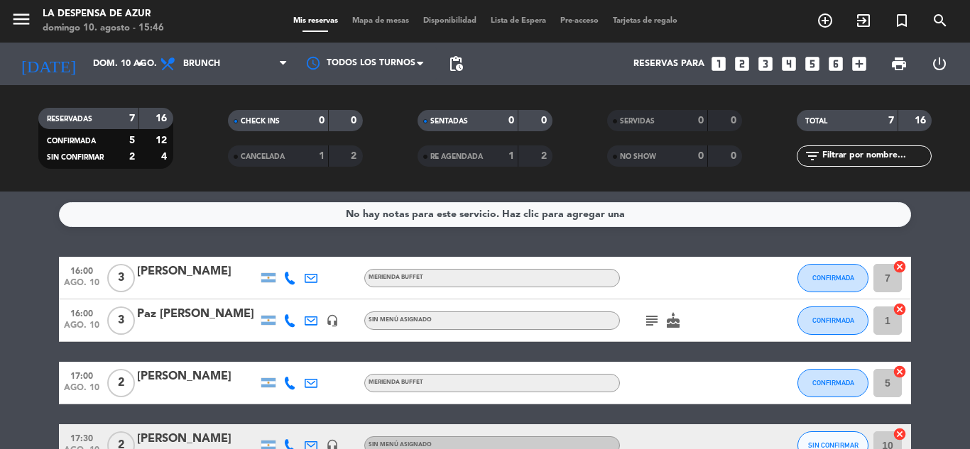
scroll to position [43, 0]
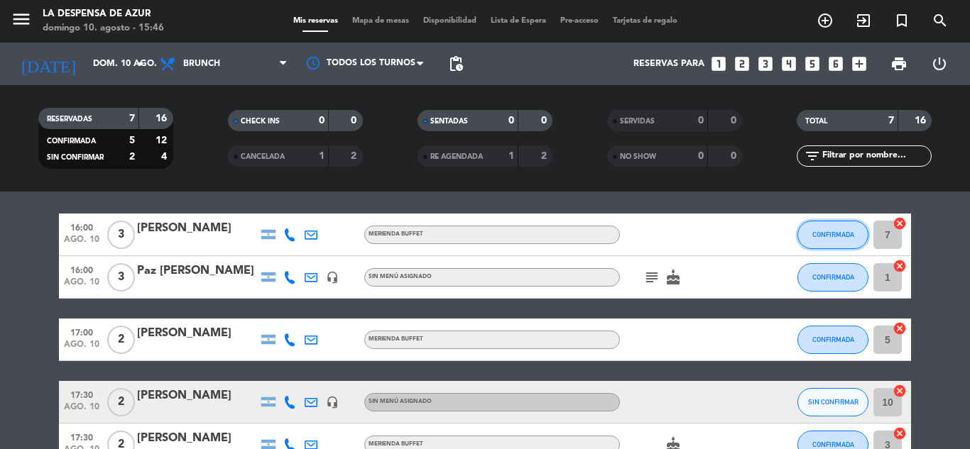
click at [849, 236] on span "CONFIRMADA" at bounding box center [833, 235] width 42 height 8
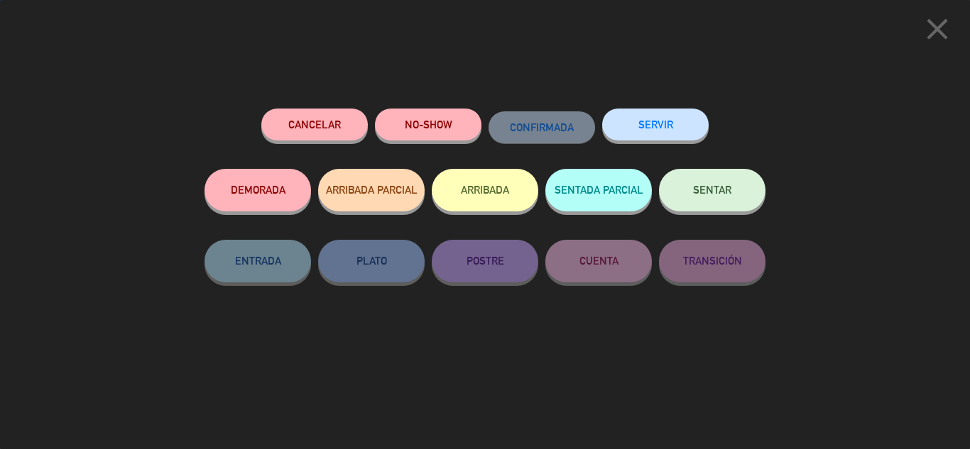
click at [743, 203] on button "SENTAR" at bounding box center [712, 190] width 106 height 43
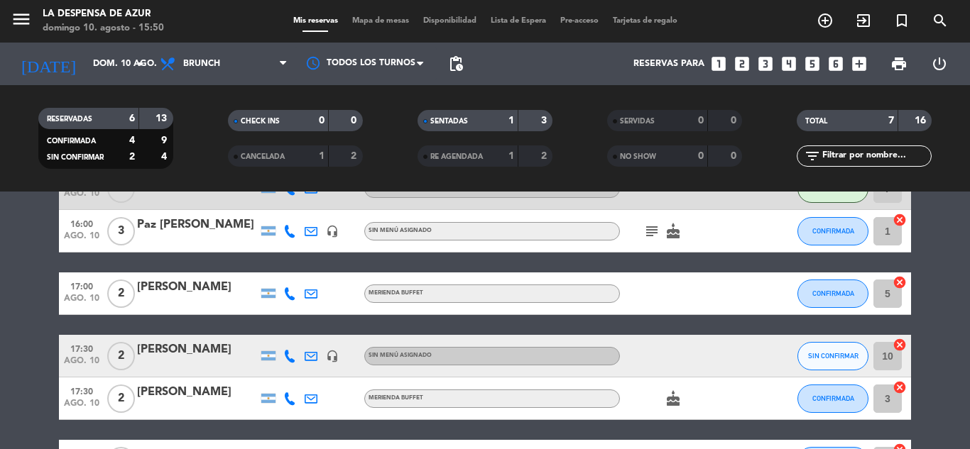
scroll to position [213, 0]
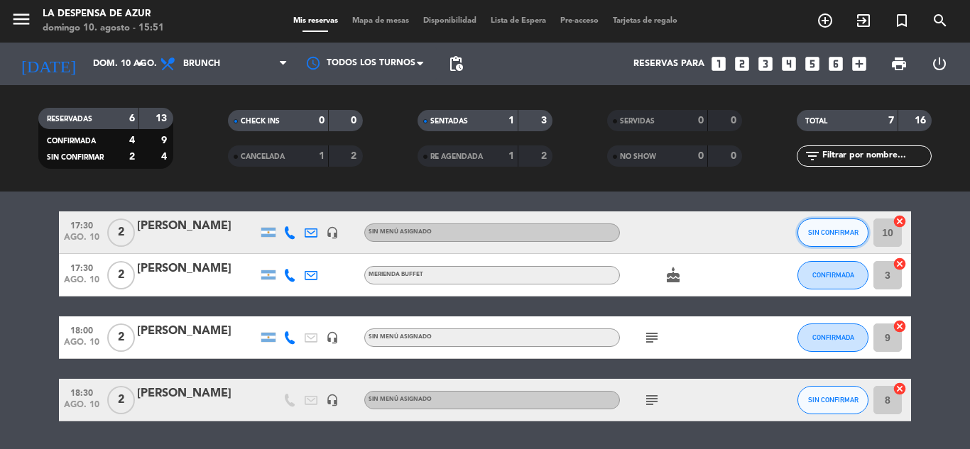
click at [846, 229] on span "SIN CONFIRMAR" at bounding box center [833, 233] width 50 height 8
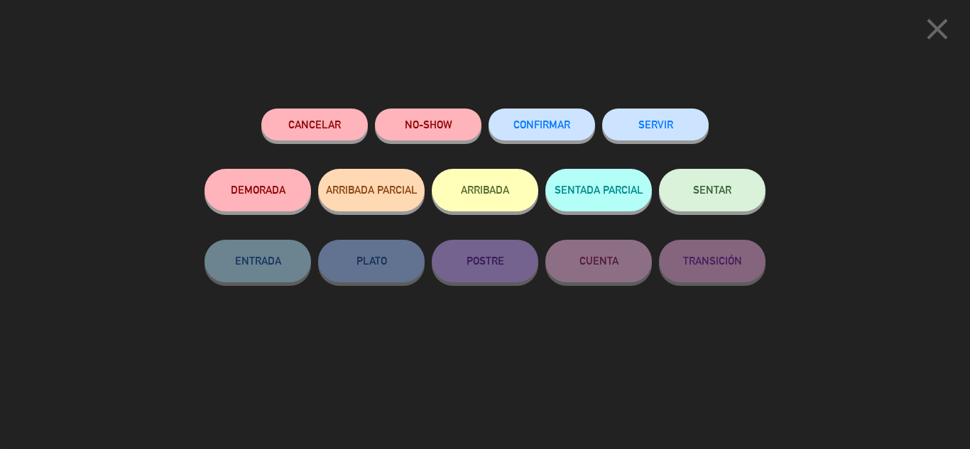
click at [556, 126] on span "CONFIRMAR" at bounding box center [541, 125] width 57 height 12
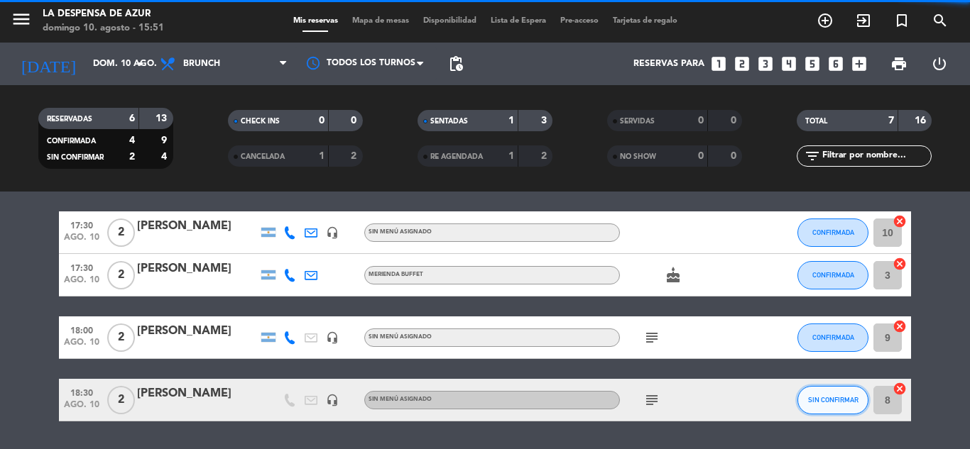
click at [838, 403] on span "SIN CONFIRMAR" at bounding box center [833, 400] width 50 height 8
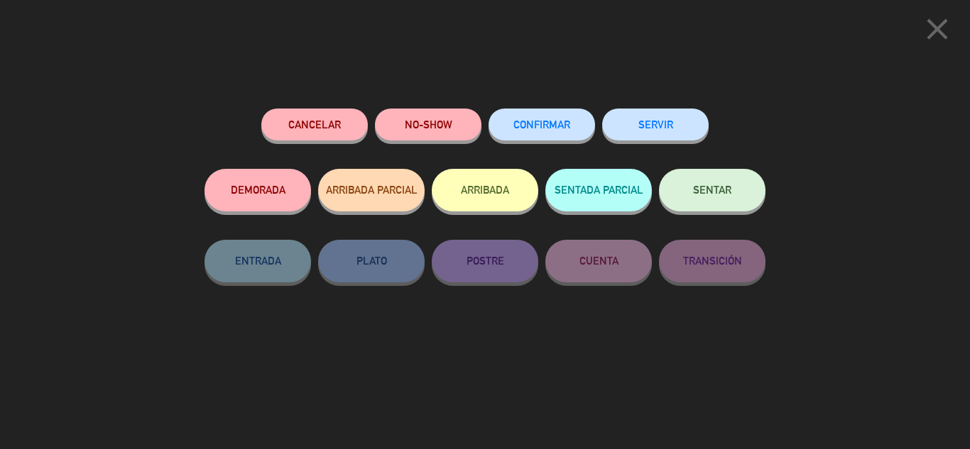
click at [555, 118] on button "CONFIRMAR" at bounding box center [541, 125] width 106 height 32
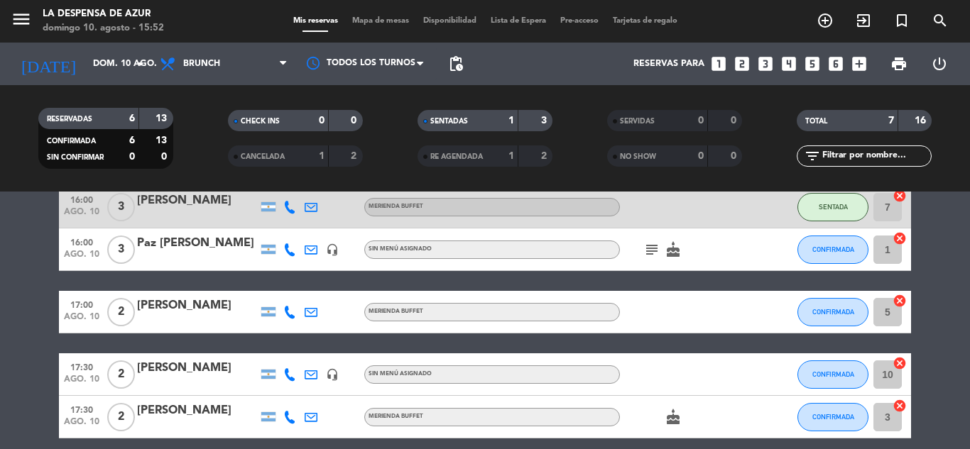
scroll to position [0, 0]
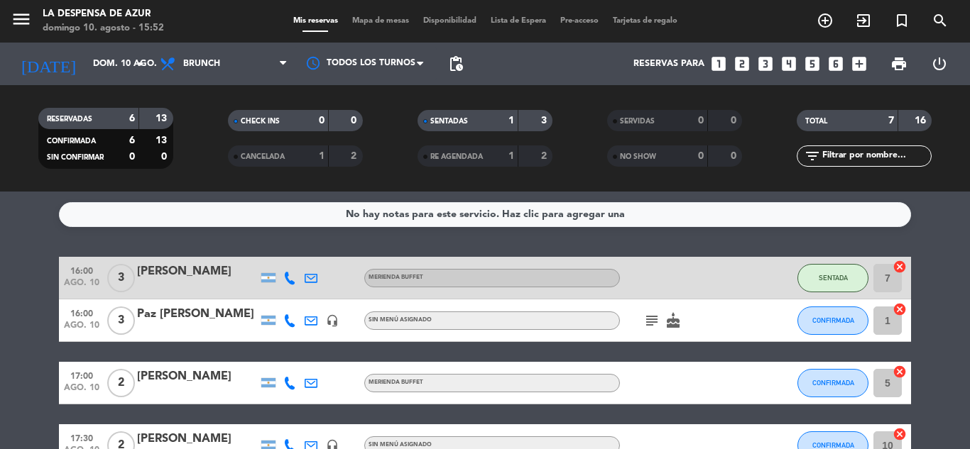
click at [668, 318] on icon "cake" at bounding box center [673, 320] width 17 height 17
click at [658, 320] on icon "subject" at bounding box center [651, 320] width 17 height 17
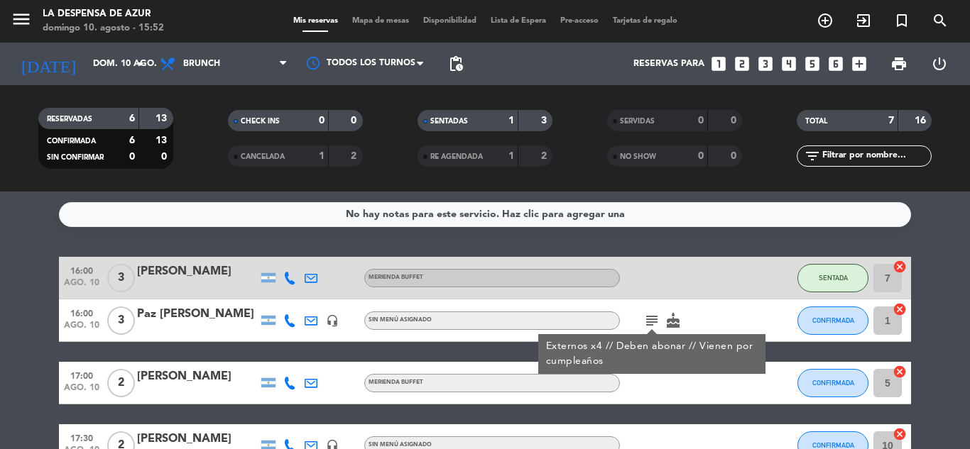
click at [704, 315] on div "subject Externos x4 // Deben abonar // Vienen por cumpleaños cake" at bounding box center [684, 321] width 128 height 42
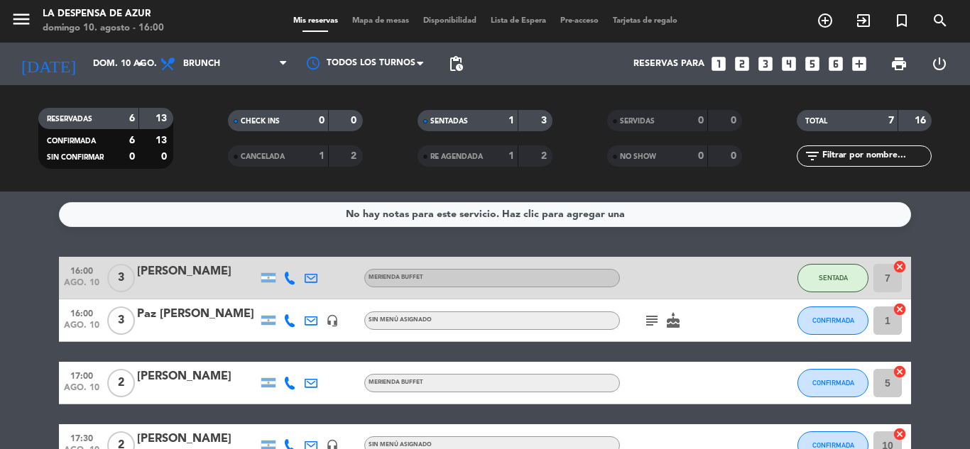
click at [676, 321] on icon "cake" at bounding box center [673, 320] width 17 height 17
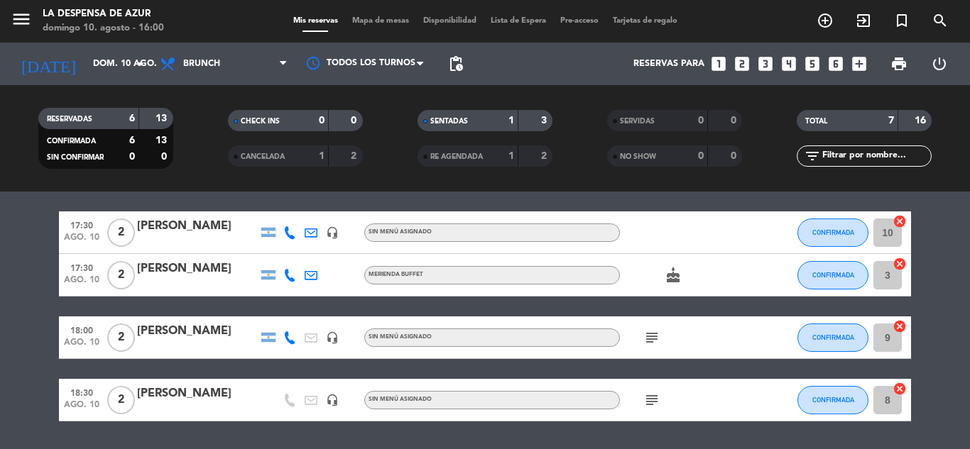
scroll to position [142, 0]
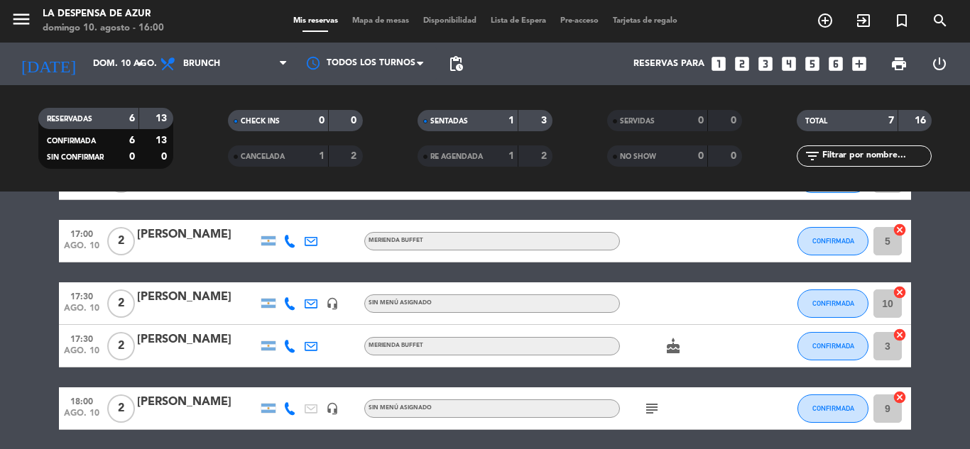
click at [671, 351] on icon "cake" at bounding box center [673, 346] width 17 height 17
click at [769, 347] on div at bounding box center [767, 346] width 38 height 42
click at [770, 346] on div at bounding box center [767, 346] width 38 height 42
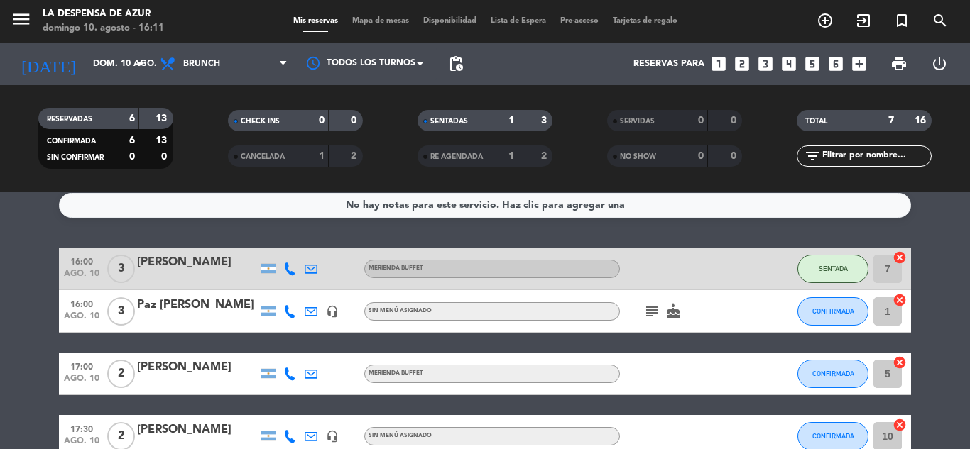
scroll to position [0, 0]
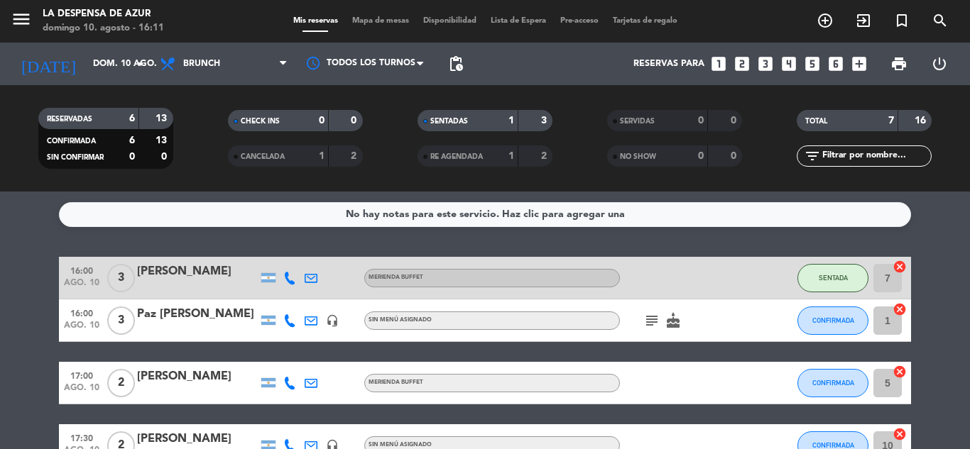
click at [185, 328] on div at bounding box center [197, 329] width 121 height 11
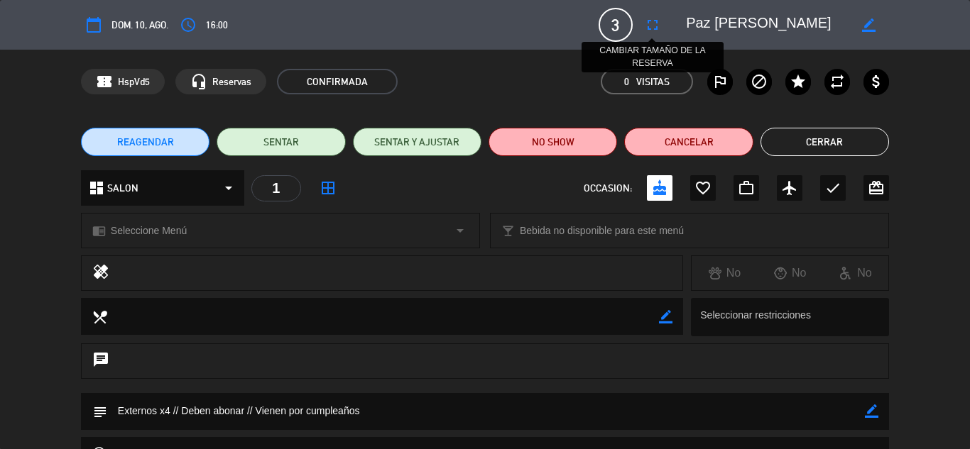
click at [656, 28] on icon "fullscreen" at bounding box center [652, 24] width 17 height 17
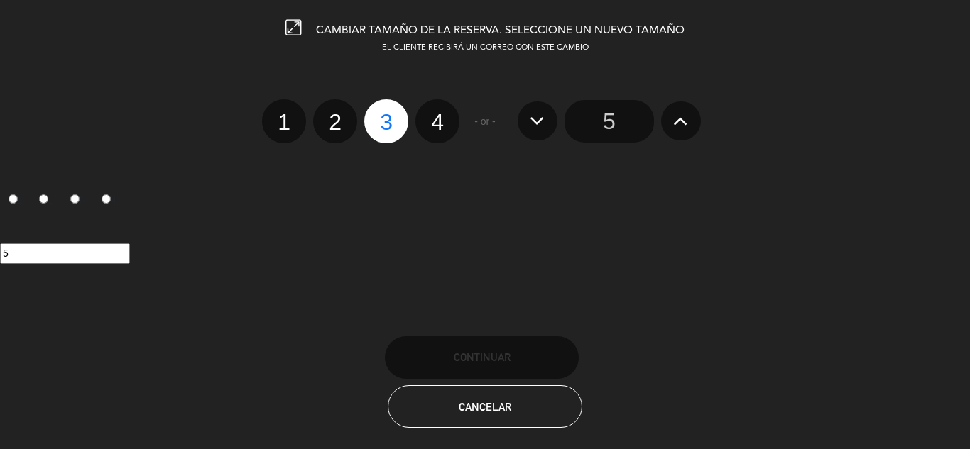
click at [439, 126] on label "4" at bounding box center [437, 121] width 44 height 44
click at [439, 114] on input "4" at bounding box center [435, 109] width 9 height 9
radio input "true"
radio input "false"
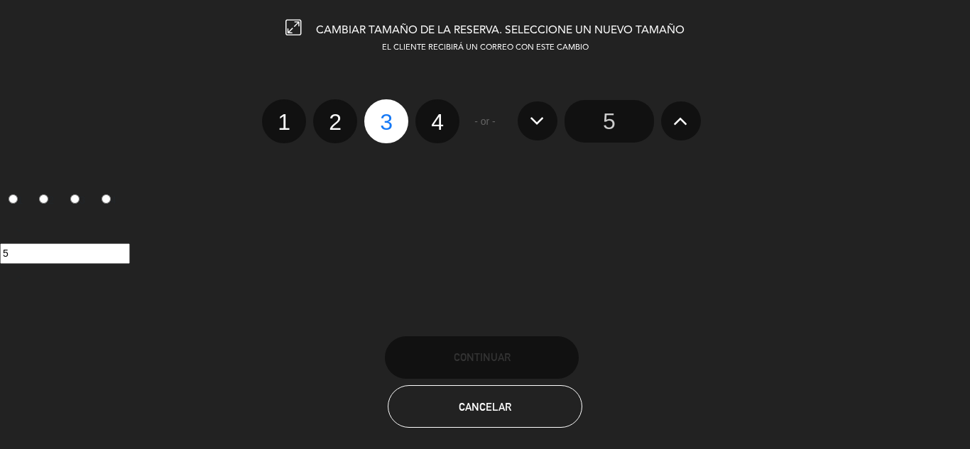
radio input "false"
radio input "true"
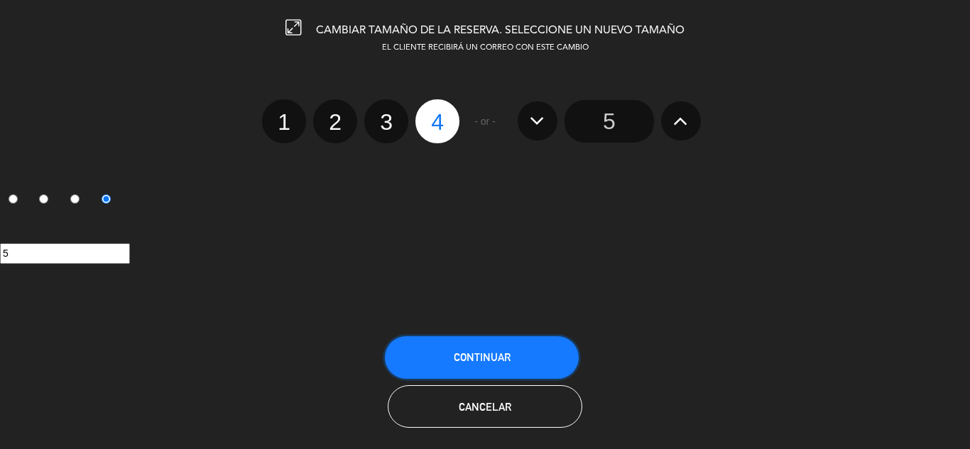
click at [471, 367] on button "Continuar" at bounding box center [482, 358] width 194 height 43
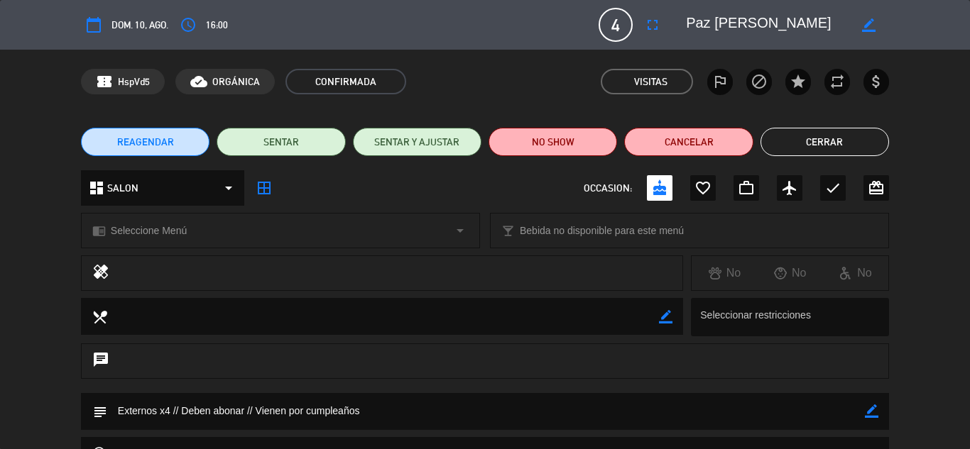
click at [820, 146] on button "Cerrar" at bounding box center [824, 142] width 129 height 28
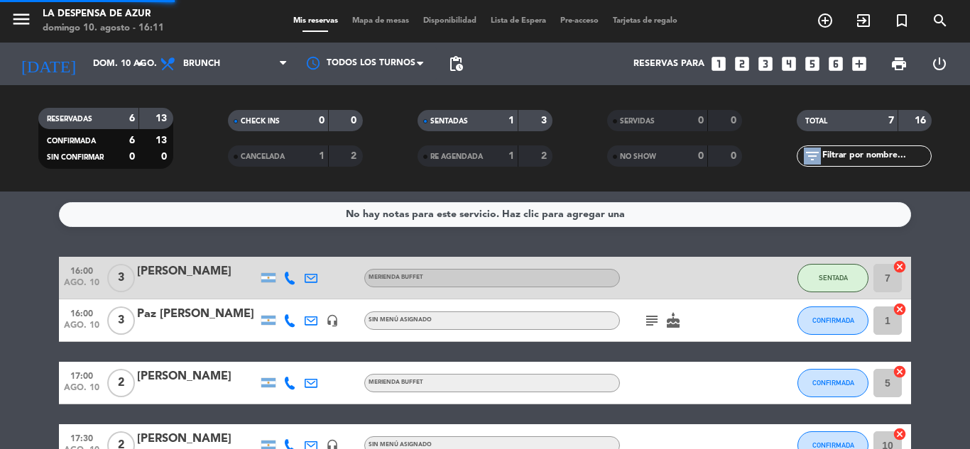
click at [820, 146] on div "filter_list" at bounding box center [864, 156] width 135 height 21
click at [652, 317] on icon "subject" at bounding box center [651, 320] width 17 height 17
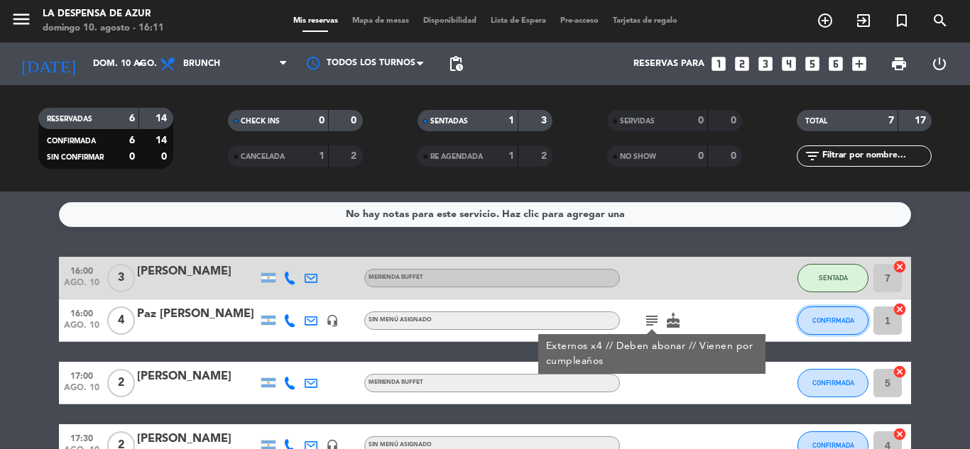
click at [829, 318] on span "CONFIRMADA" at bounding box center [833, 321] width 42 height 8
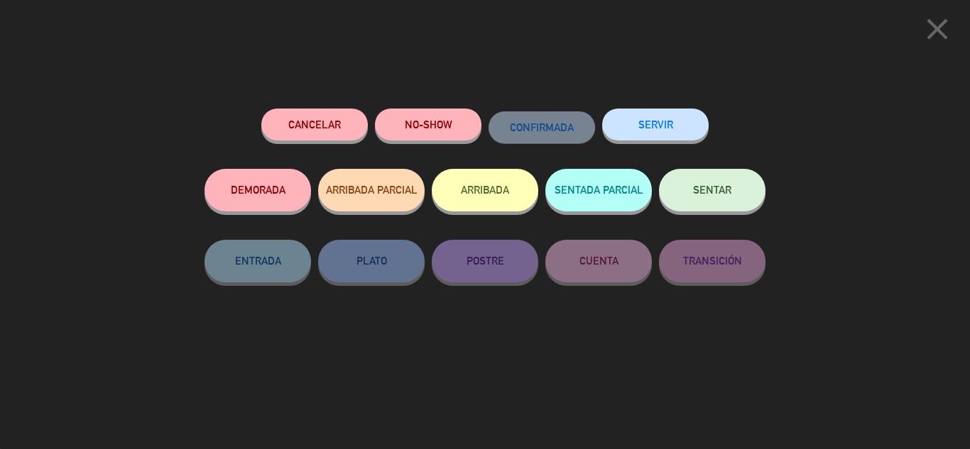
click at [712, 201] on button "SENTAR" at bounding box center [712, 190] width 106 height 43
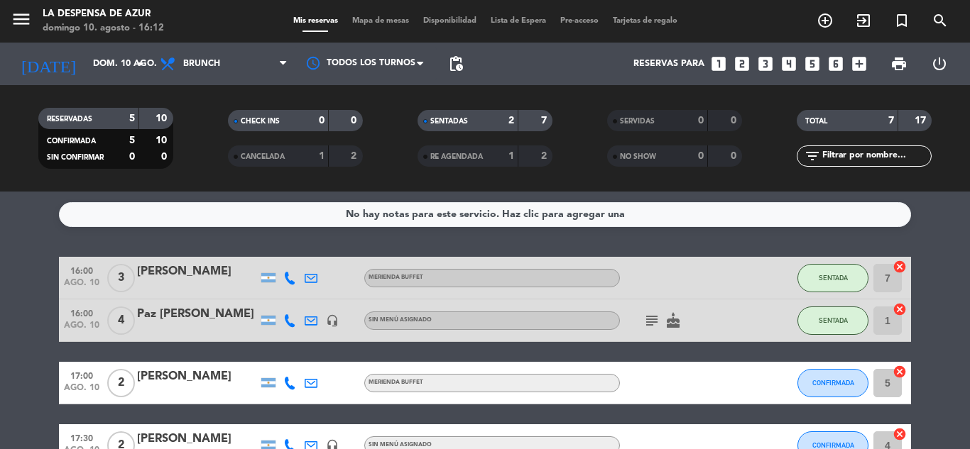
click at [672, 329] on icon "cake" at bounding box center [673, 320] width 17 height 17
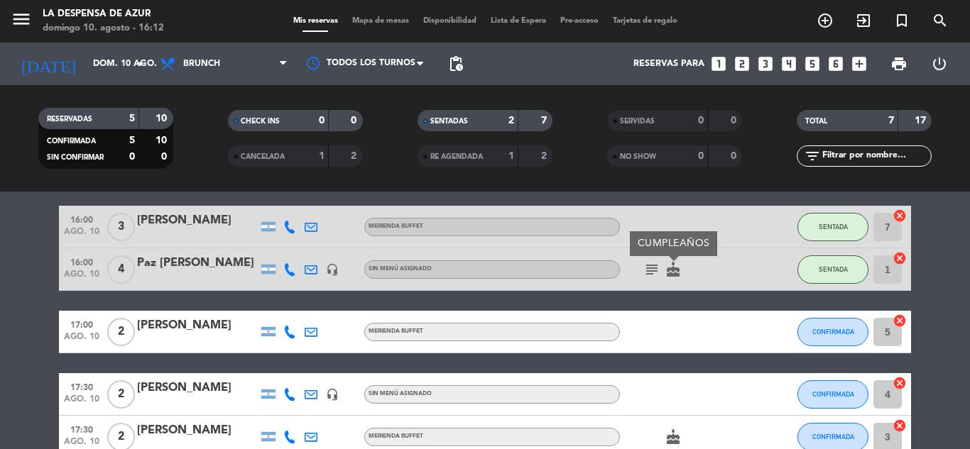
scroll to position [213, 0]
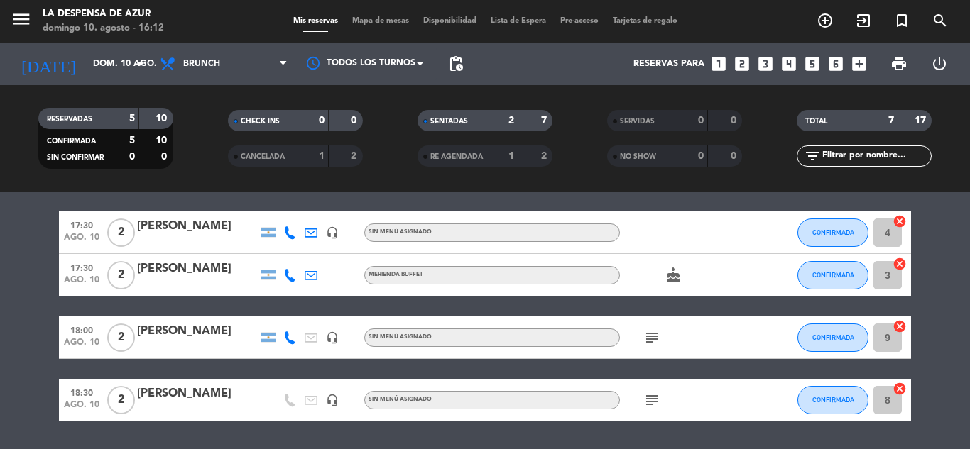
click at [672, 280] on icon "cake" at bounding box center [673, 275] width 17 height 17
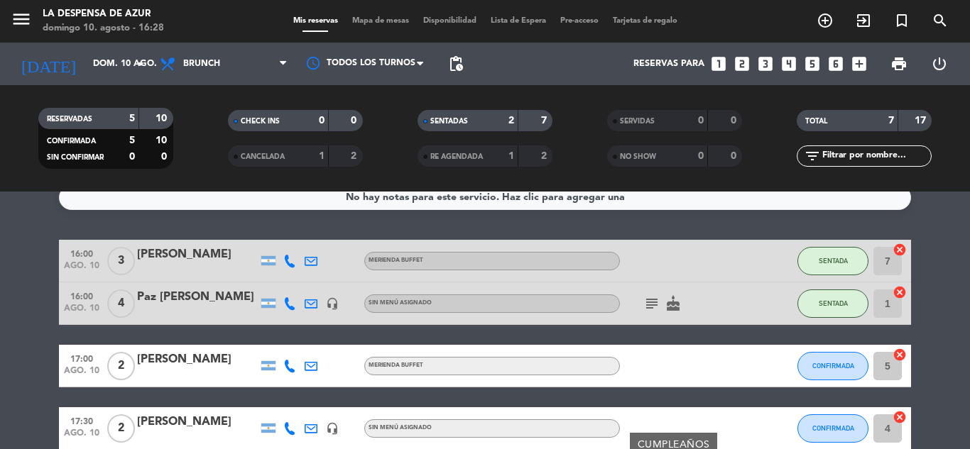
scroll to position [0, 0]
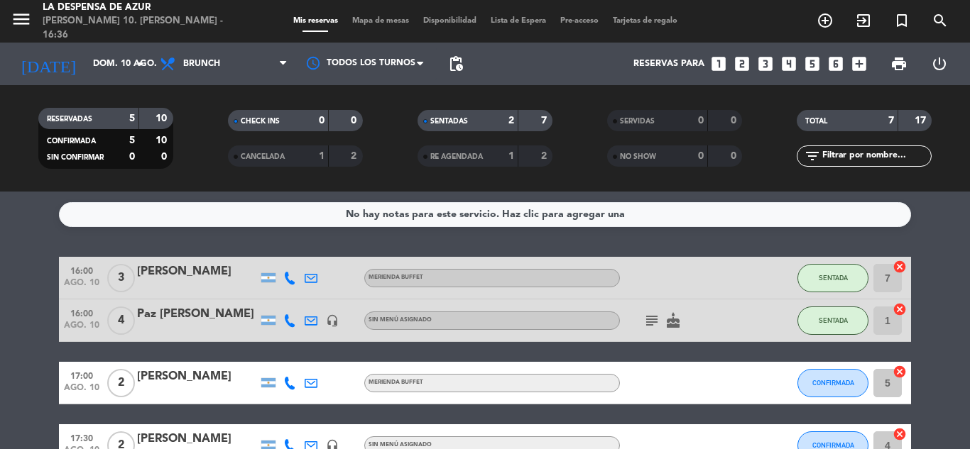
click at [367, 17] on span "Mapa de mesas" at bounding box center [380, 21] width 71 height 8
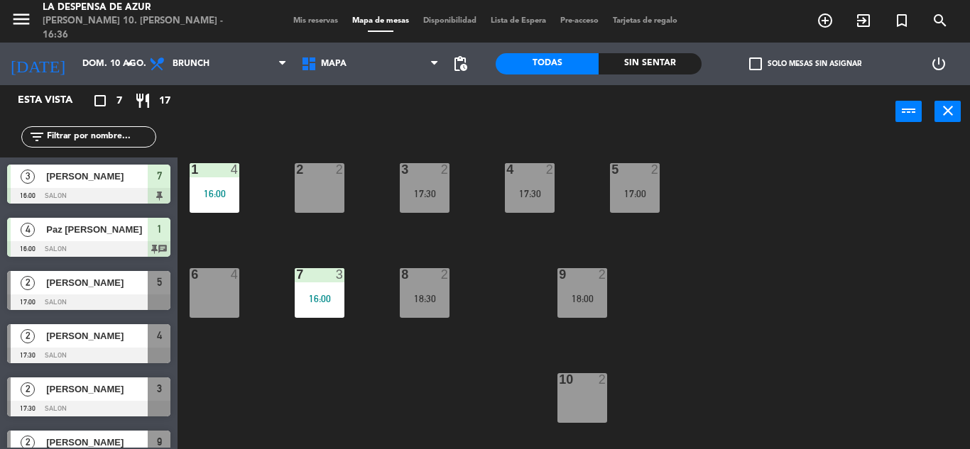
click at [576, 403] on div "10 2" at bounding box center [582, 398] width 50 height 50
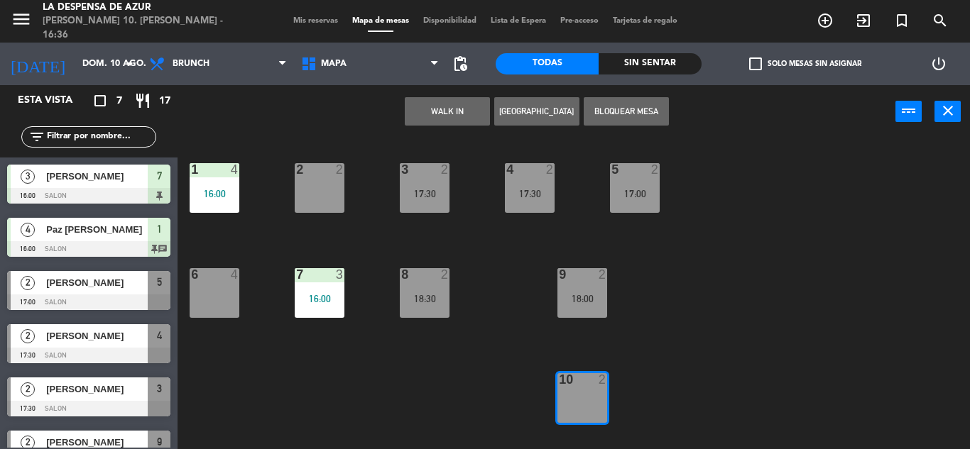
click at [443, 102] on button "WALK IN" at bounding box center [447, 111] width 85 height 28
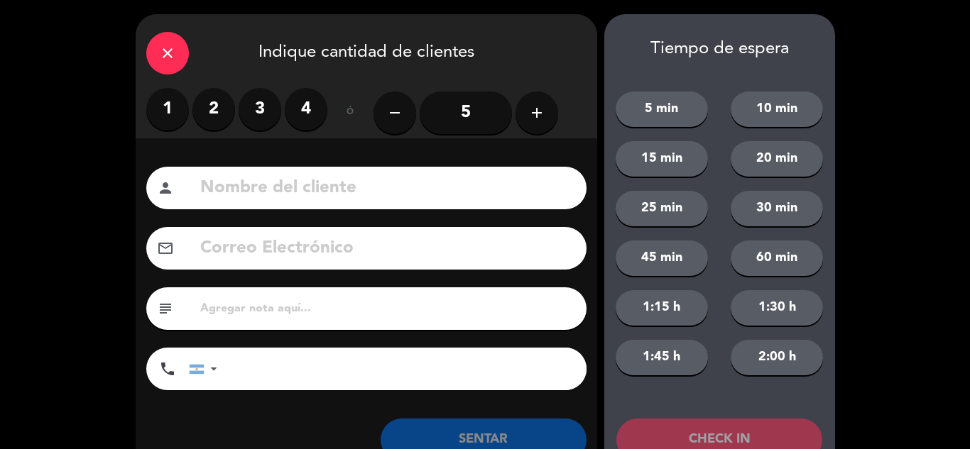
click at [211, 109] on label "2" at bounding box center [213, 109] width 43 height 43
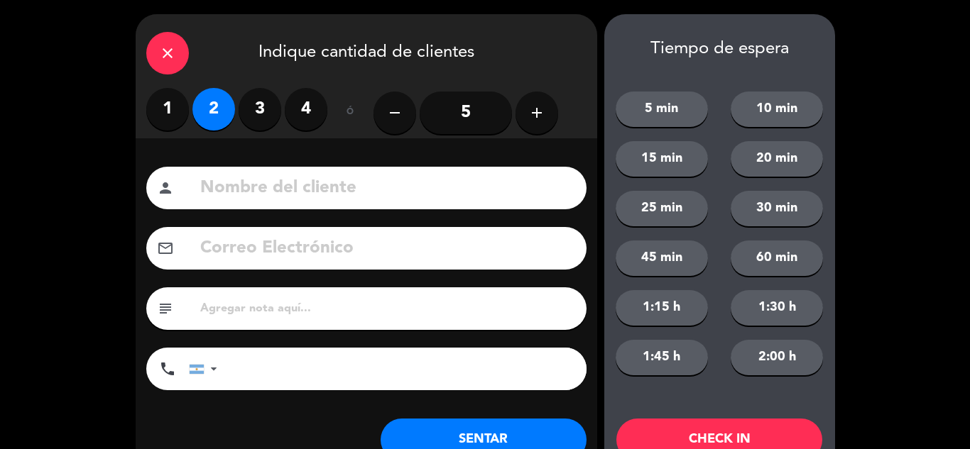
click at [253, 194] on input at bounding box center [387, 188] width 377 height 29
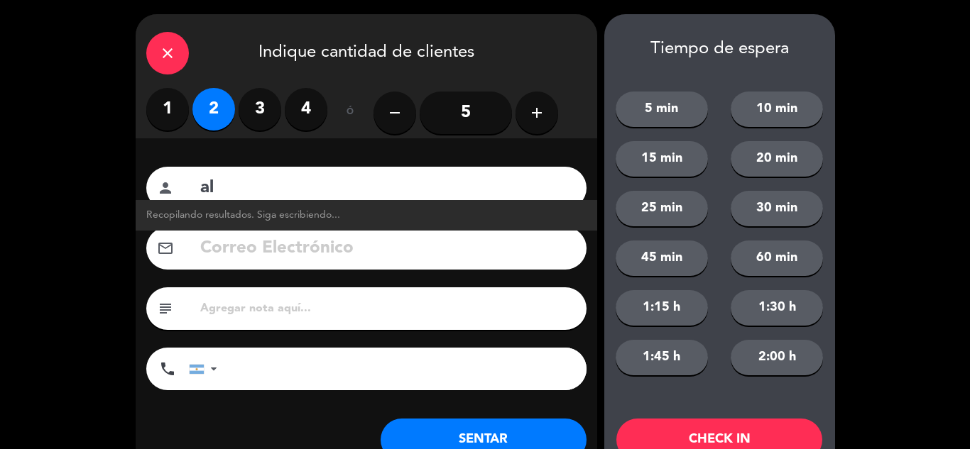
type input "a"
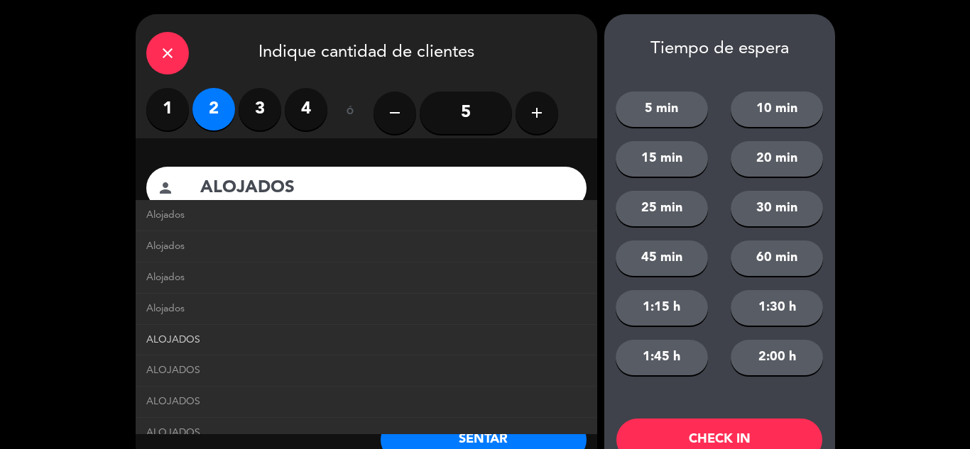
click at [185, 344] on span "ALOJADOS" at bounding box center [173, 340] width 54 height 16
type input "ALOJADOS"
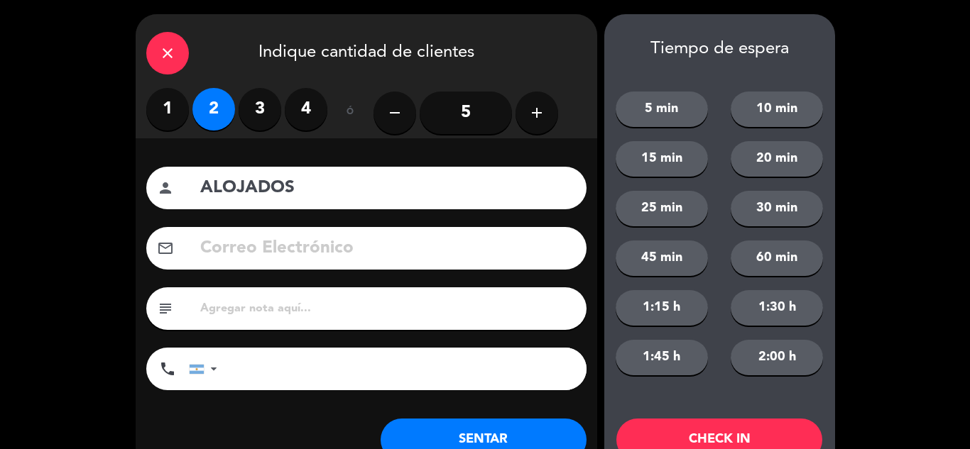
click at [261, 309] on input "text" at bounding box center [387, 309] width 377 height 20
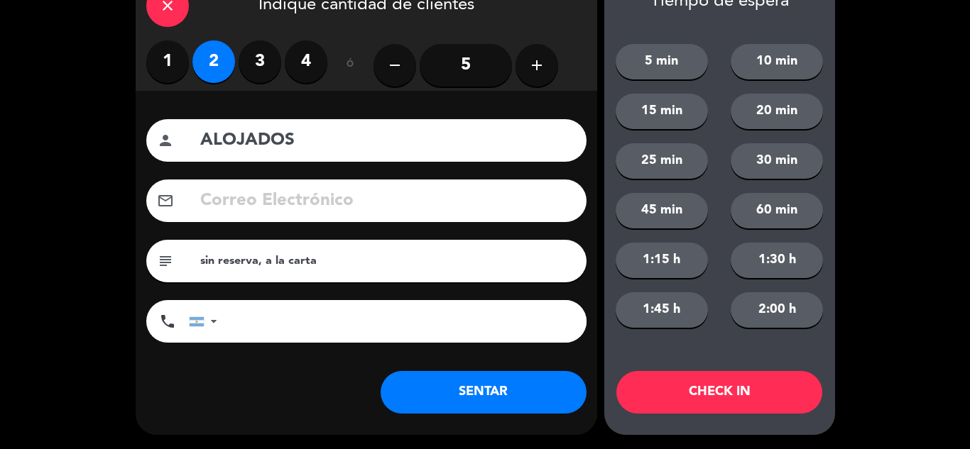
type input "sin reserva, a la carta"
click at [482, 393] on button "SENTAR" at bounding box center [484, 392] width 206 height 43
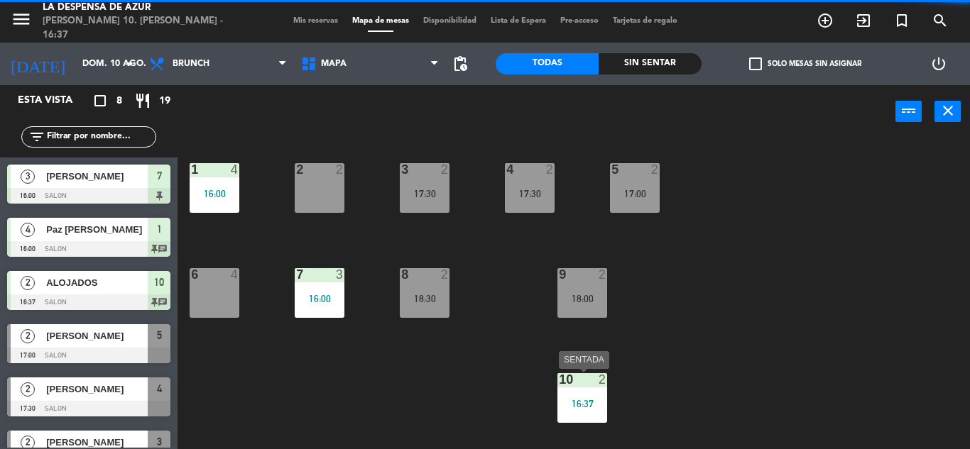
click at [588, 405] on div "16:37" at bounding box center [582, 404] width 50 height 10
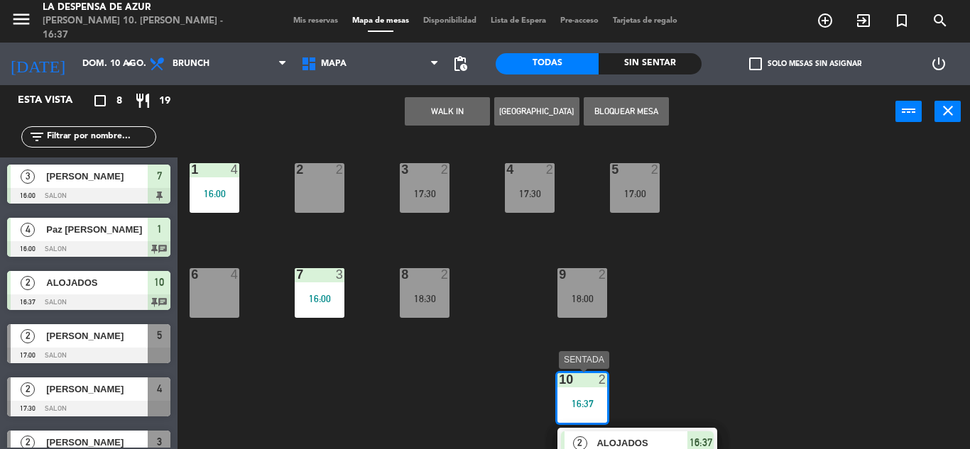
click at [623, 443] on span "ALOJADOS" at bounding box center [641, 443] width 91 height 15
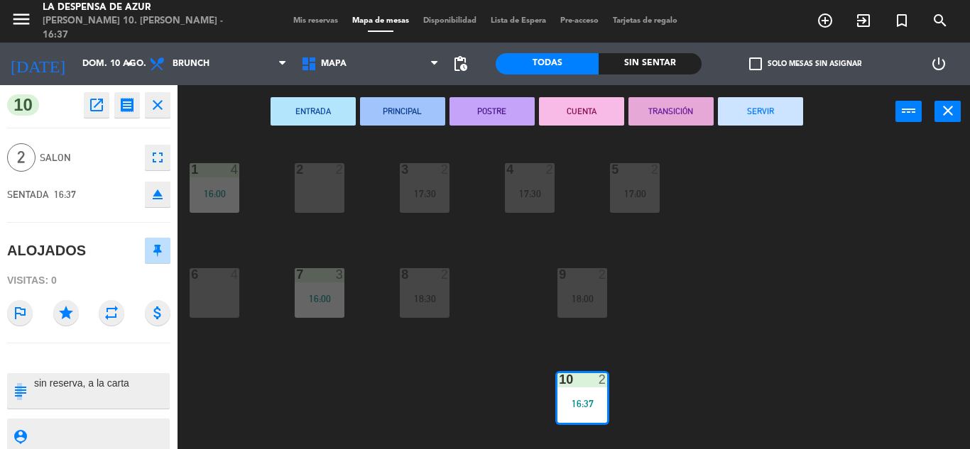
click at [21, 392] on icon "subject" at bounding box center [20, 391] width 16 height 16
click at [75, 388] on textarea at bounding box center [101, 391] width 136 height 30
click at [131, 375] on div at bounding box center [101, 390] width 136 height 35
click at [138, 386] on textarea at bounding box center [101, 391] width 136 height 30
type textarea "sin reserva, a la carta (terraza)"
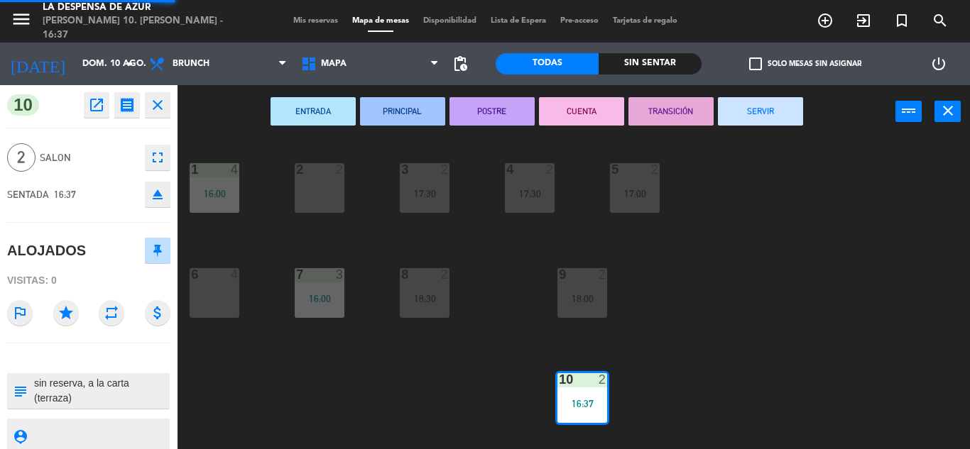
click at [292, 393] on div "1 4 16:00 2 2 3 2 17:30 4 2 17:30 5 2 17:00 6 4 7 3 16:00 8 2 18:30 9 2 18:00 1…" at bounding box center [578, 293] width 782 height 311
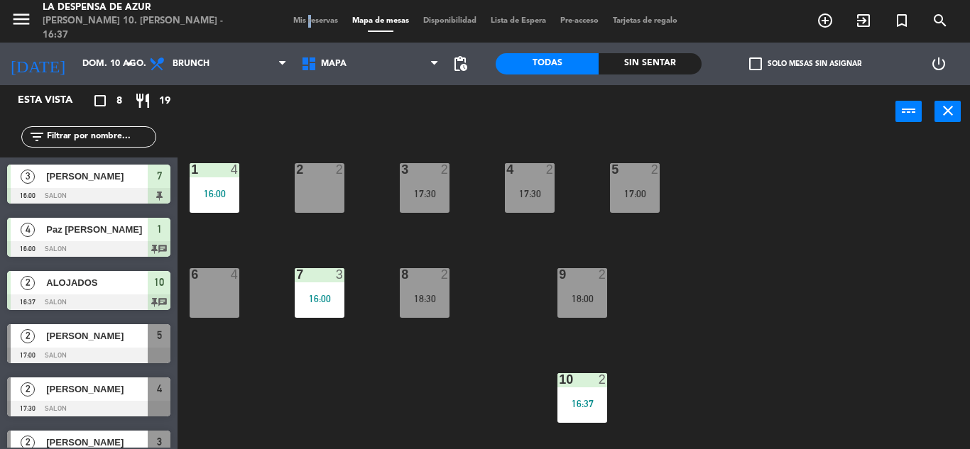
click at [300, 19] on span "Mis reservas" at bounding box center [315, 21] width 59 height 8
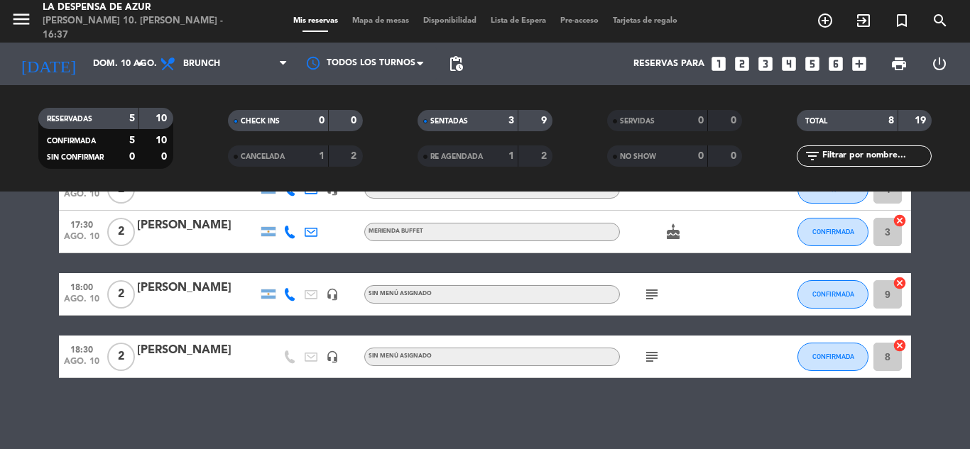
scroll to position [35, 0]
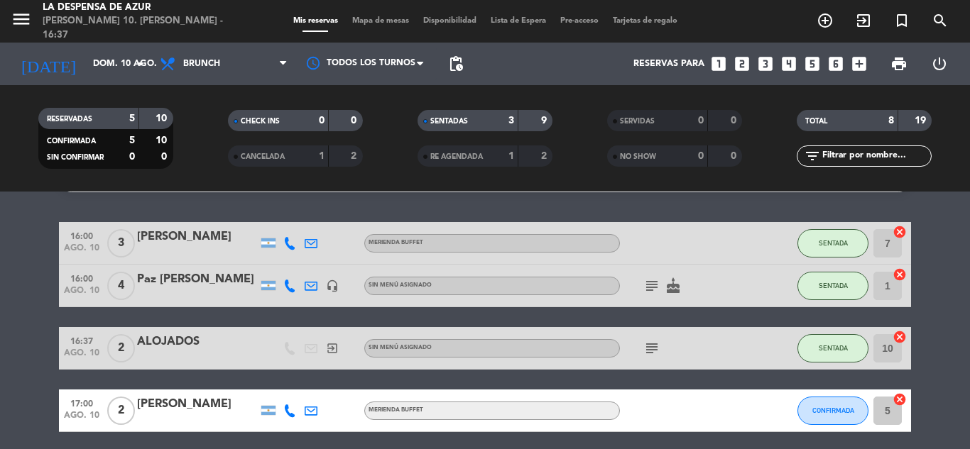
click at [655, 351] on icon "subject" at bounding box center [651, 348] width 17 height 17
click at [655, 349] on icon "subject" at bounding box center [651, 348] width 17 height 17
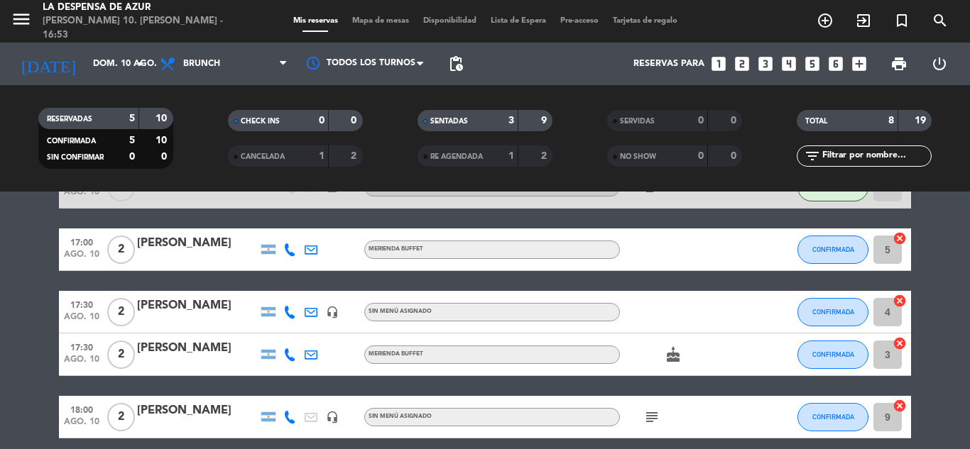
scroll to position [177, 0]
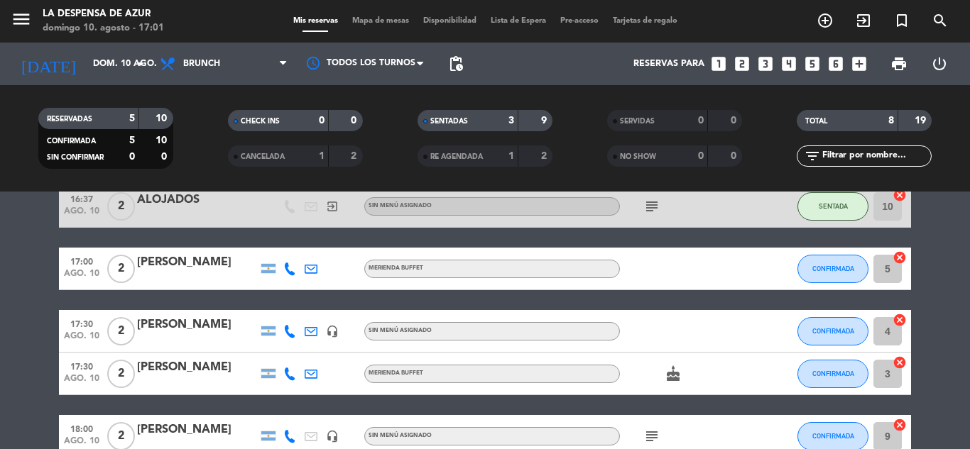
click at [672, 26] on ng-component "menu La Despensa de Azur [PERSON_NAME] 10. [PERSON_NAME] - 17:01 Mis reservas M…" at bounding box center [485, 224] width 970 height 449
click at [0, 334] on bookings-row "16:00 ago. 10 3 [PERSON_NAME] Merienda Buffet SENTADA 7 cancel 16:00 ago. 10 4 …" at bounding box center [485, 300] width 970 height 440
click at [843, 262] on button "CONFIRMADA" at bounding box center [832, 269] width 71 height 28
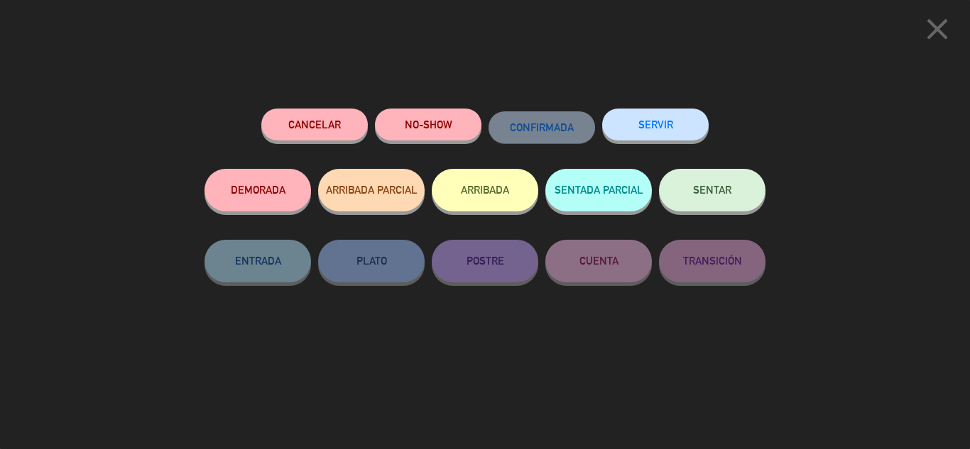
click at [725, 196] on span "SENTAR" at bounding box center [712, 190] width 38 height 12
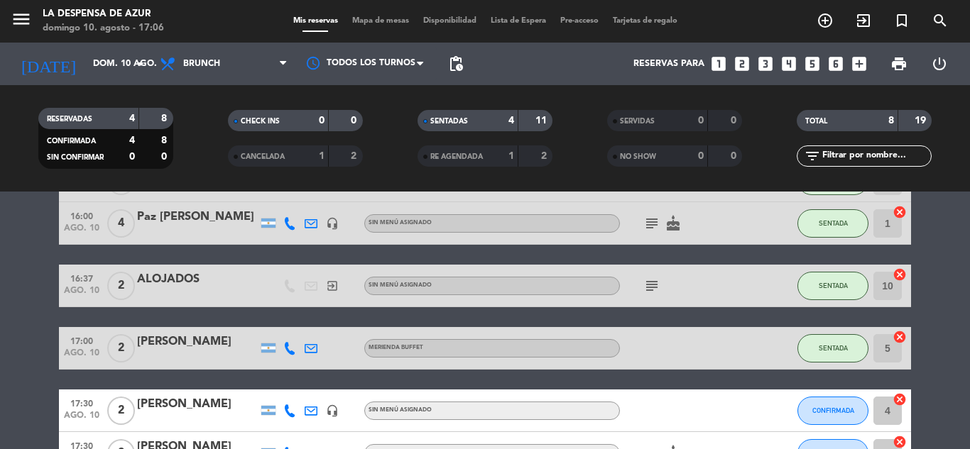
scroll to position [35, 0]
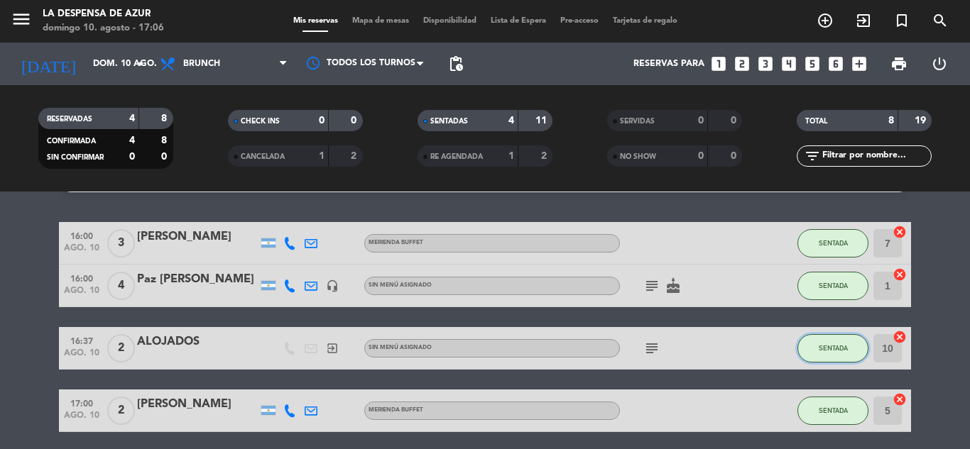
click at [852, 347] on button "SENTADA" at bounding box center [832, 348] width 71 height 28
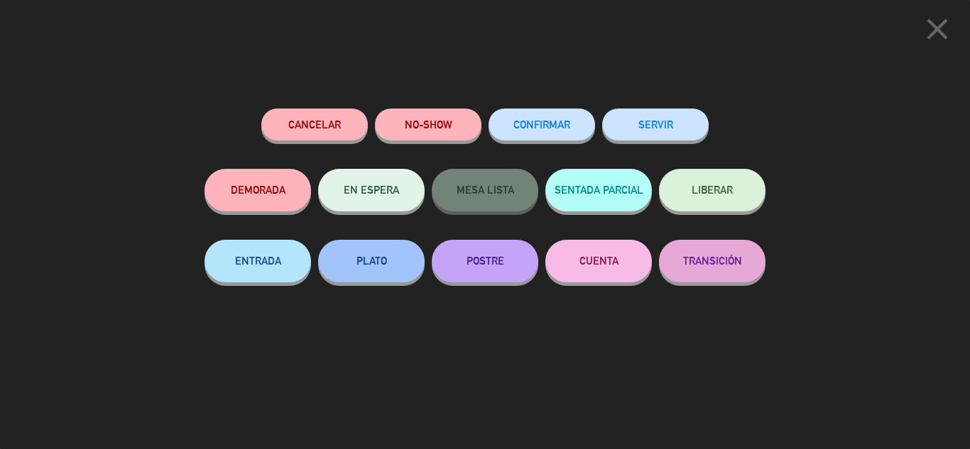
click at [656, 130] on button "SERVIR" at bounding box center [655, 125] width 106 height 32
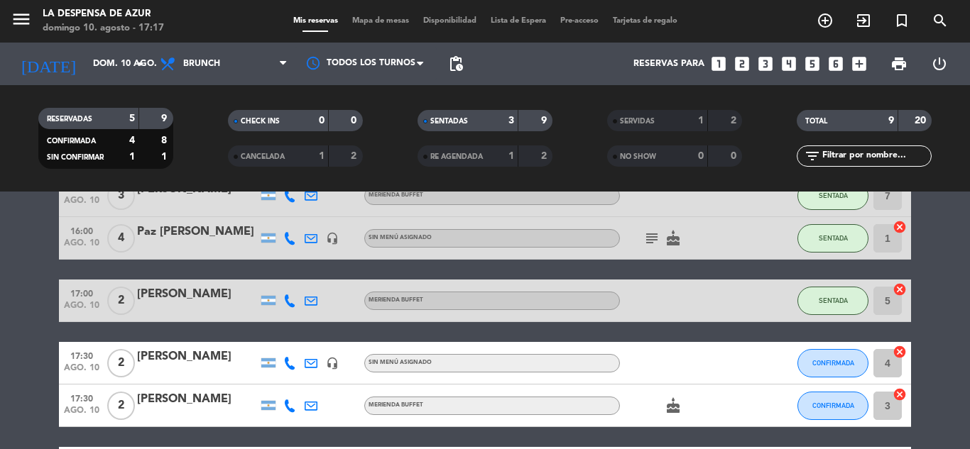
scroll to position [0, 0]
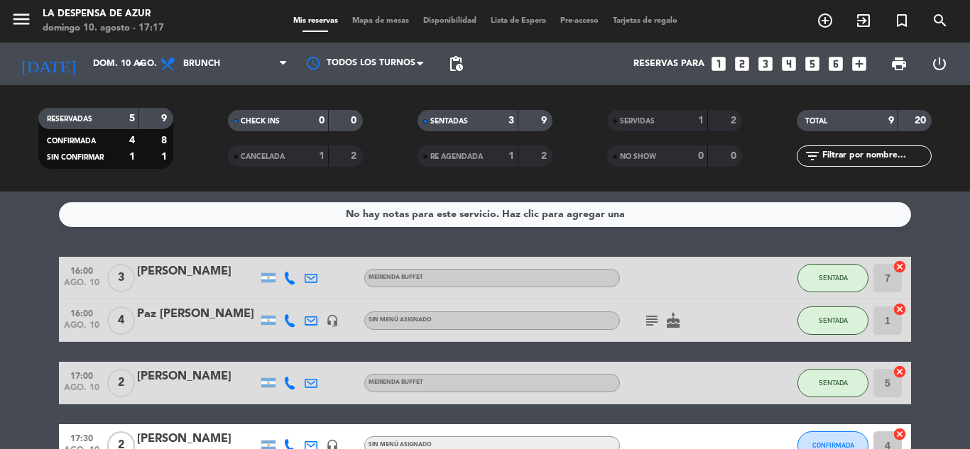
click at [378, 25] on span "Mapa de mesas" at bounding box center [380, 21] width 71 height 8
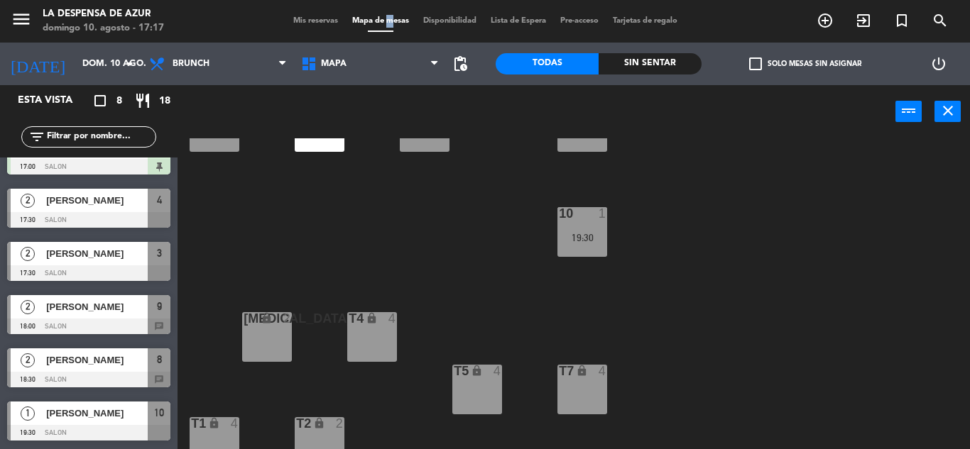
scroll to position [357, 0]
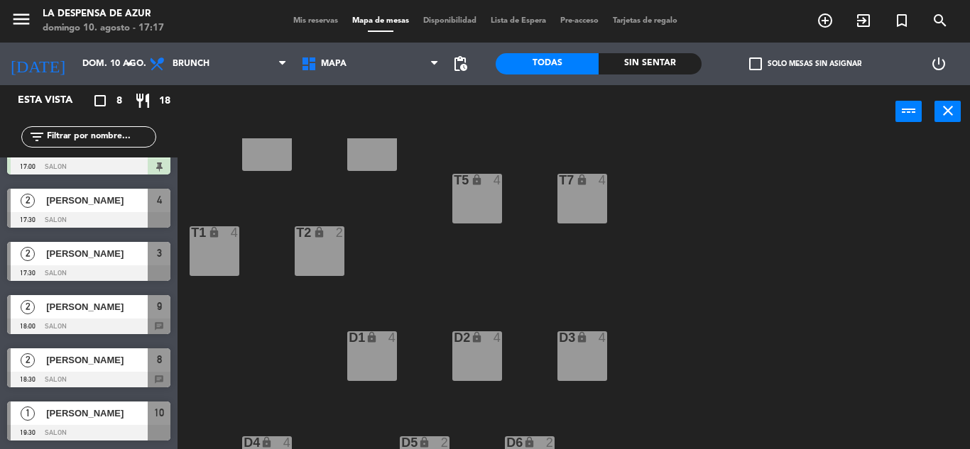
click at [222, 244] on div "T1 lock 4" at bounding box center [215, 251] width 50 height 50
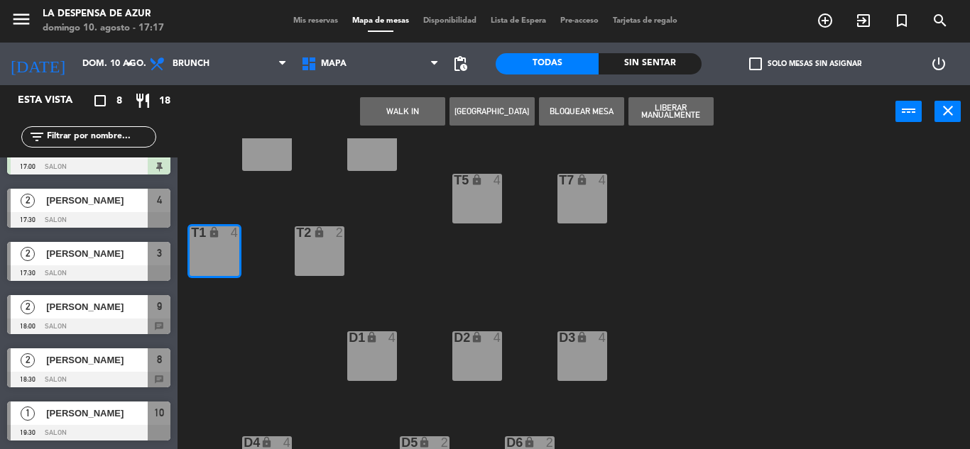
click at [414, 110] on button "WALK IN" at bounding box center [402, 111] width 85 height 28
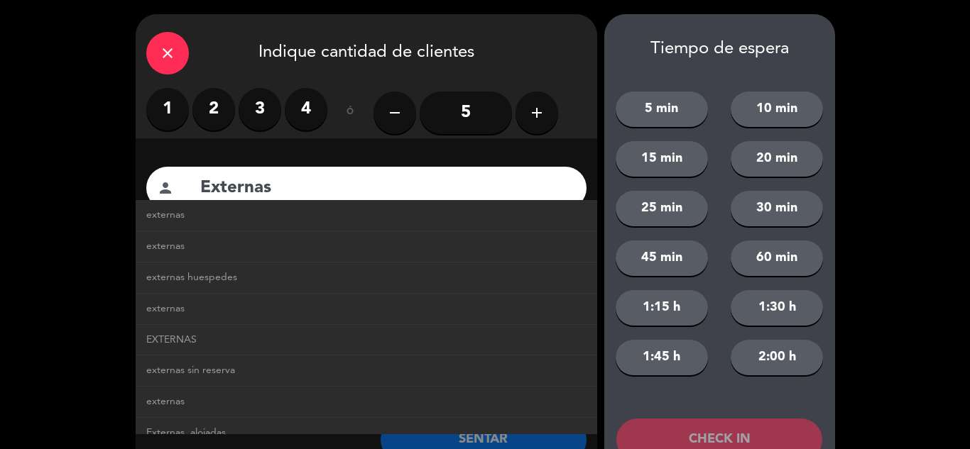
type input "Externas"
click at [215, 110] on label "2" at bounding box center [213, 109] width 43 height 43
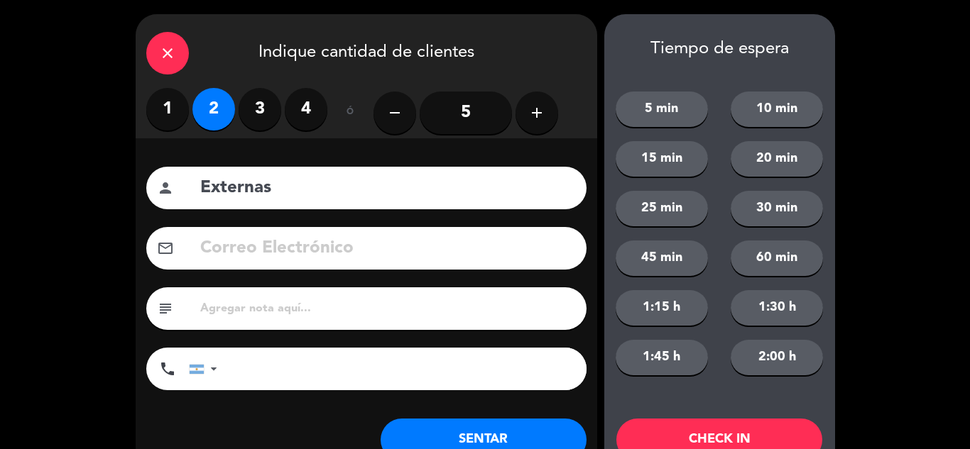
click at [478, 430] on button "SENTAR" at bounding box center [484, 440] width 206 height 43
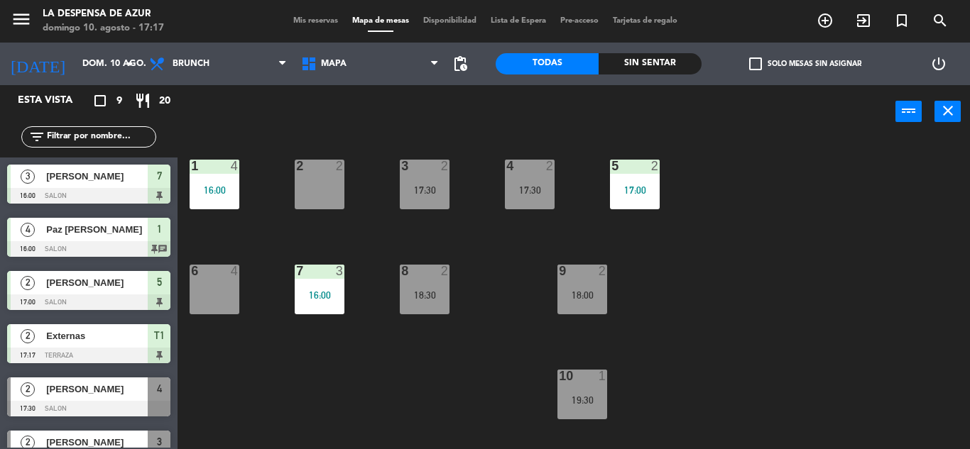
scroll to position [0, 0]
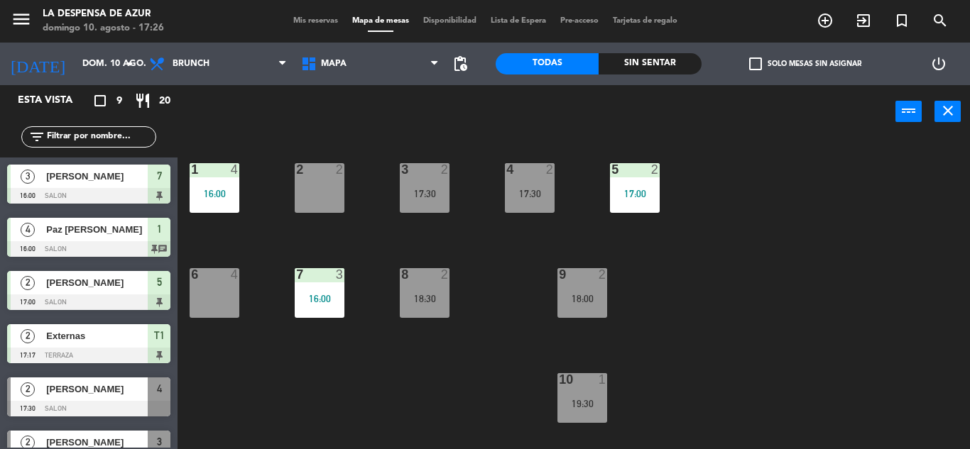
click at [306, 24] on span "Mis reservas" at bounding box center [315, 21] width 59 height 8
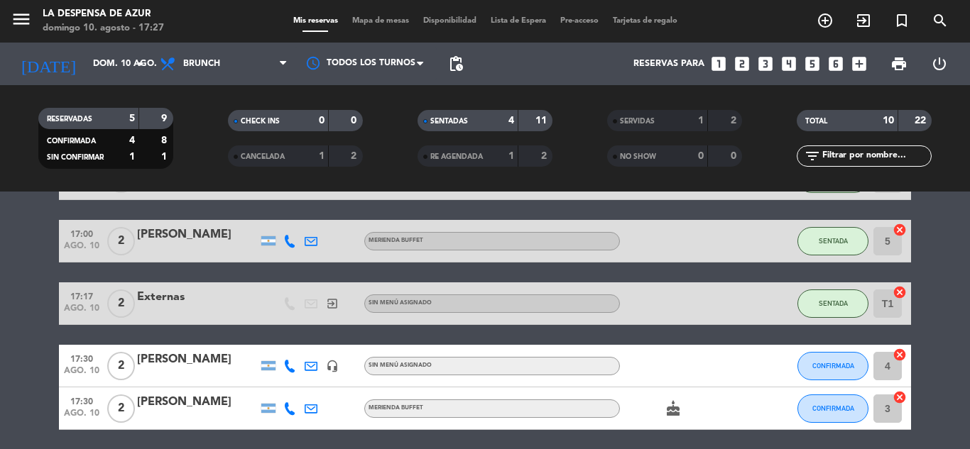
scroll to position [213, 0]
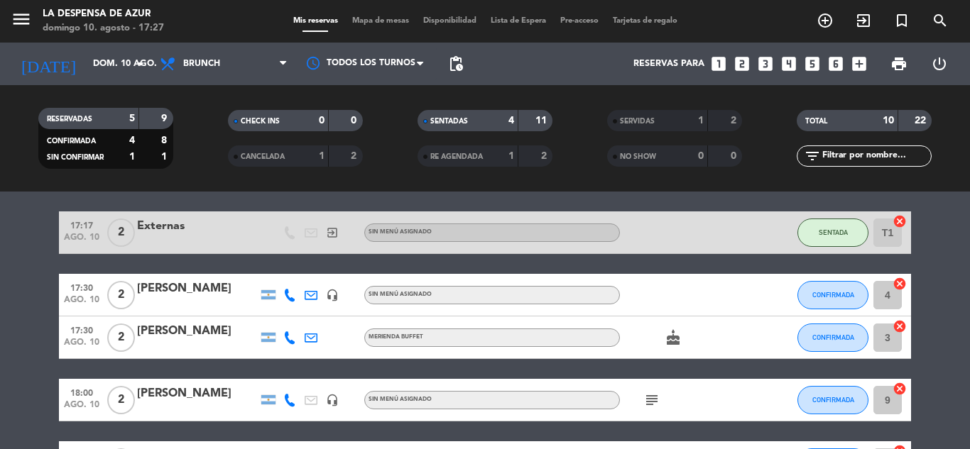
click at [667, 342] on icon "cake" at bounding box center [673, 337] width 17 height 17
click at [674, 336] on icon "cake" at bounding box center [673, 337] width 17 height 17
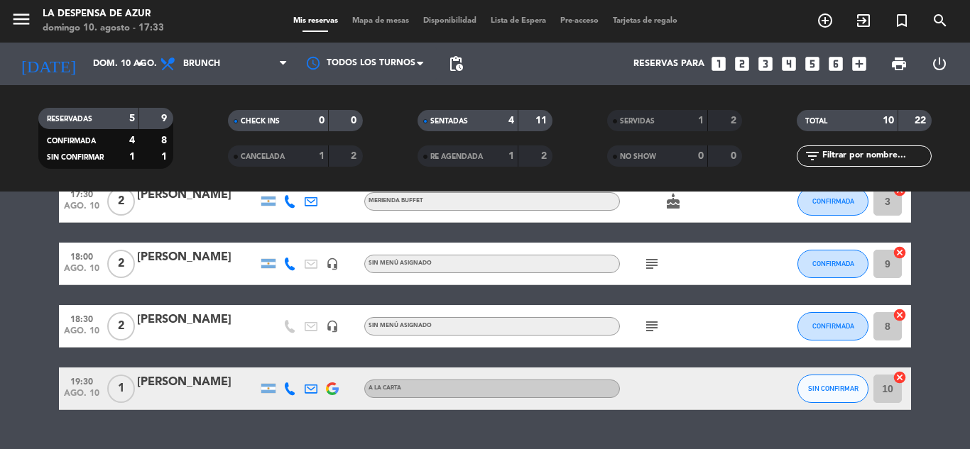
scroll to position [355, 0]
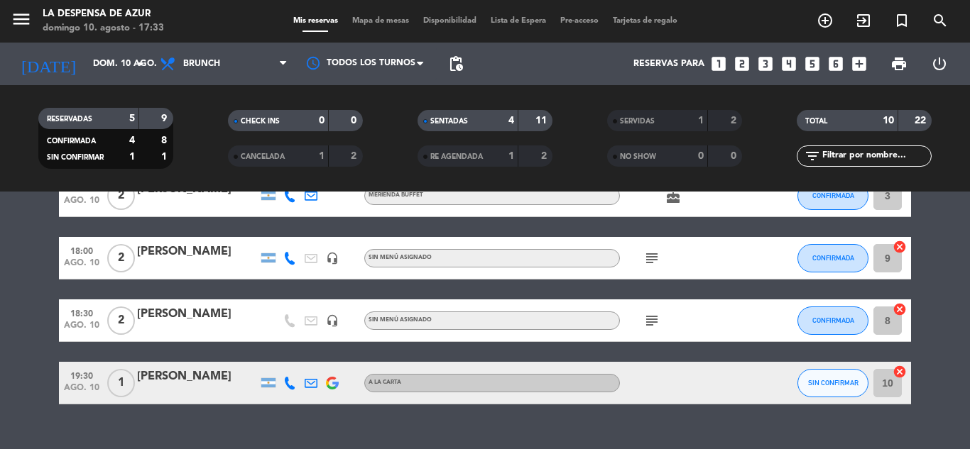
click at [657, 253] on icon "subject" at bounding box center [651, 258] width 17 height 17
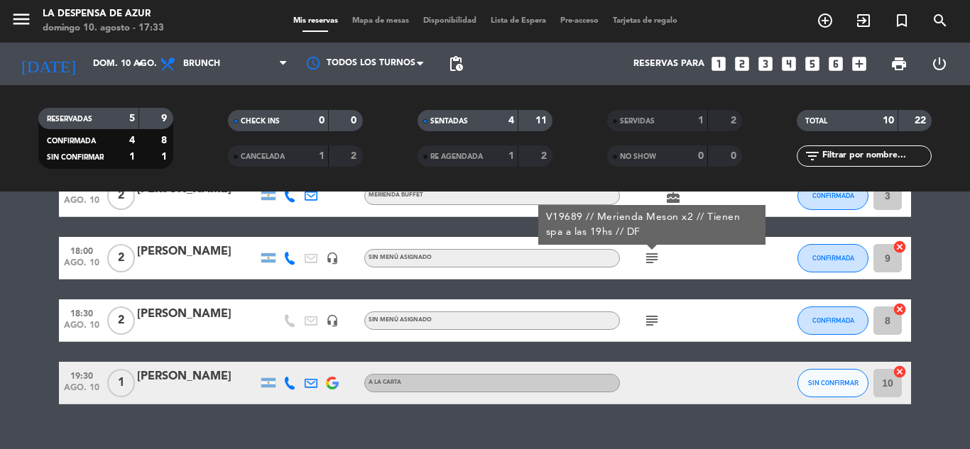
click at [657, 253] on icon "subject" at bounding box center [651, 258] width 17 height 17
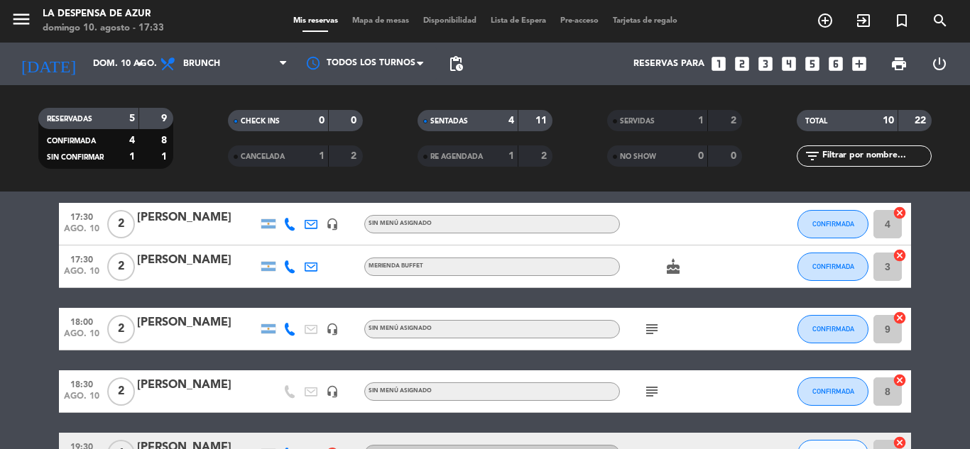
scroll to position [213, 0]
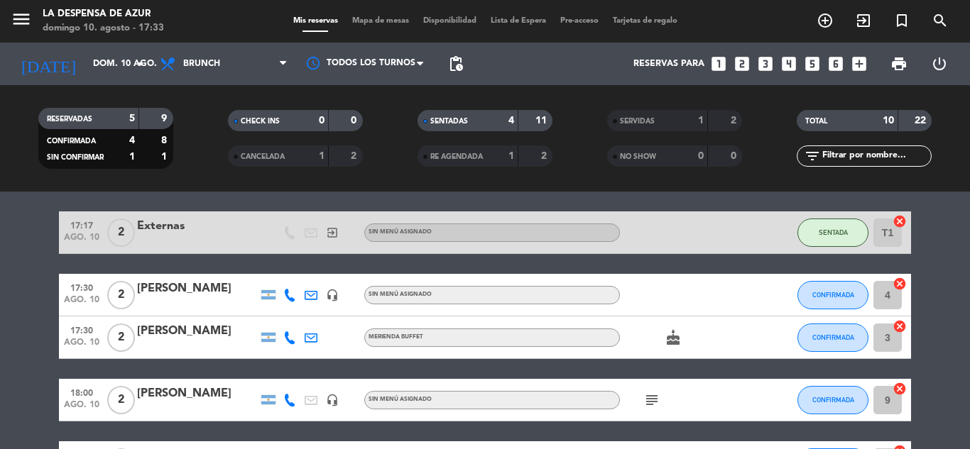
click at [672, 337] on icon "cake" at bounding box center [673, 337] width 17 height 17
click at [205, 330] on div "[PERSON_NAME]" at bounding box center [197, 331] width 121 height 18
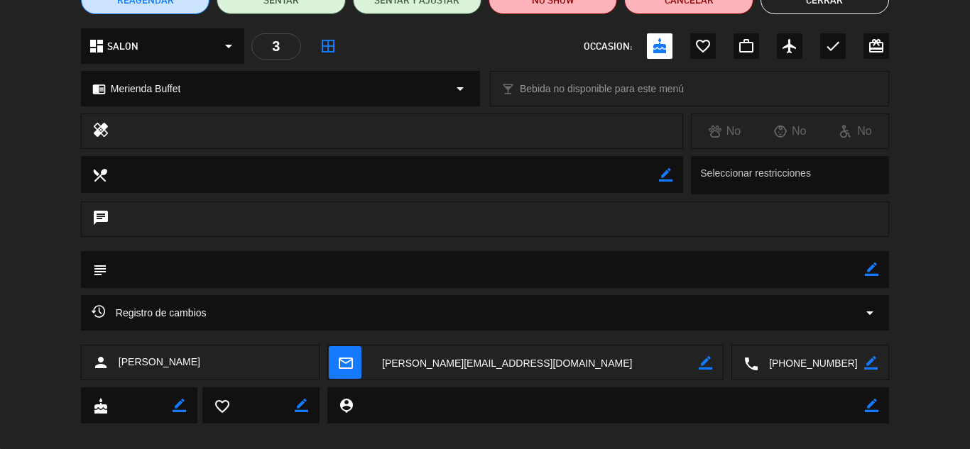
scroll to position [159, 0]
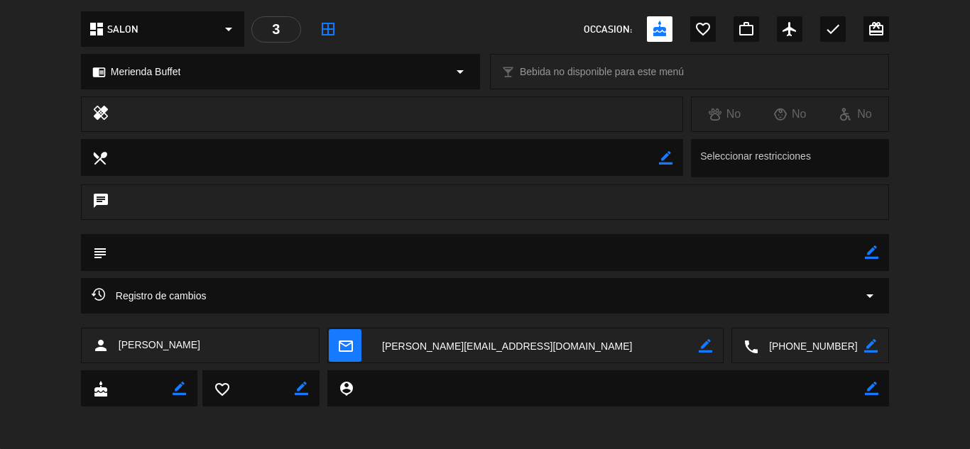
click at [508, 345] on textarea at bounding box center [534, 346] width 327 height 35
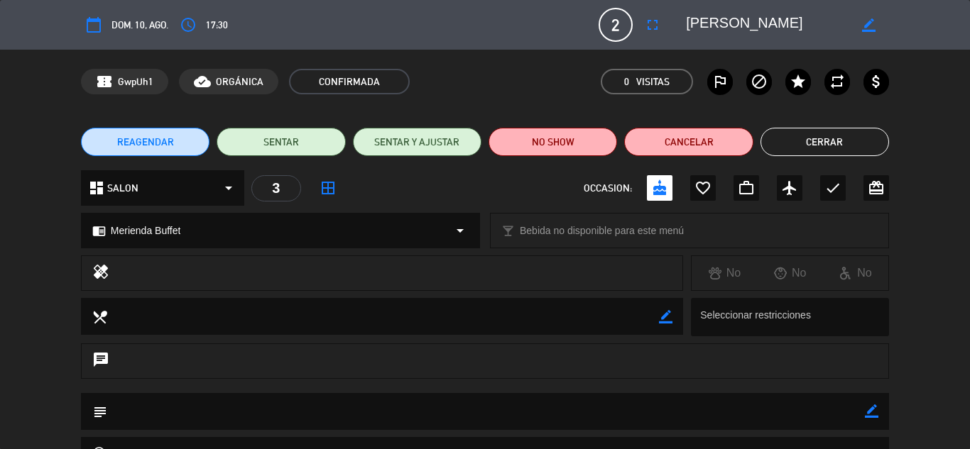
click at [824, 136] on button "Cerrar" at bounding box center [824, 142] width 129 height 28
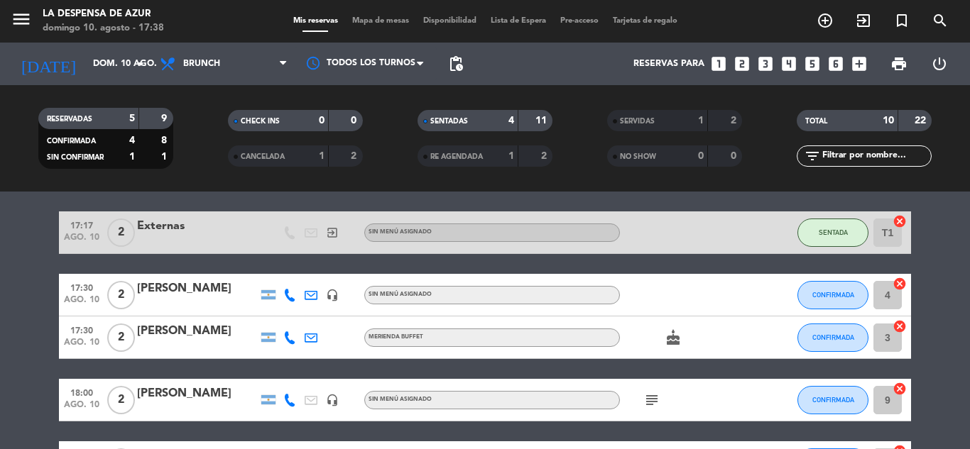
click at [644, 21] on span "Tarjetas de regalo" at bounding box center [645, 21] width 79 height 8
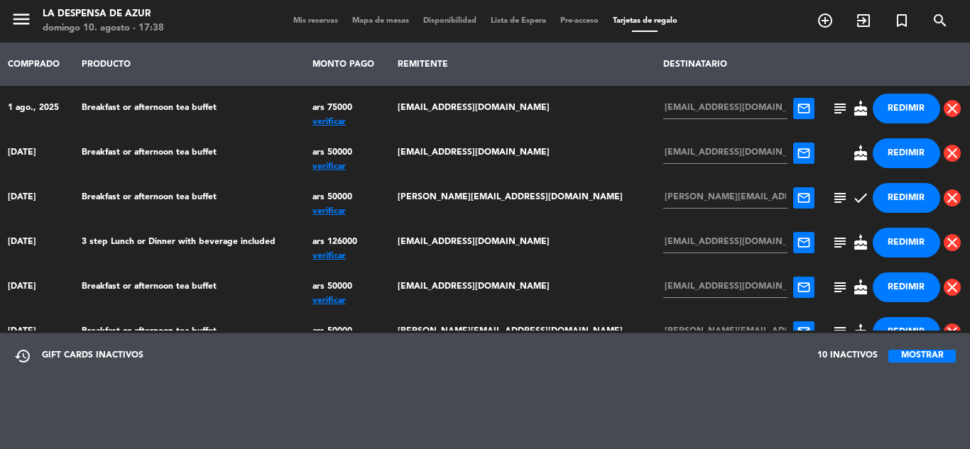
click at [831, 109] on span "subject" at bounding box center [839, 108] width 17 height 17
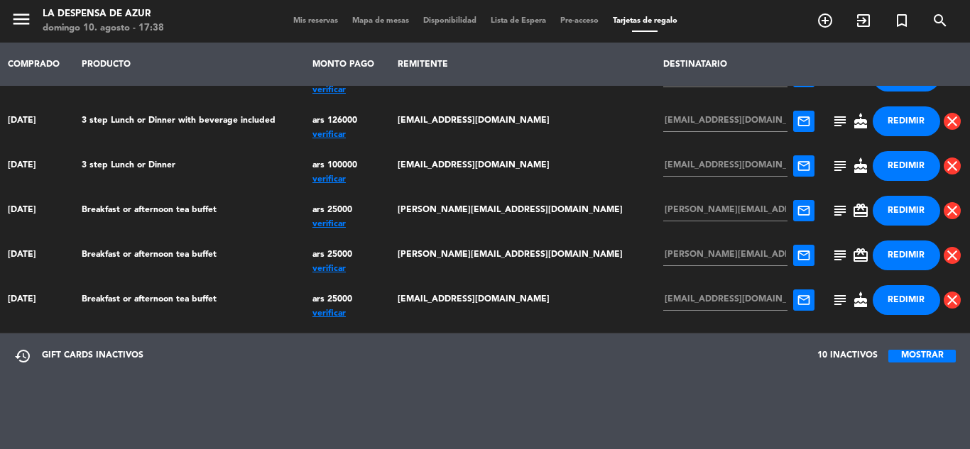
scroll to position [257, 0]
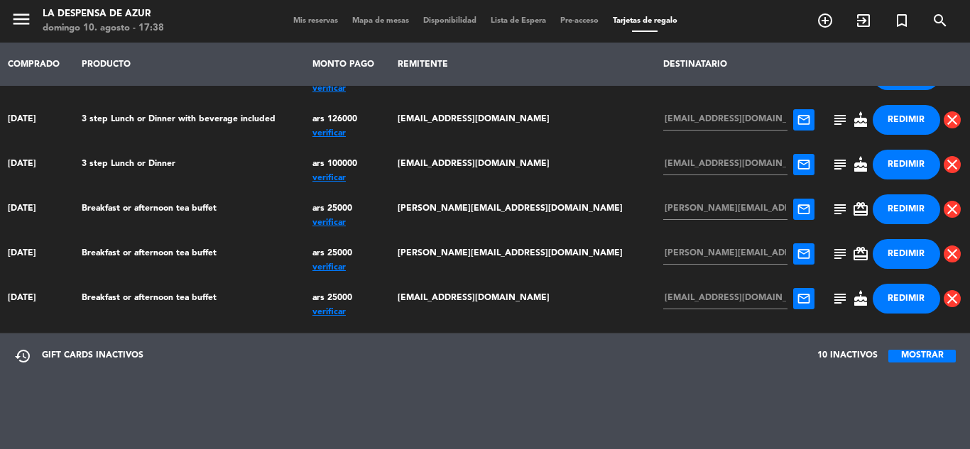
click at [852, 301] on span "cake" at bounding box center [860, 298] width 17 height 17
click at [831, 302] on span "subject" at bounding box center [839, 298] width 17 height 17
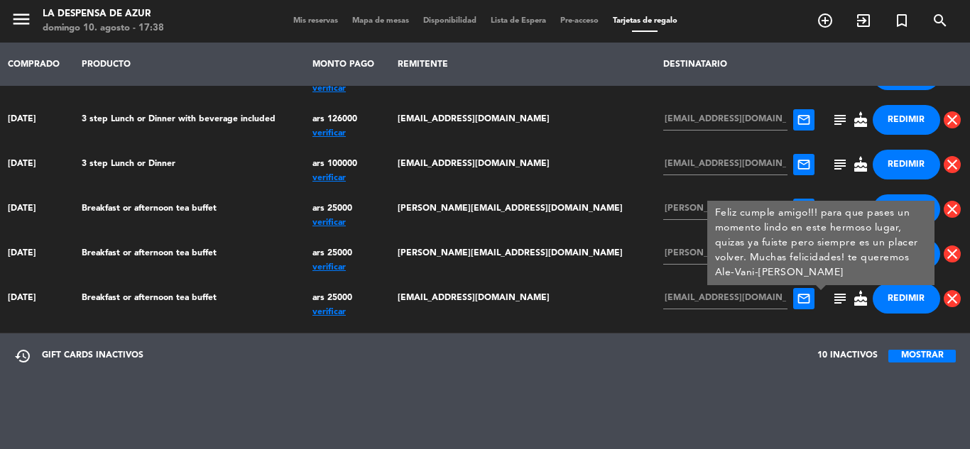
click at [522, 309] on td "[EMAIL_ADDRESS][DOMAIN_NAME]" at bounding box center [523, 298] width 266 height 45
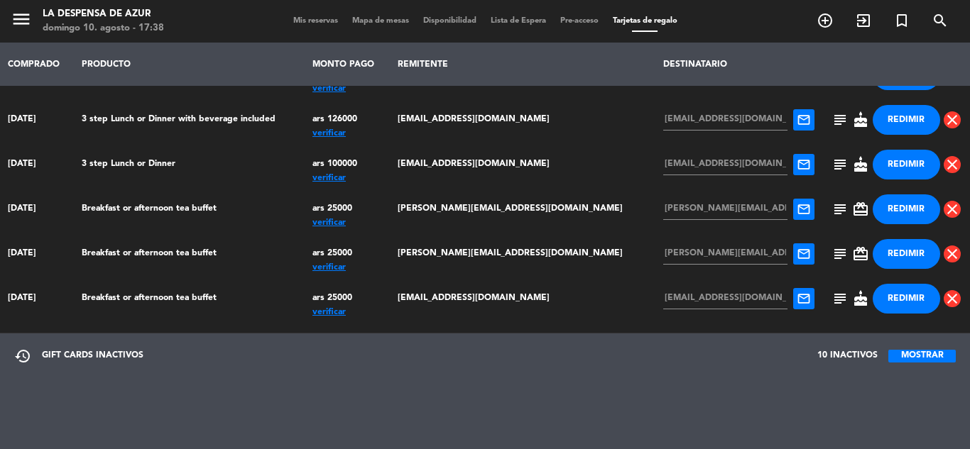
click at [831, 300] on span "subject" at bounding box center [839, 298] width 17 height 17
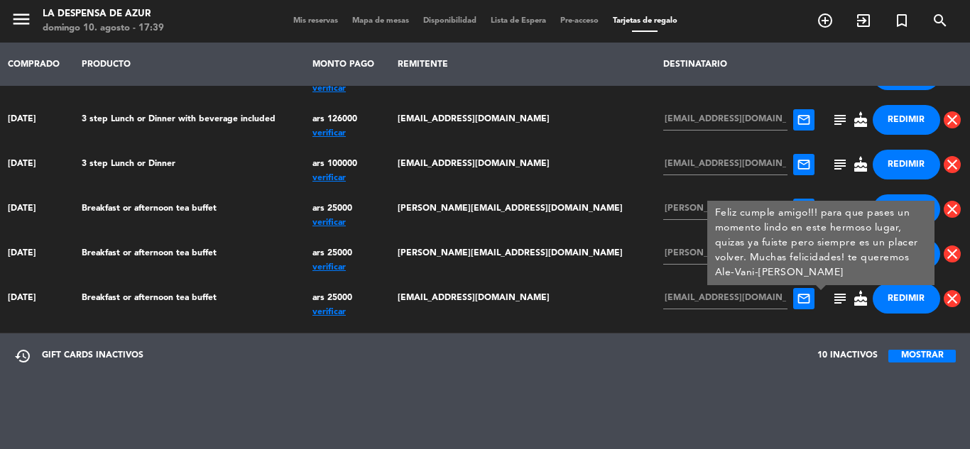
click at [822, 311] on td "subject Feliz cumple amigo!!! para que pases un momento lindo en este hermoso l…" at bounding box center [896, 298] width 148 height 45
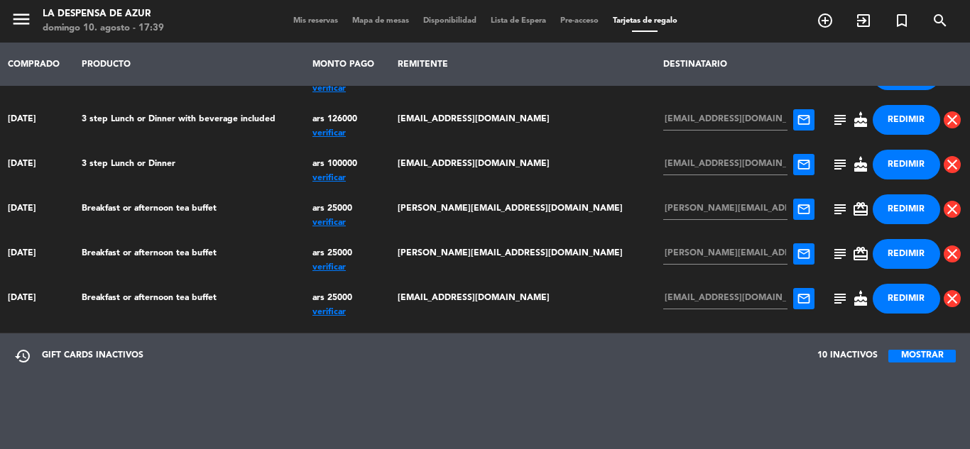
click at [831, 290] on span "subject" at bounding box center [839, 298] width 17 height 17
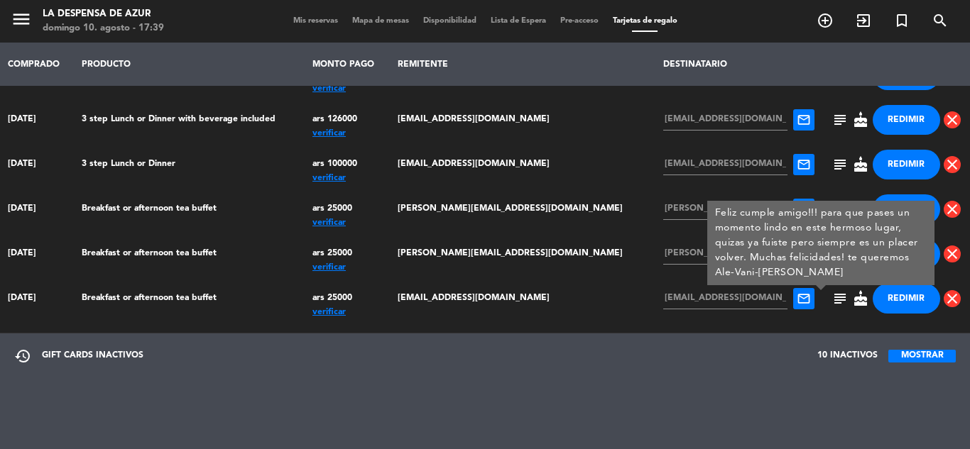
click at [820, 290] on div at bounding box center [821, 288] width 10 height 5
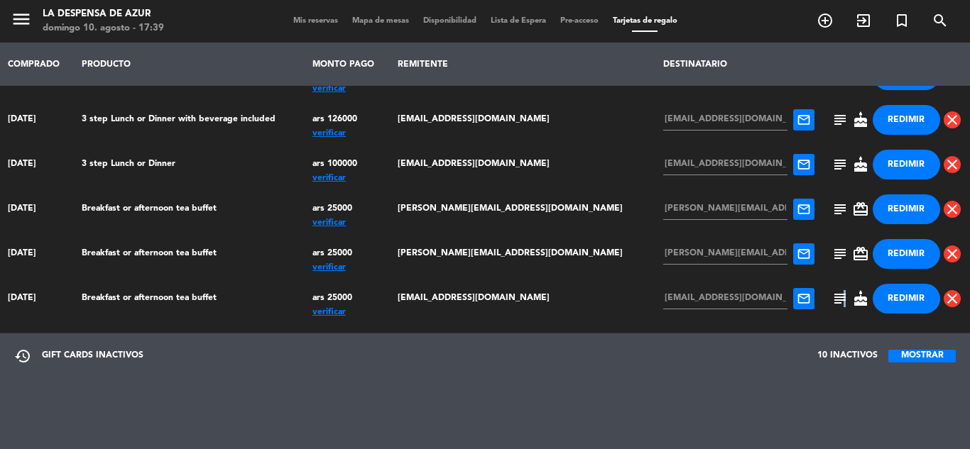
click at [831, 293] on span "subject" at bounding box center [839, 298] width 17 height 17
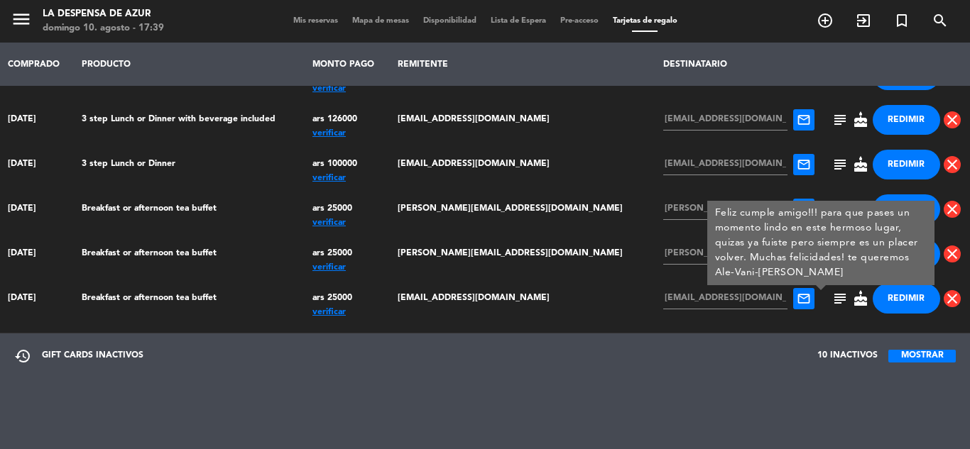
click at [630, 340] on div "restore GIFT CARDS INACTIVOS 10 INACTIVOS MOSTRAR" at bounding box center [485, 356] width 970 height 45
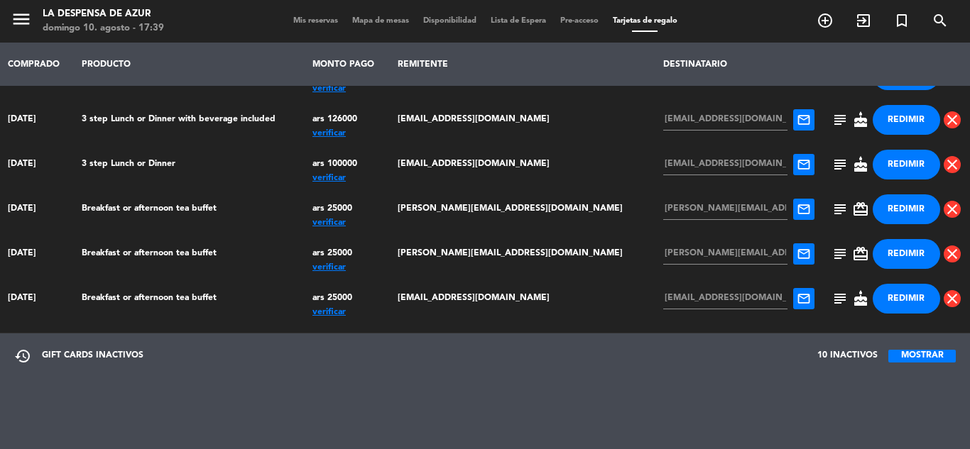
click at [159, 295] on td "Breakfast or afternoon tea buffet" at bounding box center [189, 298] width 231 height 45
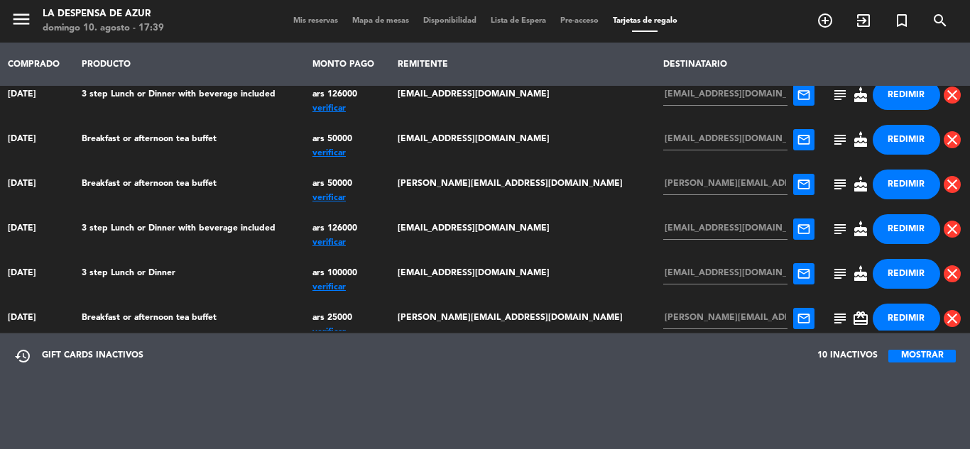
scroll to position [115, 0]
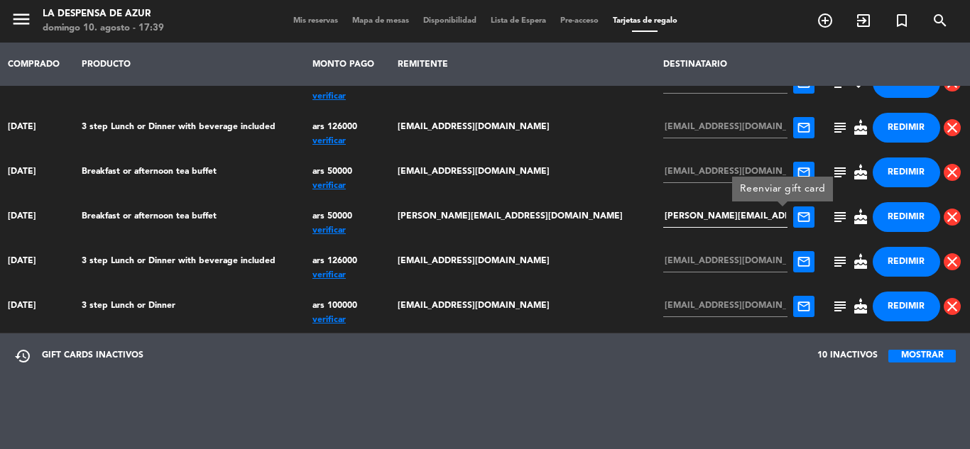
drag, startPoint x: 618, startPoint y: 219, endPoint x: 760, endPoint y: 227, distance: 141.5
click at [785, 227] on div "[PERSON_NAME][EMAIL_ADDRESS][DOMAIN_NAME] mail_outline Reenviar gift card" at bounding box center [739, 217] width 152 height 21
click at [831, 214] on span "subject" at bounding box center [839, 217] width 17 height 17
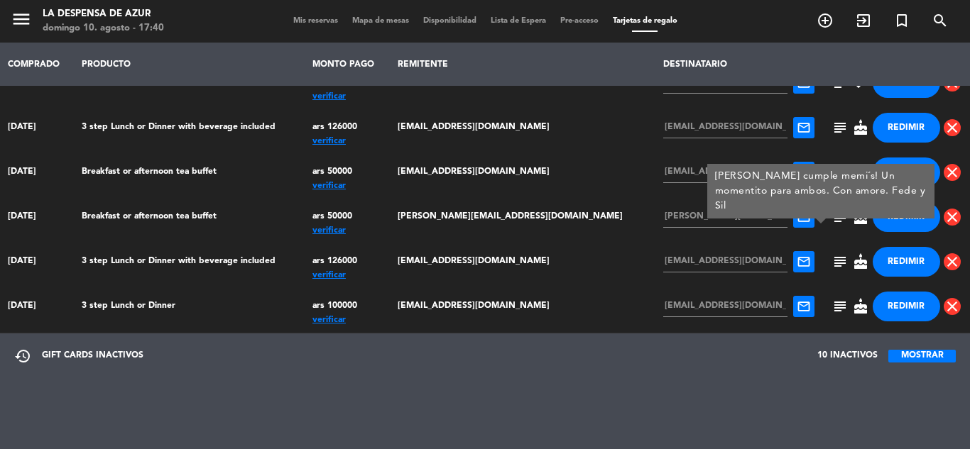
click at [852, 219] on span "cake" at bounding box center [860, 217] width 17 height 17
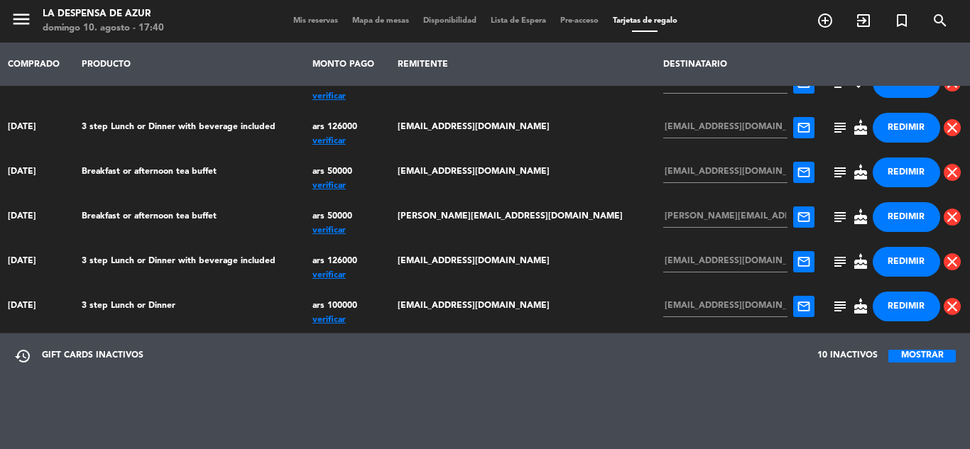
click at [852, 220] on span "cake" at bounding box center [860, 217] width 17 height 17
click at [831, 218] on span "subject" at bounding box center [839, 217] width 17 height 17
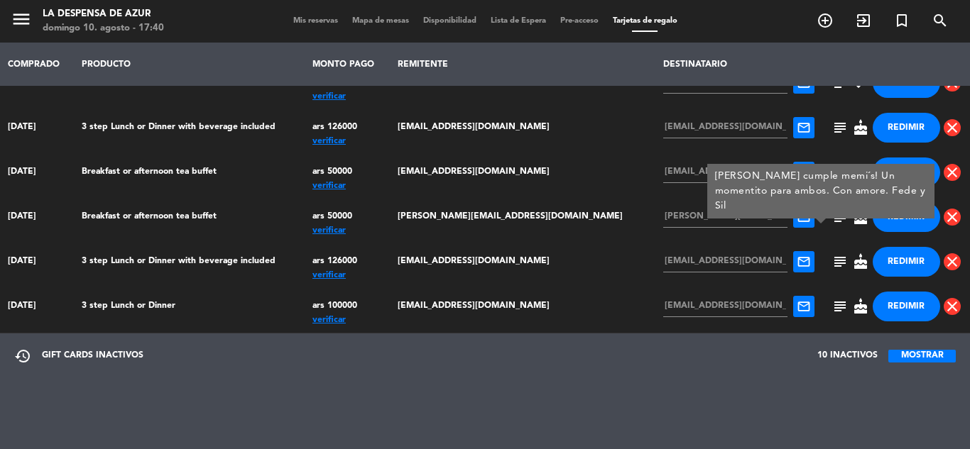
click at [831, 209] on span "subject" at bounding box center [839, 217] width 17 height 17
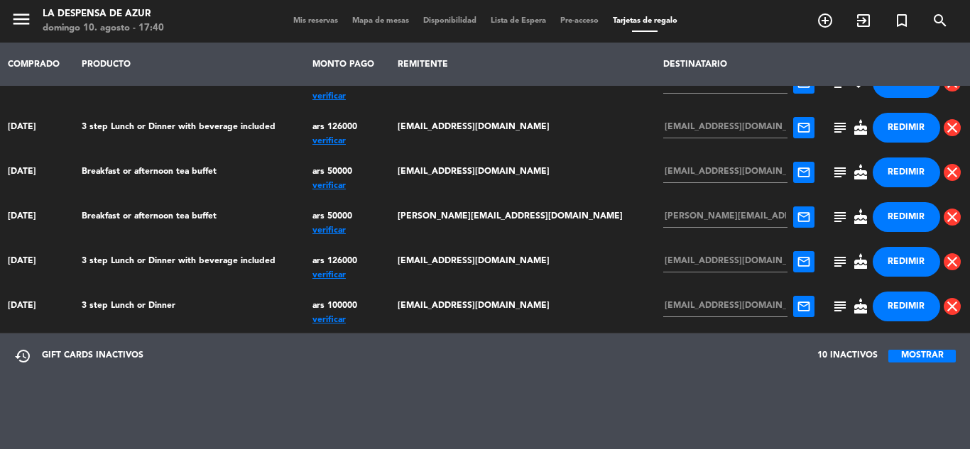
click at [371, 231] on div "verificar" at bounding box center [347, 231] width 70 height 0
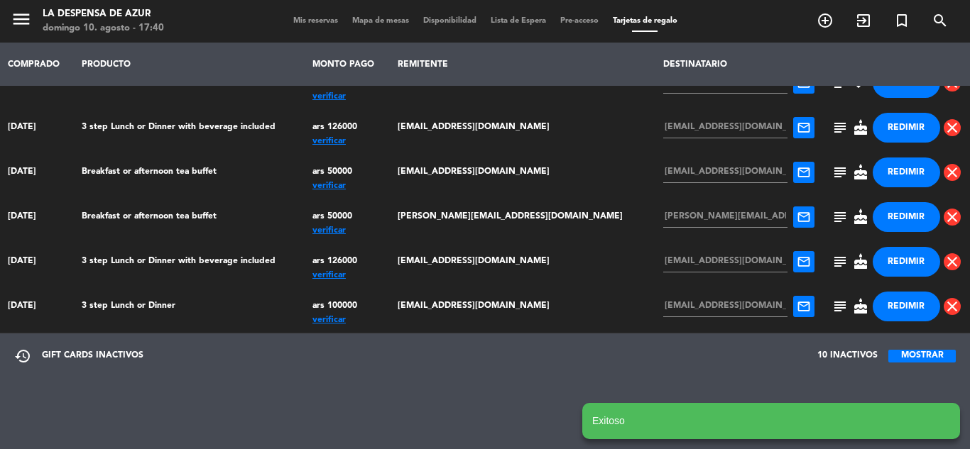
click at [371, 212] on div "ars 50000" at bounding box center [347, 216] width 70 height 28
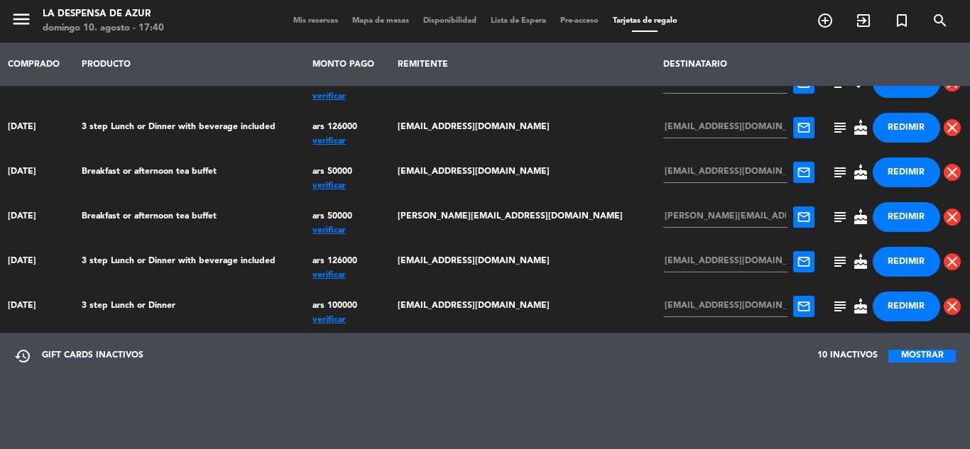
click at [164, 211] on td "Breakfast or afternoon tea buffet" at bounding box center [189, 217] width 231 height 45
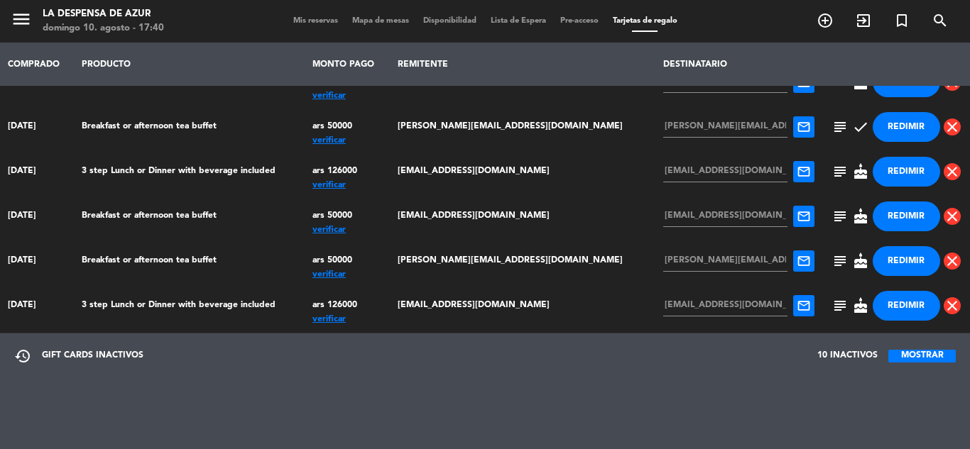
scroll to position [0, 0]
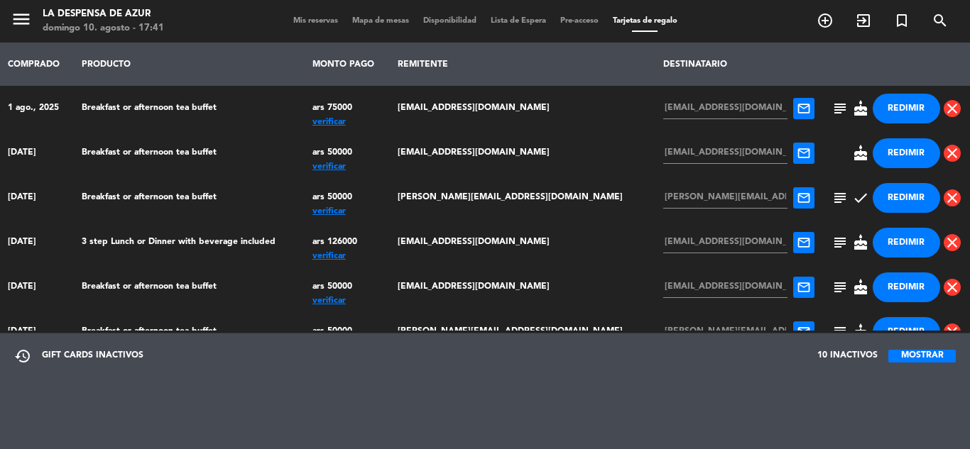
click at [831, 112] on span "subject" at bounding box center [839, 108] width 17 height 17
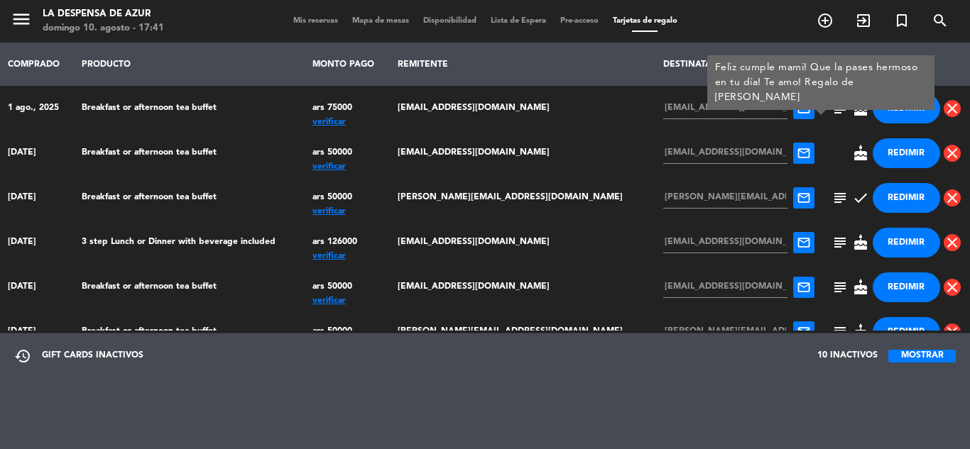
click at [831, 197] on span "subject" at bounding box center [839, 198] width 17 height 17
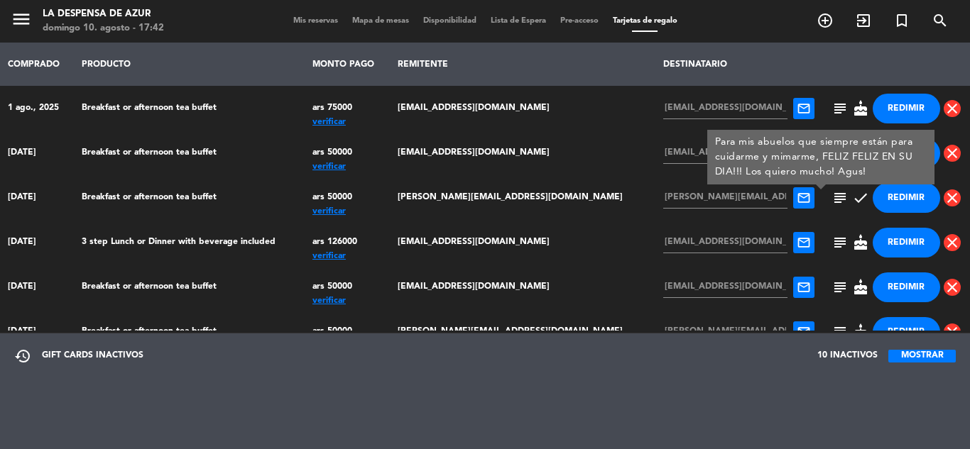
click at [831, 241] on span "subject" at bounding box center [839, 242] width 17 height 17
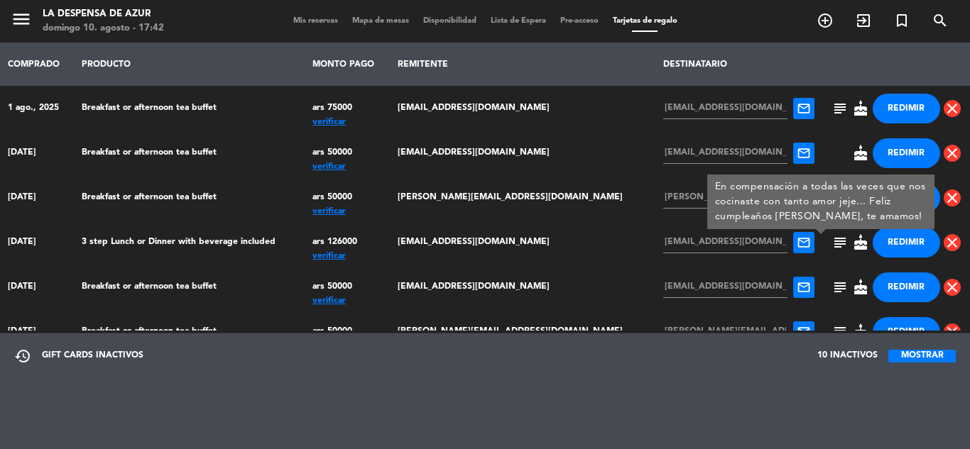
click at [831, 286] on span "subject" at bounding box center [839, 287] width 17 height 17
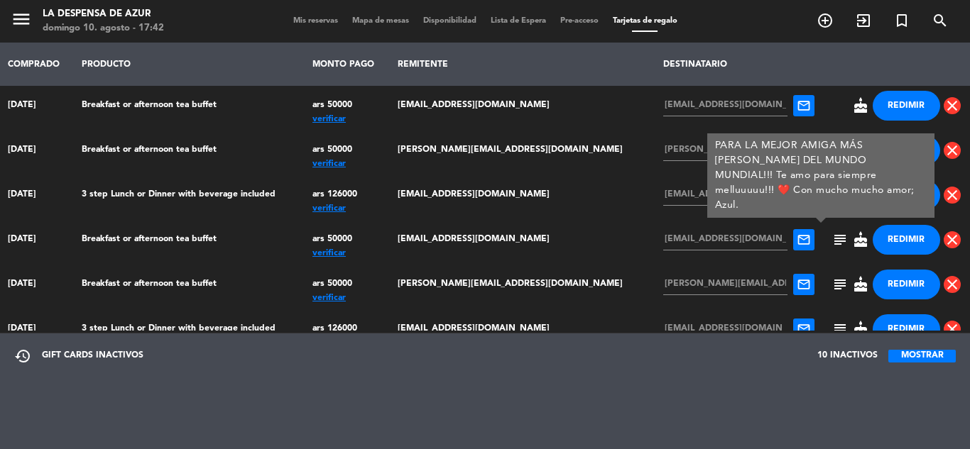
scroll to position [71, 0]
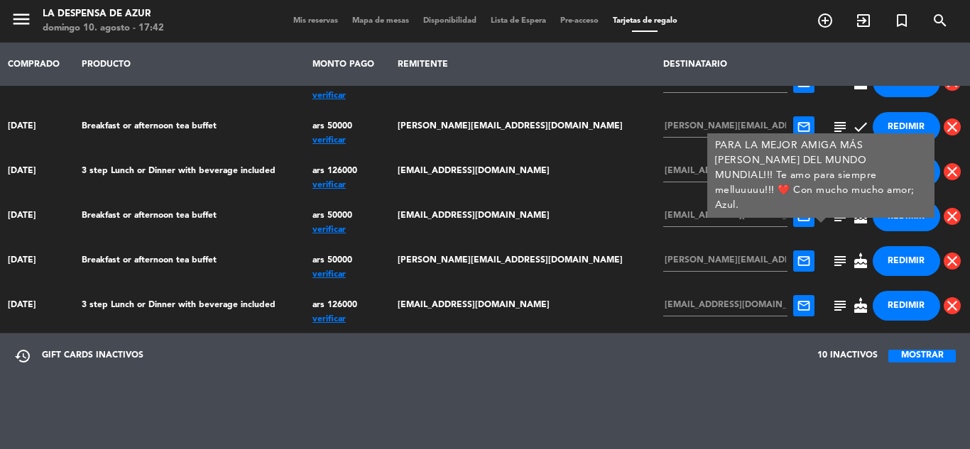
click at [831, 261] on span "subject" at bounding box center [839, 261] width 17 height 17
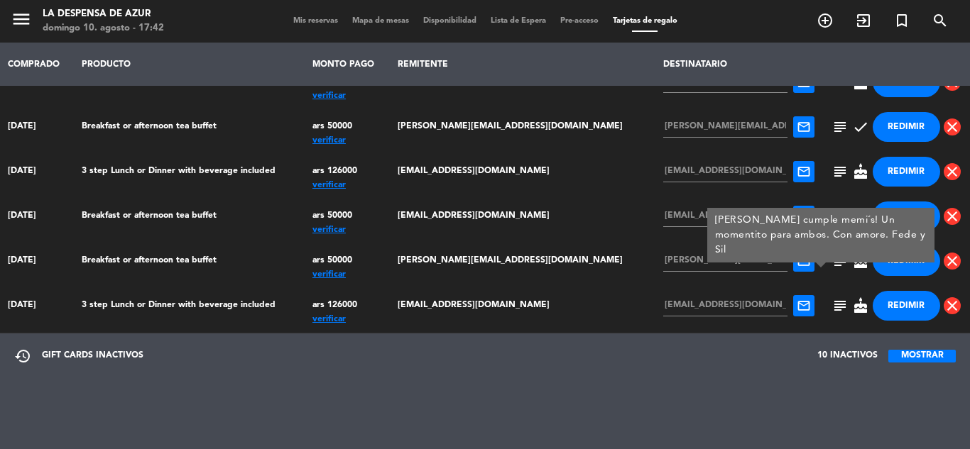
click at [831, 307] on span "subject" at bounding box center [839, 305] width 17 height 17
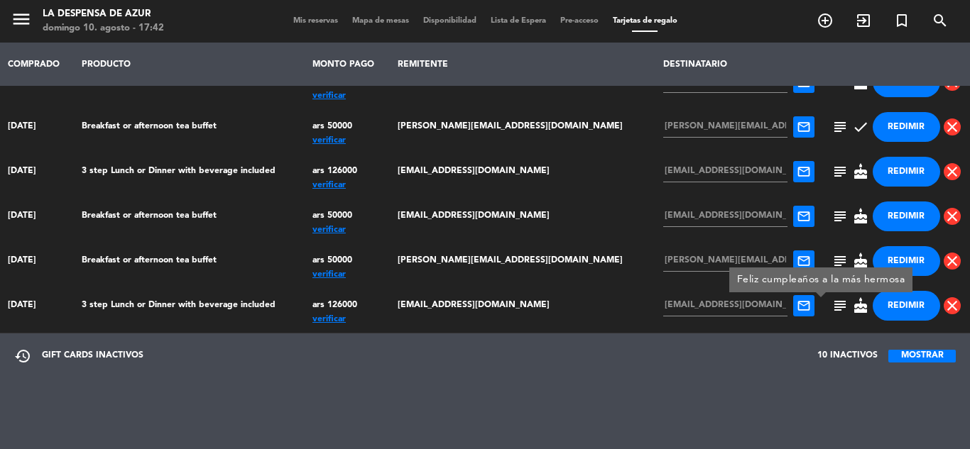
click at [831, 307] on span "subject" at bounding box center [839, 305] width 17 height 17
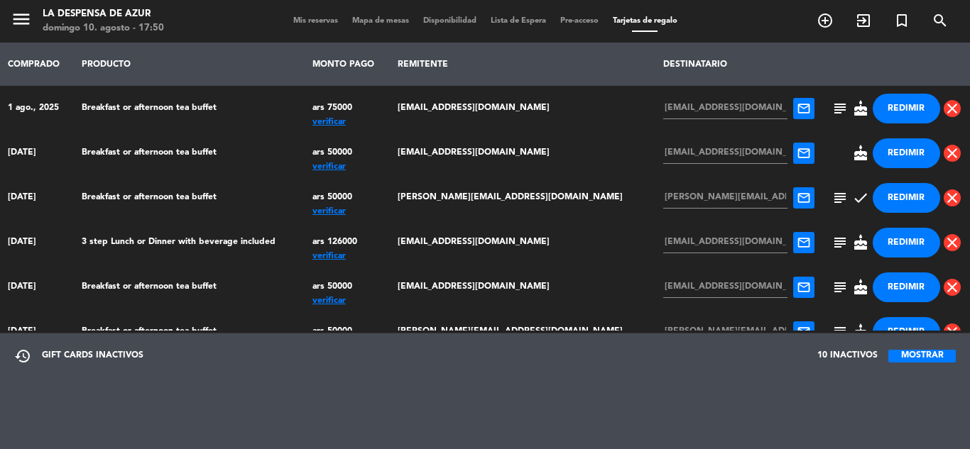
click at [831, 295] on span "subject" at bounding box center [839, 287] width 17 height 17
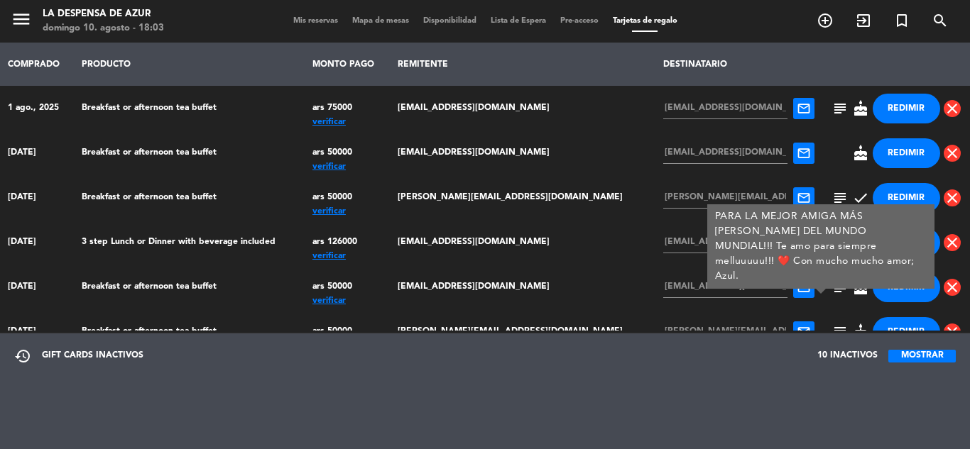
click at [321, 21] on span "Mis reservas" at bounding box center [315, 21] width 59 height 8
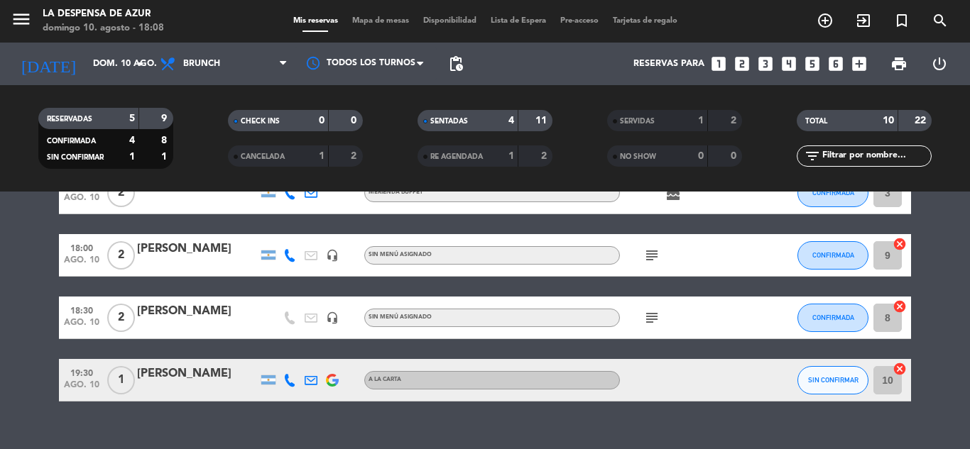
scroll to position [381, 0]
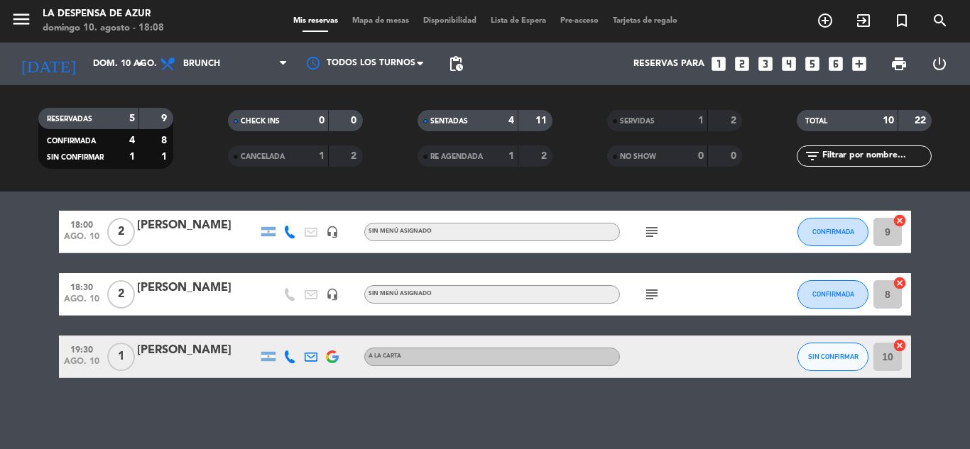
click at [640, 21] on span "Tarjetas de regalo" at bounding box center [645, 21] width 79 height 8
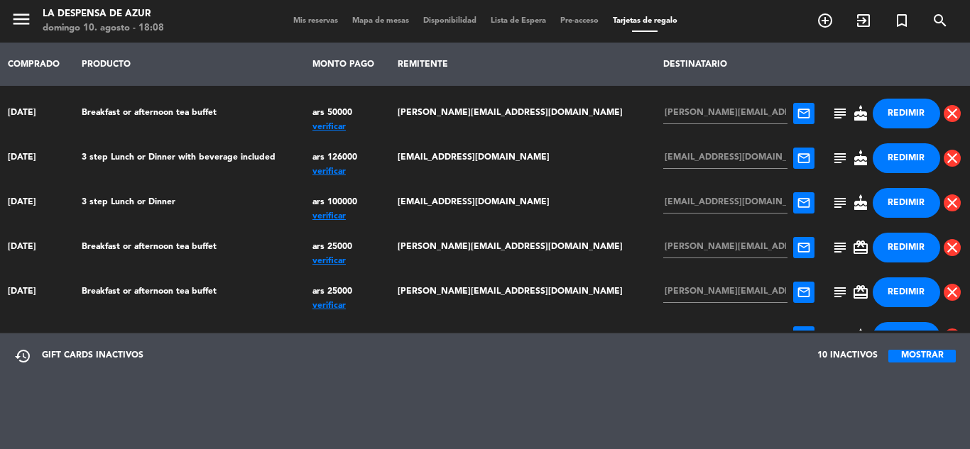
scroll to position [186, 0]
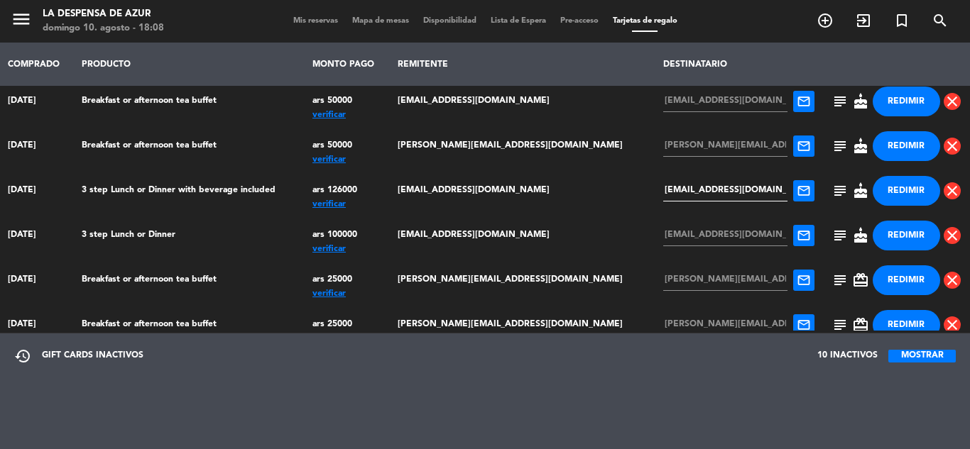
click at [663, 180] on input "[EMAIL_ADDRESS][DOMAIN_NAME]" at bounding box center [725, 190] width 125 height 21
click at [890, 191] on button "REDIMIR" at bounding box center [906, 191] width 67 height 30
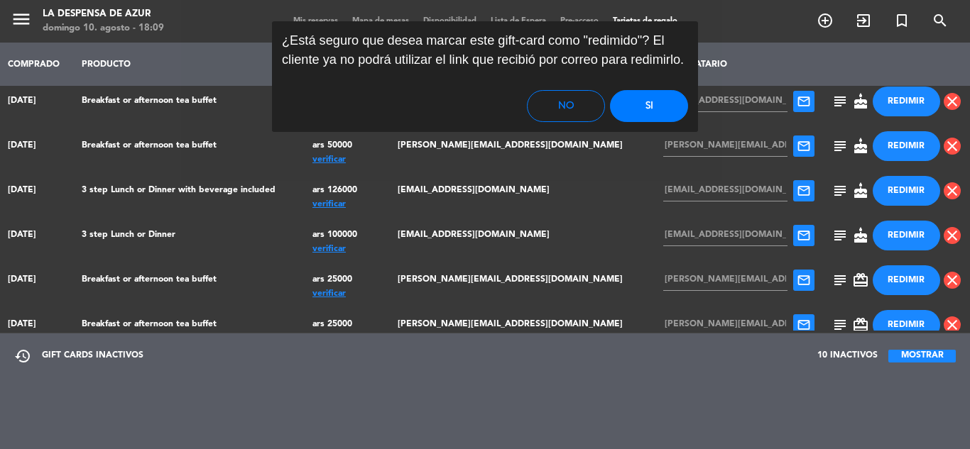
click at [635, 103] on button "Si" at bounding box center [649, 106] width 78 height 32
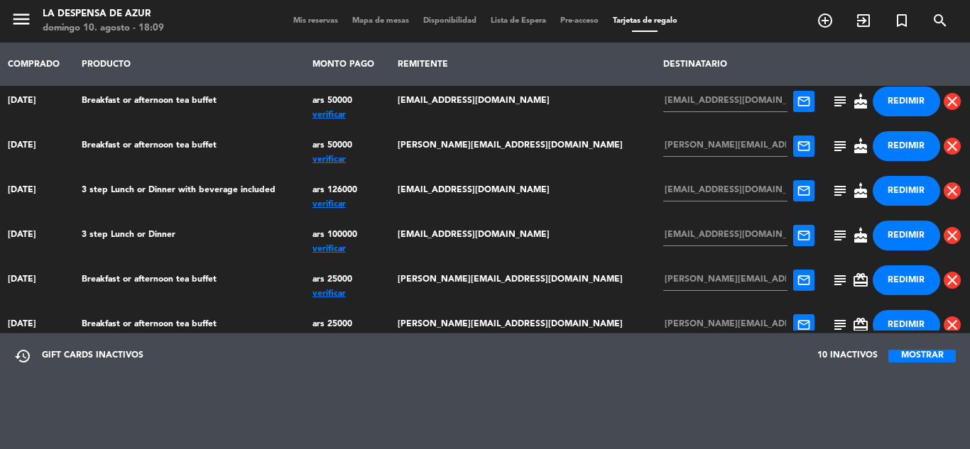
click at [876, 192] on button "REDIMIR" at bounding box center [906, 191] width 67 height 30
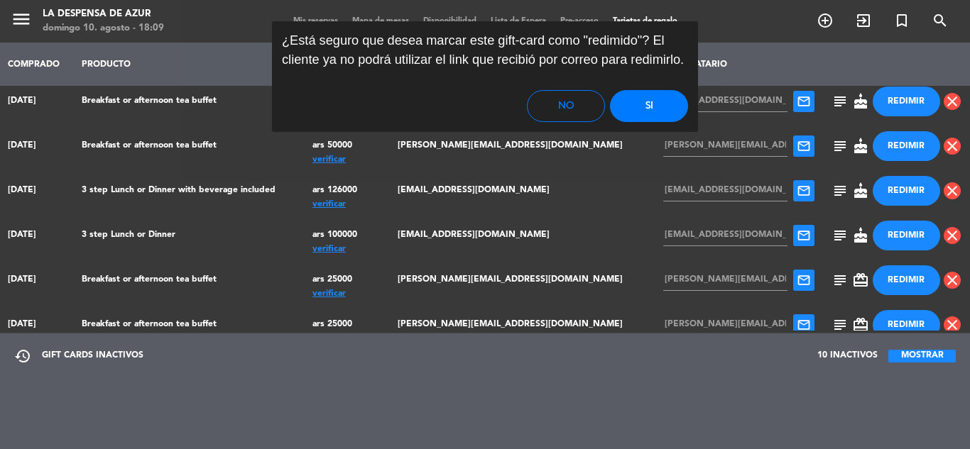
click at [636, 109] on button "Si" at bounding box center [649, 106] width 78 height 32
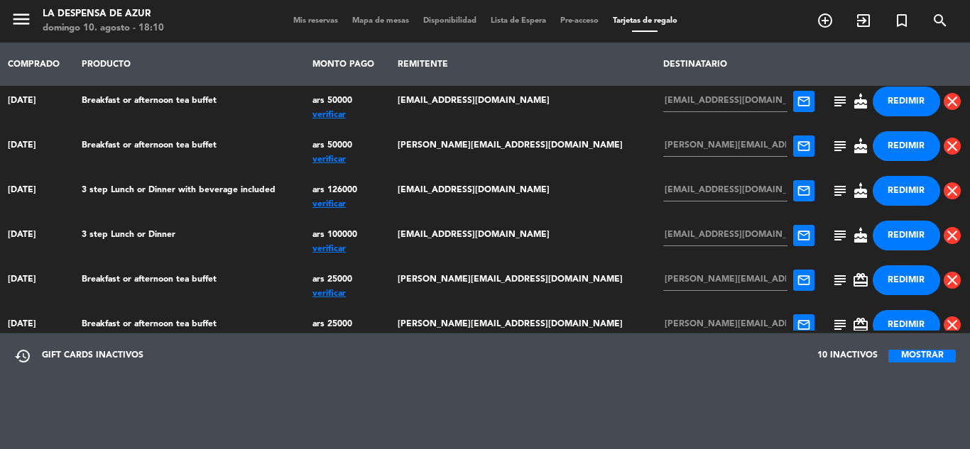
click at [379, 21] on span "Mapa de mesas" at bounding box center [380, 21] width 71 height 8
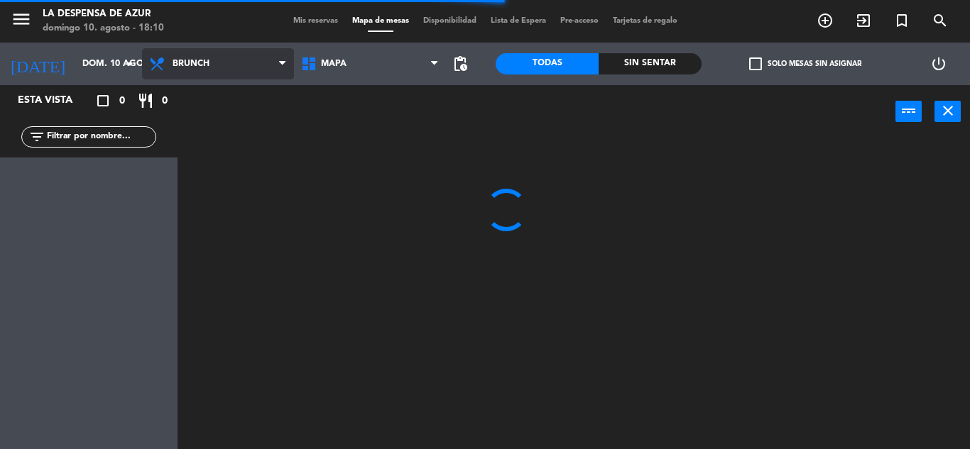
click at [214, 60] on span "Brunch" at bounding box center [218, 63] width 152 height 31
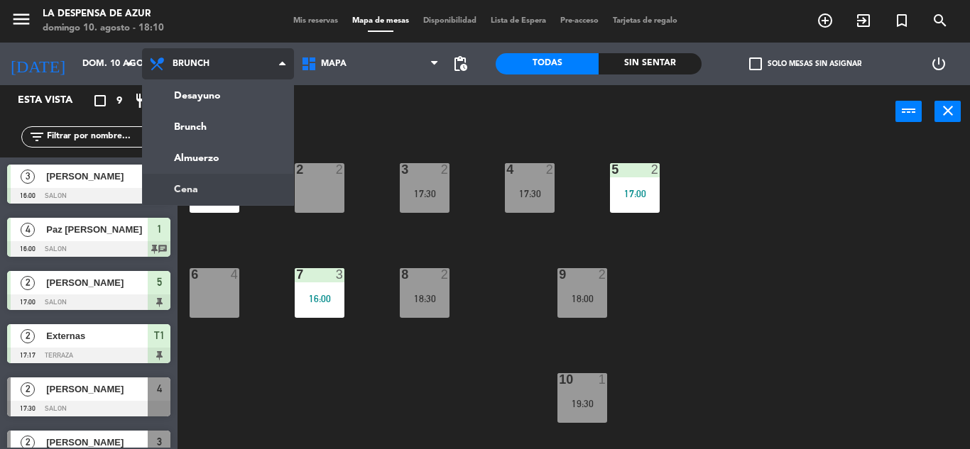
click at [203, 187] on ng-component "menu La Despensa de Azur [PERSON_NAME] 10. [PERSON_NAME] - 18:10 Mis reservas M…" at bounding box center [485, 224] width 970 height 449
click at [203, 187] on div "1 4 16:00 2 2 3 2 17:30 4 2 17:30 5 2 17:00 6 4 7 3 16:00 8 2 18:30 9 2 18:00 1…" at bounding box center [578, 293] width 782 height 311
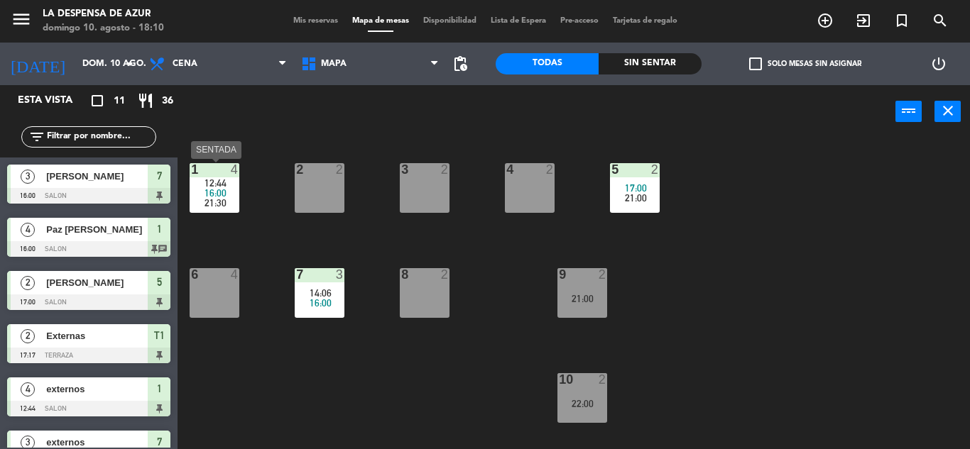
click at [222, 189] on span "16:00" at bounding box center [215, 192] width 22 height 11
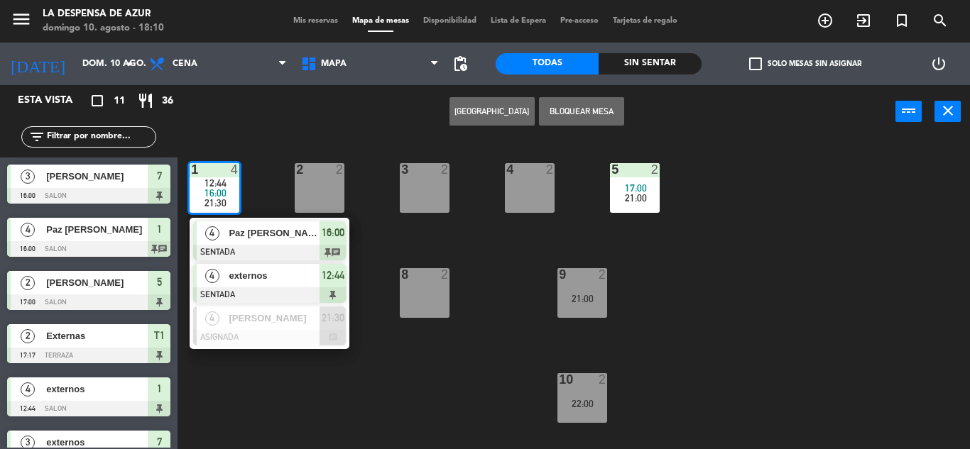
click at [340, 273] on span "12:44" at bounding box center [333, 275] width 23 height 17
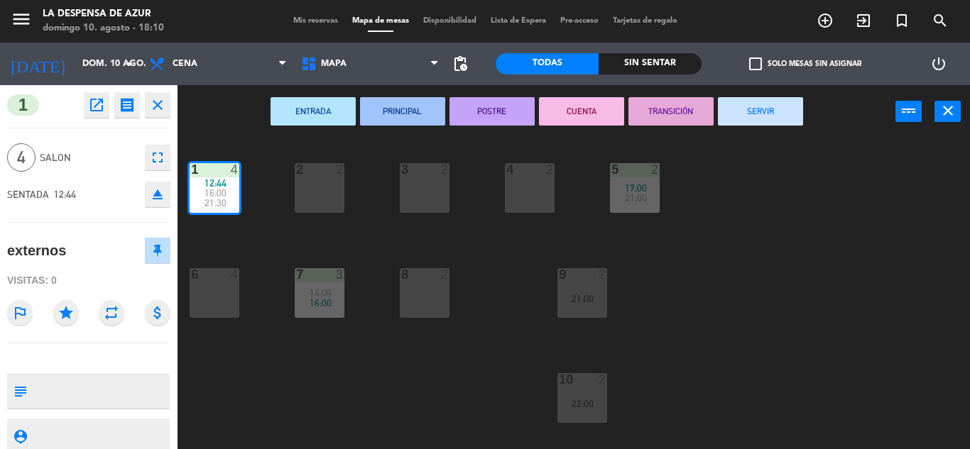
click at [750, 105] on button "SERVIR" at bounding box center [760, 111] width 85 height 28
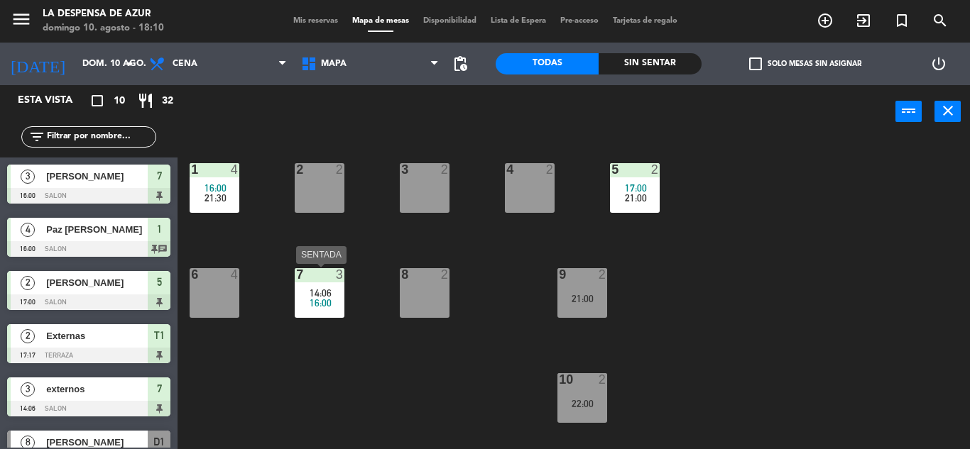
click at [314, 286] on div "7 3 14:06 16:00" at bounding box center [320, 293] width 50 height 50
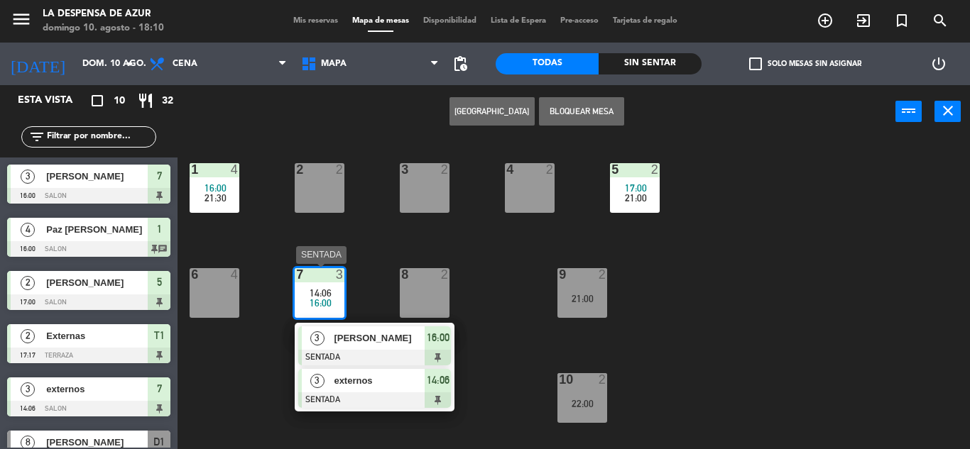
click at [443, 385] on span "14:06" at bounding box center [438, 380] width 23 height 17
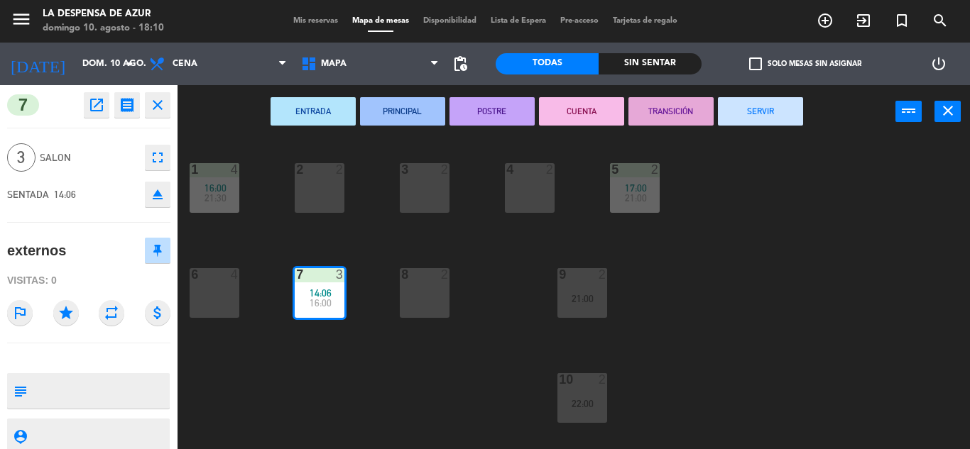
click at [741, 102] on button "SERVIR" at bounding box center [760, 111] width 85 height 28
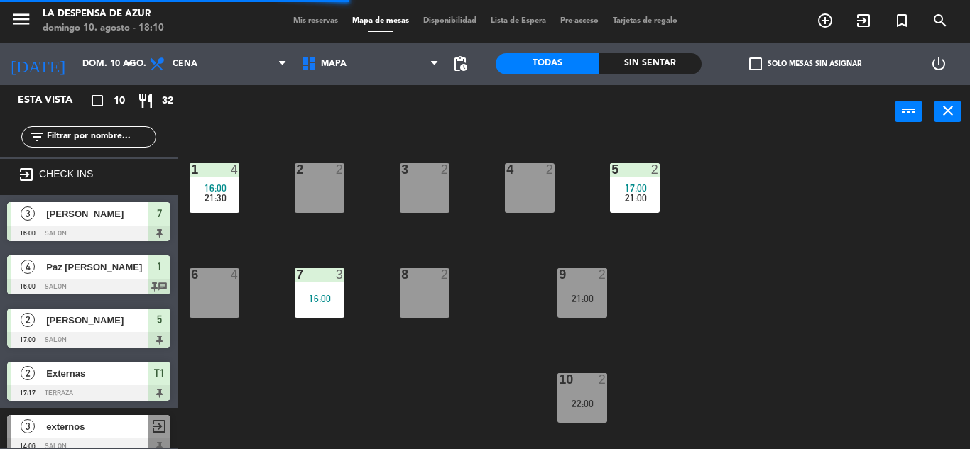
click at [643, 192] on span "21:00" at bounding box center [636, 197] width 22 height 11
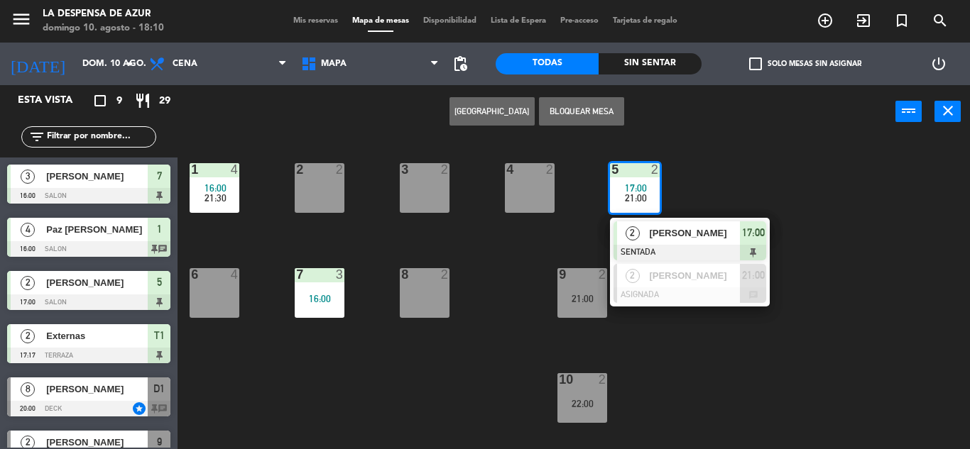
click at [917, 160] on div "1 4 16:00 21:30 2 2 3 2 4 2 5 2 17:00 21:00 2 [PERSON_NAME] SENTADA 17:00 2 [PE…" at bounding box center [578, 293] width 782 height 311
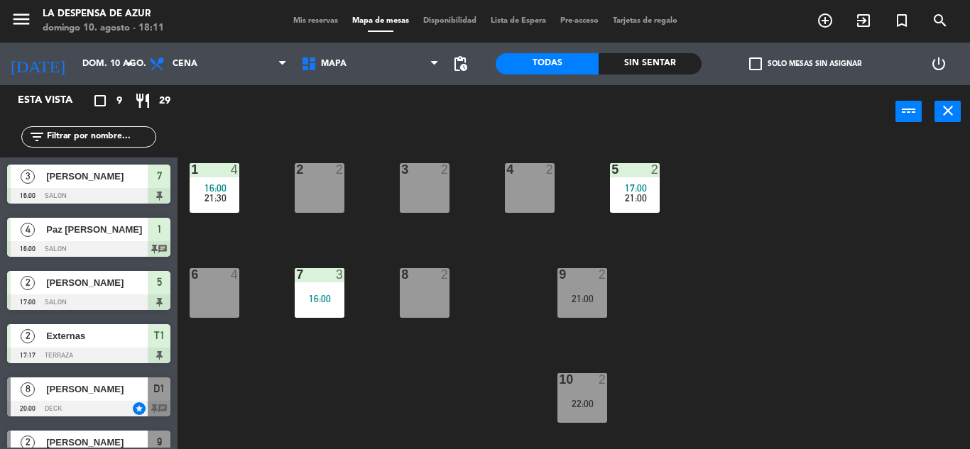
click at [317, 18] on span "Mis reservas" at bounding box center [315, 21] width 59 height 8
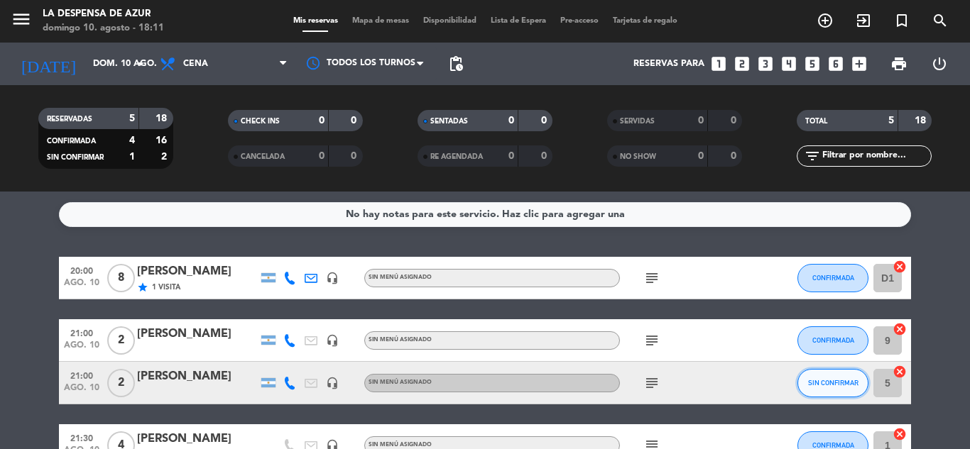
click at [831, 384] on span "SIN CONFIRMAR" at bounding box center [833, 383] width 50 height 8
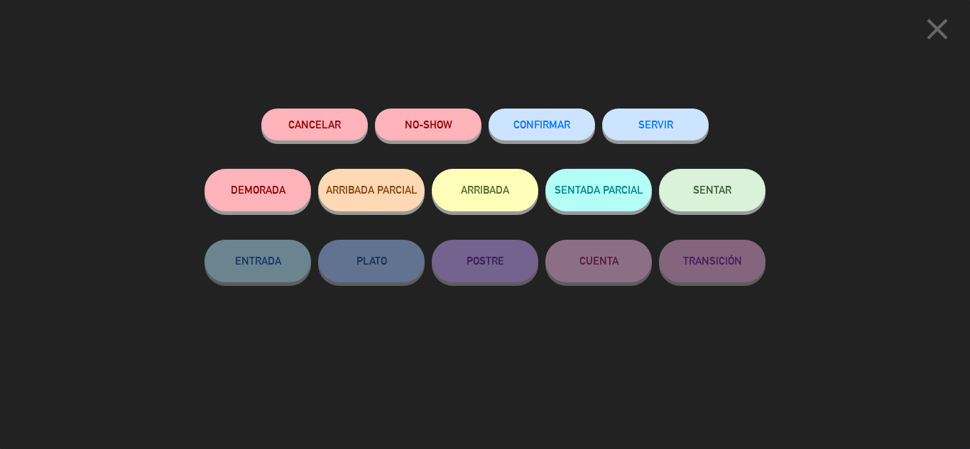
click at [939, 21] on icon "close" at bounding box center [936, 28] width 35 height 35
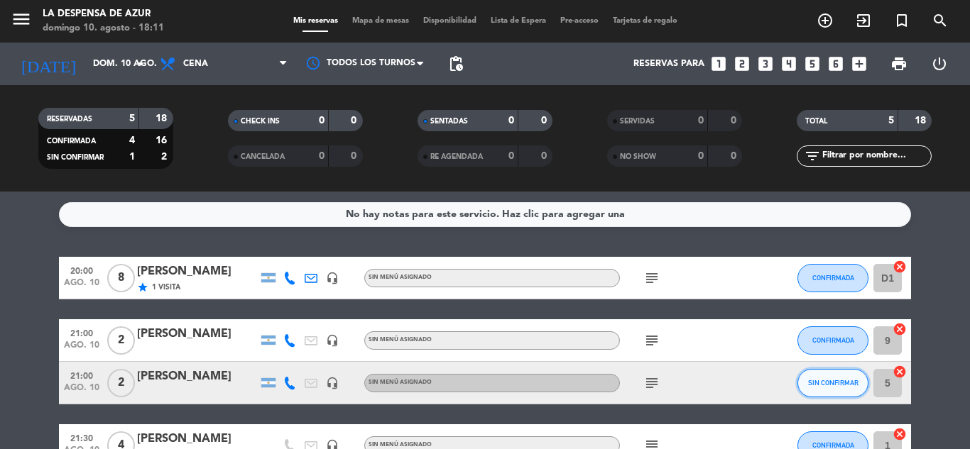
click at [831, 383] on span "SIN CONFIRMAR" at bounding box center [833, 383] width 50 height 8
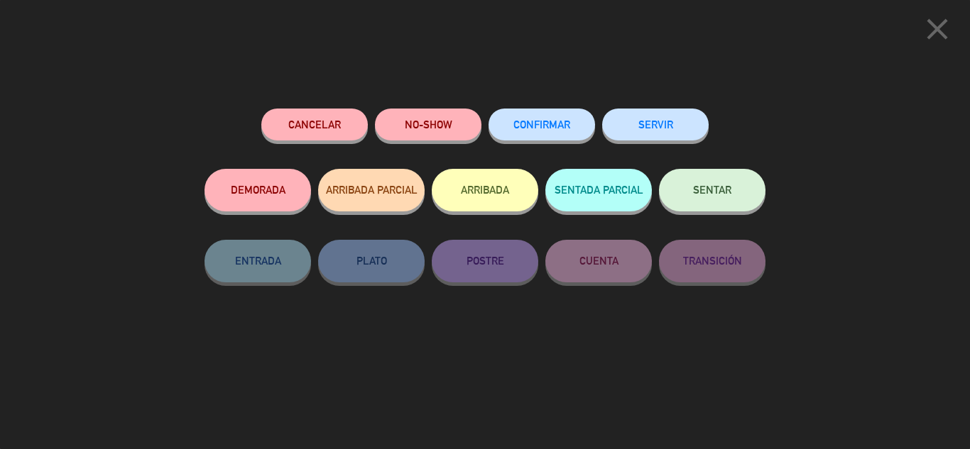
click at [547, 121] on span "CONFIRMAR" at bounding box center [541, 125] width 57 height 12
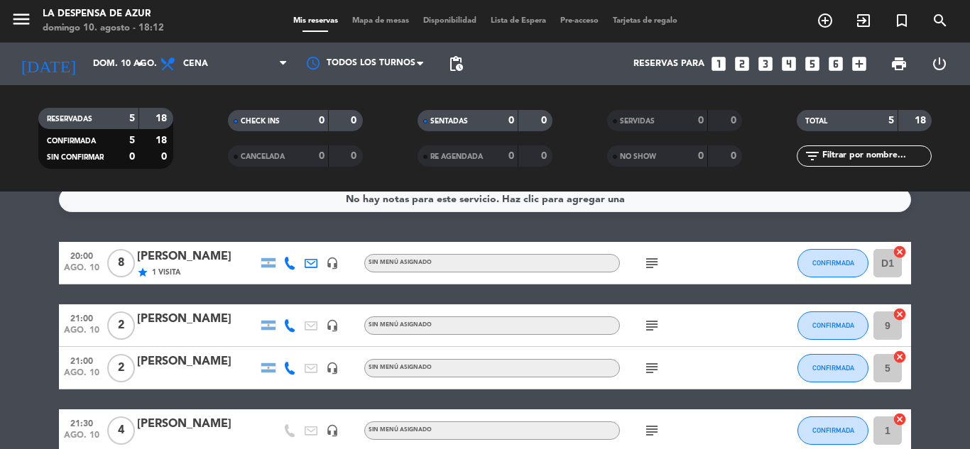
scroll to position [9, 0]
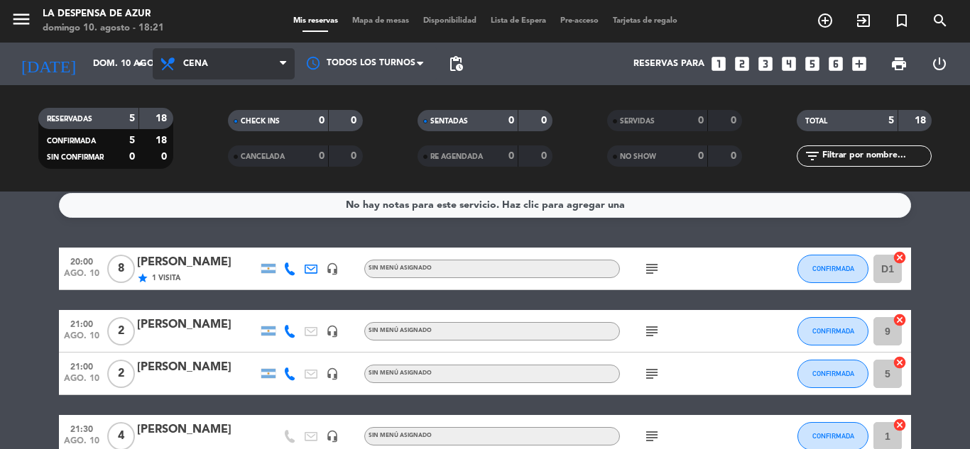
click at [204, 58] on span "Cena" at bounding box center [224, 63] width 142 height 31
click at [211, 154] on div "menu La Despensa de Azur [PERSON_NAME] 10. [PERSON_NAME] - 18:21 Mis reservas M…" at bounding box center [485, 96] width 970 height 192
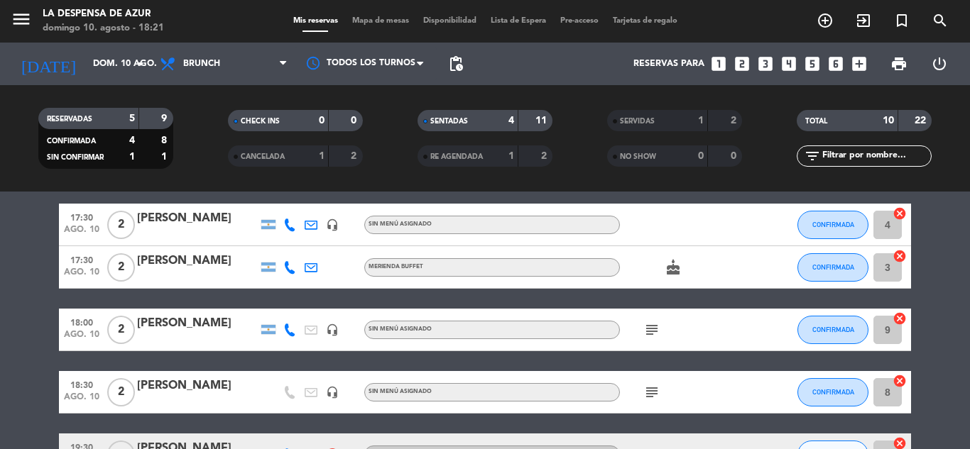
scroll to position [293, 0]
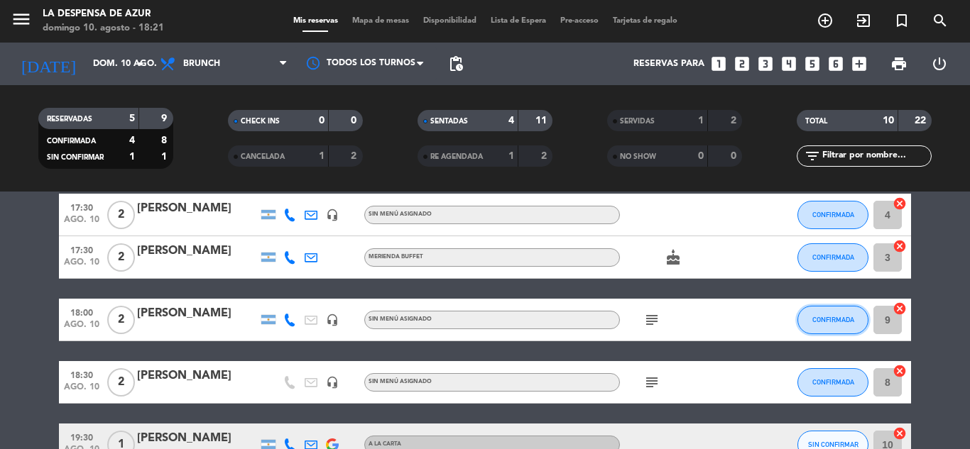
click at [809, 321] on button "CONFIRMADA" at bounding box center [832, 320] width 71 height 28
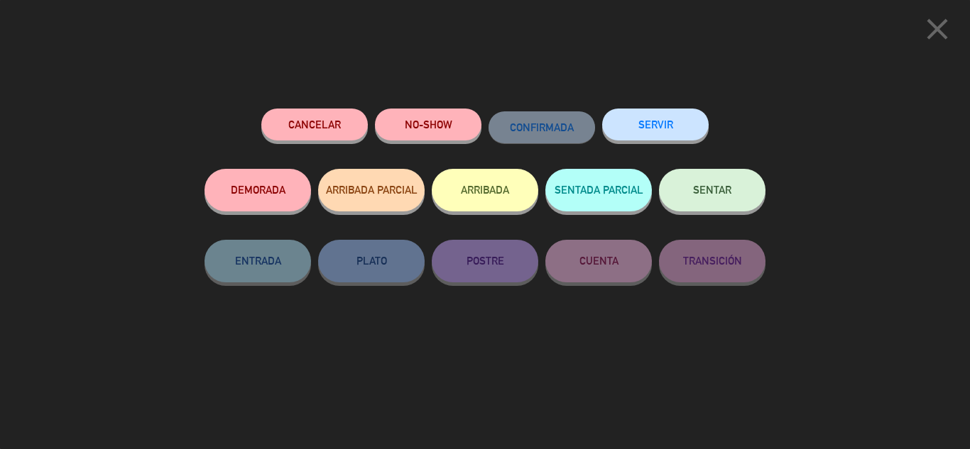
click at [709, 199] on button "SENTAR" at bounding box center [712, 190] width 106 height 43
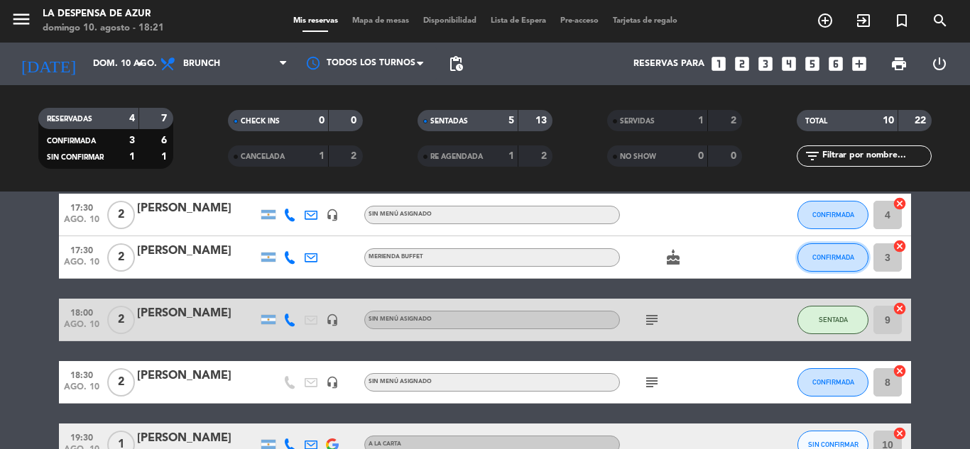
click at [837, 260] on span "CONFIRMADA" at bounding box center [833, 257] width 42 height 8
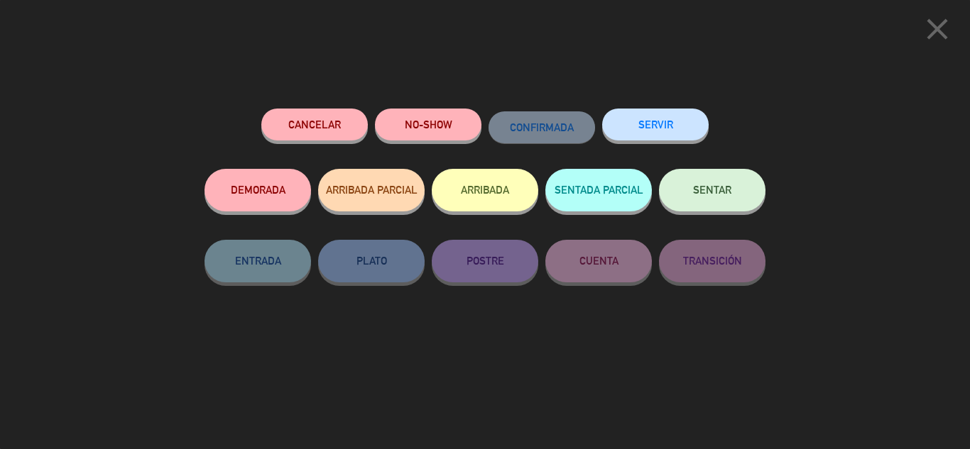
click at [728, 190] on span "SENTAR" at bounding box center [712, 190] width 38 height 12
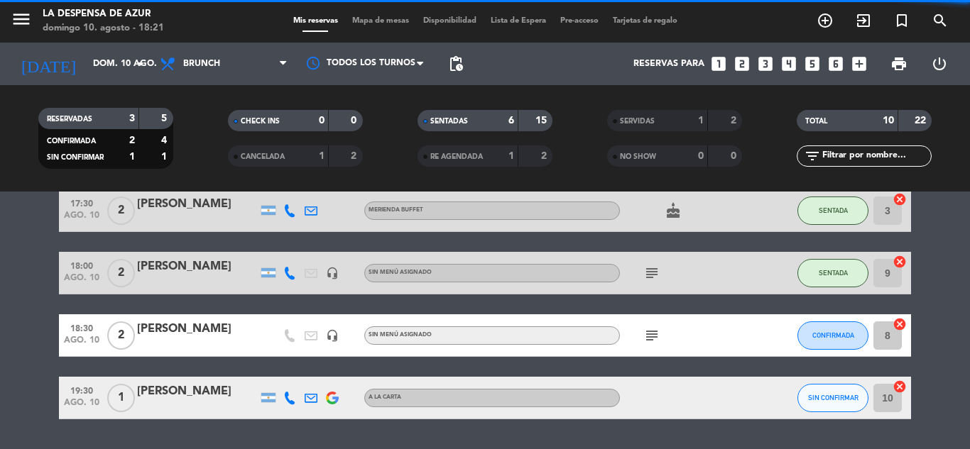
scroll to position [364, 0]
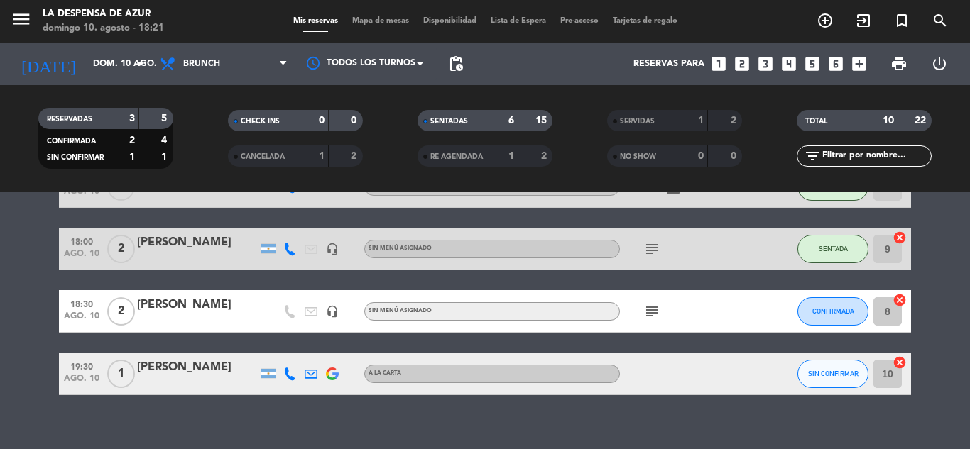
click at [199, 375] on div "[PERSON_NAME]" at bounding box center [197, 368] width 121 height 18
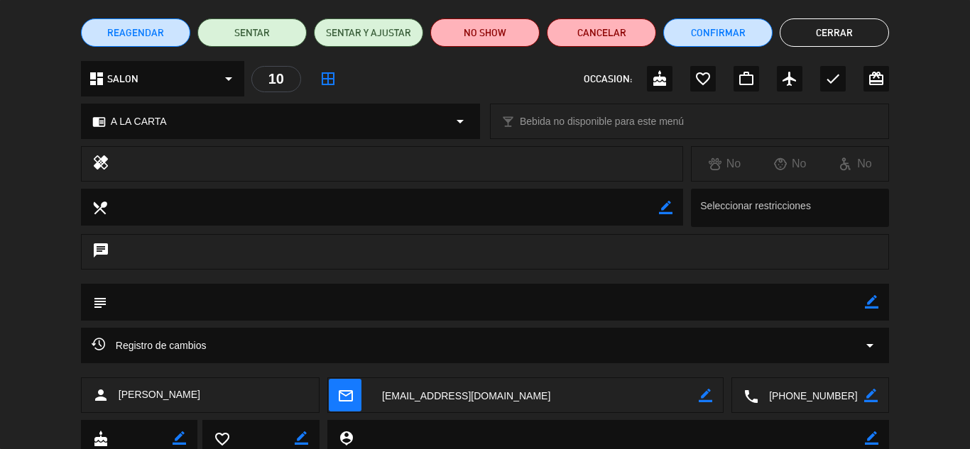
scroll to position [88, 0]
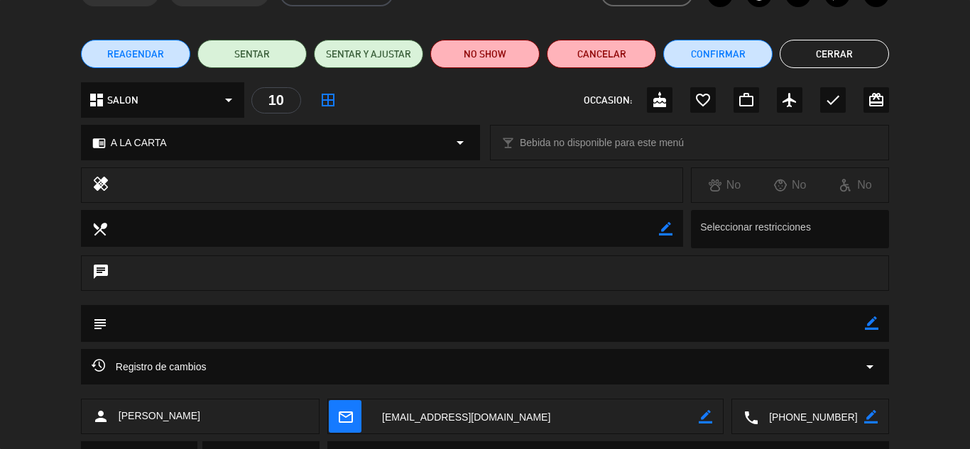
click at [855, 41] on button "Cerrar" at bounding box center [834, 54] width 109 height 28
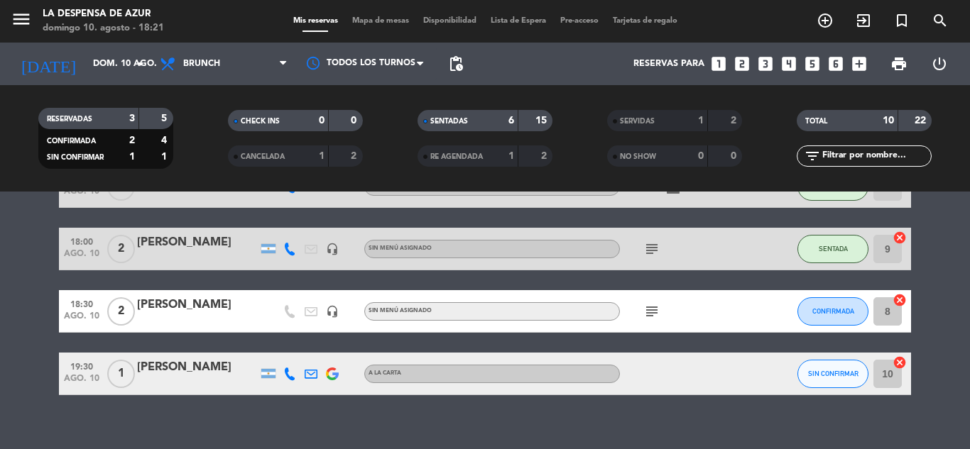
drag, startPoint x: 555, startPoint y: 423, endPoint x: 570, endPoint y: 429, distance: 16.0
click at [555, 423] on div "No hay notas para este servicio. Haz clic para agregar una 16:00 ago. 10 3 [PER…" at bounding box center [485, 321] width 970 height 258
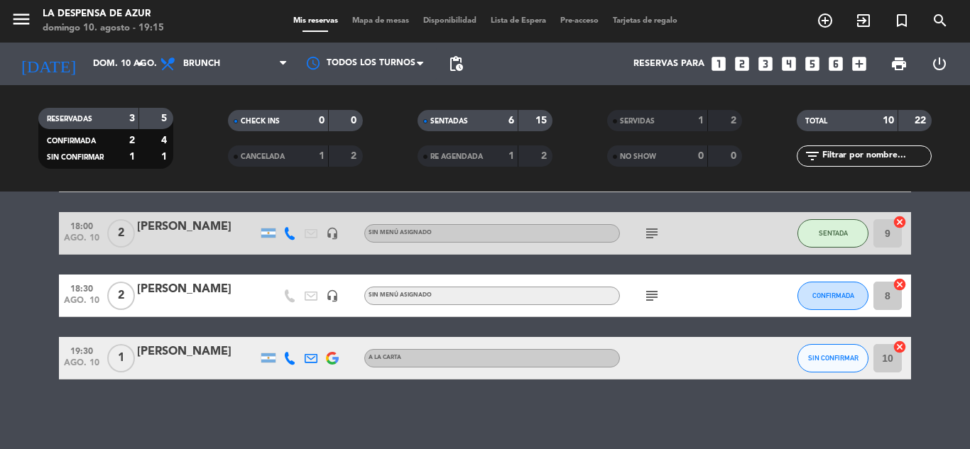
scroll to position [381, 0]
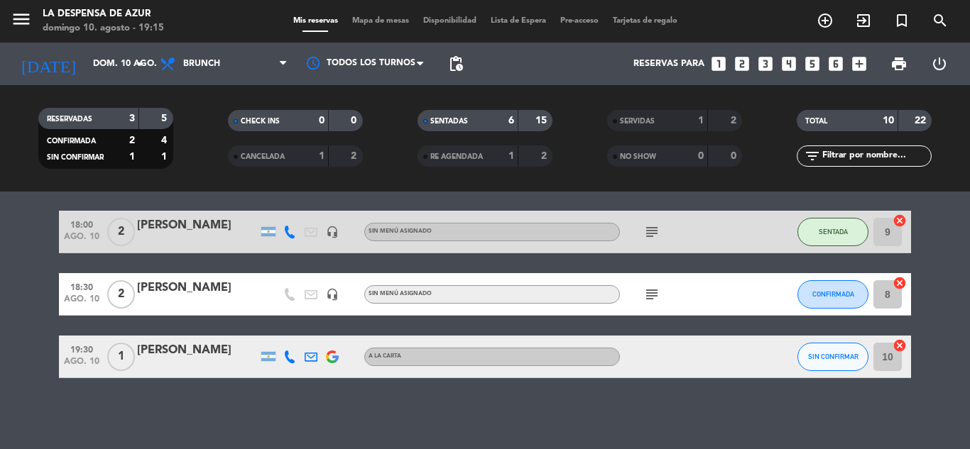
click at [173, 354] on div "[PERSON_NAME]" at bounding box center [197, 350] width 121 height 18
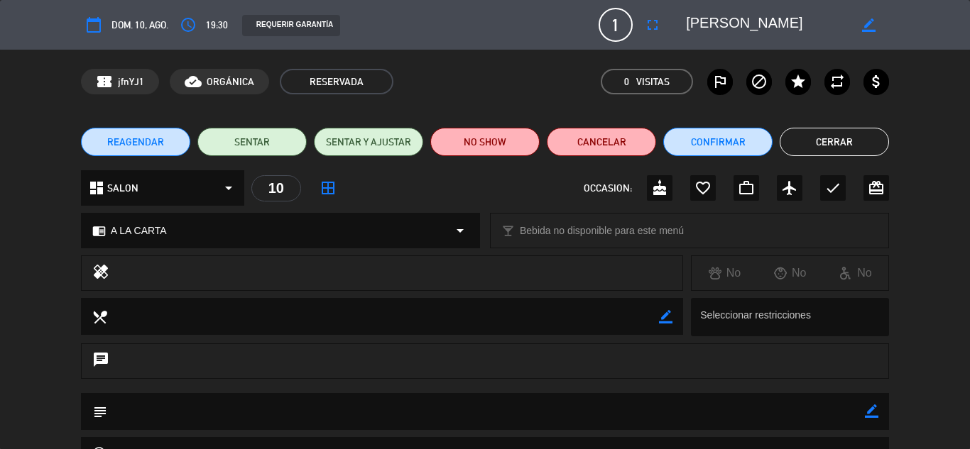
click at [860, 140] on button "Cerrar" at bounding box center [834, 142] width 109 height 28
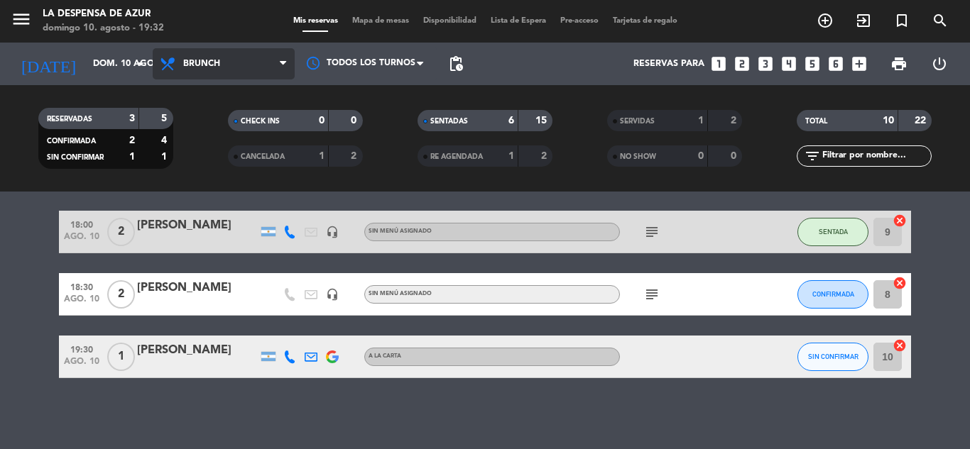
click at [197, 55] on span "Brunch" at bounding box center [224, 63] width 142 height 31
click at [217, 222] on ng-component "menu La Despensa de Azur [PERSON_NAME] 10. [PERSON_NAME] - 19:32 Mis reservas M…" at bounding box center [485, 224] width 970 height 449
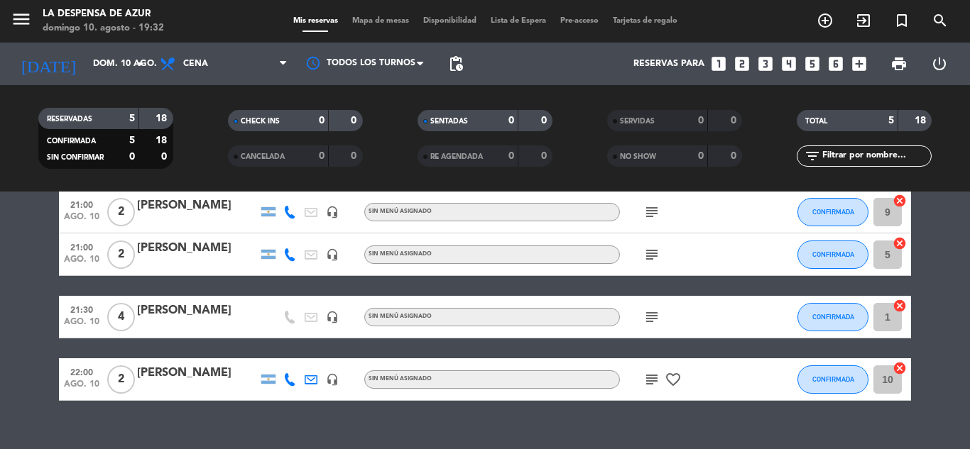
scroll to position [142, 0]
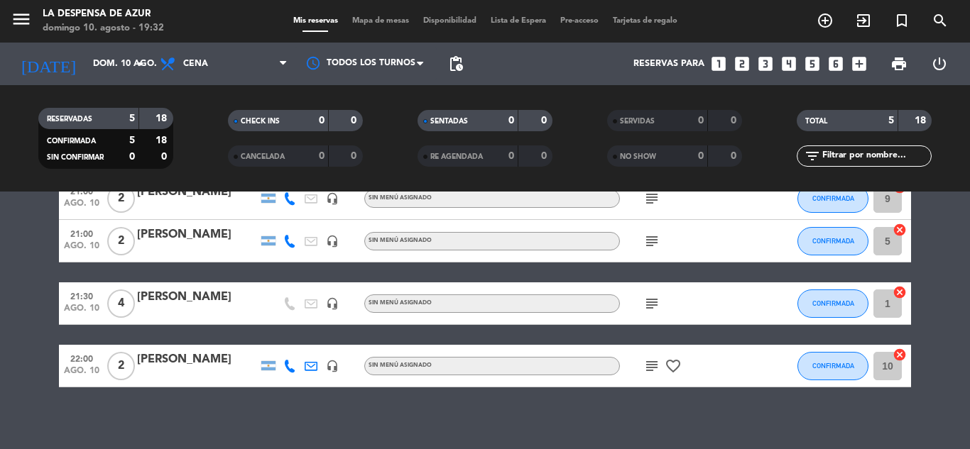
click at [655, 372] on icon "subject" at bounding box center [651, 366] width 17 height 17
click at [652, 300] on icon "subject" at bounding box center [651, 303] width 17 height 17
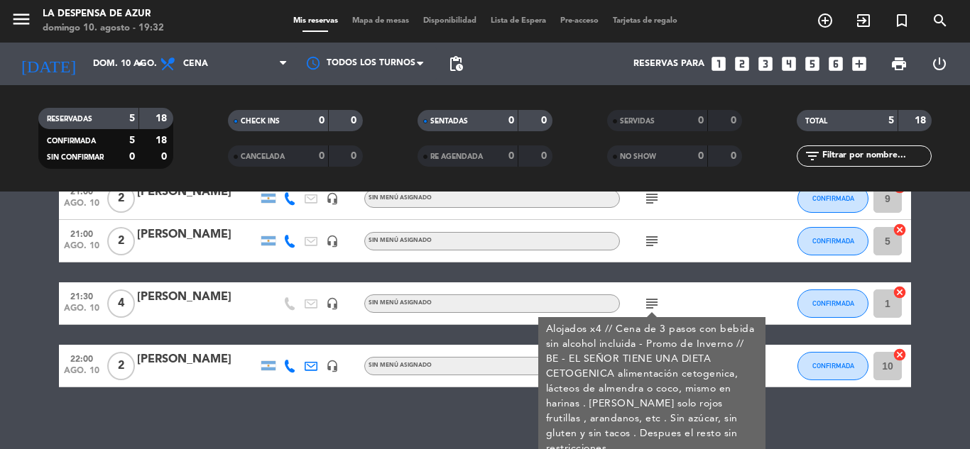
click at [652, 243] on icon "subject" at bounding box center [651, 241] width 17 height 17
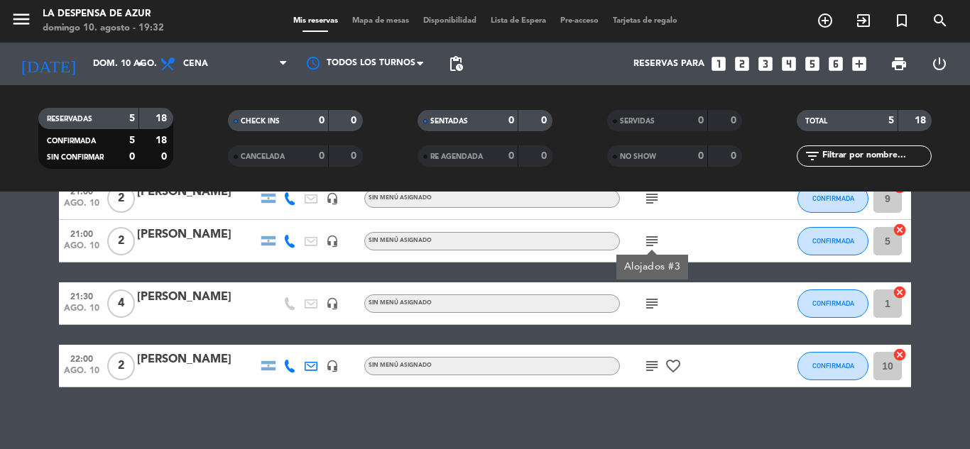
scroll to position [71, 0]
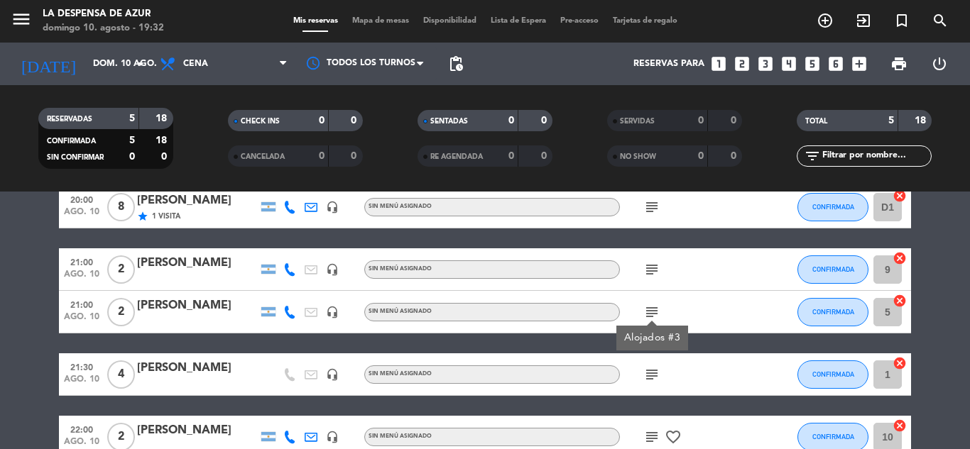
click at [652, 275] on icon "subject" at bounding box center [651, 269] width 17 height 17
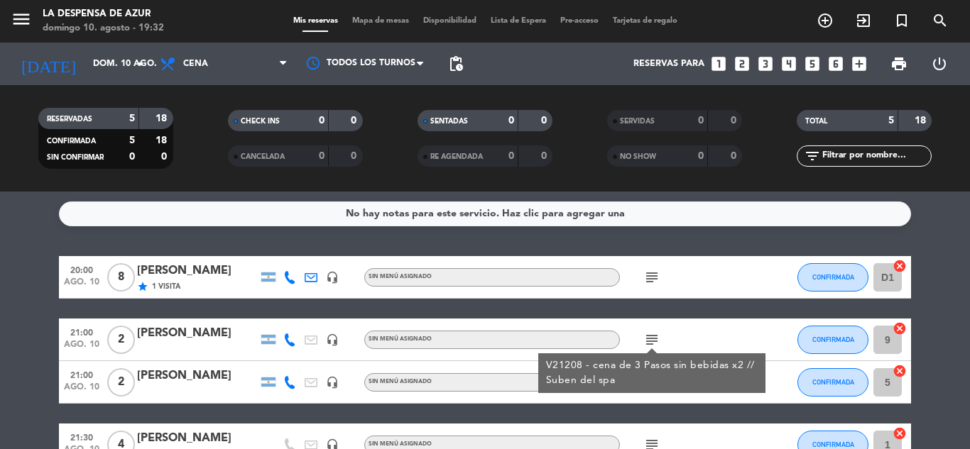
scroll to position [0, 0]
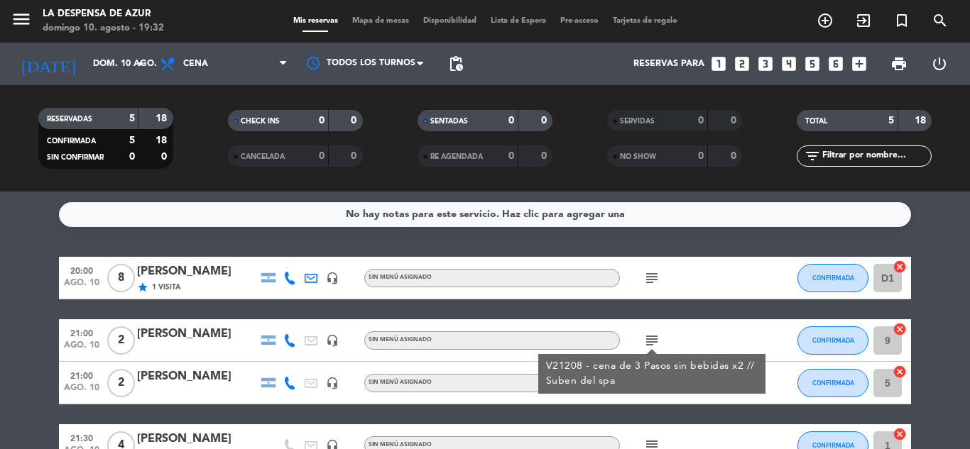
click at [659, 278] on icon "subject" at bounding box center [651, 278] width 17 height 17
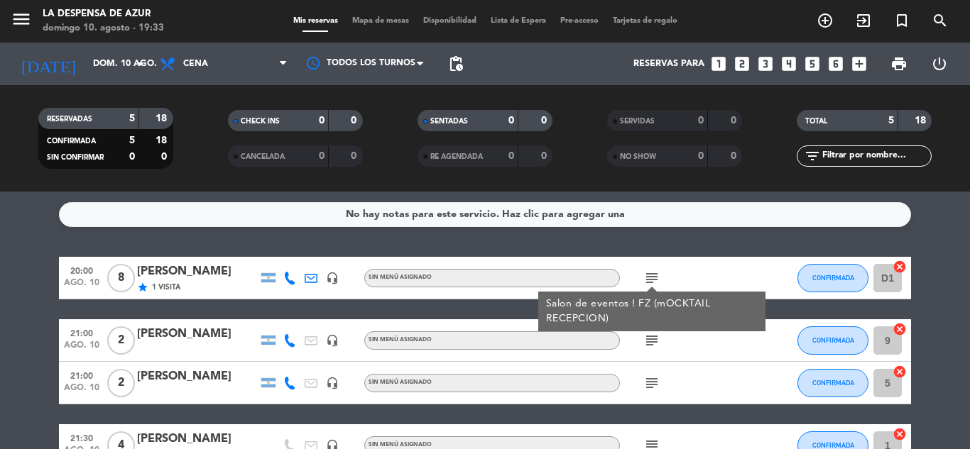
click at [677, 245] on div "No hay notas para este servicio. Haz clic para agregar una 20:00 ago. 10 8 [PER…" at bounding box center [485, 321] width 970 height 258
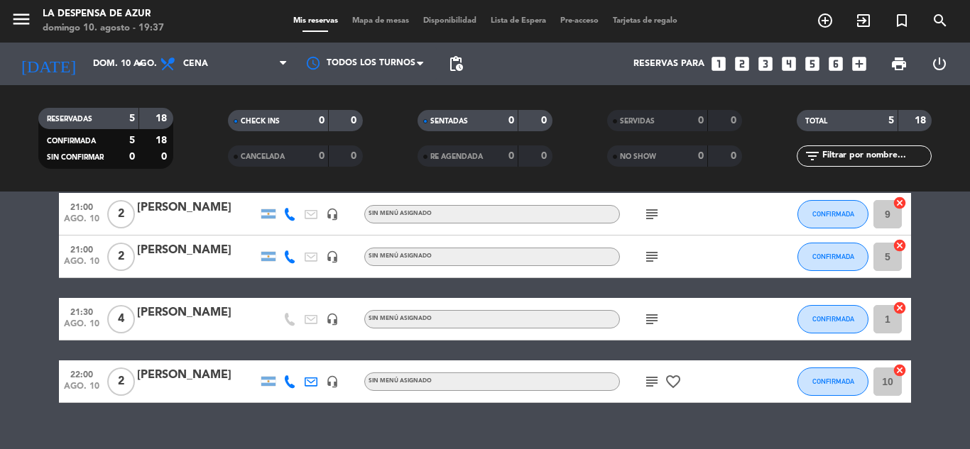
scroll to position [151, 0]
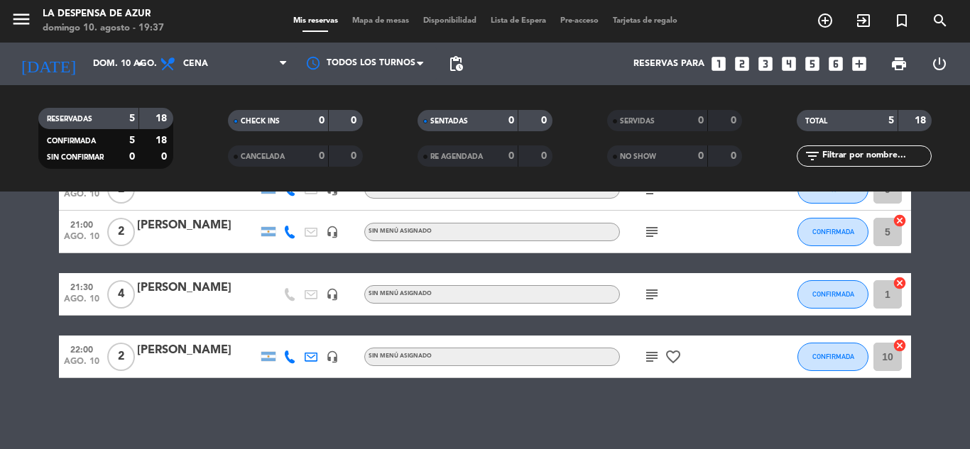
click at [655, 361] on icon "subject" at bounding box center [651, 357] width 17 height 17
click at [650, 295] on icon "subject" at bounding box center [651, 294] width 17 height 17
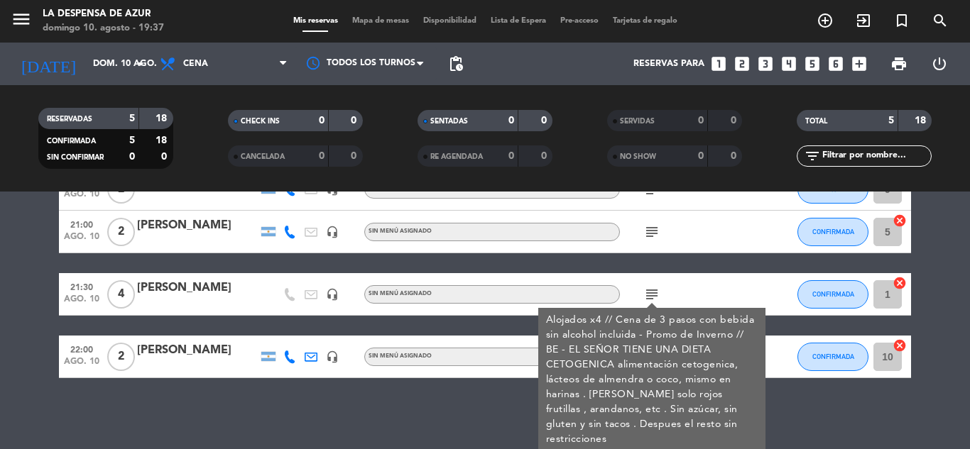
click at [653, 229] on icon "subject" at bounding box center [651, 232] width 17 height 17
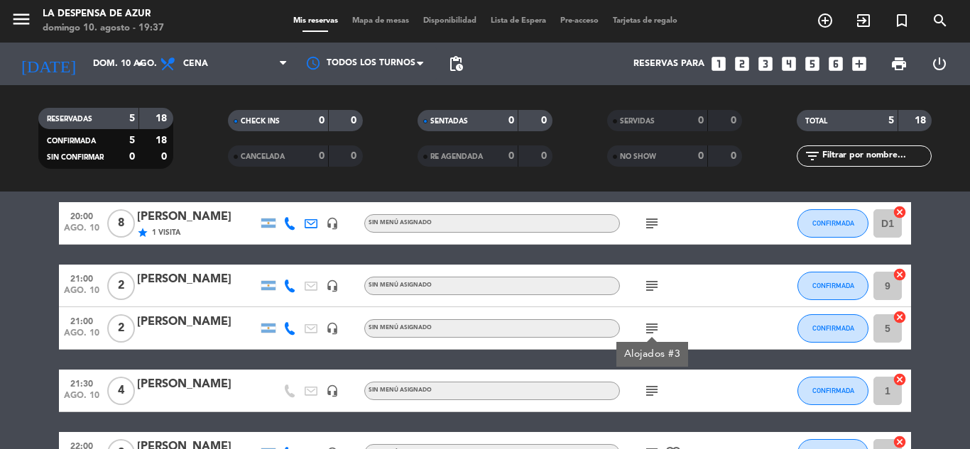
scroll to position [9, 0]
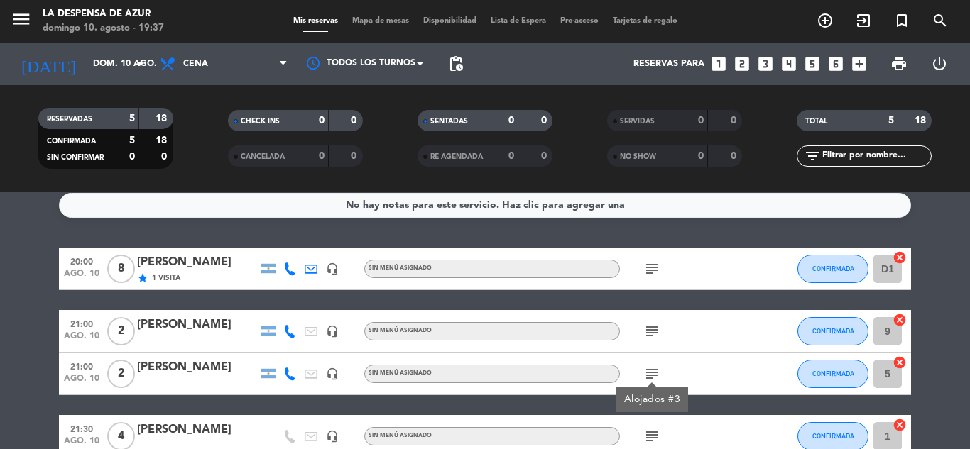
click at [650, 332] on icon "subject" at bounding box center [651, 331] width 17 height 17
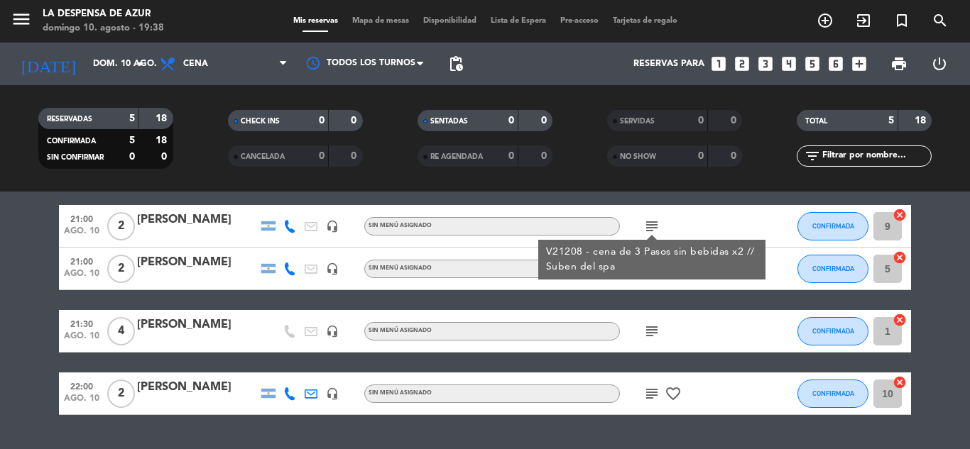
scroll to position [151, 0]
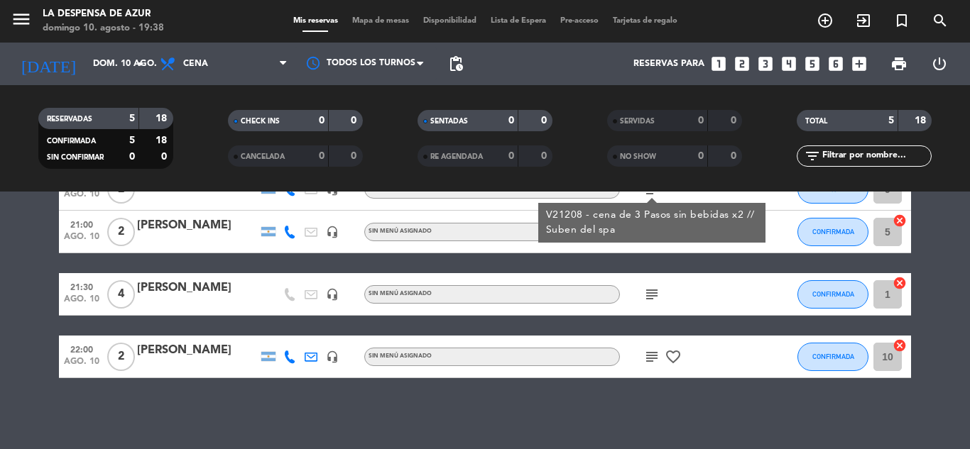
click at [654, 297] on icon "subject" at bounding box center [651, 294] width 17 height 17
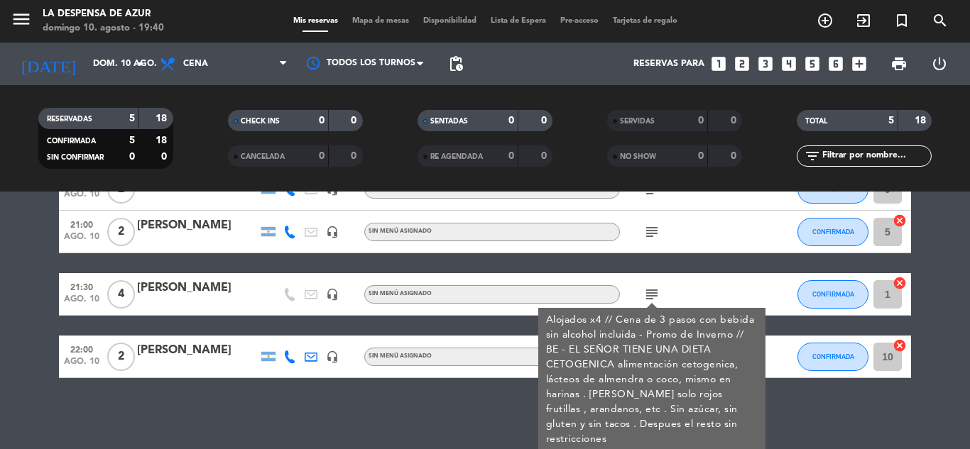
click at [689, 290] on div "subject Alojados x4 // Cena de 3 pasos con bebida sin alcohol incluida - Promo …" at bounding box center [684, 294] width 128 height 42
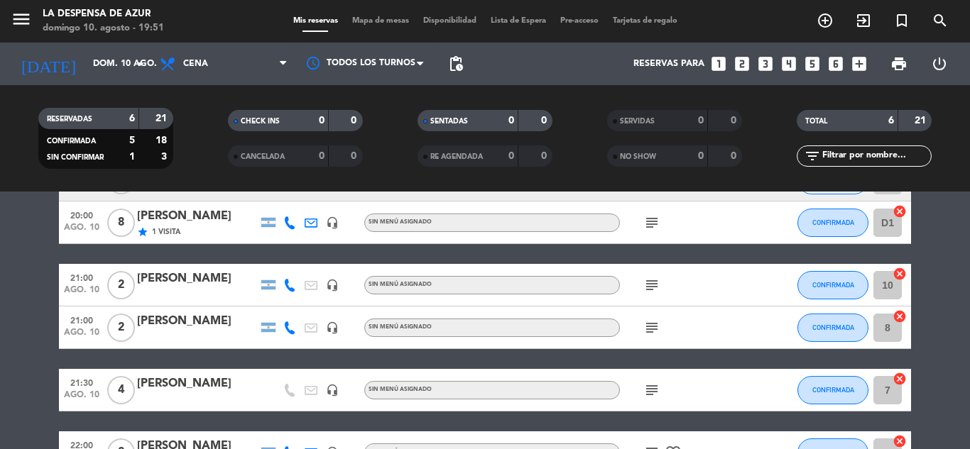
scroll to position [0, 0]
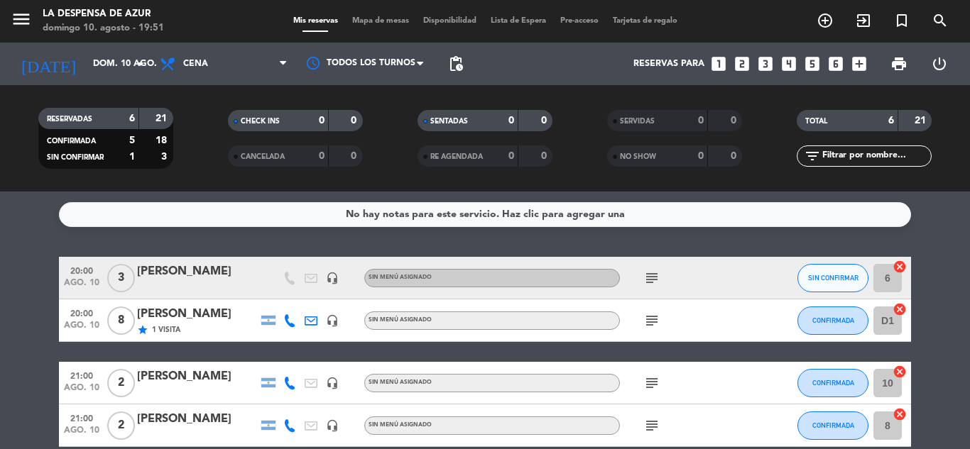
click at [650, 280] on icon "subject" at bounding box center [651, 278] width 17 height 17
click at [704, 275] on div "subject Alojadas, hab 6" at bounding box center [684, 278] width 128 height 42
drag, startPoint x: 683, startPoint y: 261, endPoint x: 969, endPoint y: 151, distance: 306.3
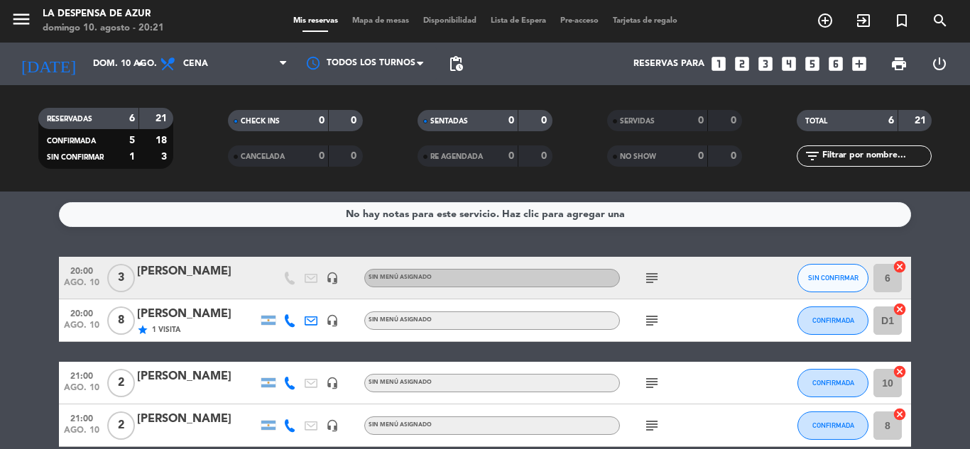
click at [683, 260] on div "subject" at bounding box center [684, 278] width 128 height 42
click at [791, 66] on icon "looks_4" at bounding box center [789, 64] width 18 height 18
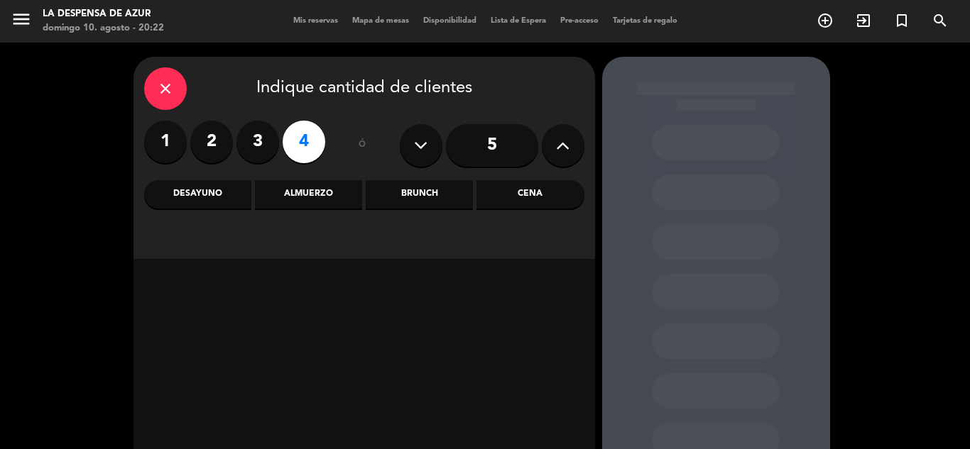
click at [524, 195] on div "Cena" at bounding box center [529, 194] width 107 height 28
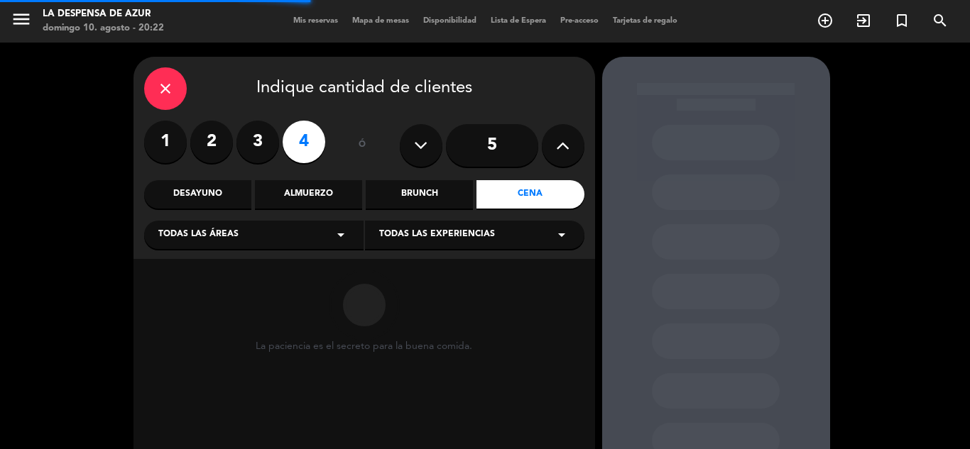
click at [319, 248] on div "Todas las áreas arrow_drop_down" at bounding box center [253, 235] width 219 height 28
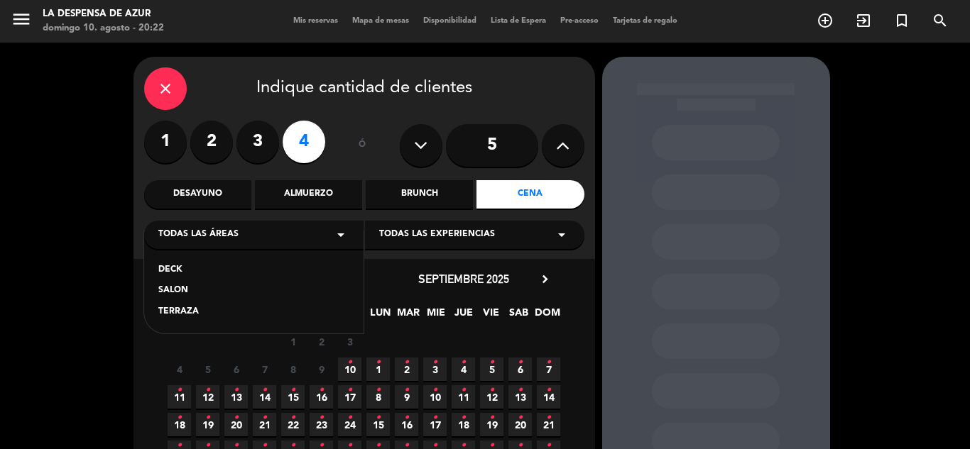
click at [197, 291] on div "SALON" at bounding box center [253, 291] width 191 height 14
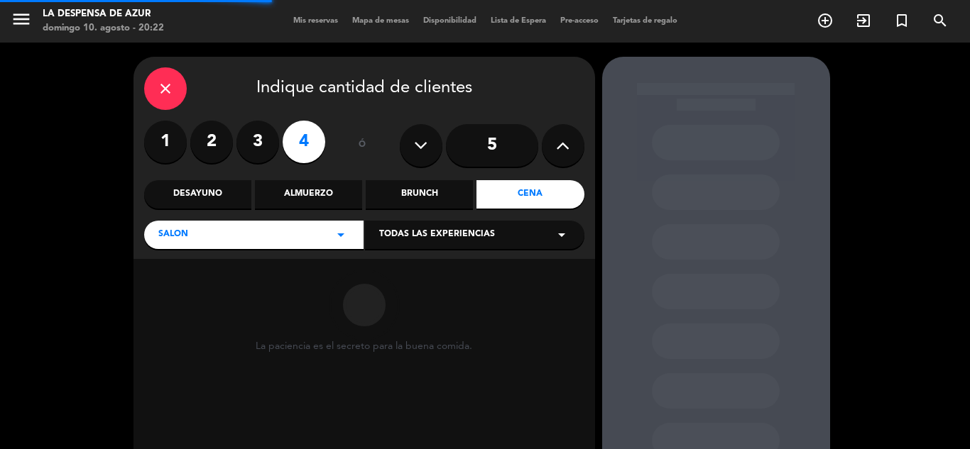
click at [436, 239] on span "Todas las experiencias" at bounding box center [437, 235] width 116 height 14
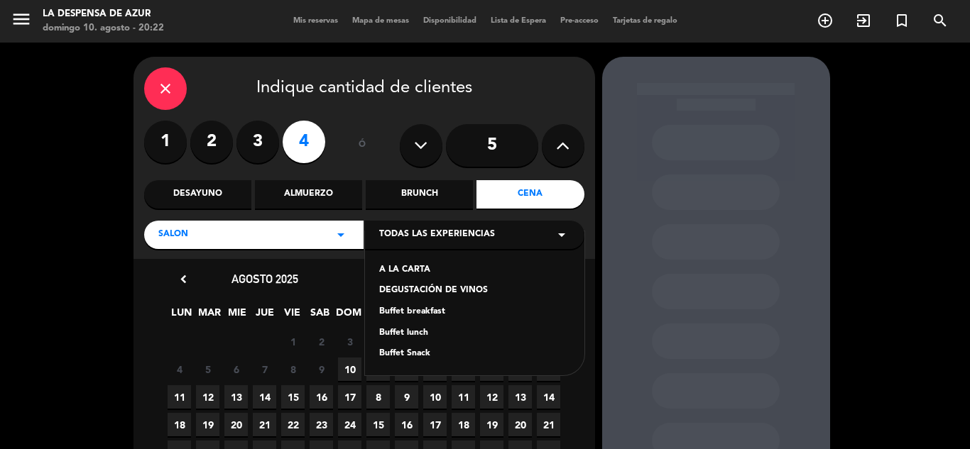
click at [427, 268] on div "A LA CARTA" at bounding box center [474, 270] width 191 height 14
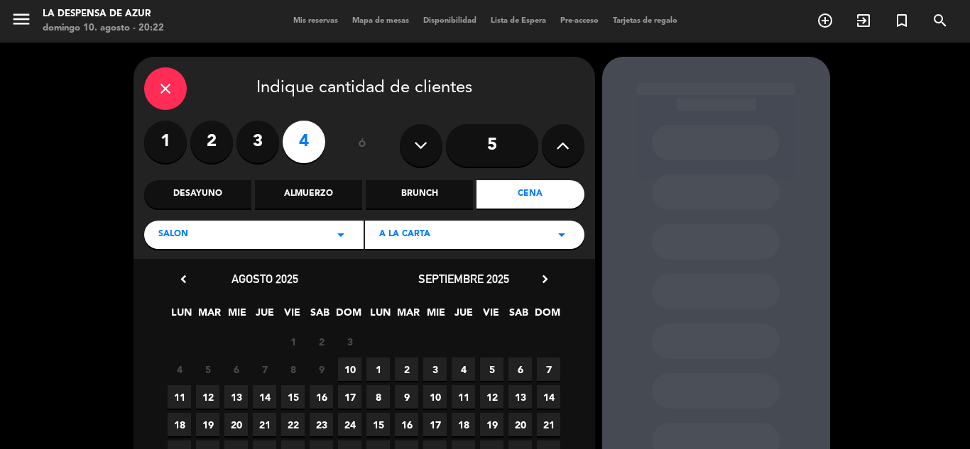
click at [345, 368] on span "10" at bounding box center [349, 369] width 23 height 23
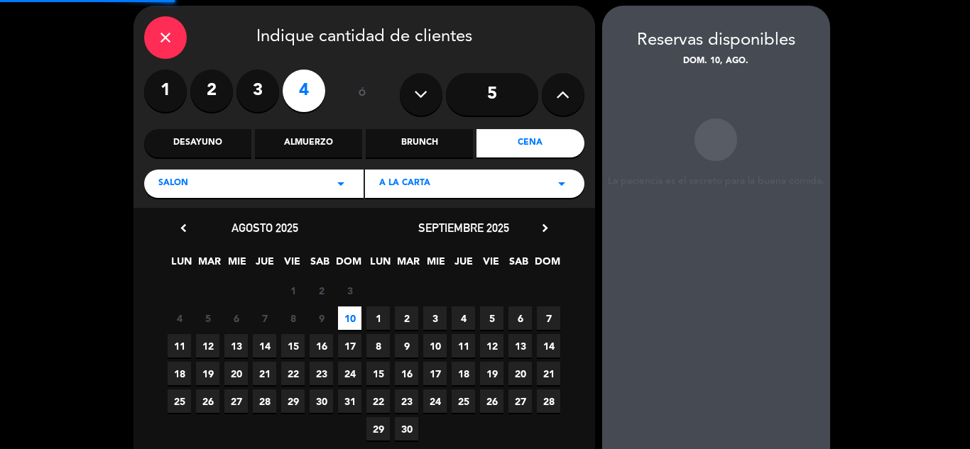
scroll to position [57, 0]
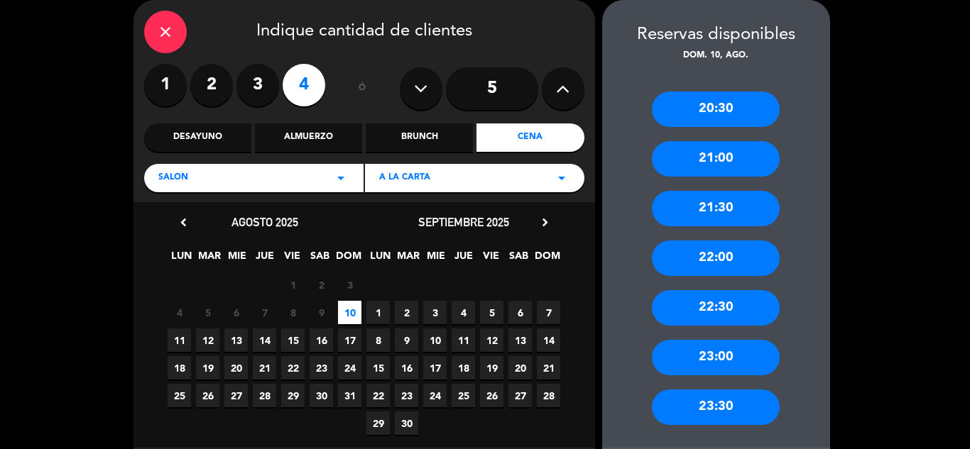
click at [713, 217] on div "21:30" at bounding box center [716, 208] width 128 height 35
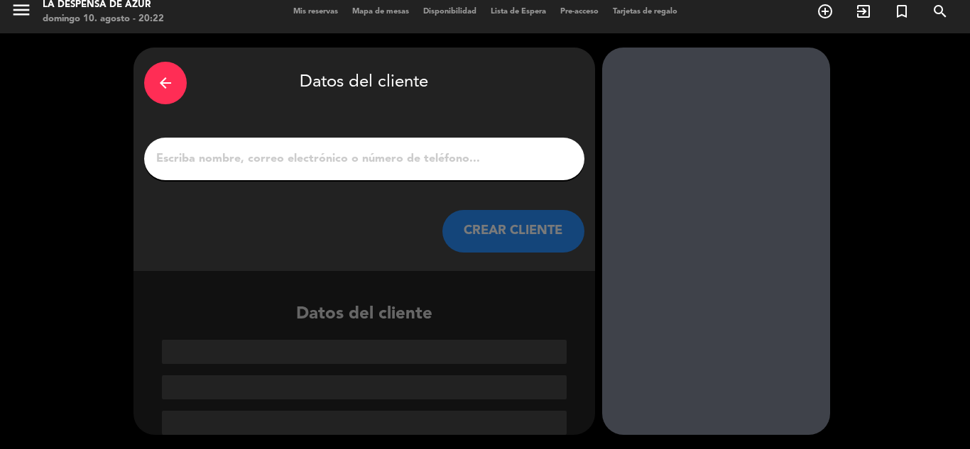
scroll to position [9, 0]
click at [447, 171] on div at bounding box center [364, 159] width 440 height 43
click at [466, 158] on input "1" at bounding box center [364, 159] width 419 height 20
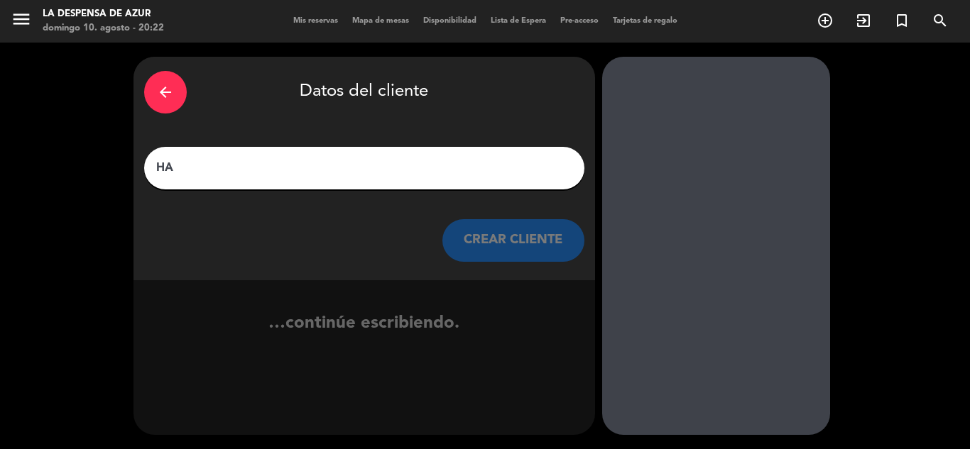
scroll to position [0, 0]
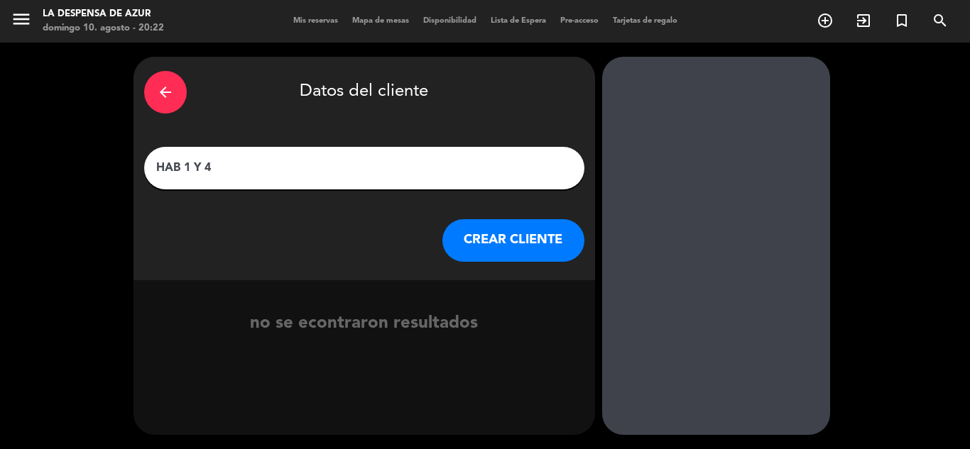
type input "HAB 1 Y 4"
click at [512, 240] on button "CREAR CLIENTE" at bounding box center [513, 240] width 142 height 43
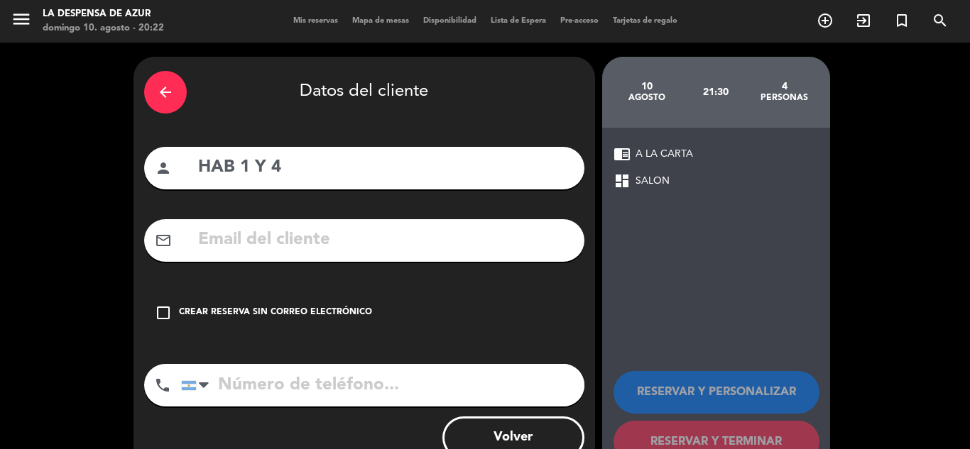
click at [166, 319] on icon "check_box_outline_blank" at bounding box center [163, 313] width 17 height 17
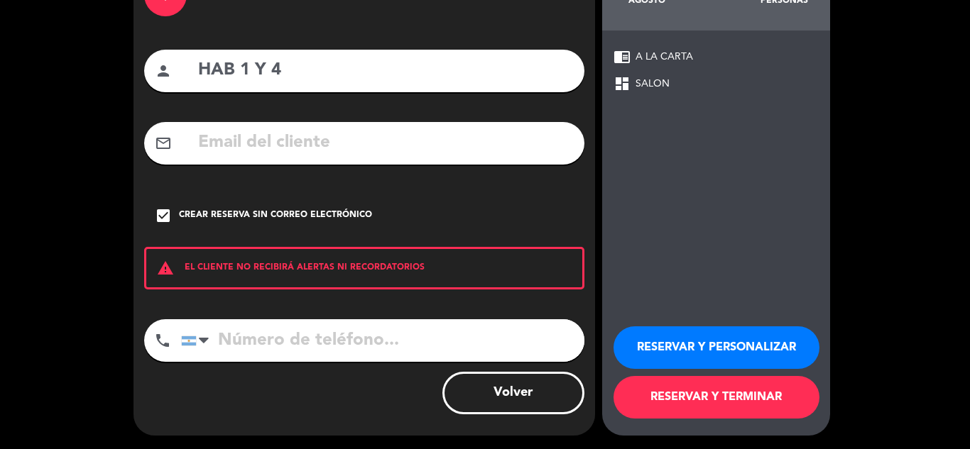
scroll to position [98, 0]
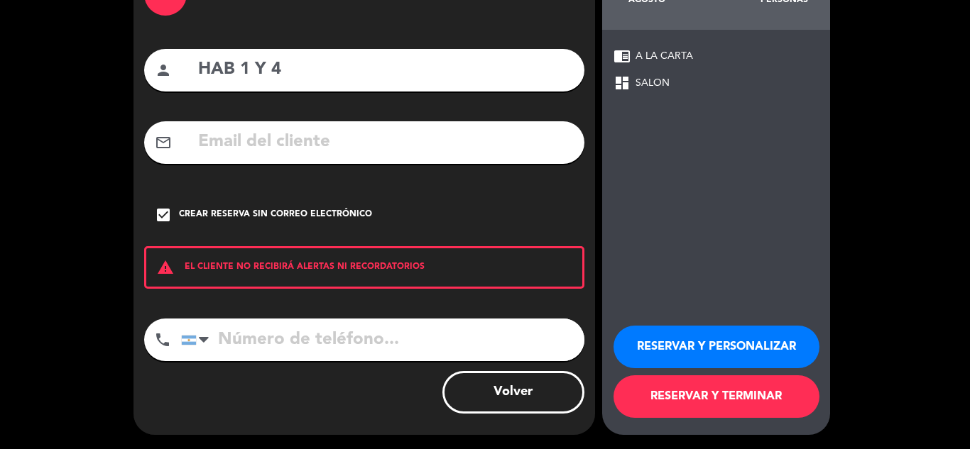
click at [696, 405] on button "RESERVAR Y TERMINAR" at bounding box center [716, 397] width 206 height 43
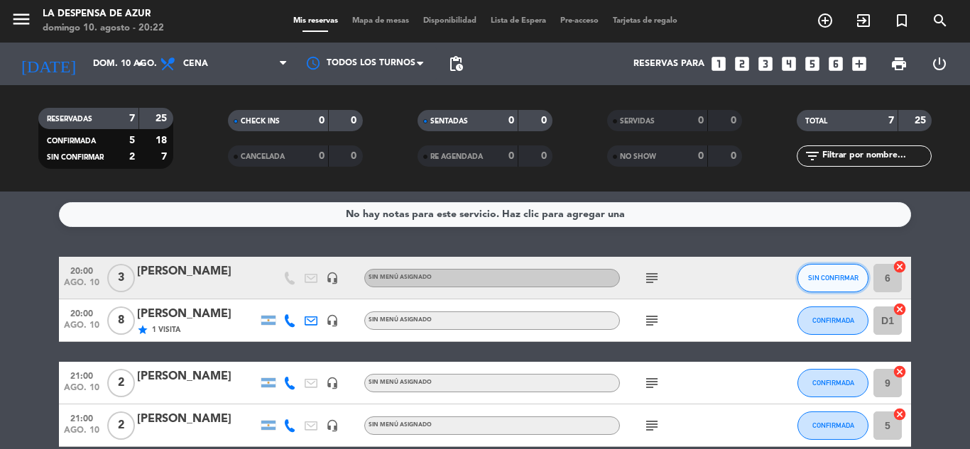
click at [833, 285] on button "SIN CONFIRMAR" at bounding box center [832, 278] width 71 height 28
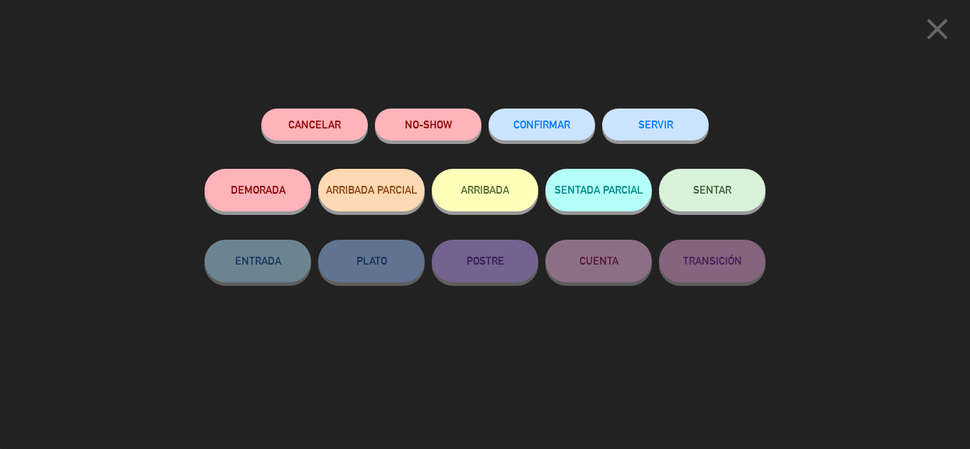
click at [555, 127] on span "CONFIRMAR" at bounding box center [541, 125] width 57 height 12
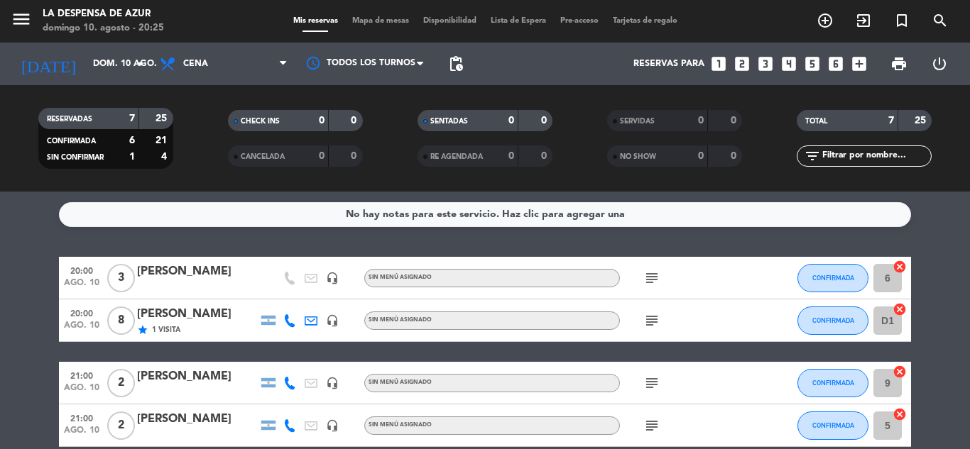
scroll to position [71, 0]
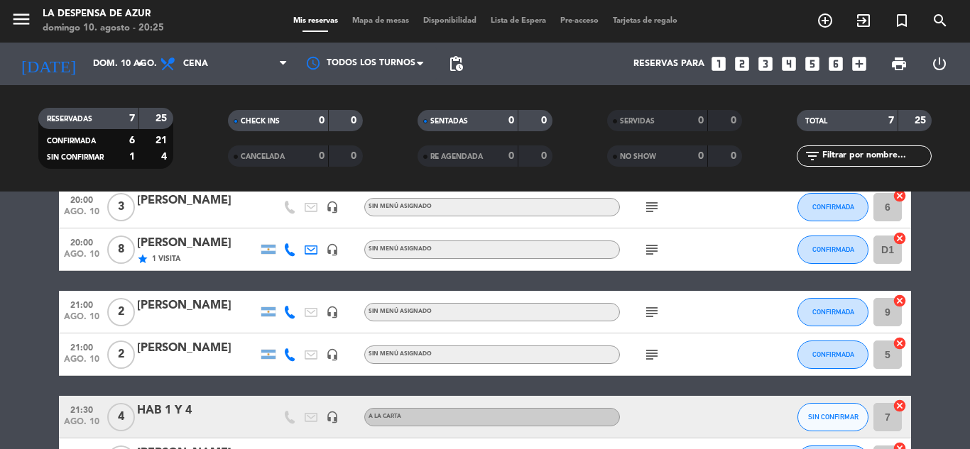
click at [186, 362] on div at bounding box center [197, 364] width 121 height 11
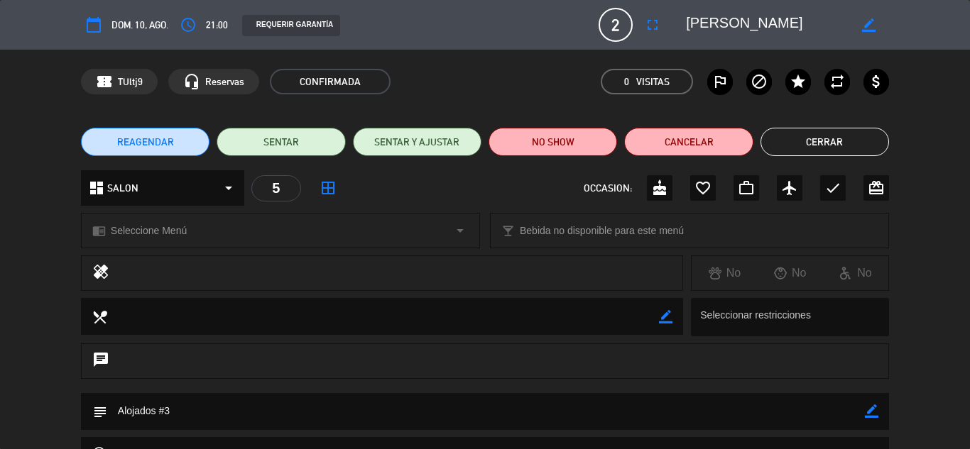
click at [847, 144] on button "Cerrar" at bounding box center [824, 142] width 129 height 28
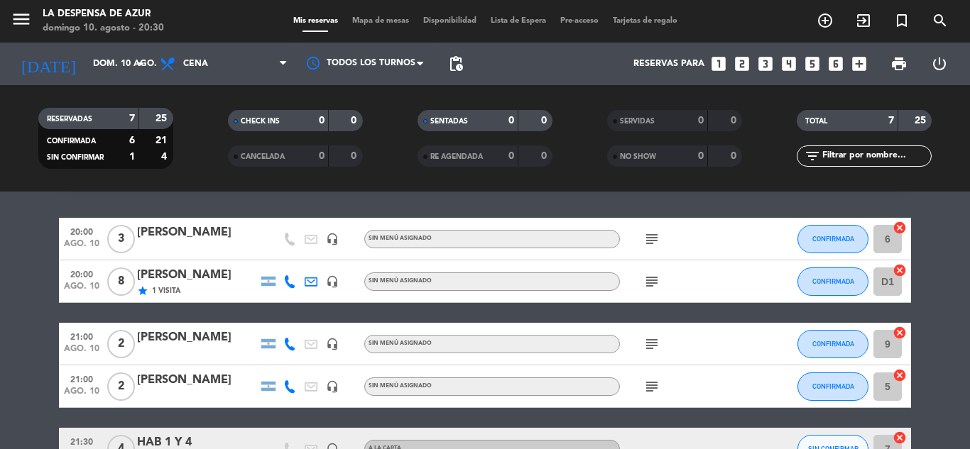
scroll to position [0, 0]
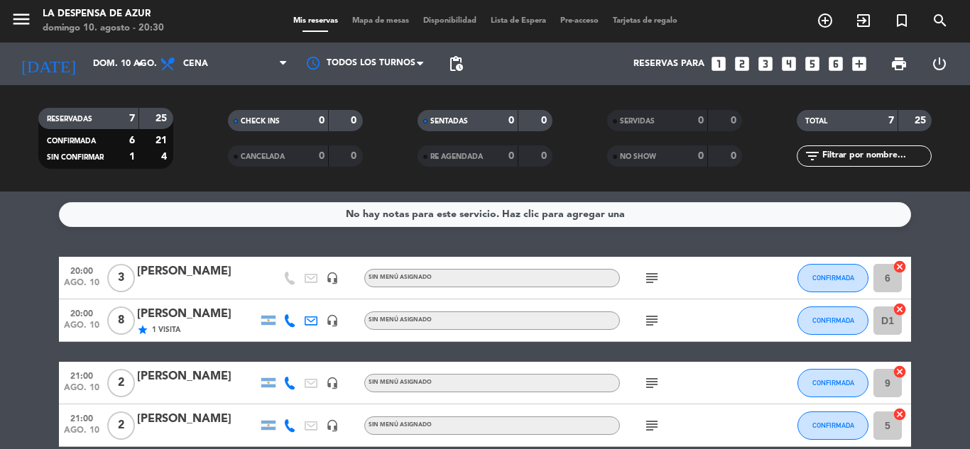
click at [657, 282] on icon "subject" at bounding box center [651, 278] width 17 height 17
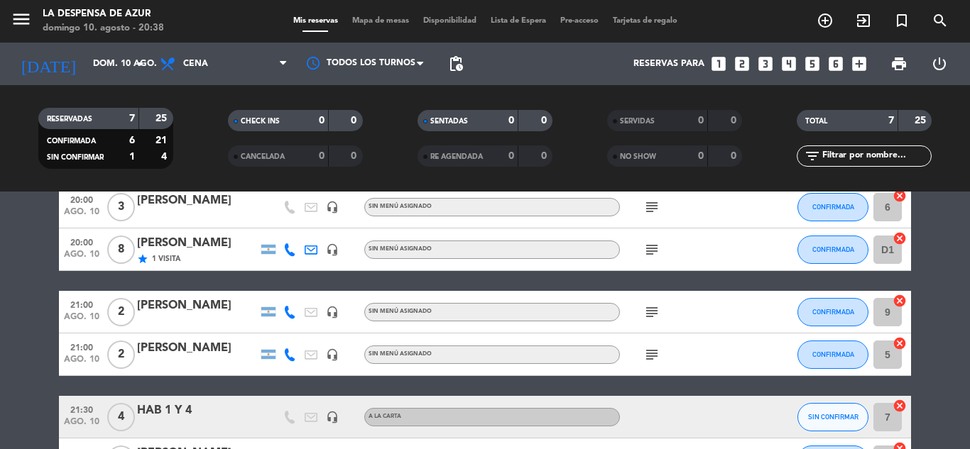
scroll to position [142, 0]
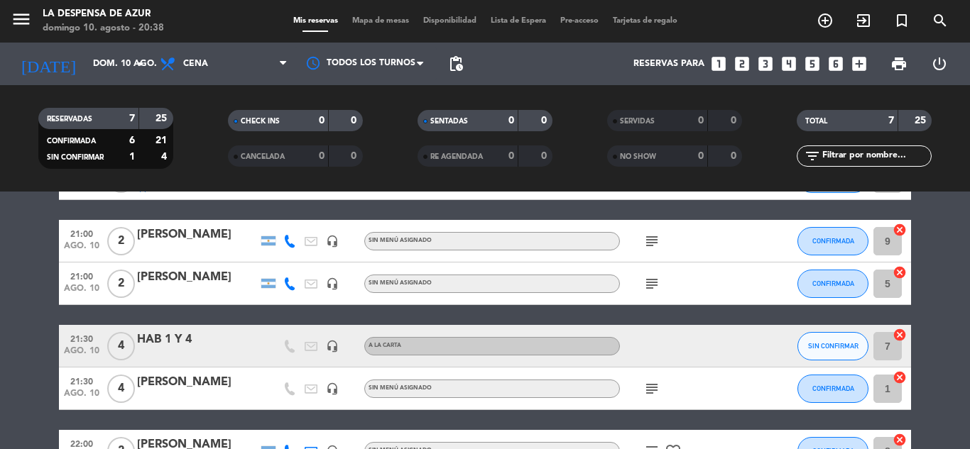
click at [643, 390] on span "subject" at bounding box center [651, 389] width 21 height 17
click at [648, 388] on icon "subject" at bounding box center [651, 389] width 17 height 17
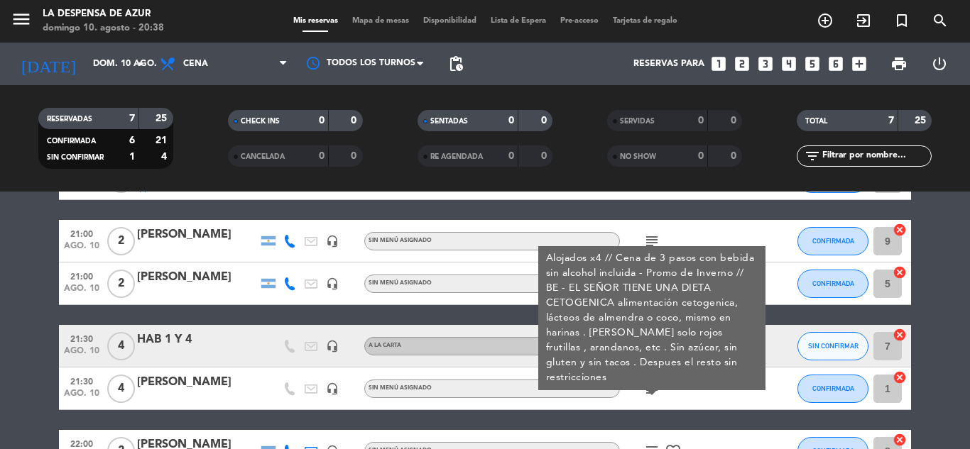
click at [649, 388] on icon "subject" at bounding box center [651, 389] width 17 height 17
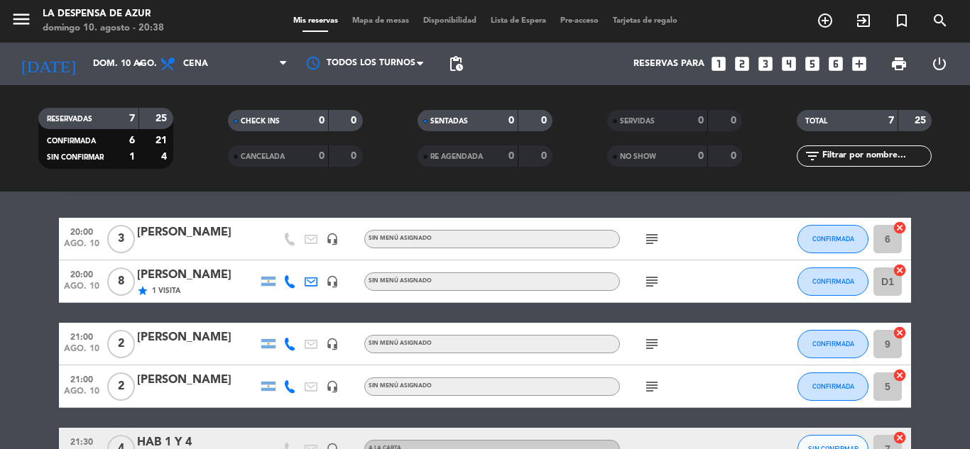
scroll to position [0, 0]
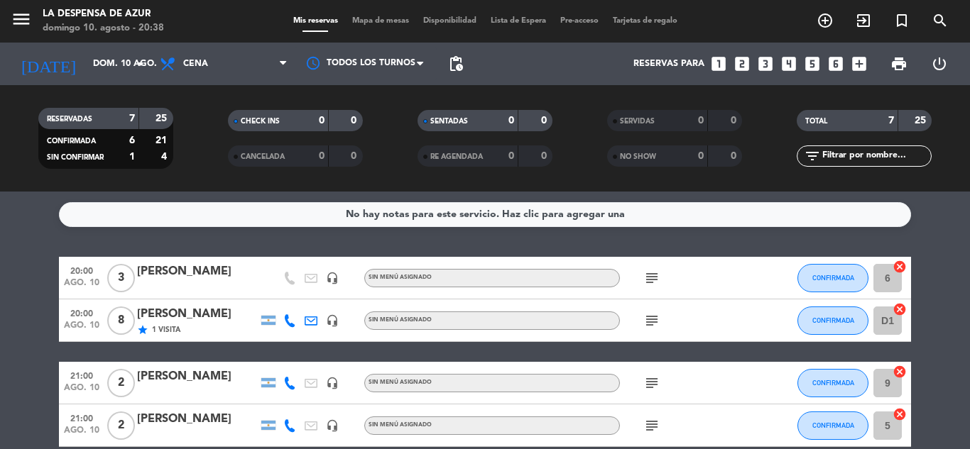
click at [654, 390] on icon "subject" at bounding box center [651, 383] width 17 height 17
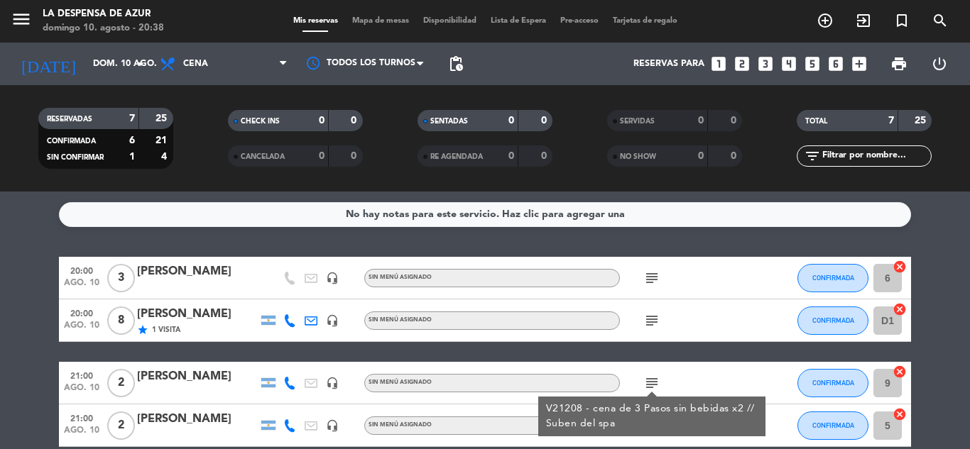
click at [652, 388] on icon "subject" at bounding box center [651, 383] width 17 height 17
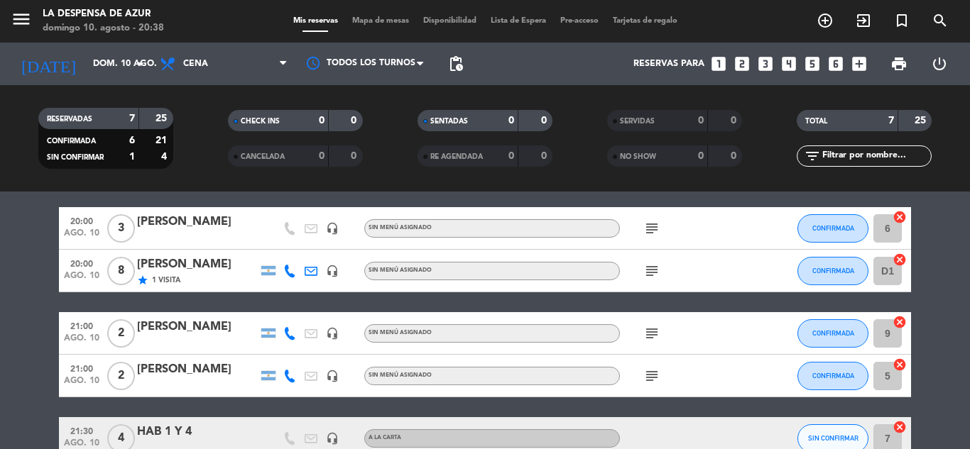
scroll to position [71, 0]
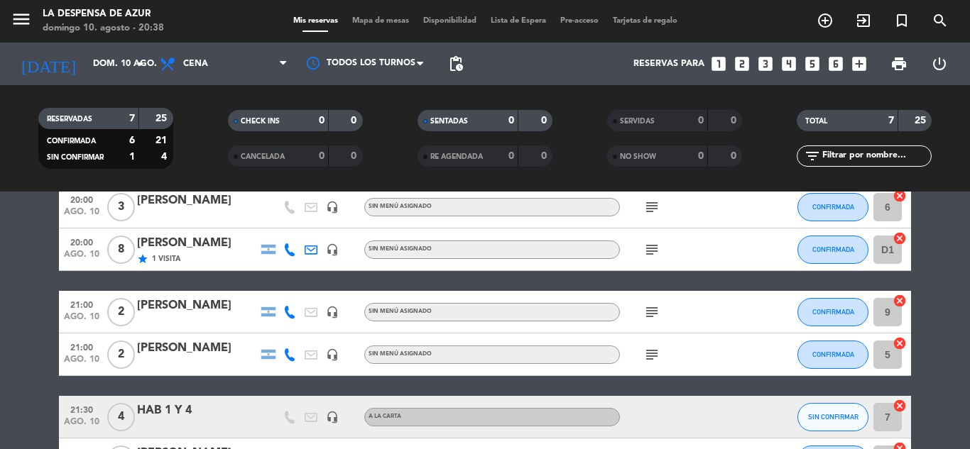
click at [652, 358] on icon "subject" at bounding box center [651, 354] width 17 height 17
click at [654, 357] on icon "subject" at bounding box center [651, 354] width 17 height 17
click at [646, 353] on icon "subject" at bounding box center [651, 354] width 17 height 17
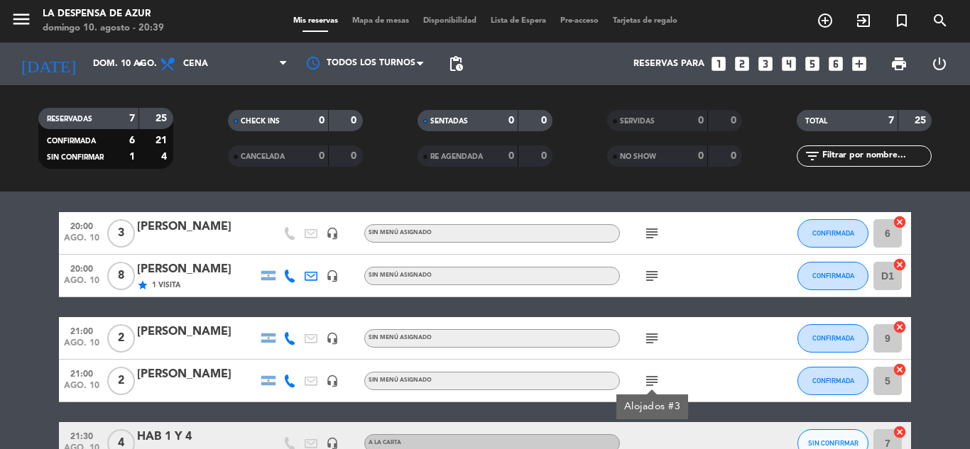
scroll to position [0, 0]
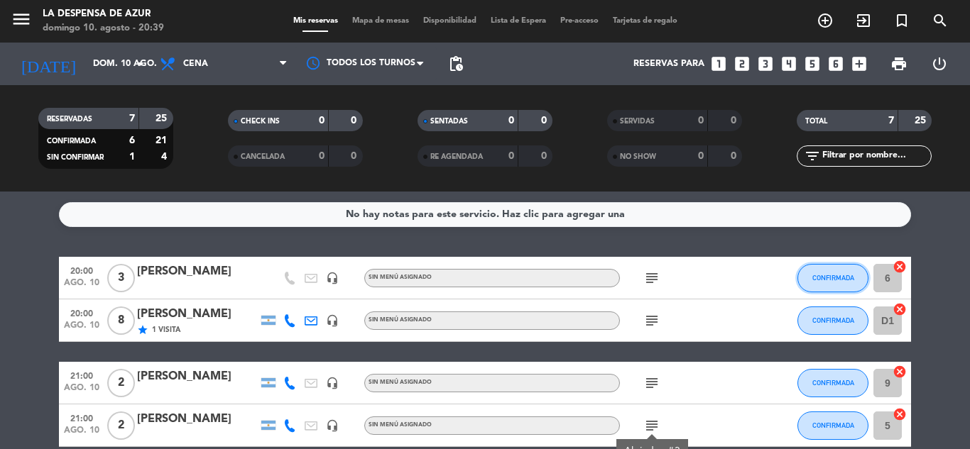
click at [833, 281] on span "CONFIRMADA" at bounding box center [833, 278] width 42 height 8
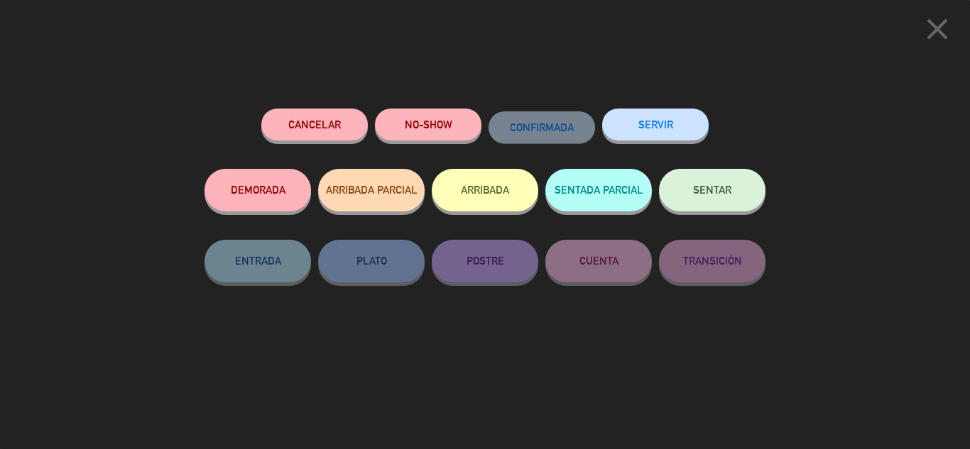
click at [690, 200] on button "SENTAR" at bounding box center [712, 190] width 106 height 43
click at [0, 0] on div at bounding box center [0, 0] width 0 height 0
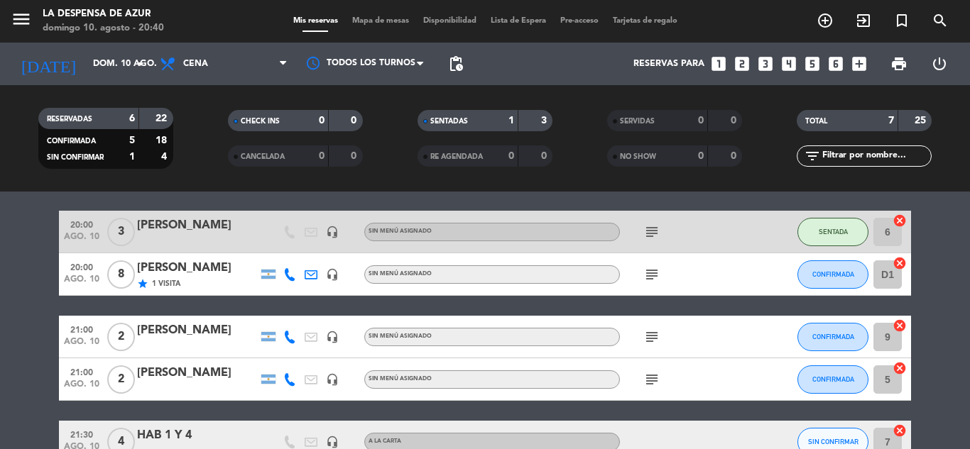
scroll to position [71, 0]
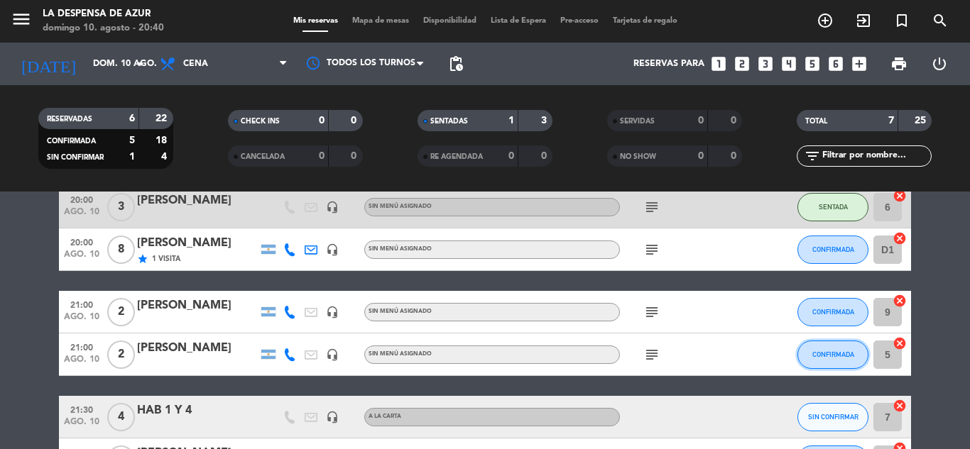
click at [826, 352] on span "CONFIRMADA" at bounding box center [833, 355] width 42 height 8
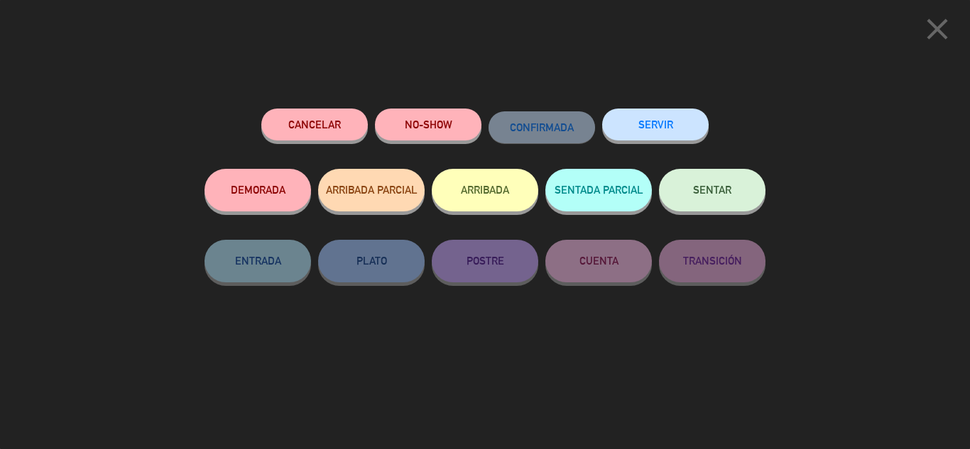
click at [700, 197] on button "SENTAR" at bounding box center [712, 190] width 106 height 43
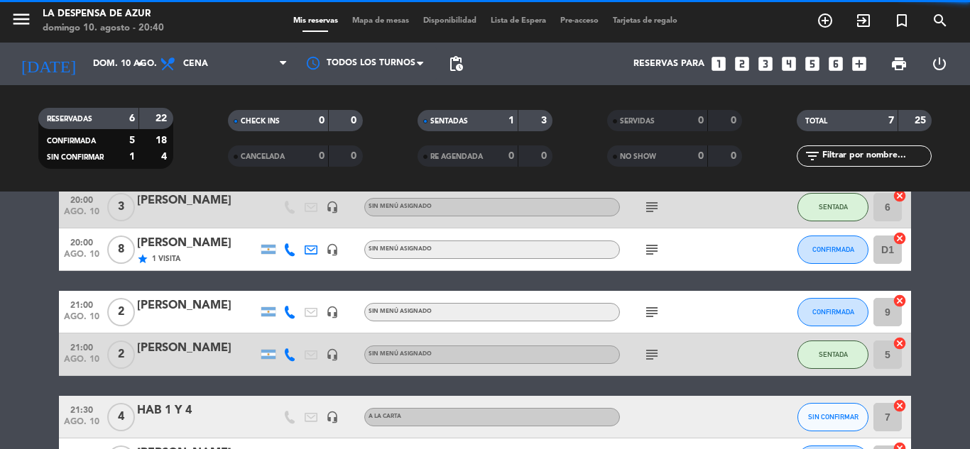
scroll to position [0, 0]
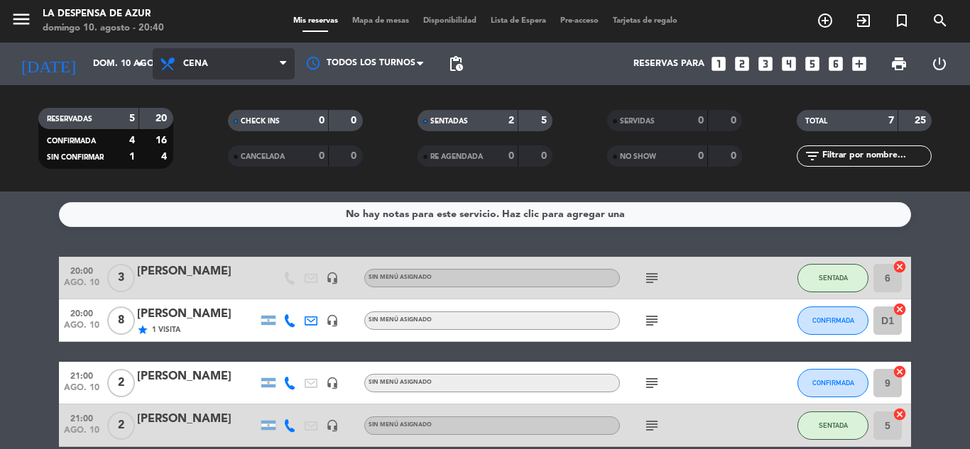
click at [261, 55] on span "Cena" at bounding box center [224, 63] width 142 height 31
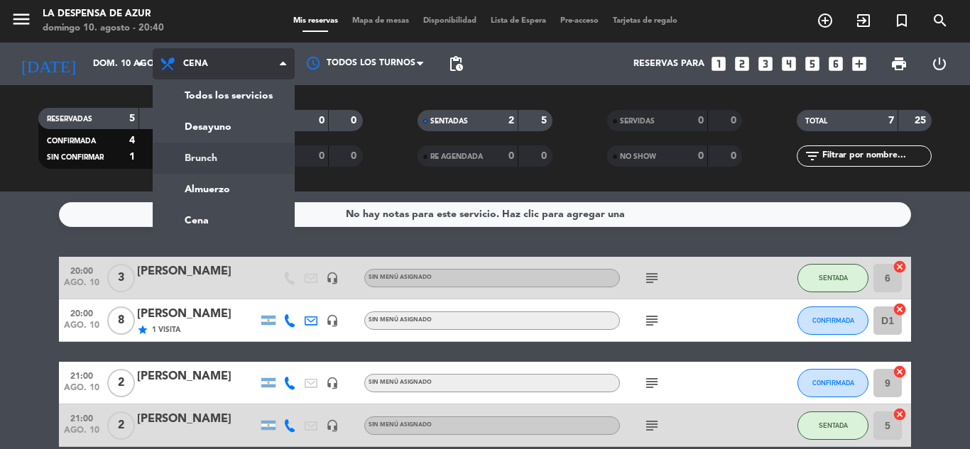
click at [220, 155] on div "menu La Despensa de Azur [PERSON_NAME] 10. [PERSON_NAME] - 20:40 Mis reservas M…" at bounding box center [485, 96] width 970 height 192
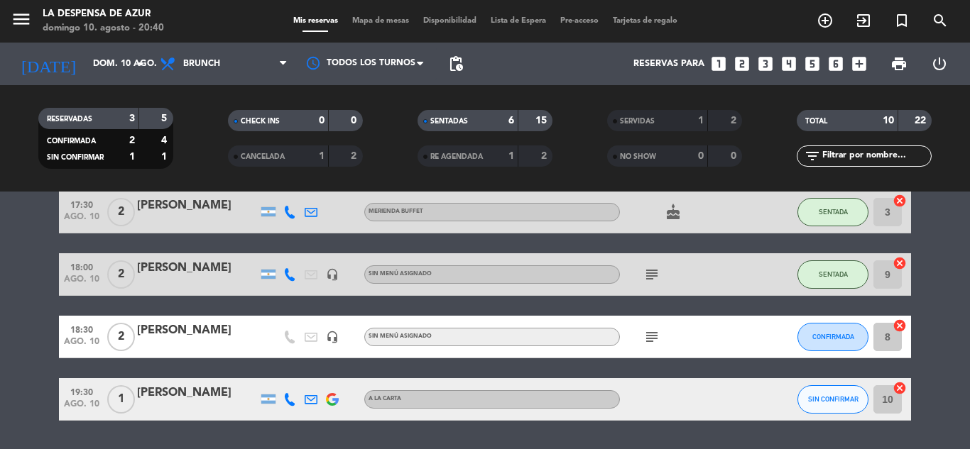
scroll to position [355, 0]
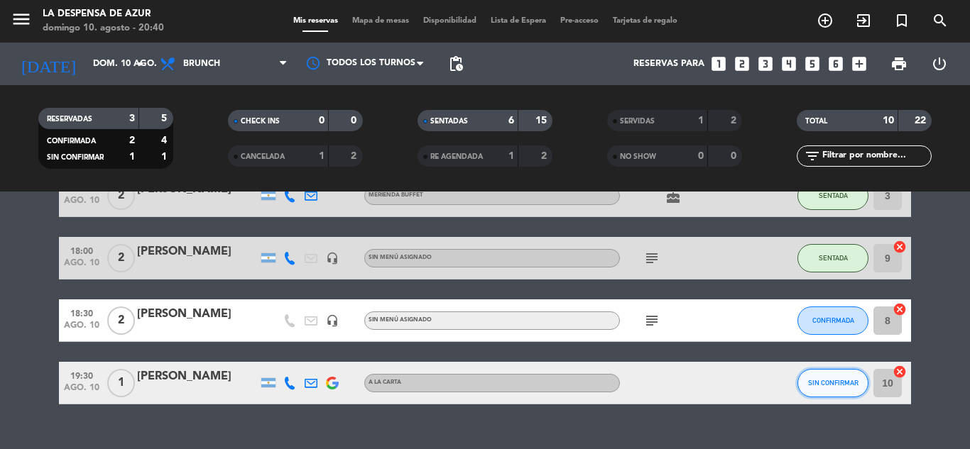
click at [824, 383] on span "SIN CONFIRMAR" at bounding box center [833, 383] width 50 height 8
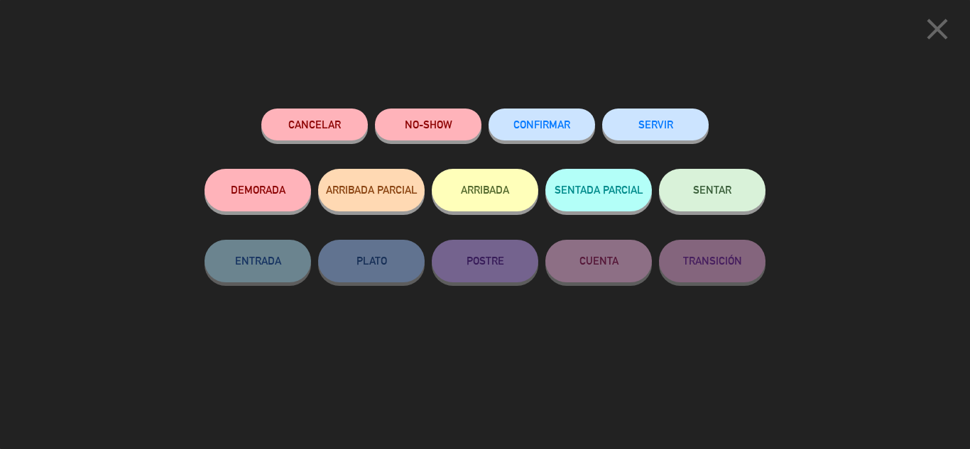
click at [702, 196] on span "SENTAR" at bounding box center [712, 190] width 38 height 12
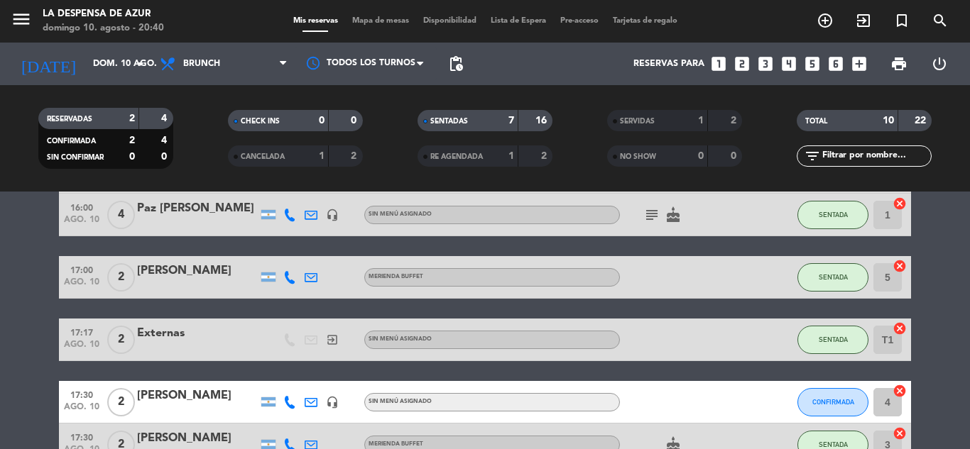
scroll to position [0, 0]
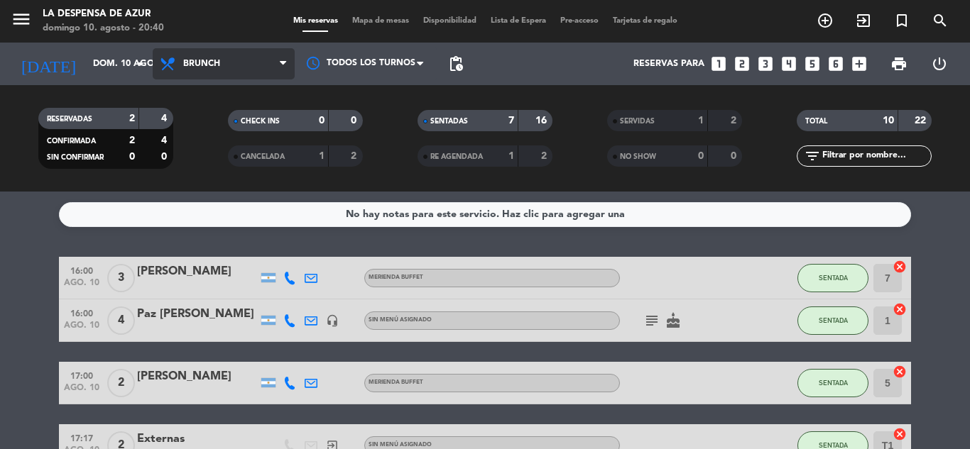
click at [245, 67] on span "Brunch" at bounding box center [224, 63] width 142 height 31
click at [212, 212] on ng-component "menu La Despensa de Azur [PERSON_NAME] 10. [PERSON_NAME] - 20:40 Mis reservas M…" at bounding box center [485, 224] width 970 height 449
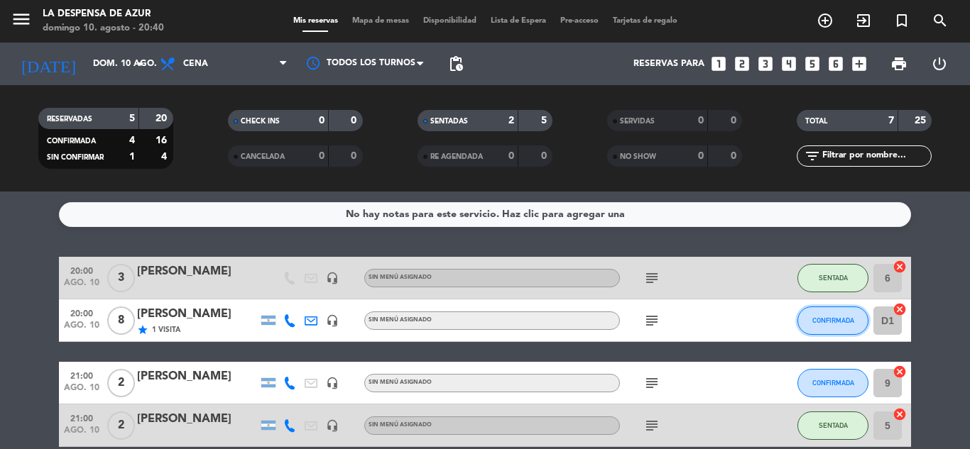
click at [831, 315] on button "CONFIRMADA" at bounding box center [832, 321] width 71 height 28
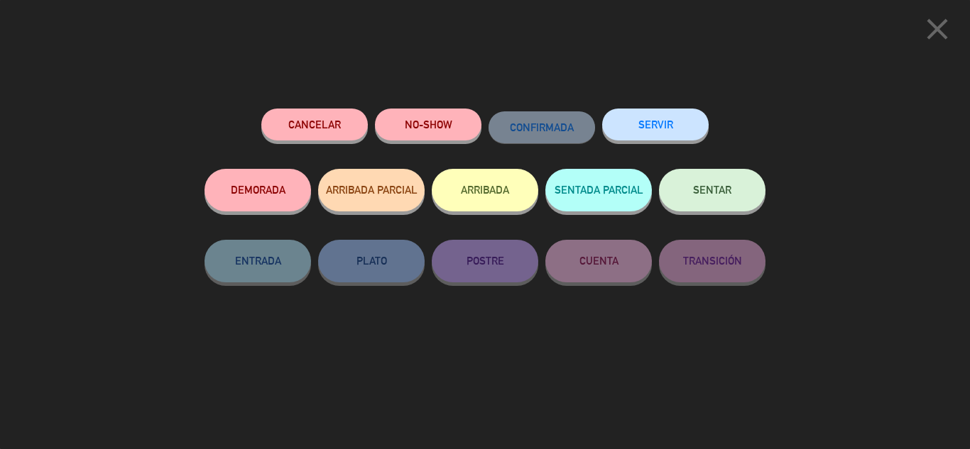
click at [711, 203] on button "SENTAR" at bounding box center [712, 190] width 106 height 43
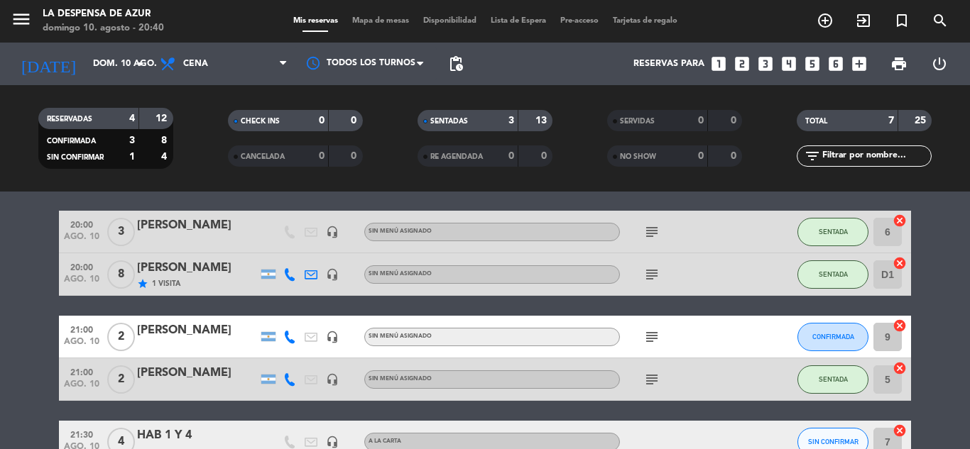
scroll to position [71, 0]
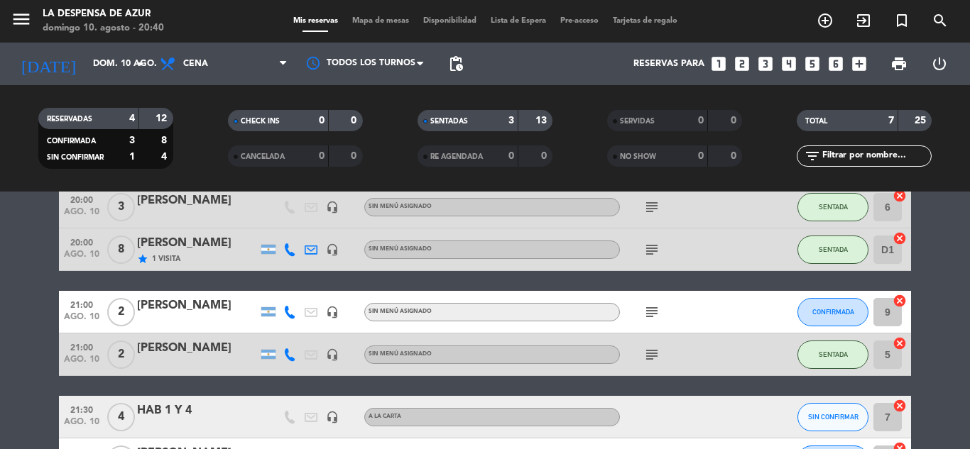
click at [655, 311] on icon "subject" at bounding box center [651, 312] width 17 height 17
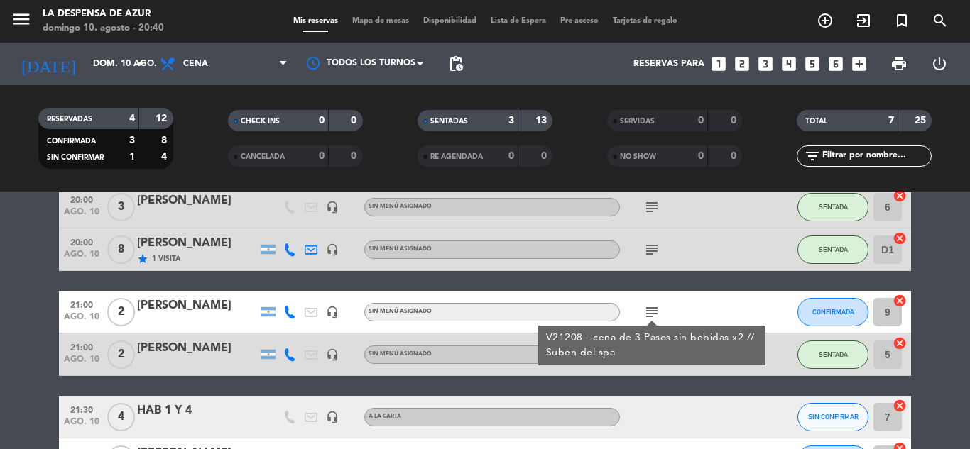
click at [657, 310] on icon "subject" at bounding box center [651, 312] width 17 height 17
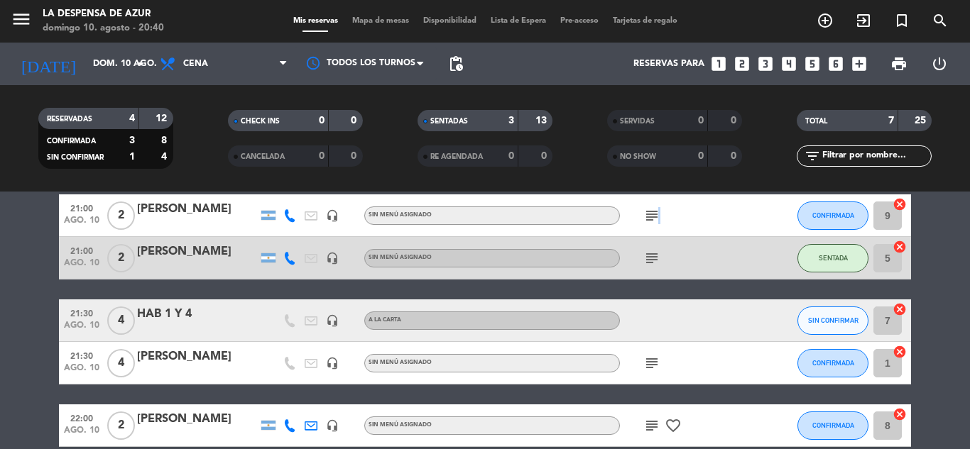
scroll to position [94, 0]
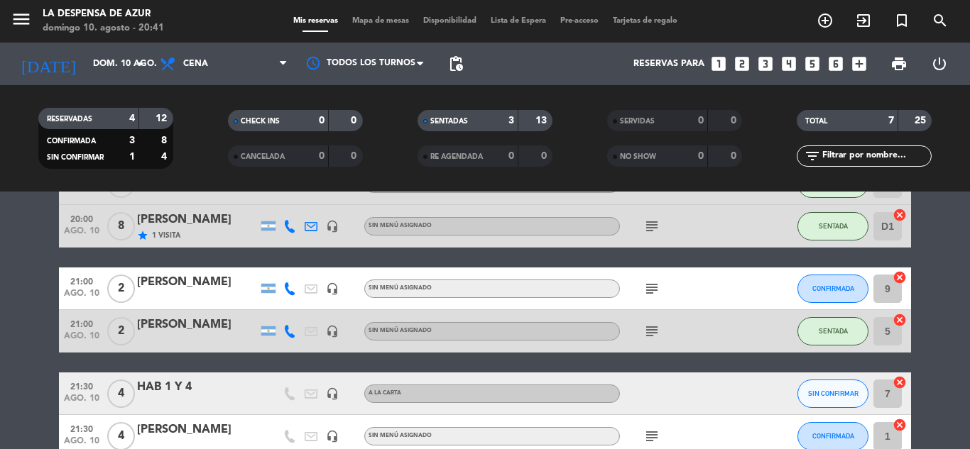
click at [121, 223] on span "8" at bounding box center [121, 226] width 28 height 28
click at [165, 219] on div "[PERSON_NAME]" at bounding box center [197, 220] width 121 height 18
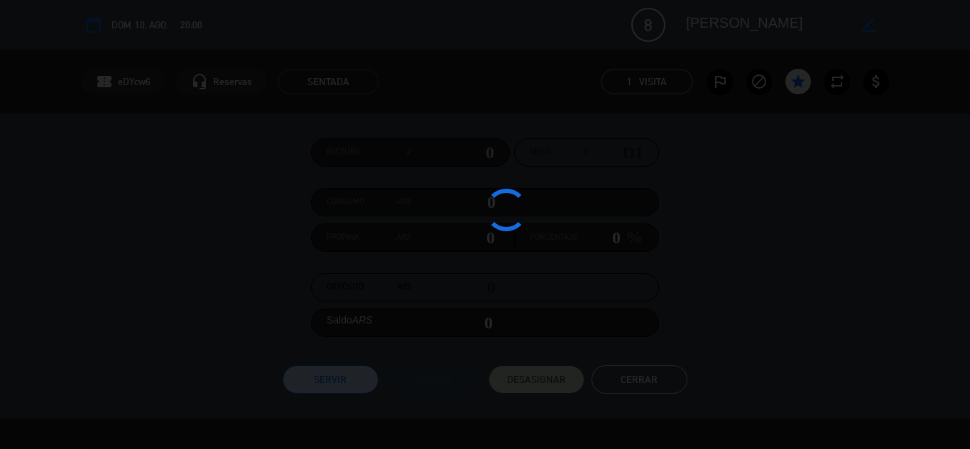
click at [647, 380] on edit-booking-info-modal "calendar_today dom. 10, ago. 20:00 8 [PERSON_NAME] border_color phone mail_outl…" at bounding box center [485, 224] width 970 height 449
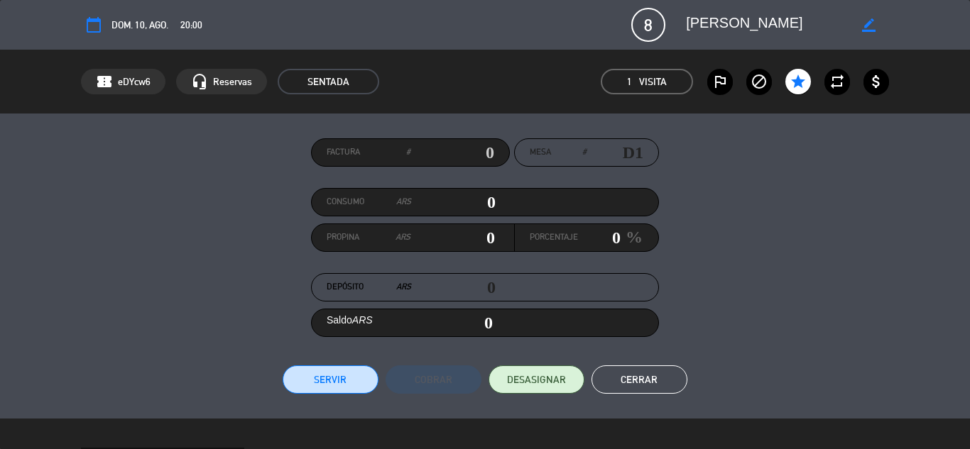
click at [641, 382] on button "Cerrar" at bounding box center [639, 380] width 96 height 28
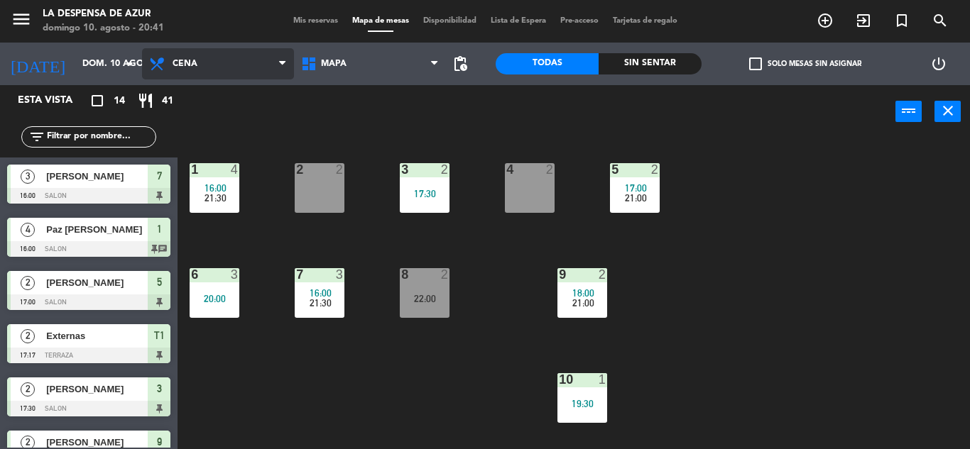
click at [267, 67] on span "Cena" at bounding box center [218, 63] width 152 height 31
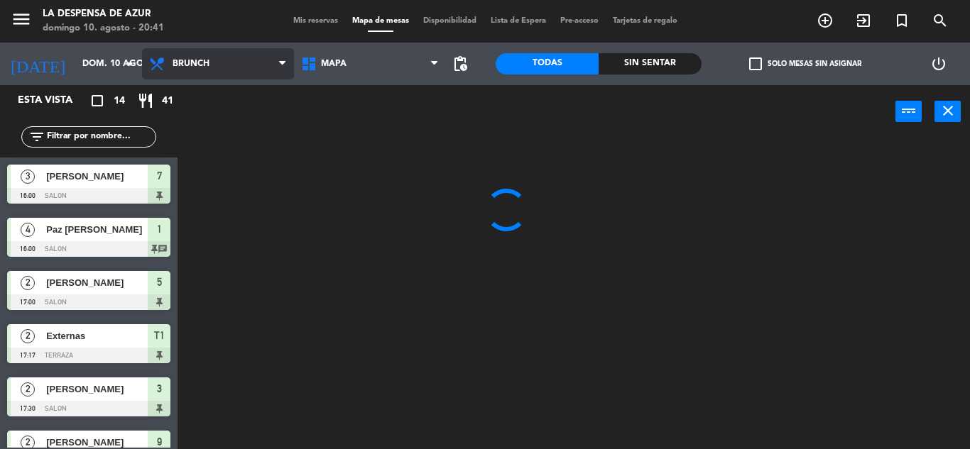
click at [238, 132] on ng-component "menu La Despensa de Azur [PERSON_NAME] 10. [PERSON_NAME] - 20:41 Mis reservas M…" at bounding box center [485, 224] width 970 height 449
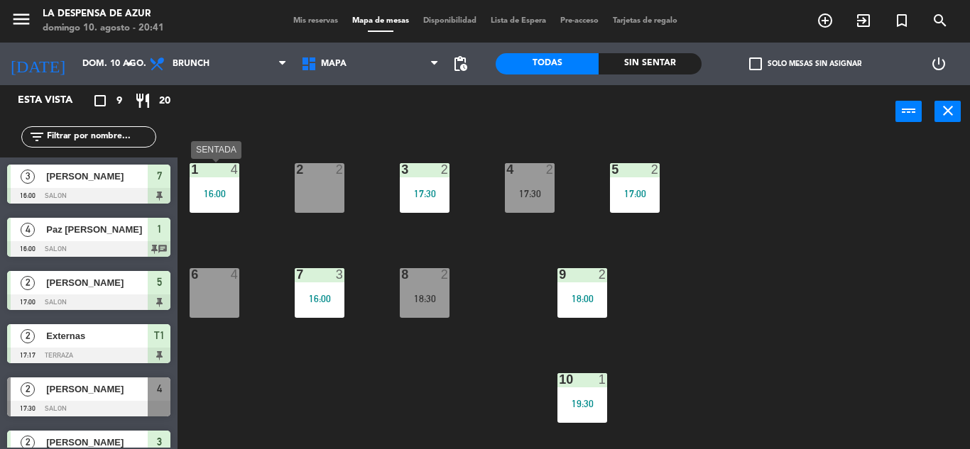
click at [207, 174] on div at bounding box center [213, 169] width 23 height 13
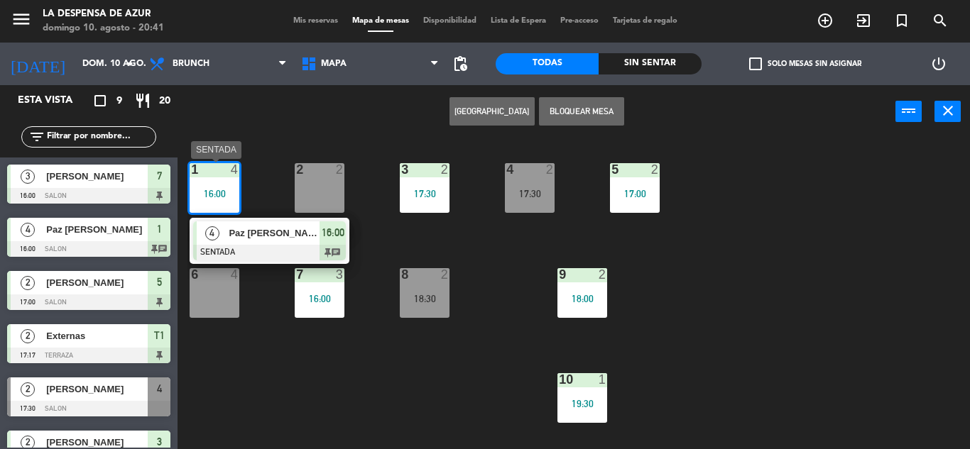
click at [338, 234] on span "16:00" at bounding box center [333, 232] width 23 height 17
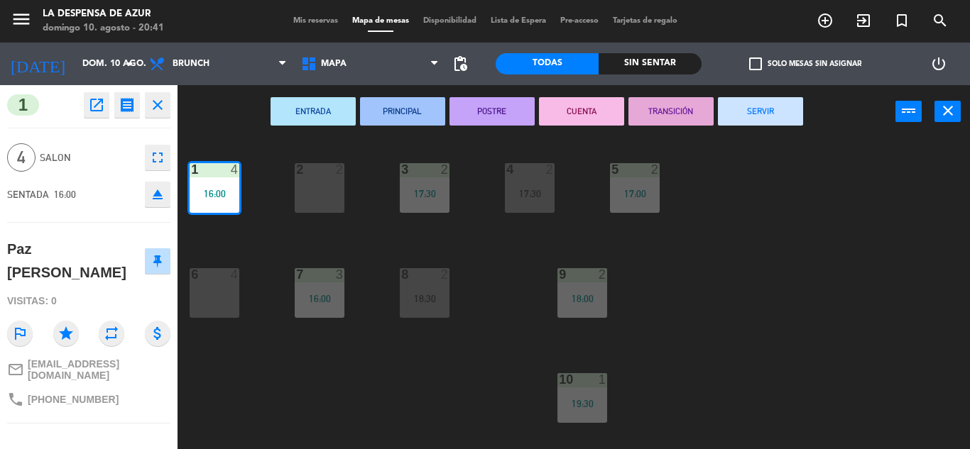
click at [793, 114] on button "SERVIR" at bounding box center [760, 111] width 85 height 28
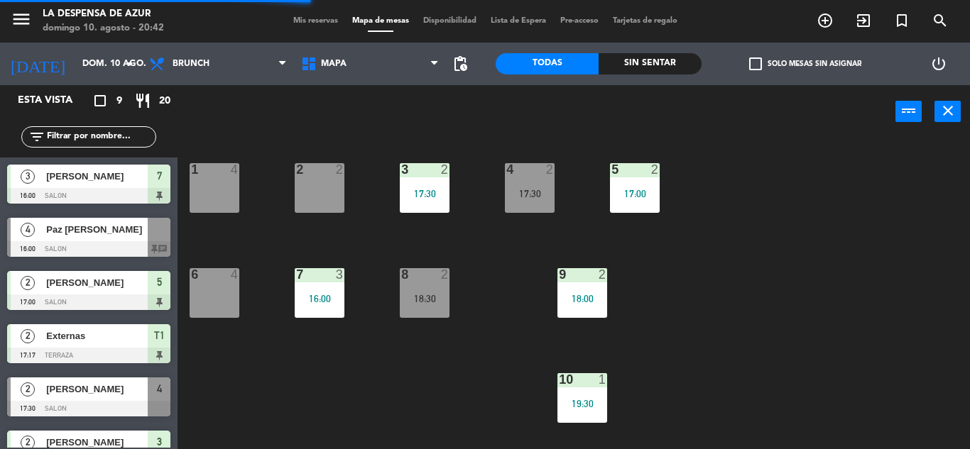
click at [416, 189] on div "17:30" at bounding box center [425, 194] width 50 height 10
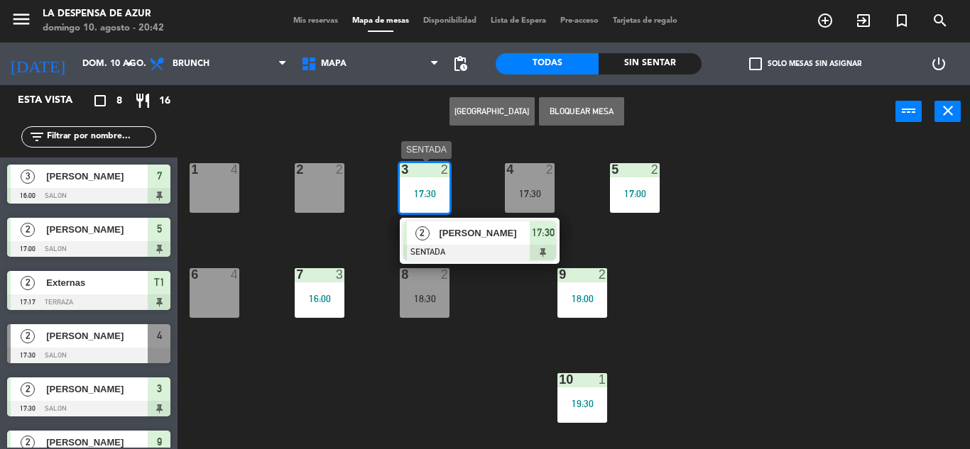
click at [544, 234] on span "17:30" at bounding box center [543, 232] width 23 height 17
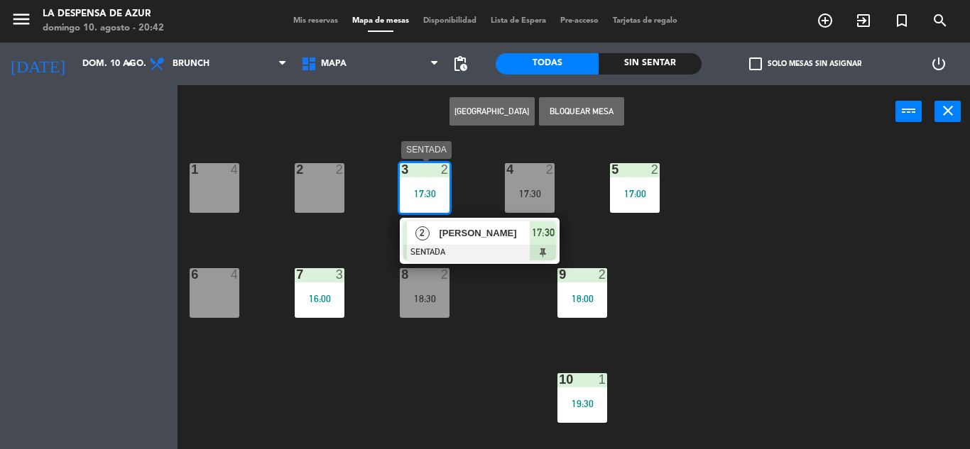
click at [544, 234] on div "1 4 2 2 3 2 17:30 2 [PERSON_NAME] SENTADA 17:30 4 2 17:30 5 2 17:00 6 4 7 3 16:…" at bounding box center [578, 293] width 782 height 311
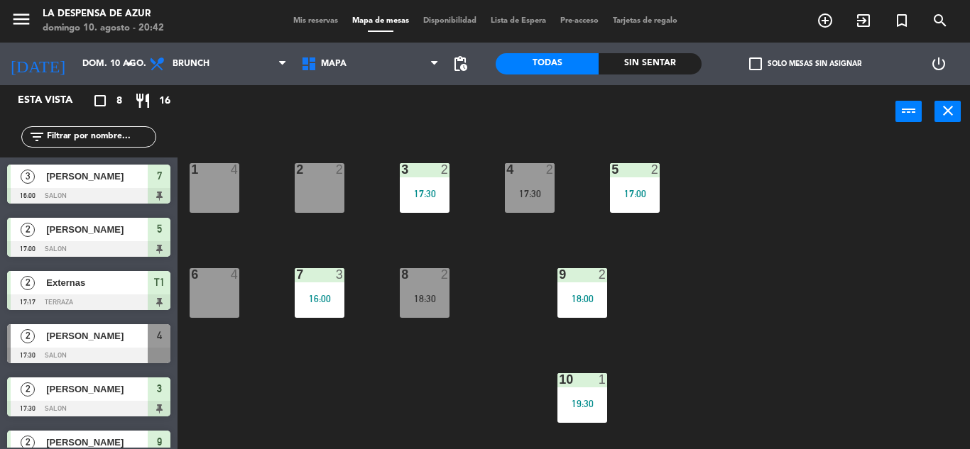
click at [426, 195] on div "17:30" at bounding box center [425, 194] width 50 height 10
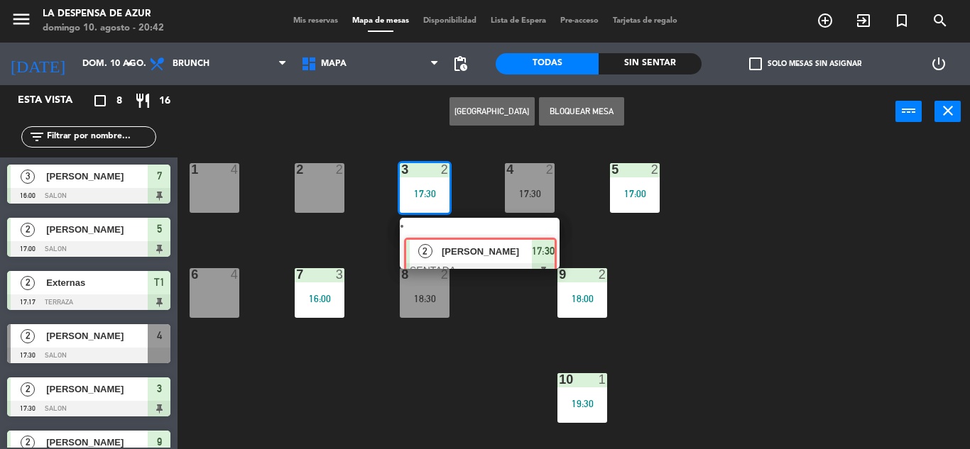
click at [543, 227] on div "2 [PERSON_NAME] SENTADA 17:30" at bounding box center [479, 243] width 181 height 51
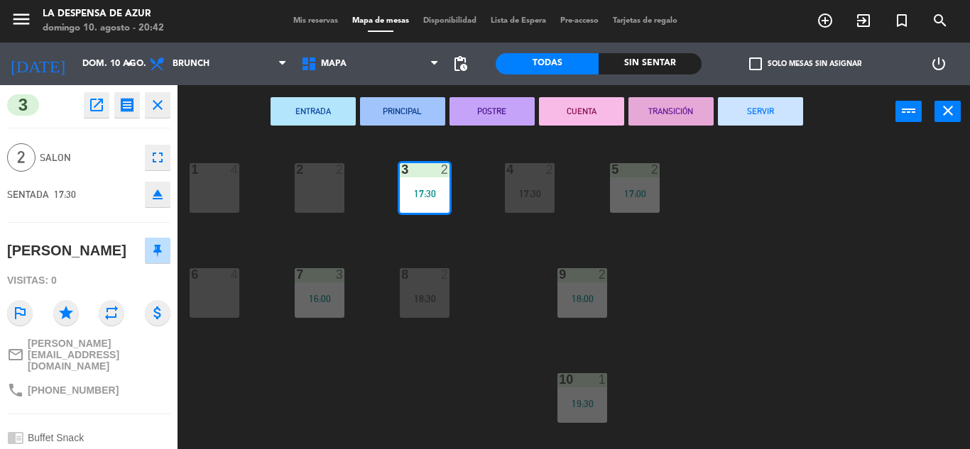
click at [754, 109] on button "SERVIR" at bounding box center [760, 111] width 85 height 28
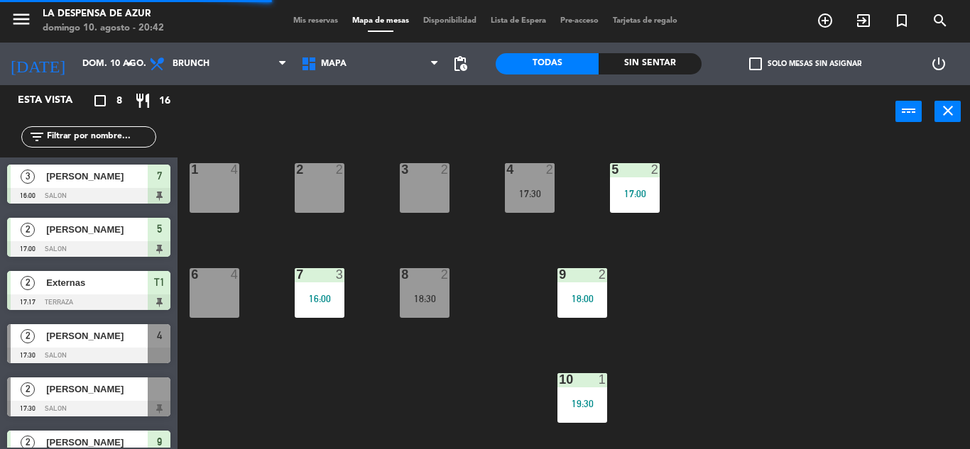
click at [639, 197] on div "17:00" at bounding box center [635, 194] width 50 height 10
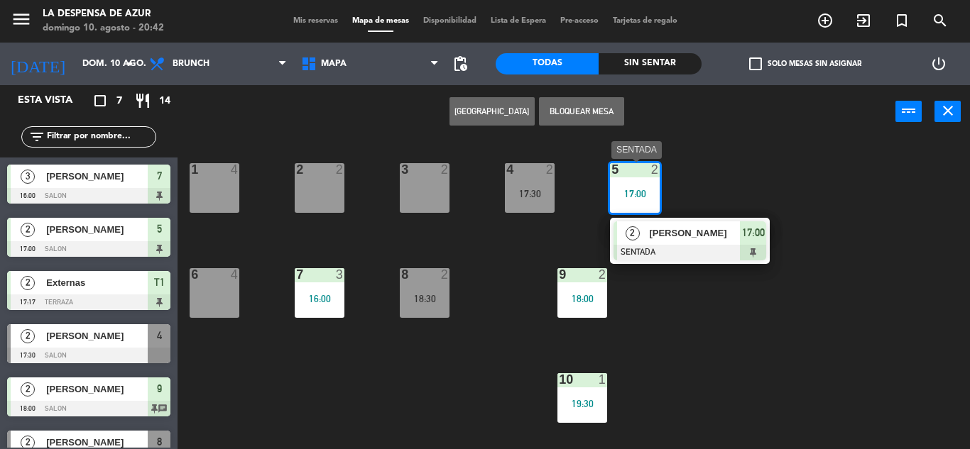
click at [750, 228] on span "17:00" at bounding box center [753, 232] width 23 height 17
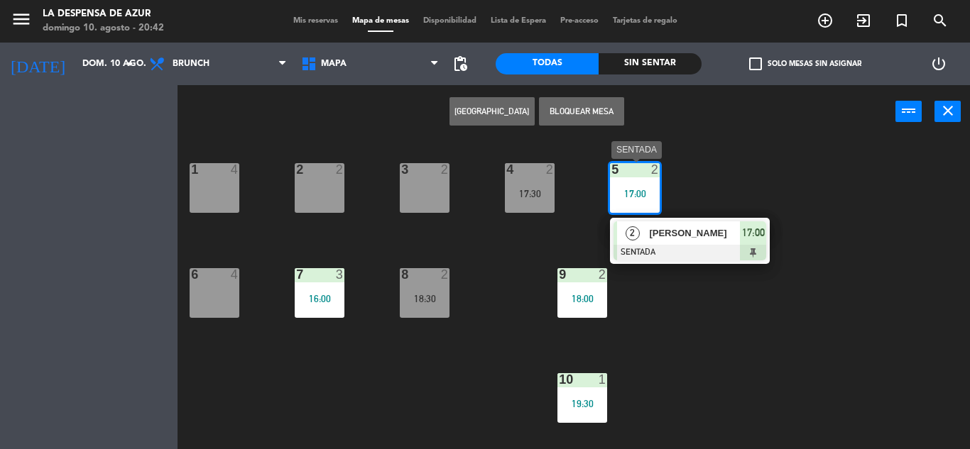
click at [750, 228] on div "1 4 2 2 3 2 4 2 17:30 5 2 17:00 2 [PERSON_NAME] SENTADA 17:00 6 4 7 3 16:00 8 2…" at bounding box center [578, 293] width 782 height 311
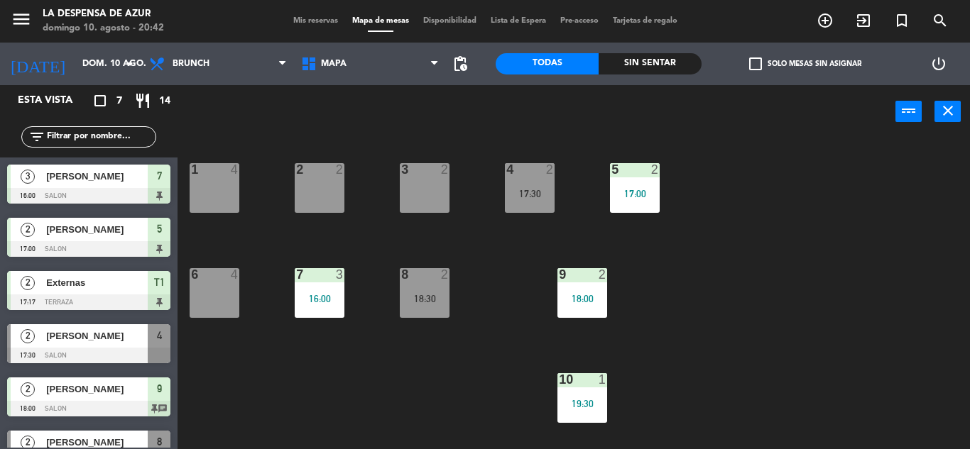
click at [646, 195] on div "17:00" at bounding box center [635, 194] width 50 height 10
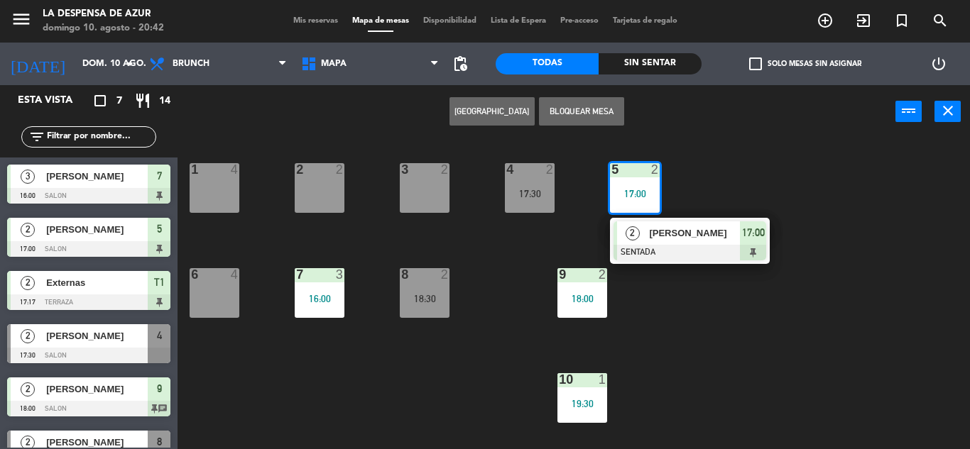
click at [753, 234] on span "17:00" at bounding box center [753, 232] width 23 height 17
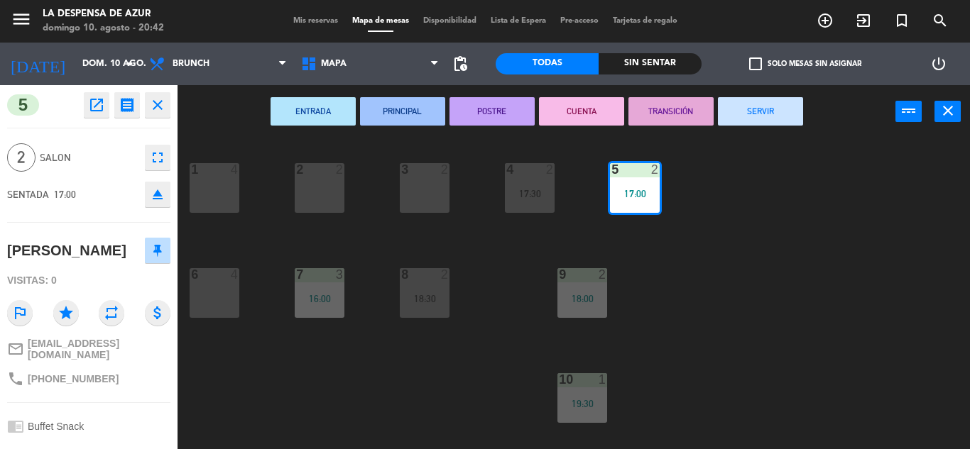
click at [774, 107] on button "SERVIR" at bounding box center [760, 111] width 85 height 28
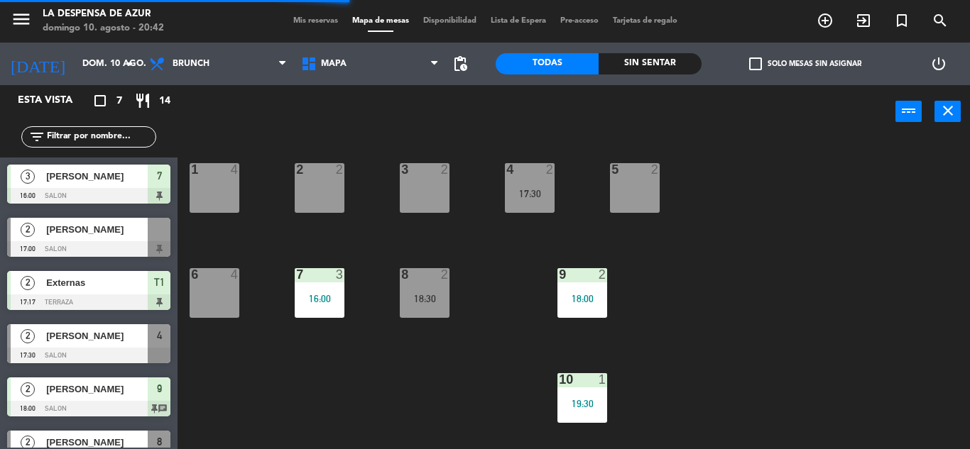
click at [306, 292] on div "7 3 16:00" at bounding box center [320, 293] width 50 height 50
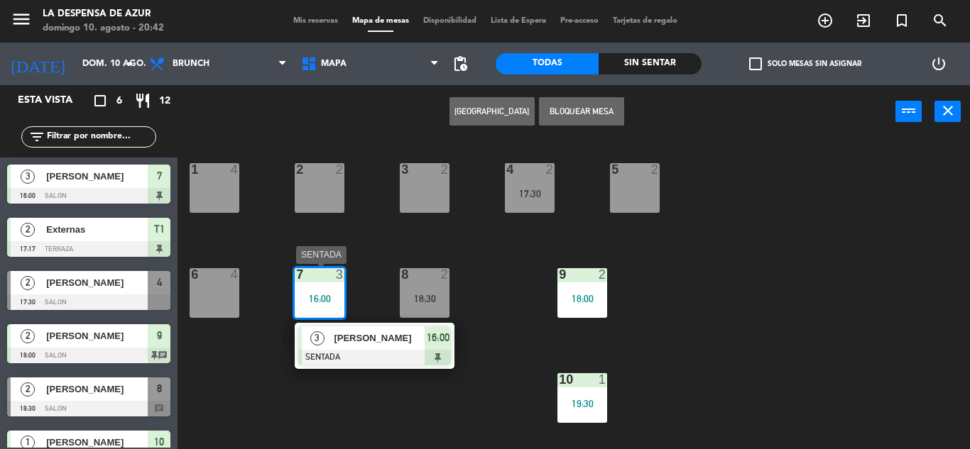
click at [440, 335] on span "16:00" at bounding box center [438, 337] width 23 height 17
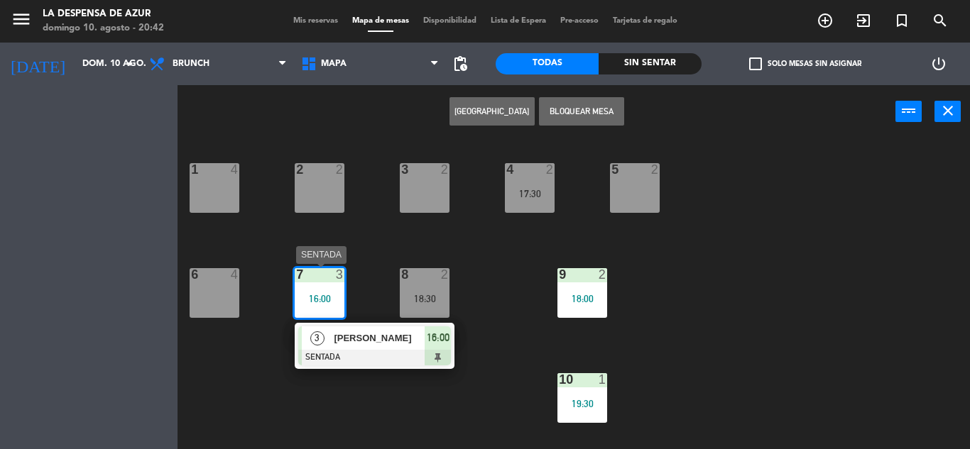
click at [440, 335] on div "1 4 2 2 3 2 4 2 17:30 5 2 6 4 7 3 16:00 3 [PERSON_NAME] SENTADA 16:00 8 2 18:30…" at bounding box center [578, 293] width 782 height 311
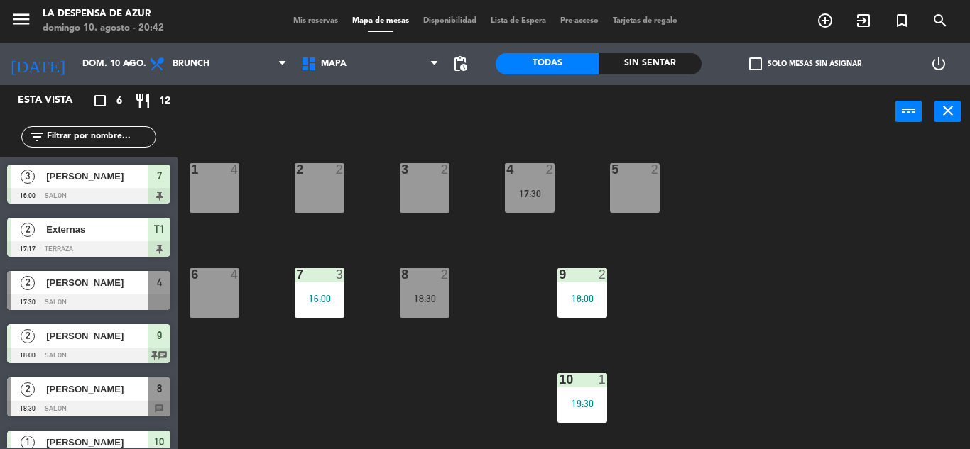
click at [337, 301] on div "16:00" at bounding box center [320, 299] width 50 height 10
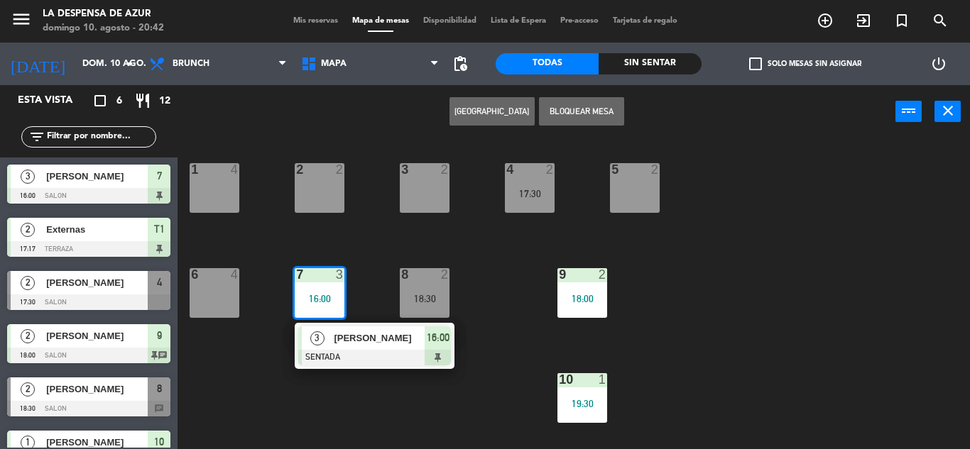
click at [432, 344] on span "16:00" at bounding box center [438, 337] width 23 height 17
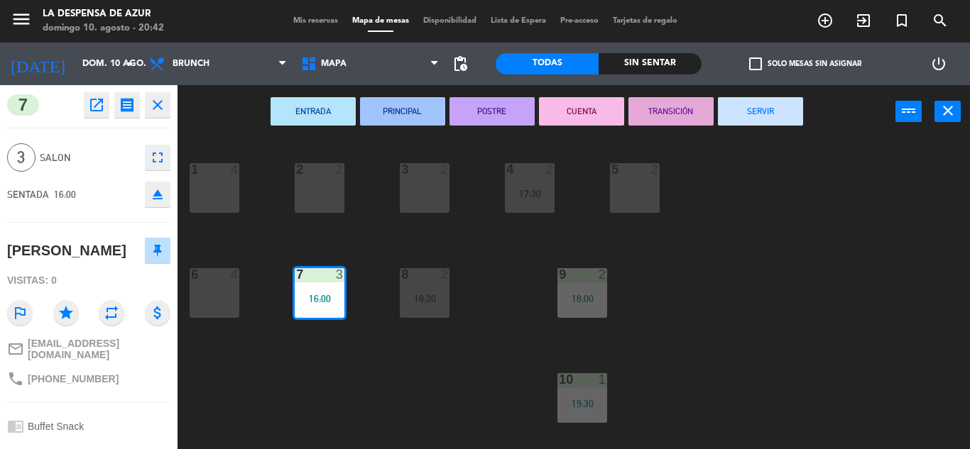
click at [777, 114] on button "SERVIR" at bounding box center [760, 111] width 85 height 28
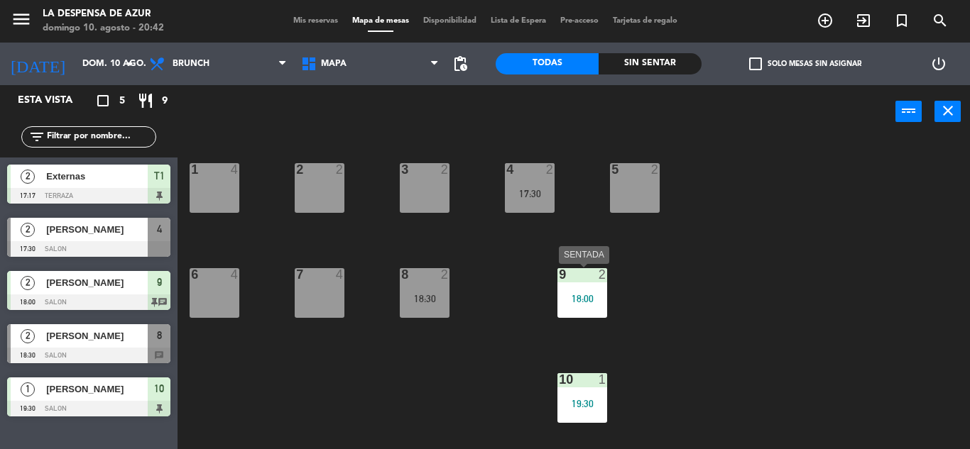
click at [579, 294] on div "18:00" at bounding box center [582, 299] width 50 height 10
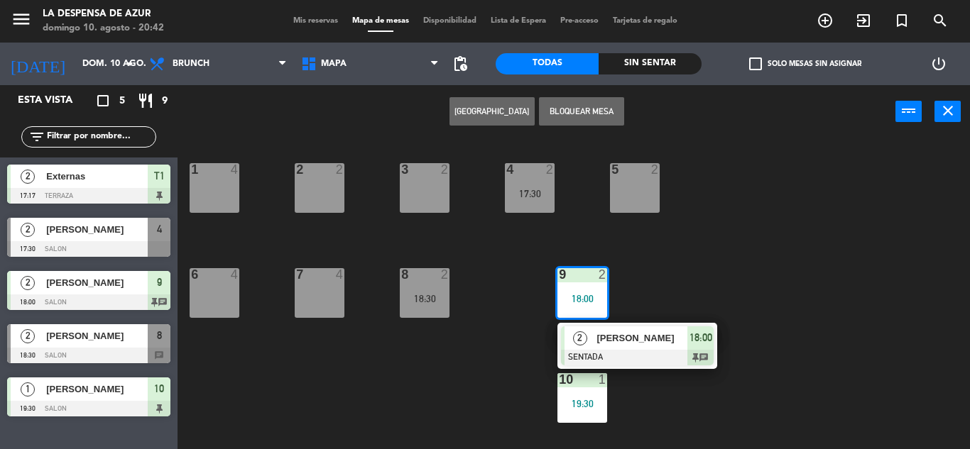
click at [704, 339] on span "18:00" at bounding box center [700, 337] width 23 height 17
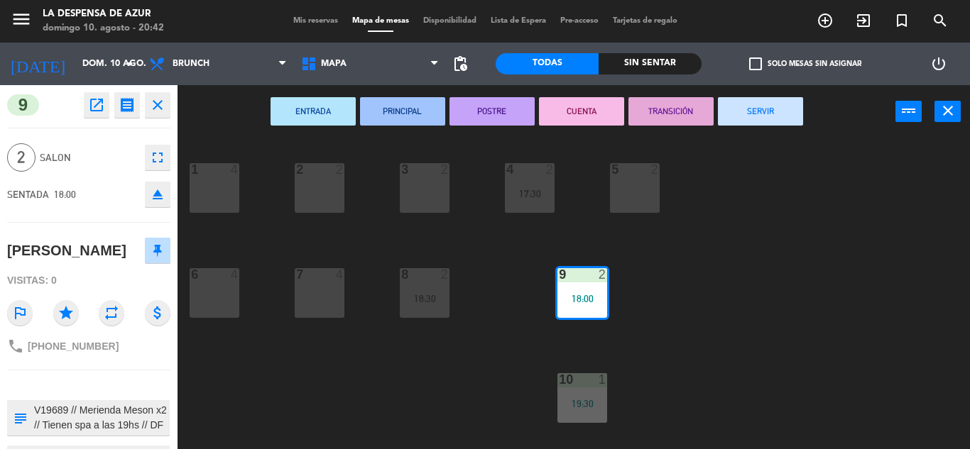
click at [744, 115] on button "SERVIR" at bounding box center [760, 111] width 85 height 28
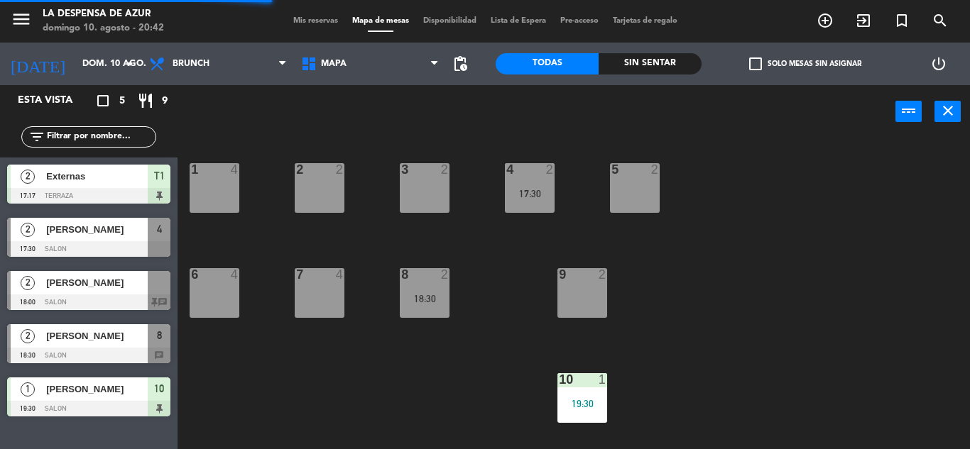
click at [583, 408] on div "19:30" at bounding box center [582, 404] width 50 height 10
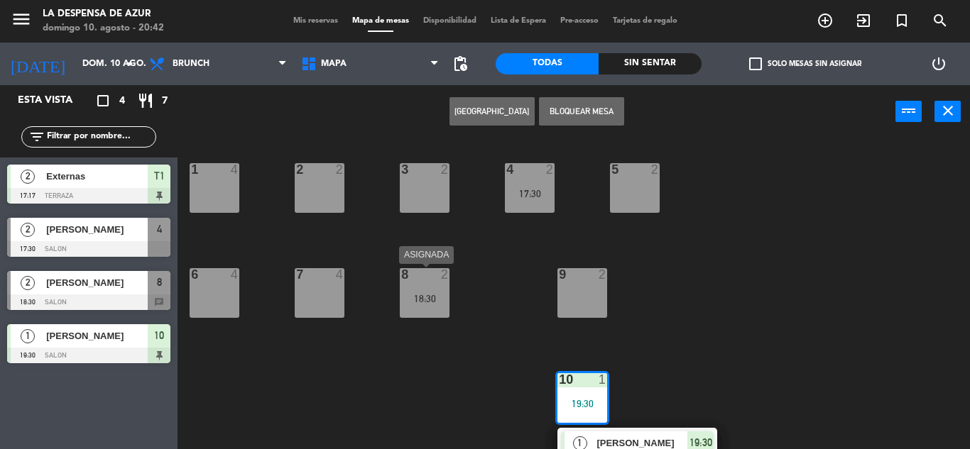
click at [410, 302] on div "18:30" at bounding box center [425, 299] width 50 height 10
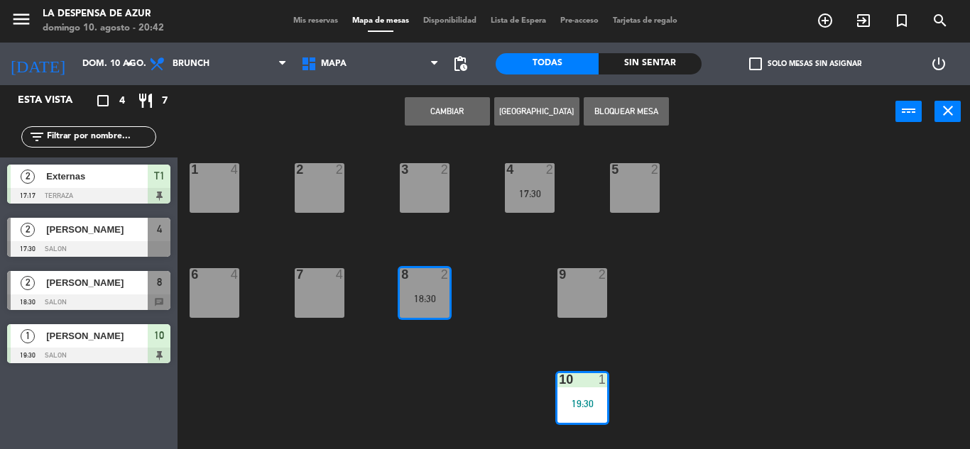
click at [411, 301] on div "18:30" at bounding box center [425, 299] width 50 height 10
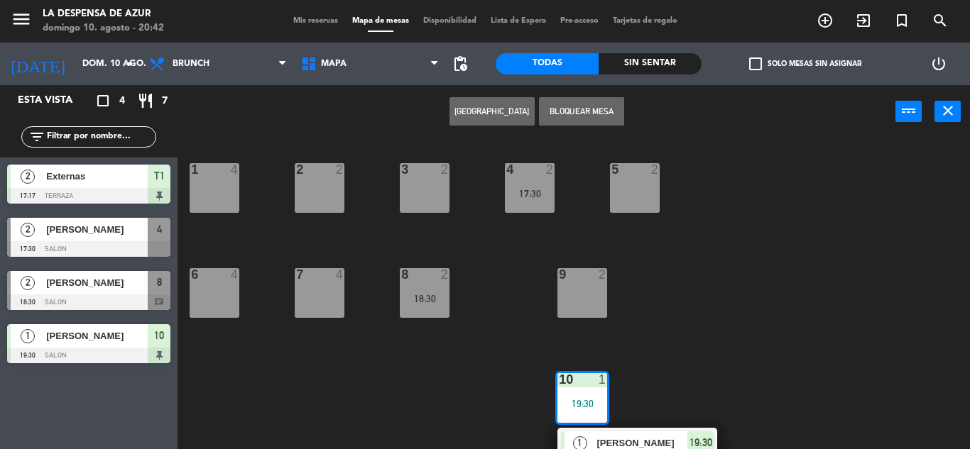
click at [411, 301] on div "18:30" at bounding box center [425, 299] width 50 height 10
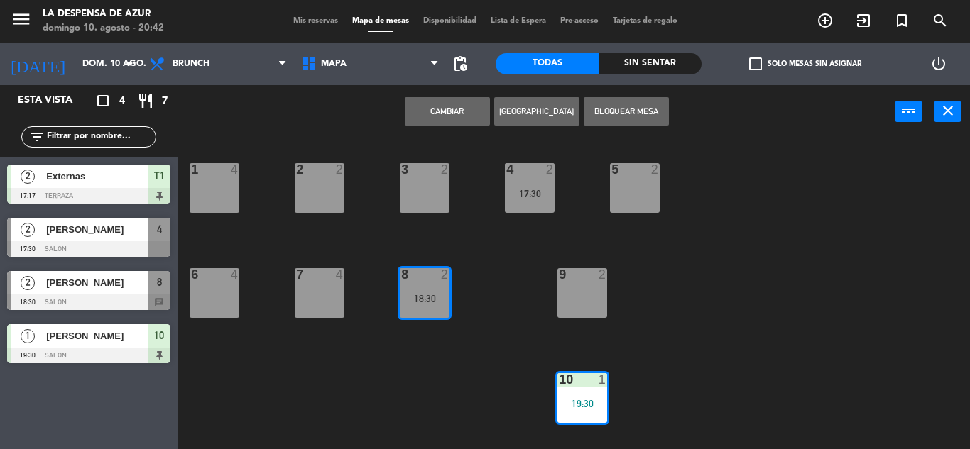
click at [411, 301] on div "18:30" at bounding box center [425, 299] width 50 height 10
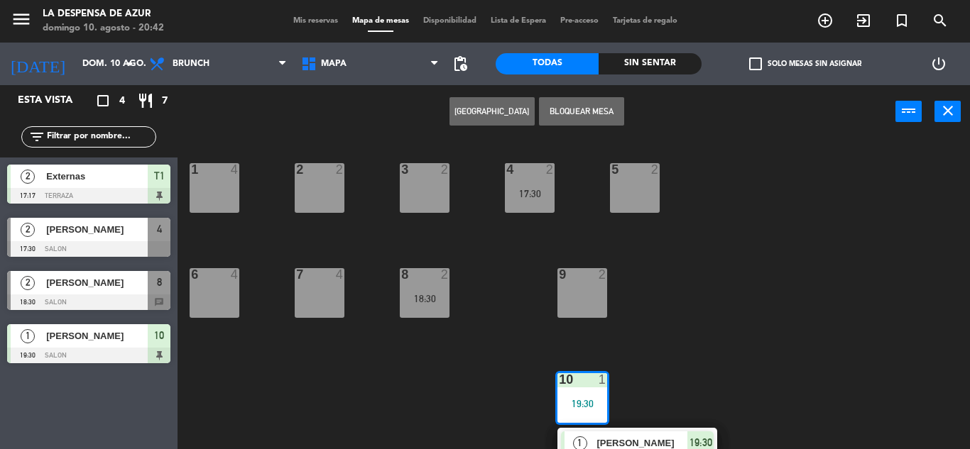
click at [412, 381] on div "1 4 2 2 3 2 4 2 17:30 5 2 6 4 7 4 8 2 18:30 9 2 10 1 19:30 1 Dashley Blanc SENT…" at bounding box center [578, 293] width 782 height 311
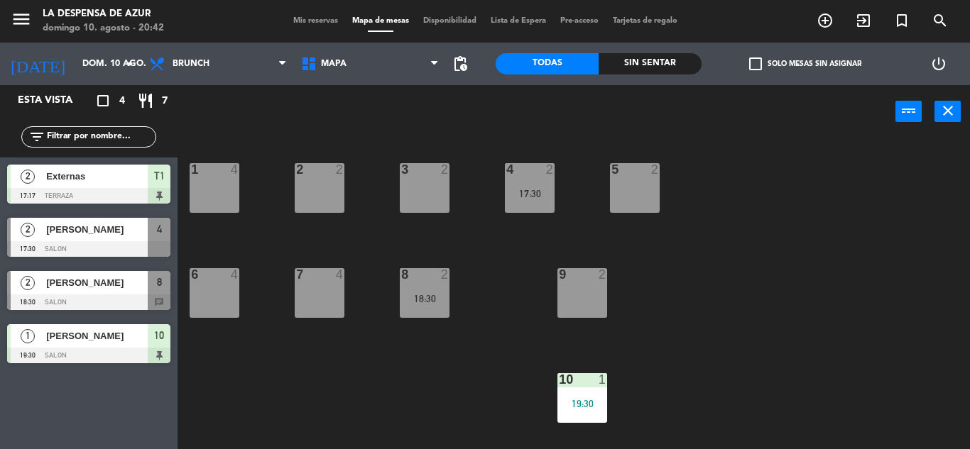
click at [420, 310] on div "8 2 18:30" at bounding box center [425, 293] width 50 height 50
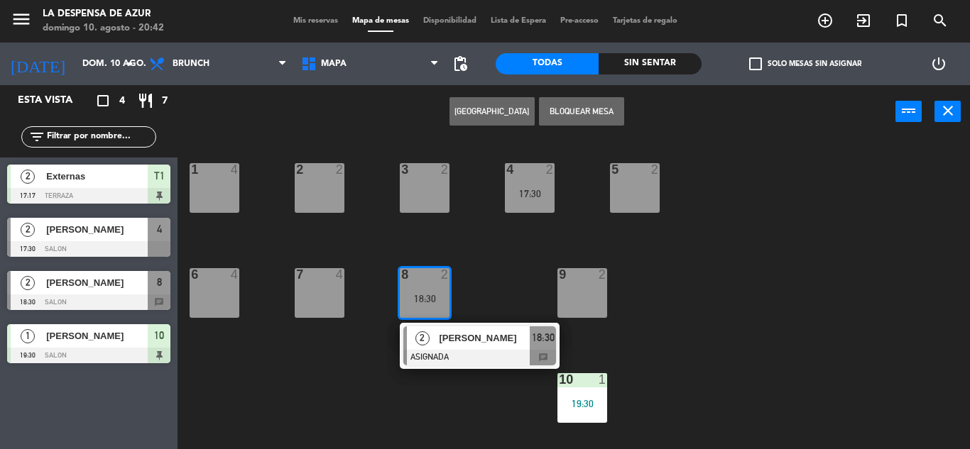
click at [541, 331] on span "18:30" at bounding box center [543, 337] width 23 height 17
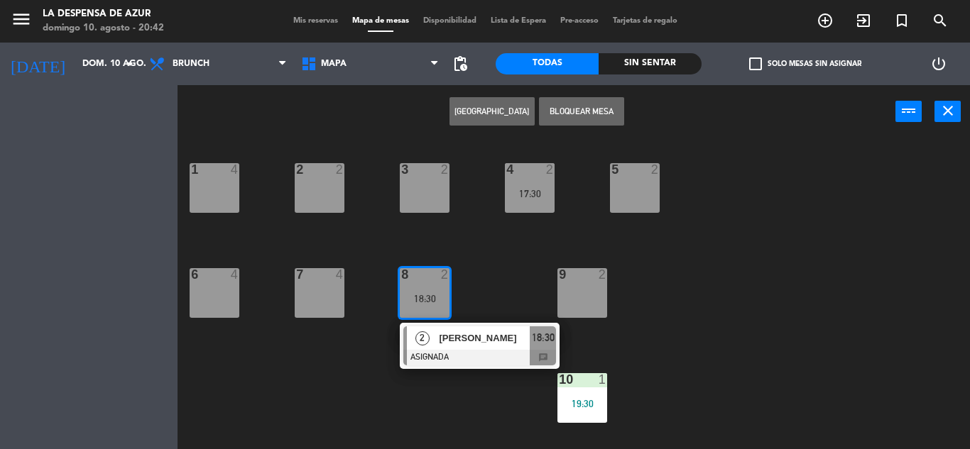
click at [541, 331] on div "1 4 2 2 3 2 4 2 17:30 5 2 6 4 7 4 8 2 18:30 2 [PERSON_NAME] ASIGNADA 18:30 chat…" at bounding box center [578, 293] width 782 height 311
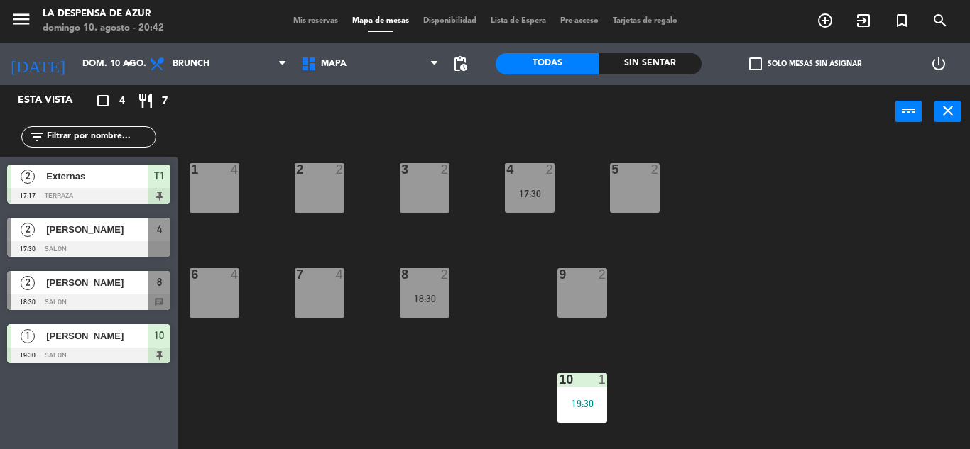
click at [410, 305] on div "8 2 18:30" at bounding box center [425, 293] width 50 height 50
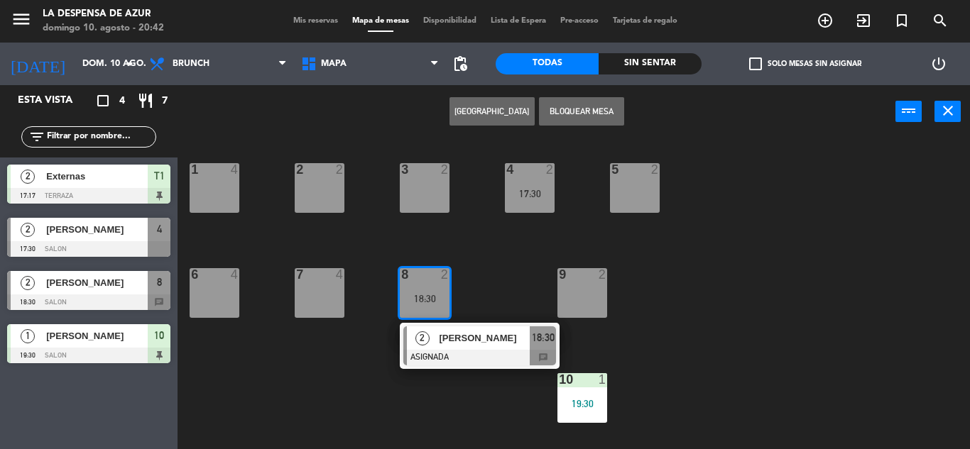
click at [548, 354] on div at bounding box center [479, 358] width 153 height 16
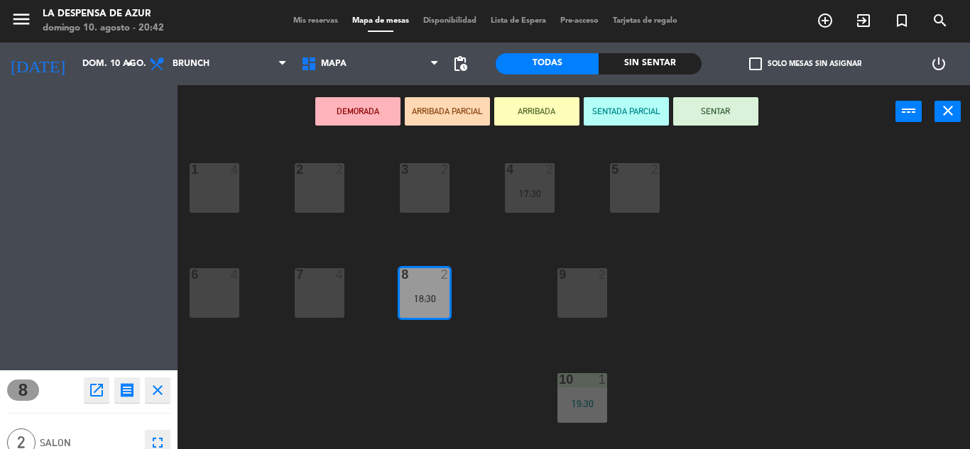
click at [548, 354] on div "1 4 2 2 3 2 4 2 17:30 5 2 6 4 7 4 8 2 18:30 9 2 10 1 19:30 [MEDICAL_DATA] lock …" at bounding box center [578, 293] width 782 height 311
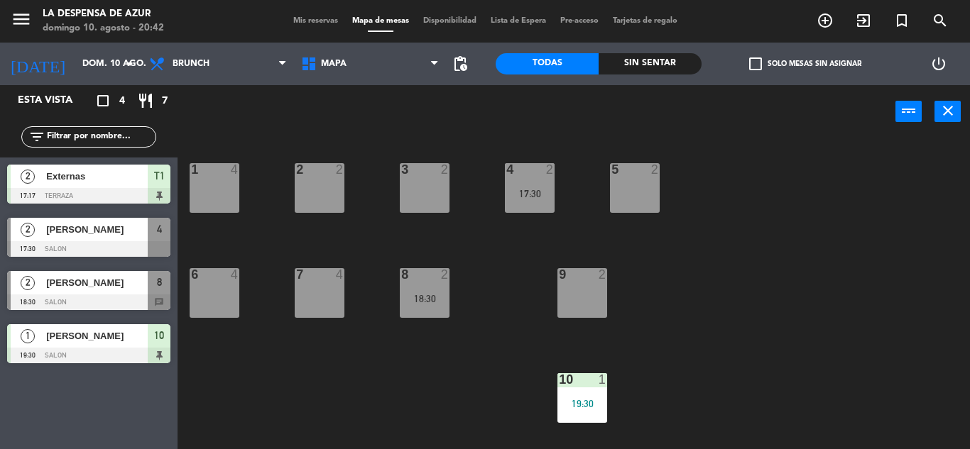
click at [155, 302] on div at bounding box center [88, 303] width 163 height 16
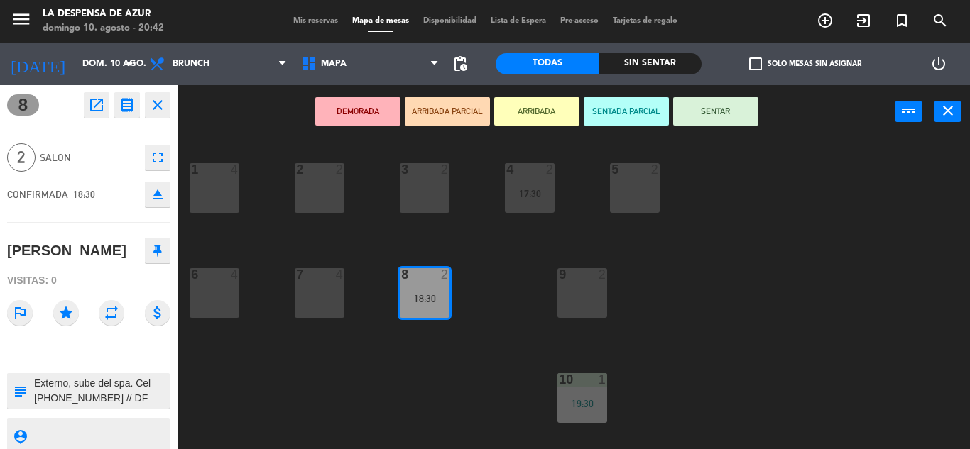
click at [708, 117] on button "SENTAR" at bounding box center [715, 111] width 85 height 28
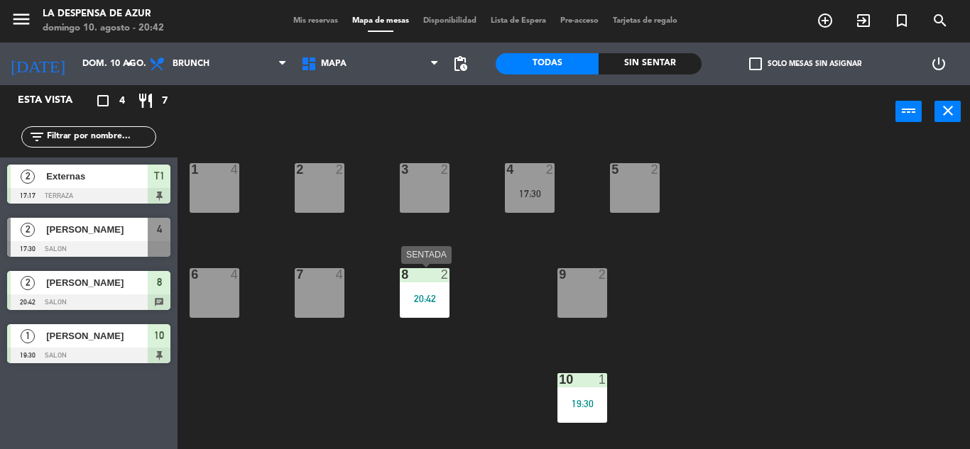
click at [427, 302] on div "20:42" at bounding box center [425, 299] width 50 height 10
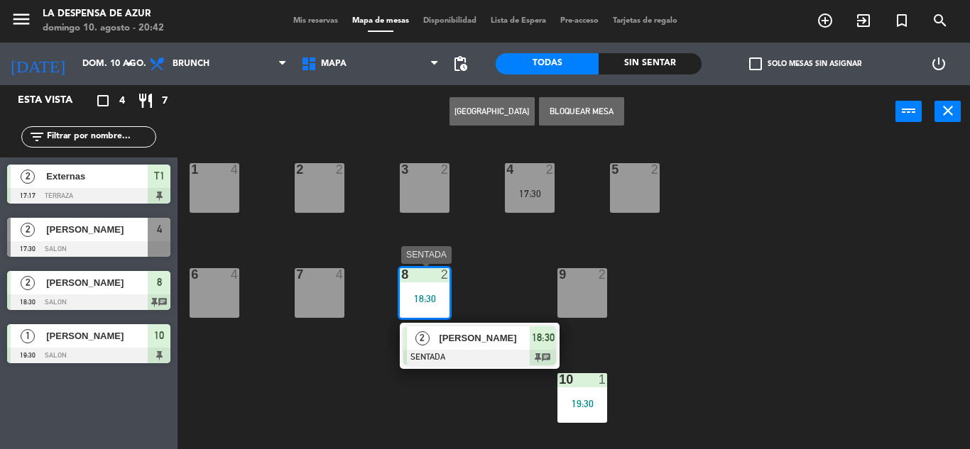
click at [544, 335] on span "18:30" at bounding box center [543, 337] width 23 height 17
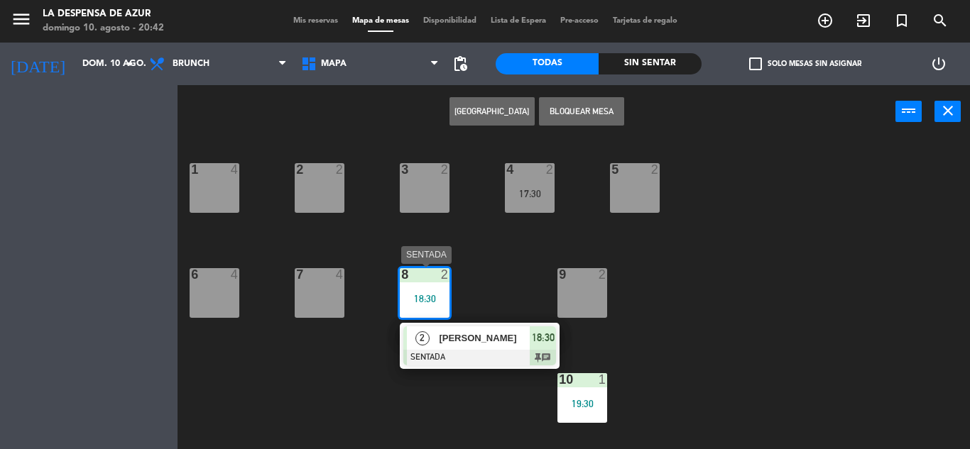
click at [544, 335] on div "1 4 2 2 3 2 4 2 17:30 5 2 6 4 7 4 8 2 18:30 2 [PERSON_NAME] SENTADA 18:30 chat …" at bounding box center [578, 293] width 782 height 311
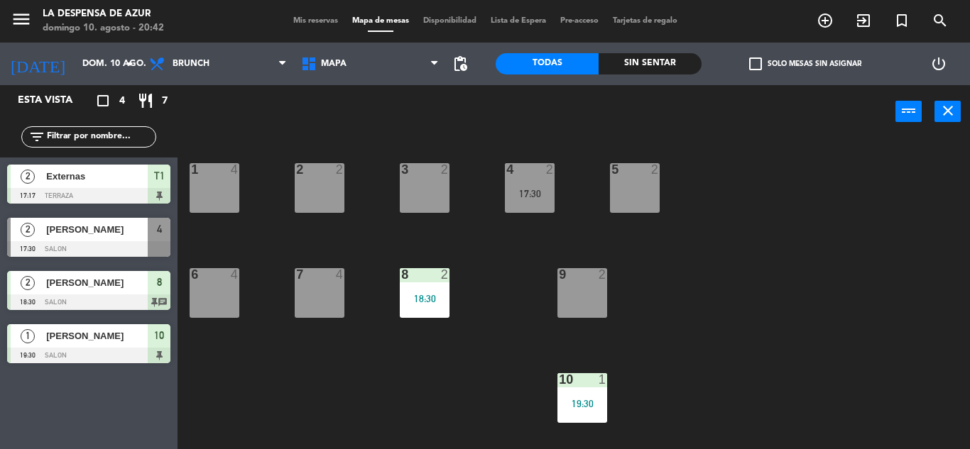
click at [418, 302] on div "18:30" at bounding box center [425, 299] width 50 height 10
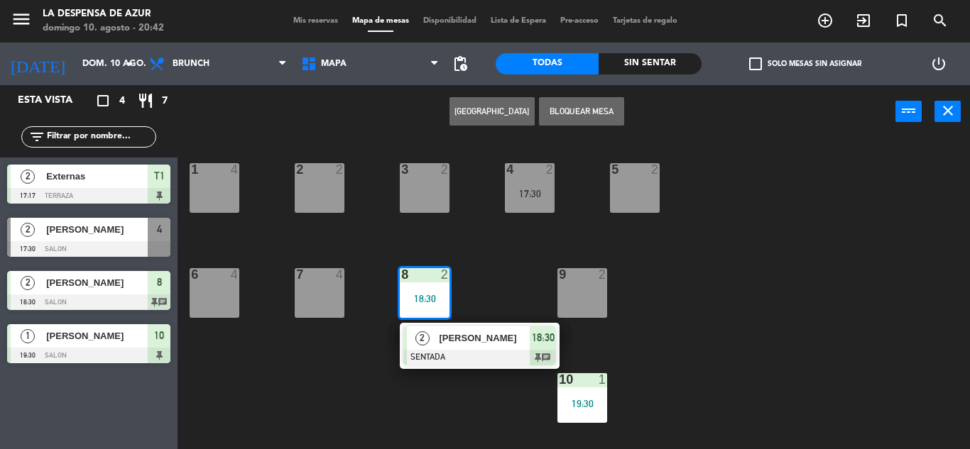
click at [546, 344] on span "18:30" at bounding box center [543, 337] width 23 height 17
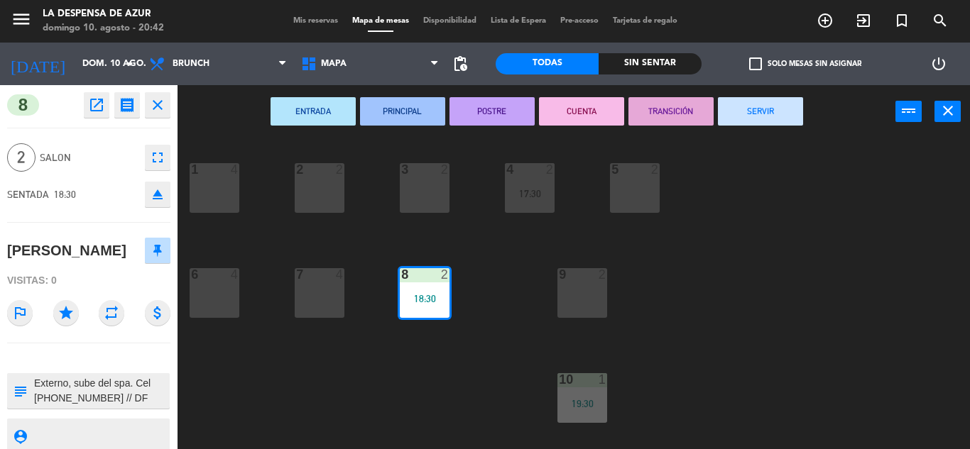
click at [766, 121] on button "SERVIR" at bounding box center [760, 111] width 85 height 28
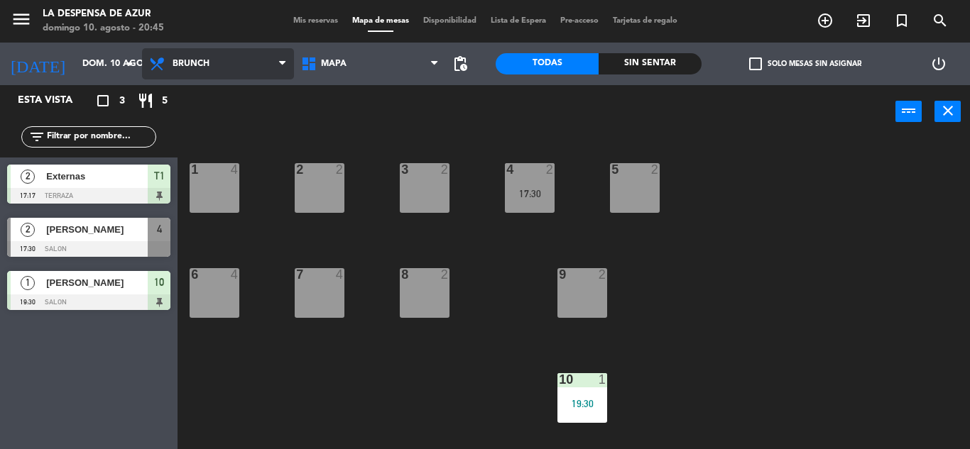
click at [220, 65] on span "Brunch" at bounding box center [218, 63] width 152 height 31
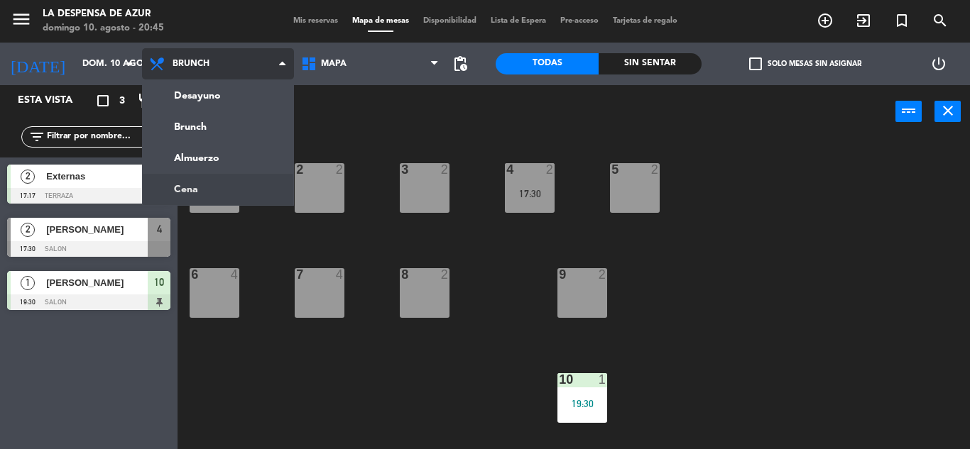
click at [231, 185] on ng-component "menu La Despensa de Azur [PERSON_NAME] 10. [PERSON_NAME] - 20:45 Mis reservas M…" at bounding box center [485, 224] width 970 height 449
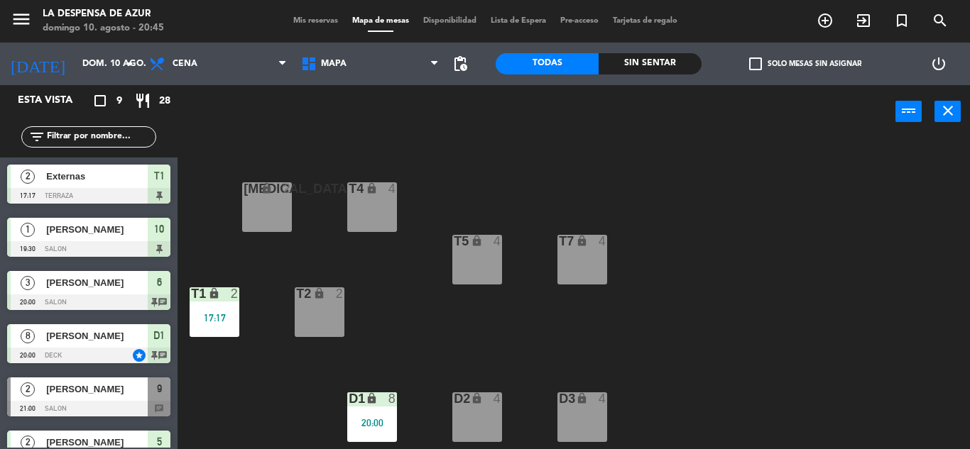
scroll to position [426, 0]
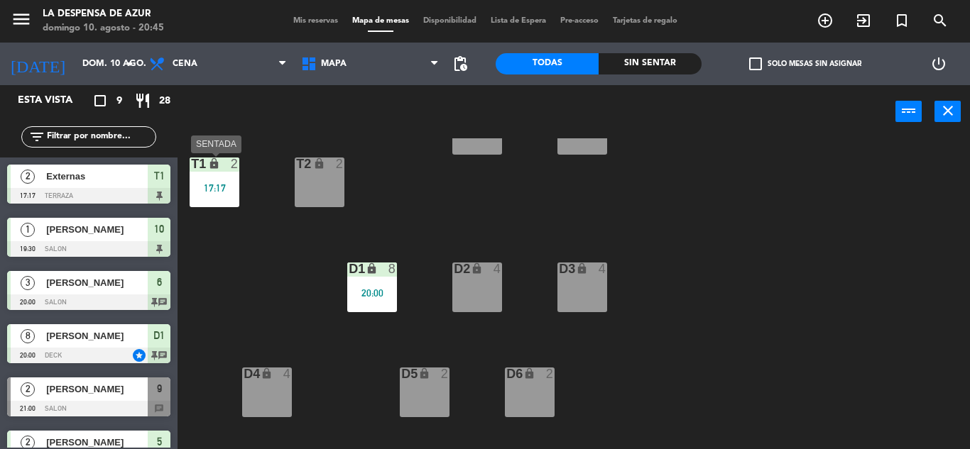
click at [205, 195] on div "T1 lock 2 17:17" at bounding box center [215, 183] width 50 height 50
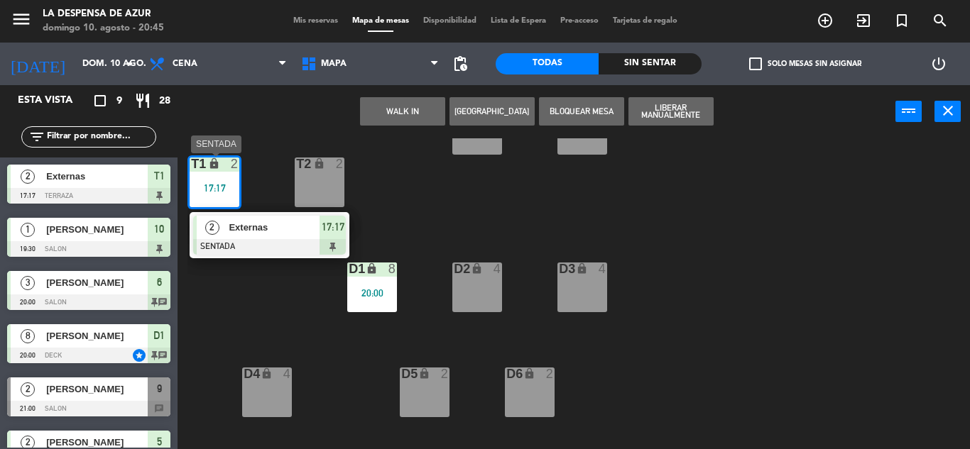
click at [327, 222] on span "17:17" at bounding box center [333, 227] width 23 height 17
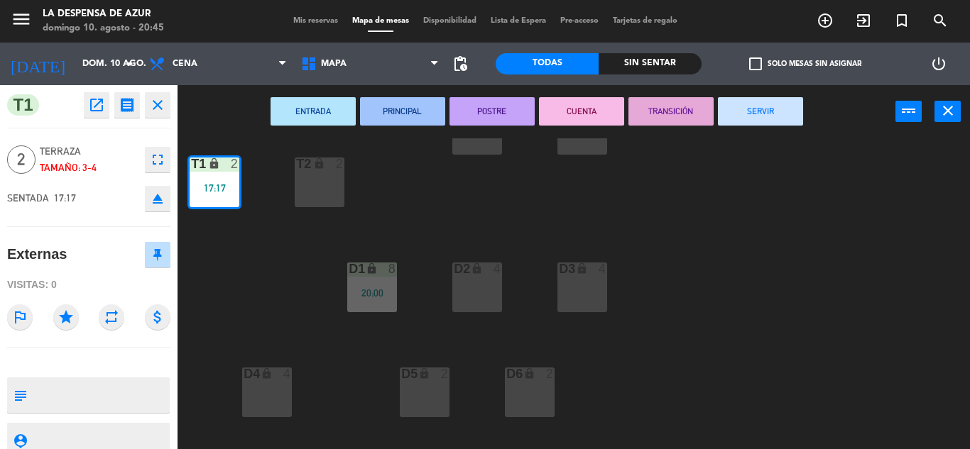
click at [784, 102] on button "SERVIR" at bounding box center [760, 111] width 85 height 28
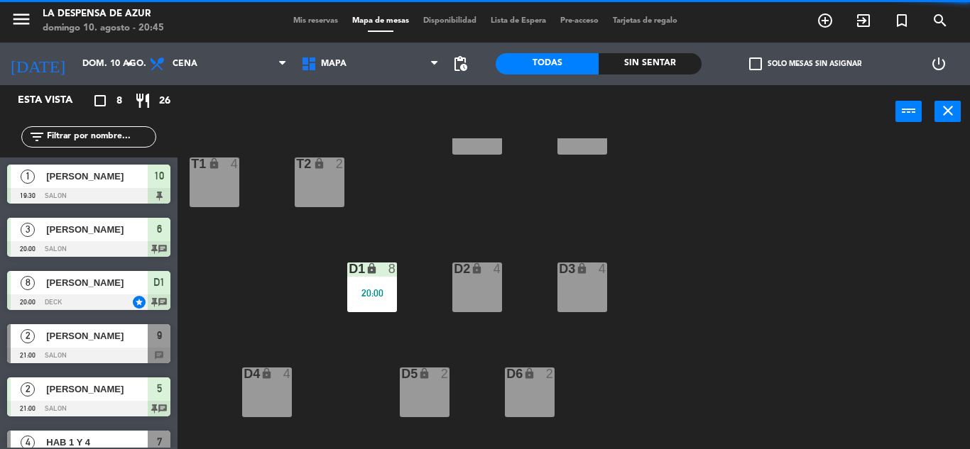
click at [465, 294] on div "D2 lock 4" at bounding box center [477, 288] width 50 height 50
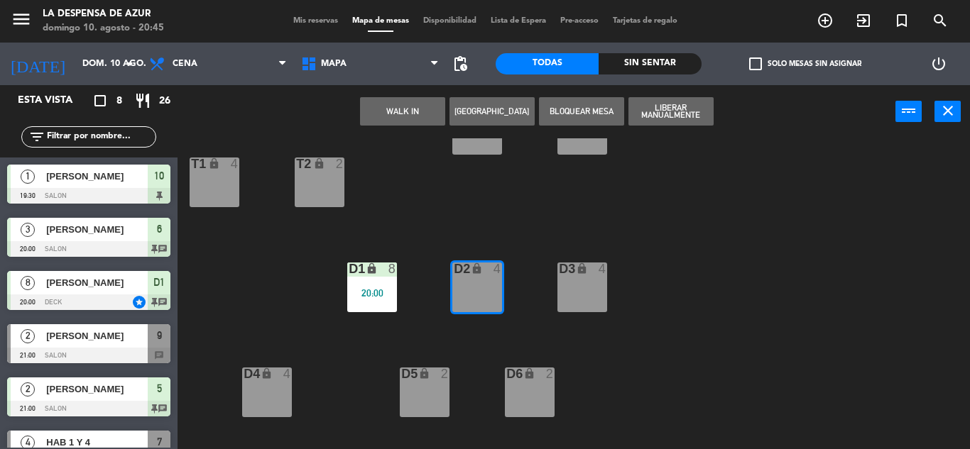
click at [409, 113] on button "WALK IN" at bounding box center [402, 111] width 85 height 28
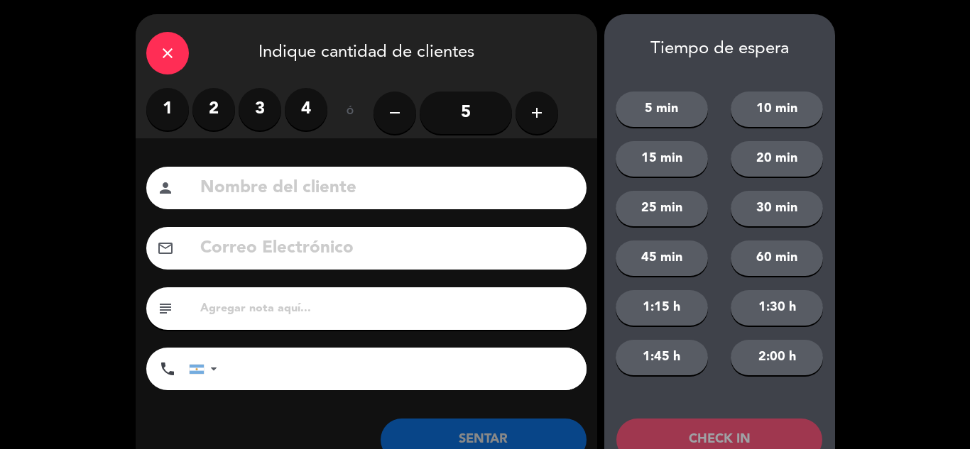
click at [409, 113] on button "remove" at bounding box center [394, 113] width 43 height 43
click at [354, 182] on input at bounding box center [387, 188] width 377 height 29
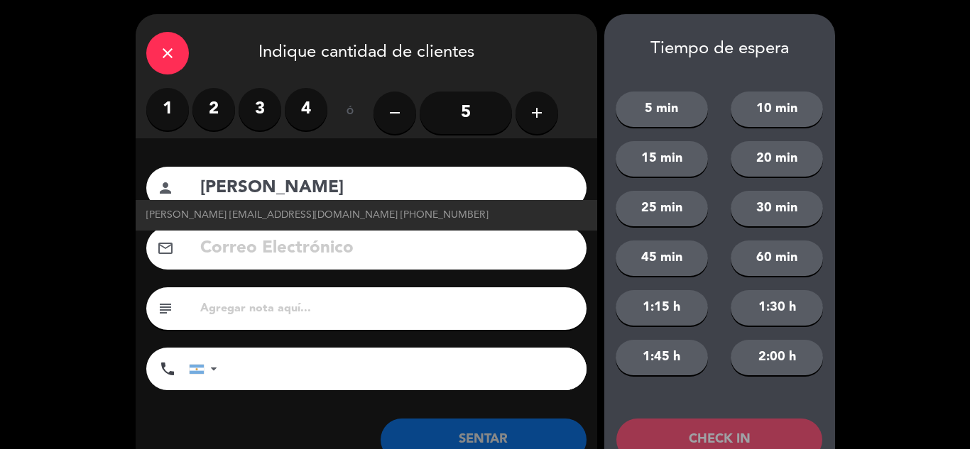
type input "[PERSON_NAME]"
click at [334, 312] on input "text" at bounding box center [387, 309] width 377 height 20
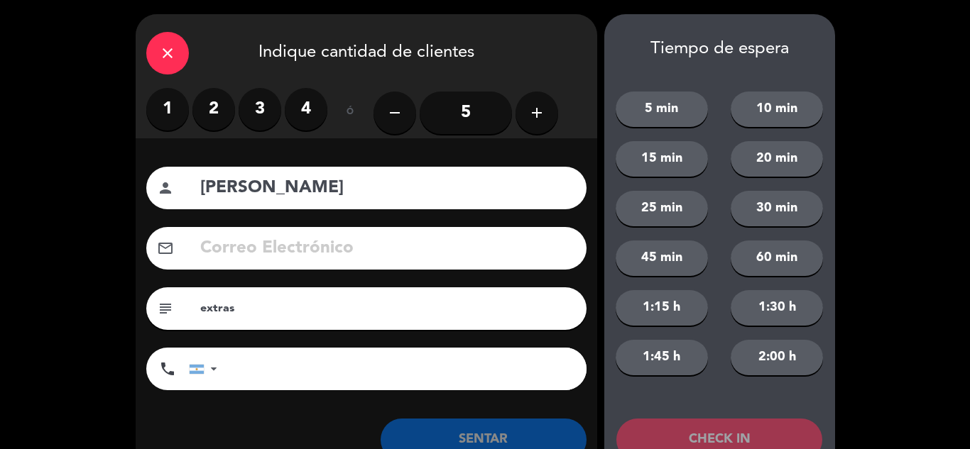
drag, startPoint x: 283, startPoint y: 290, endPoint x: 133, endPoint y: 293, distance: 150.5
click at [133, 293] on div "close Indique cantidad de clientes 1 2 3 4 ó remove 5 add Nombre del cliente pe…" at bounding box center [485, 248] width 970 height 497
drag, startPoint x: 239, startPoint y: 310, endPoint x: 193, endPoint y: 305, distance: 46.4
click at [194, 305] on div "subject extras" at bounding box center [366, 309] width 440 height 43
click at [193, 305] on div "subject extras" at bounding box center [366, 309] width 440 height 43
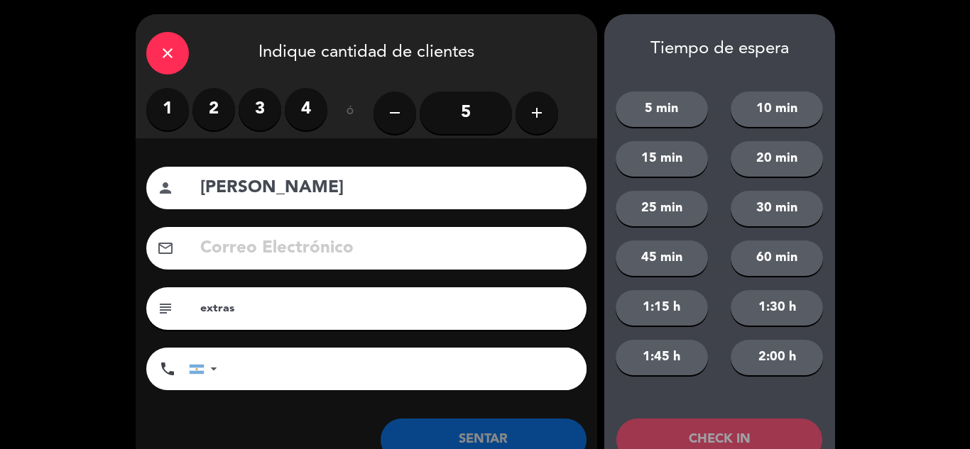
click at [241, 300] on input "extras" at bounding box center [387, 309] width 377 height 20
type input "e"
click at [263, 195] on input "[PERSON_NAME]" at bounding box center [387, 188] width 377 height 29
type input "R"
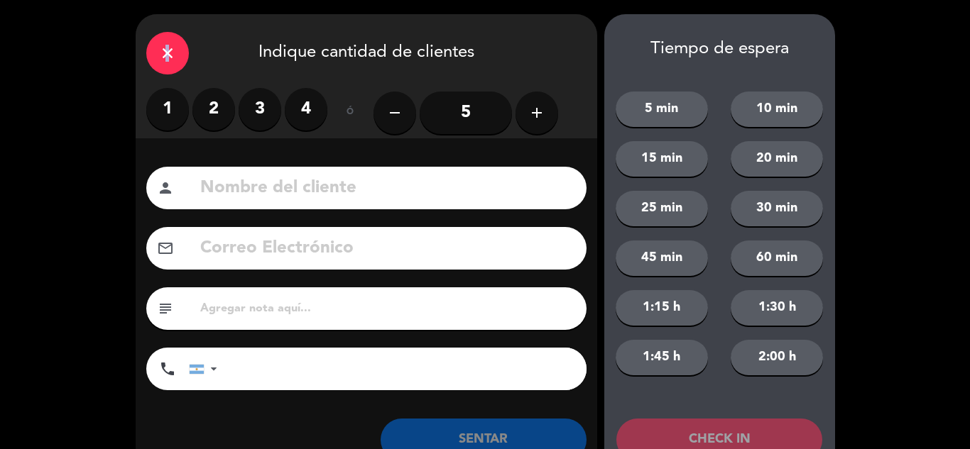
click at [164, 59] on icon "close" at bounding box center [167, 53] width 17 height 17
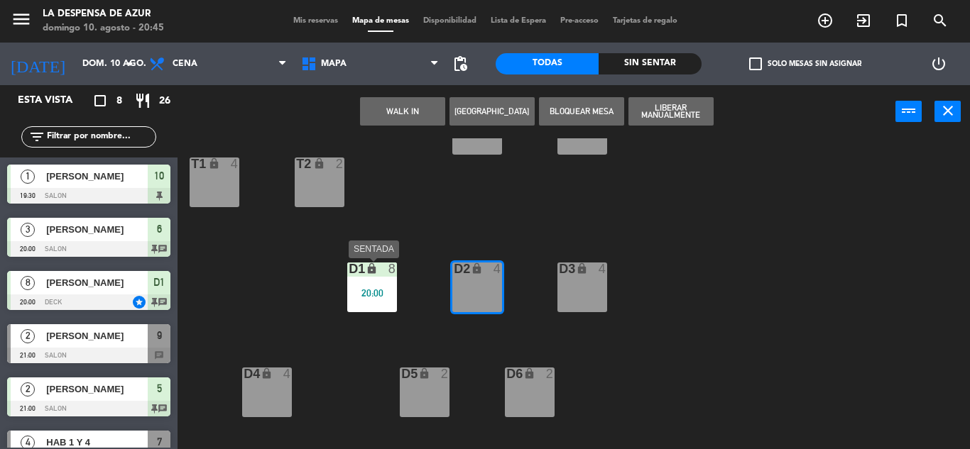
click at [364, 283] on div "D1 lock 8 20:00" at bounding box center [372, 288] width 50 height 50
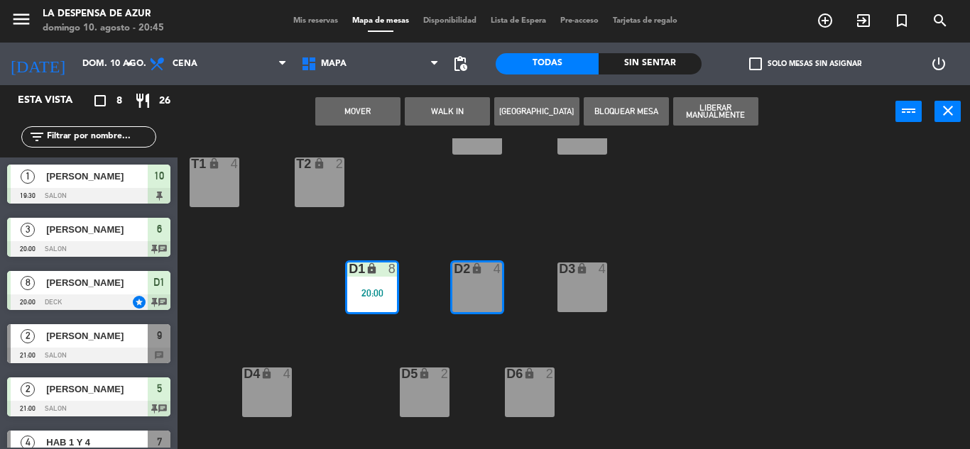
click at [459, 112] on button "WALK IN" at bounding box center [447, 111] width 85 height 28
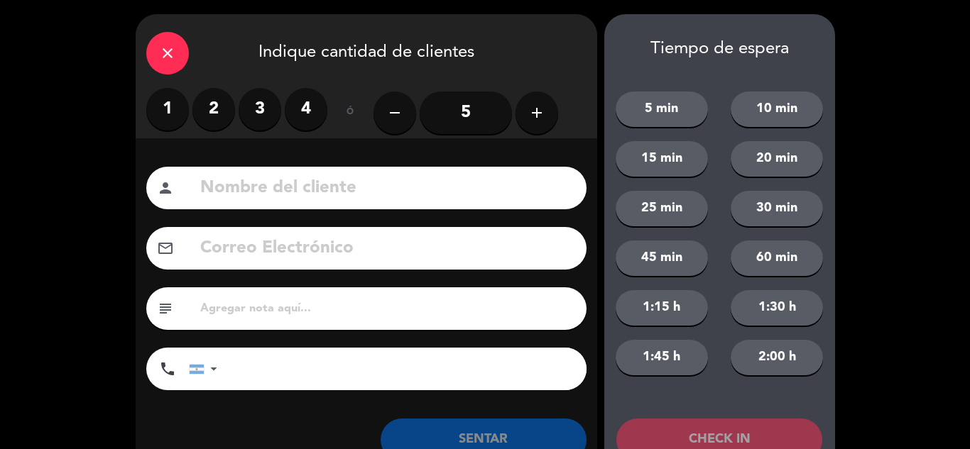
click at [163, 52] on icon "close" at bounding box center [167, 53] width 17 height 17
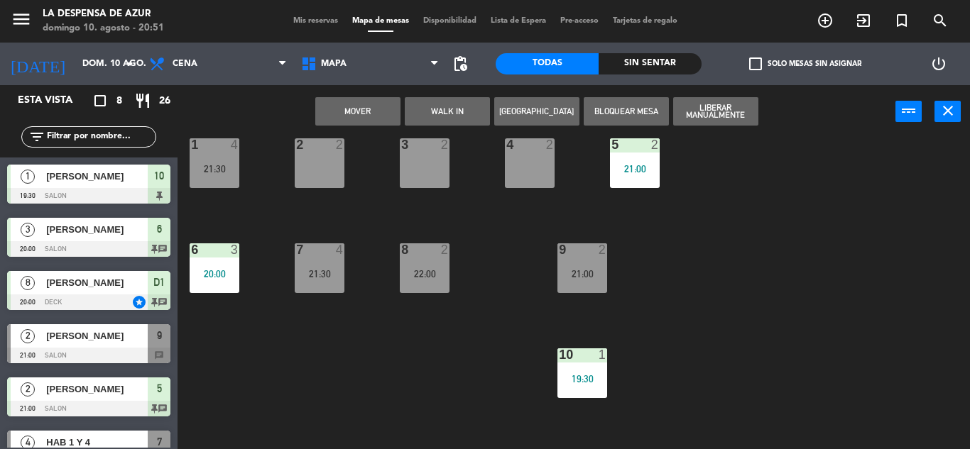
scroll to position [0, 0]
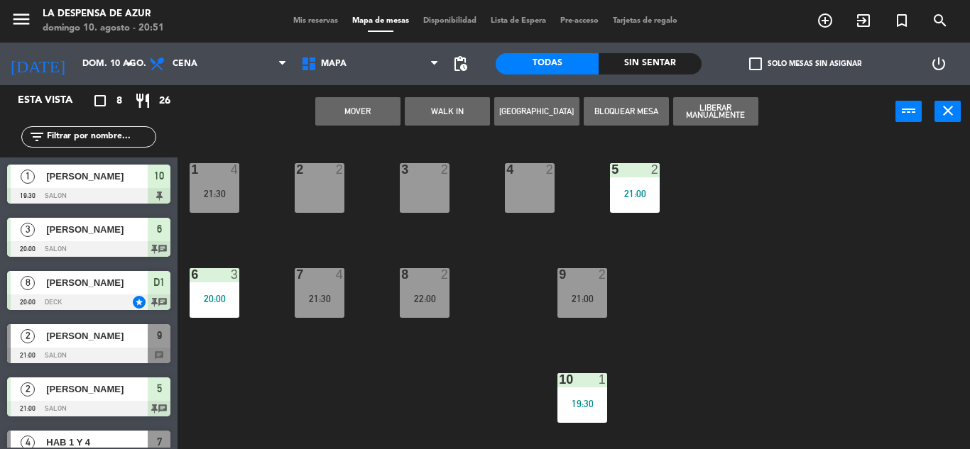
click at [312, 26] on div "Mis reservas Mapa de mesas Disponibilidad Lista de Espera Pre-acceso Tarjetas d…" at bounding box center [485, 21] width 398 height 13
click at [312, 17] on span "Mis reservas" at bounding box center [315, 21] width 59 height 8
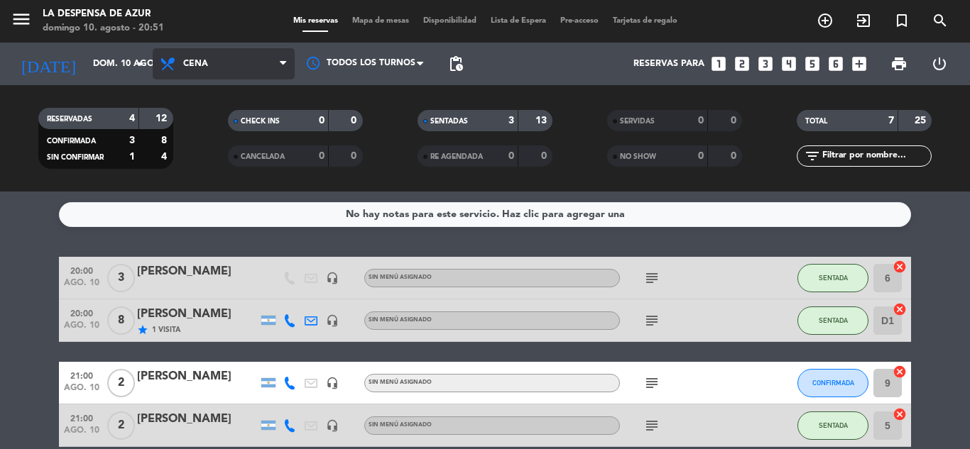
click at [226, 72] on span "Cena" at bounding box center [224, 63] width 142 height 31
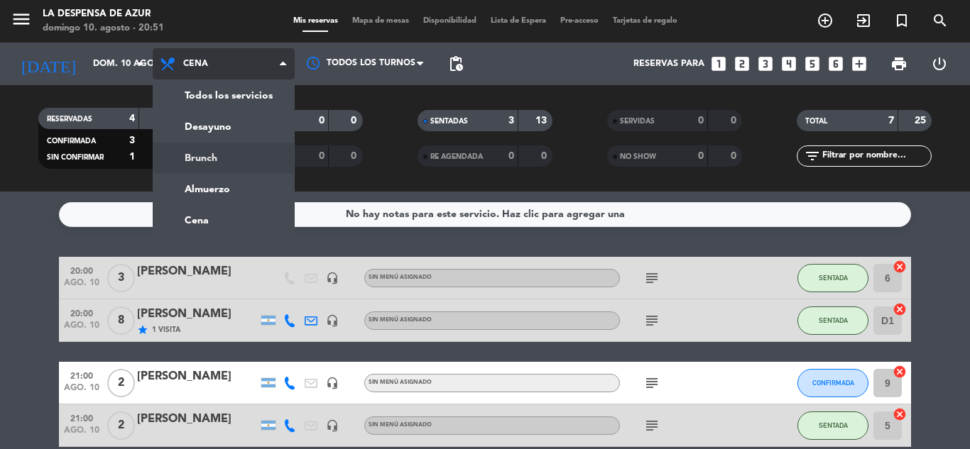
click at [209, 158] on div "menu La Despensa de Azur [PERSON_NAME] 10. [PERSON_NAME] - 20:51 Mis reservas M…" at bounding box center [485, 96] width 970 height 192
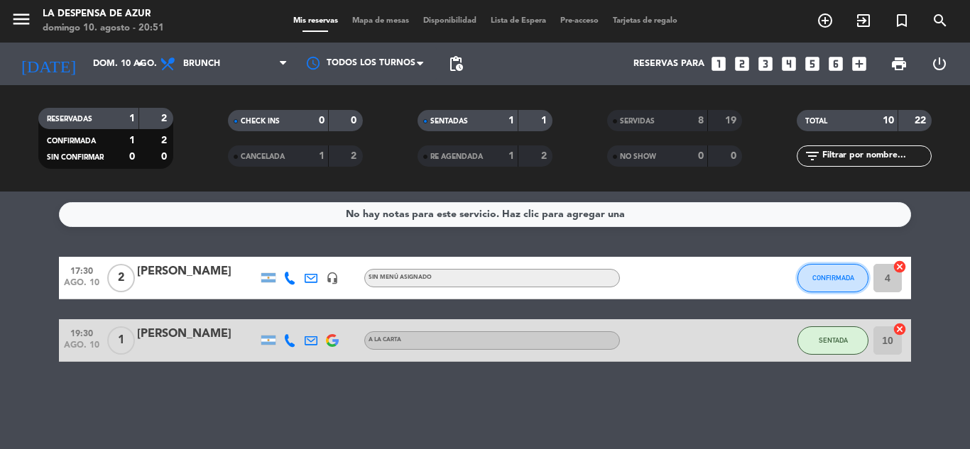
click at [831, 279] on span "CONFIRMADA" at bounding box center [833, 278] width 42 height 8
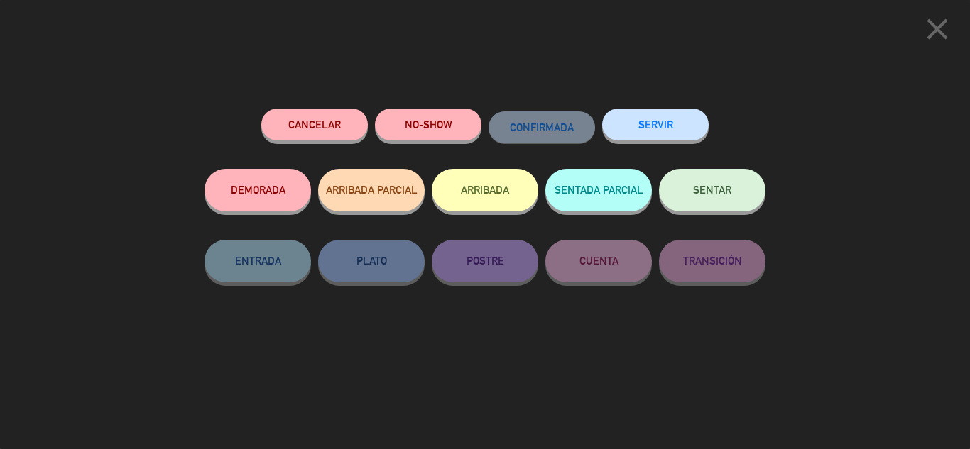
click at [437, 129] on button "NO-SHOW" at bounding box center [428, 125] width 106 height 32
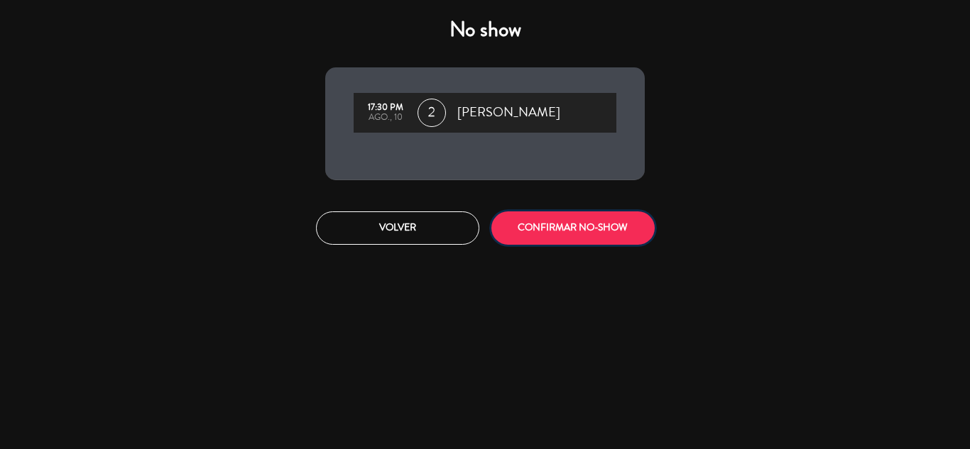
click at [559, 233] on button "CONFIRMAR NO-SHOW" at bounding box center [572, 228] width 163 height 33
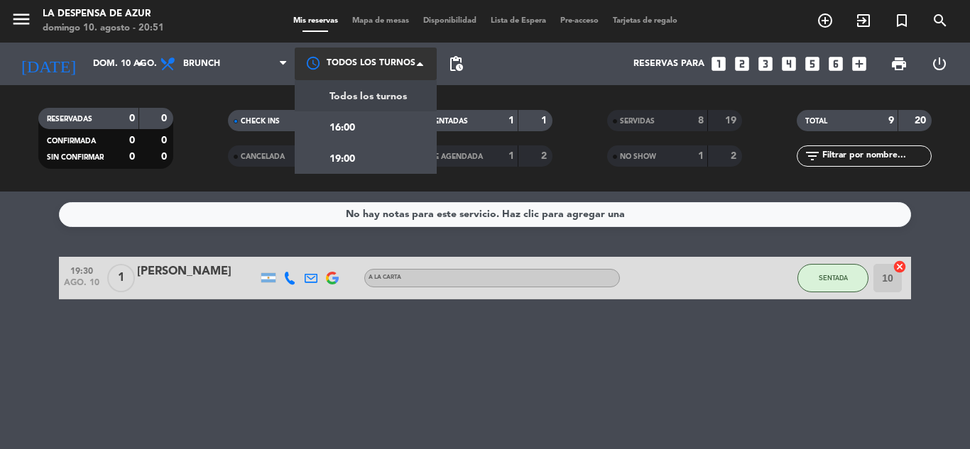
click at [330, 70] on div at bounding box center [366, 64] width 142 height 32
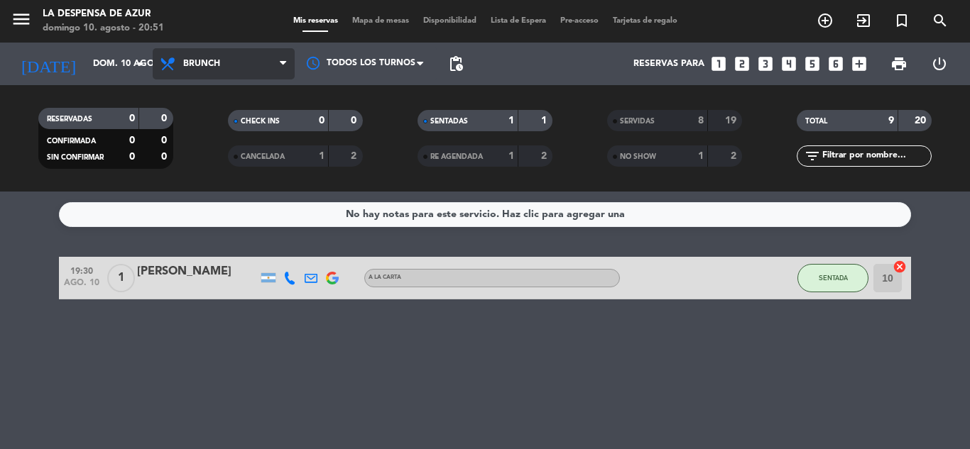
click at [218, 65] on span "Brunch" at bounding box center [201, 64] width 37 height 10
click at [185, 218] on ng-component "menu La Despensa de Azur [PERSON_NAME] 10. [PERSON_NAME] - 20:51 Mis reservas M…" at bounding box center [485, 224] width 970 height 449
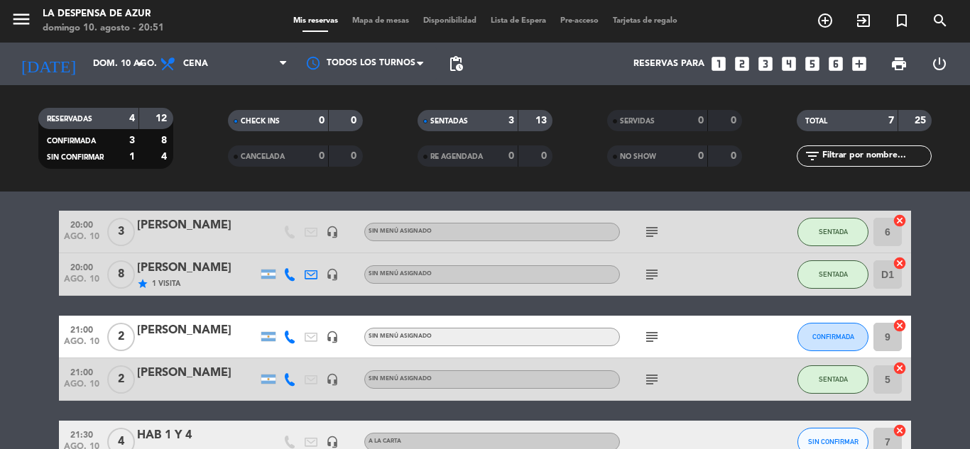
scroll to position [71, 0]
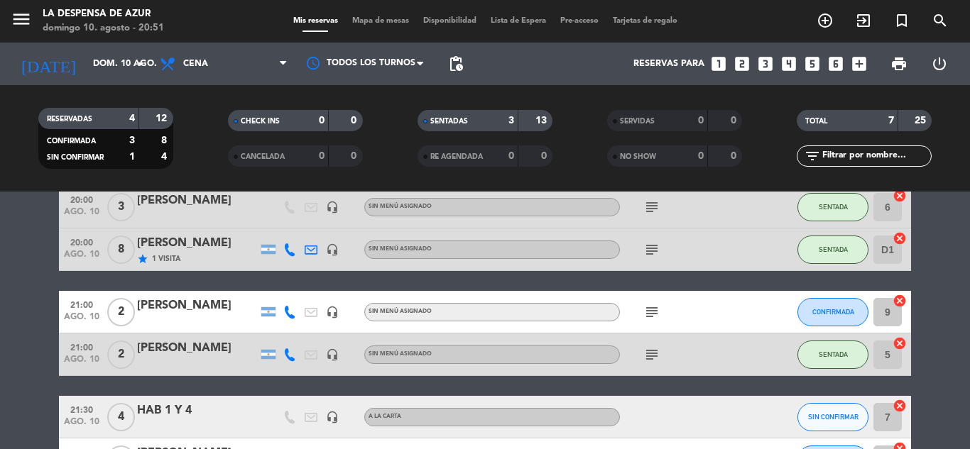
click at [649, 310] on icon "subject" at bounding box center [651, 312] width 17 height 17
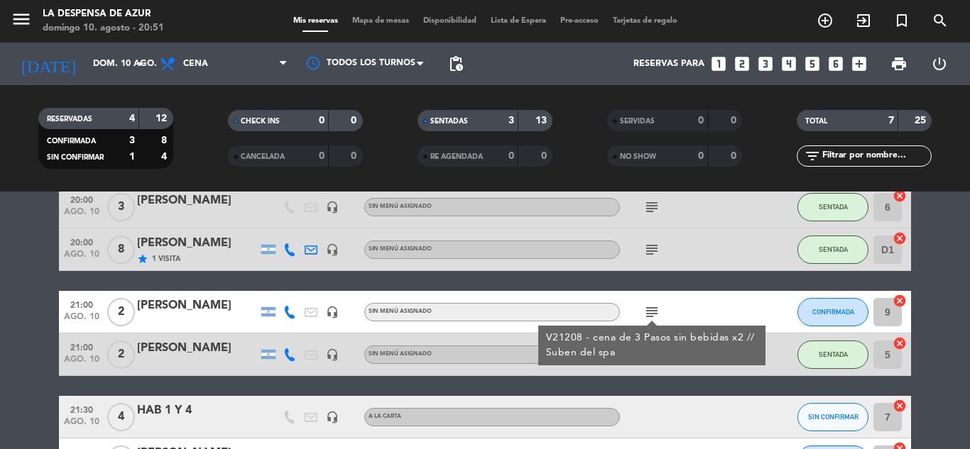
click at [649, 310] on icon "subject" at bounding box center [651, 312] width 17 height 17
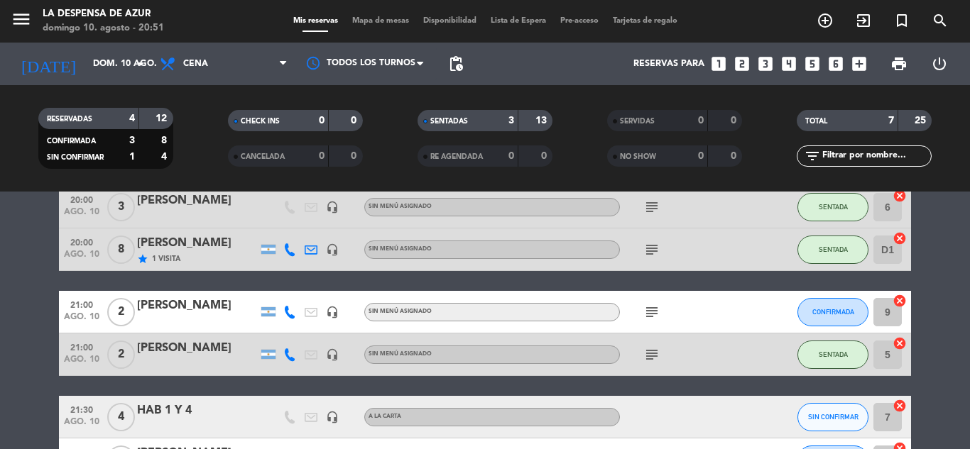
click at [657, 312] on icon "subject" at bounding box center [651, 312] width 17 height 17
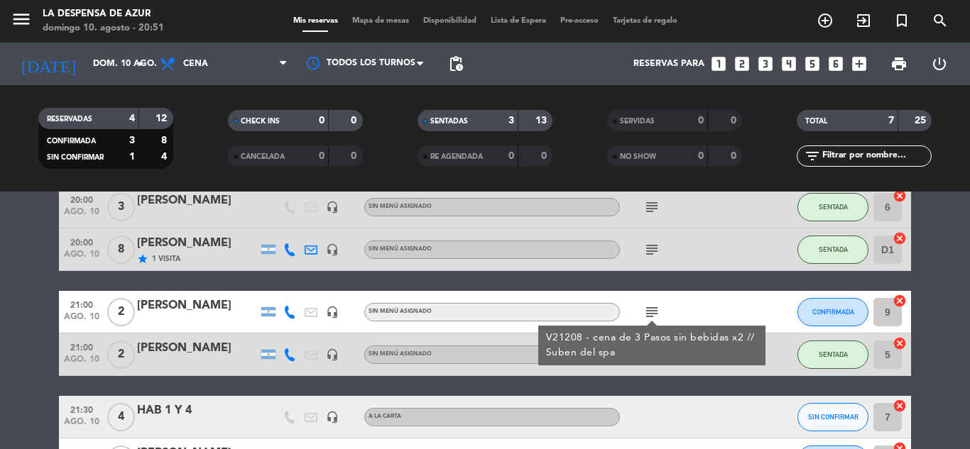
click at [657, 312] on icon "subject" at bounding box center [651, 312] width 17 height 17
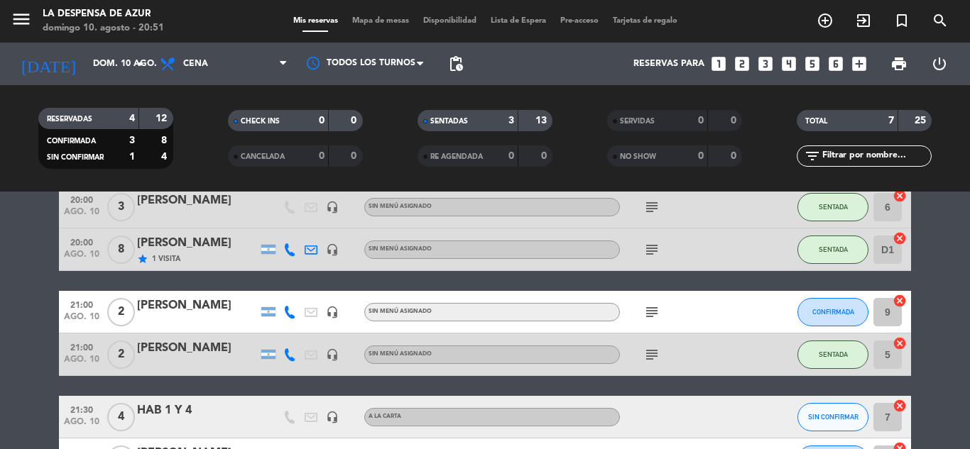
scroll to position [213, 0]
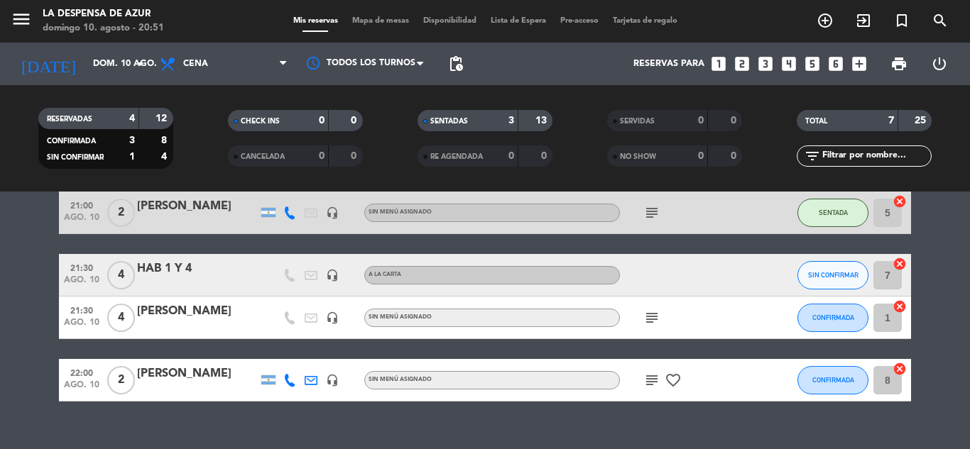
click at [643, 321] on icon "subject" at bounding box center [651, 318] width 17 height 17
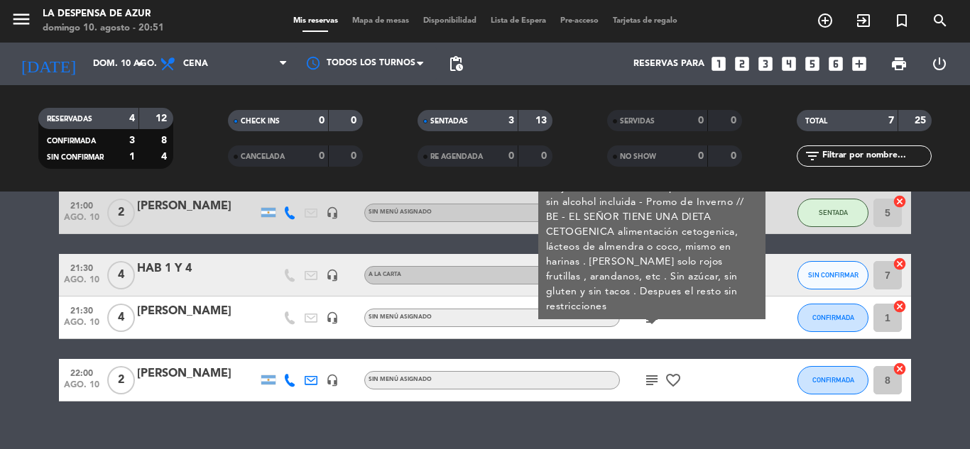
click at [643, 321] on icon "subject" at bounding box center [651, 318] width 17 height 17
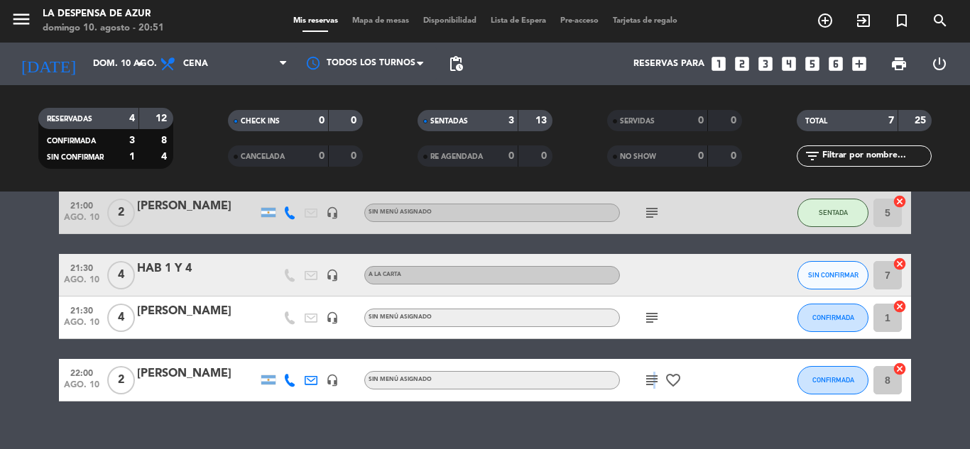
click at [652, 383] on icon "subject" at bounding box center [651, 380] width 17 height 17
click at [653, 383] on icon "subject" at bounding box center [651, 380] width 17 height 17
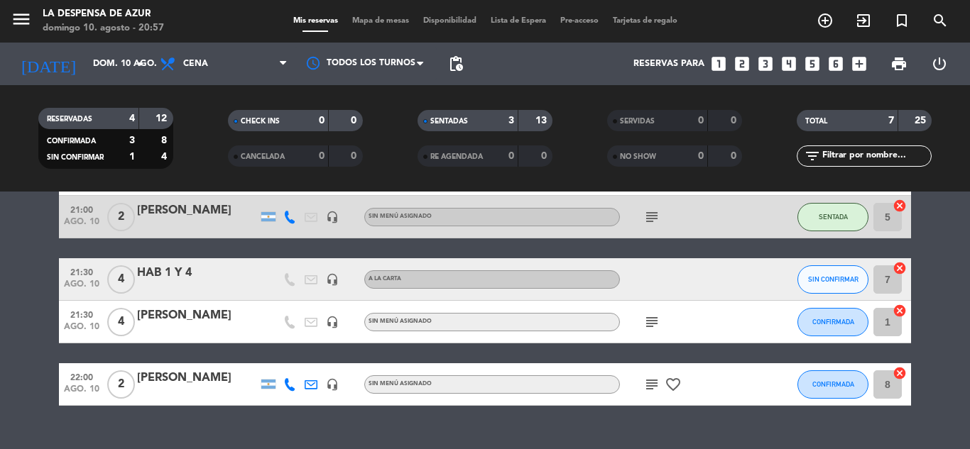
scroll to position [165, 0]
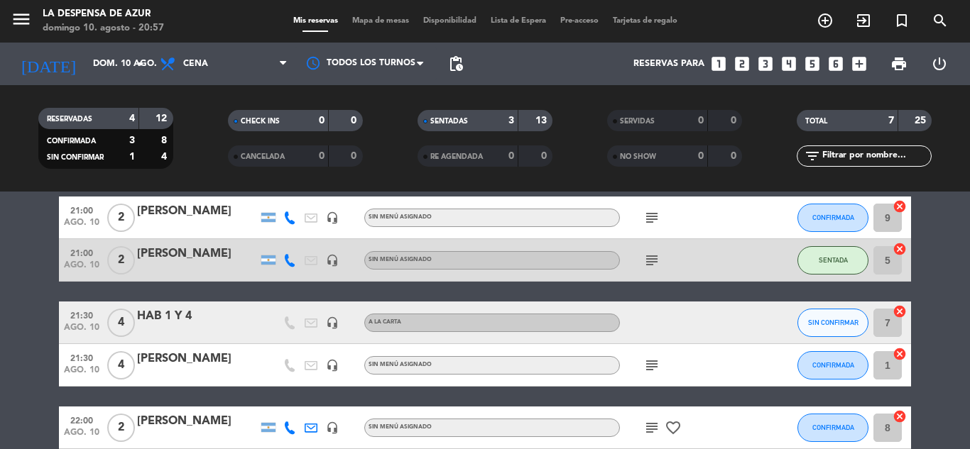
click at [650, 430] on icon "subject" at bounding box center [651, 428] width 17 height 17
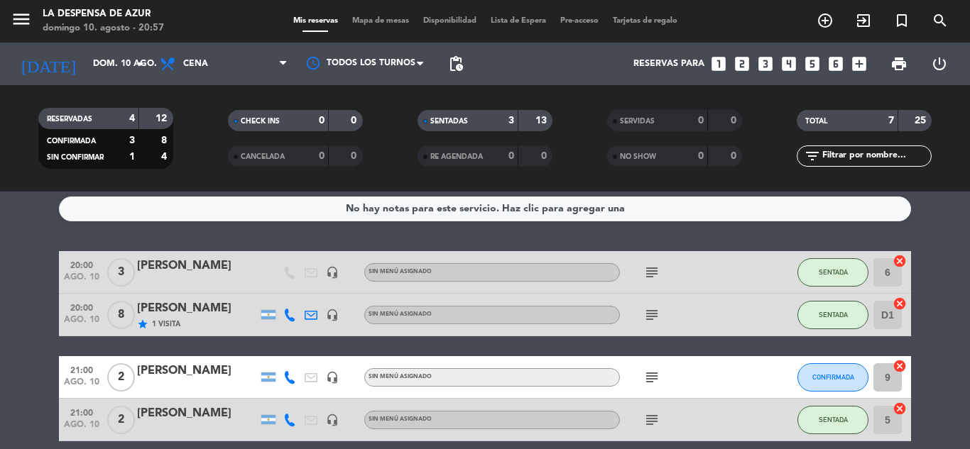
scroll to position [0, 0]
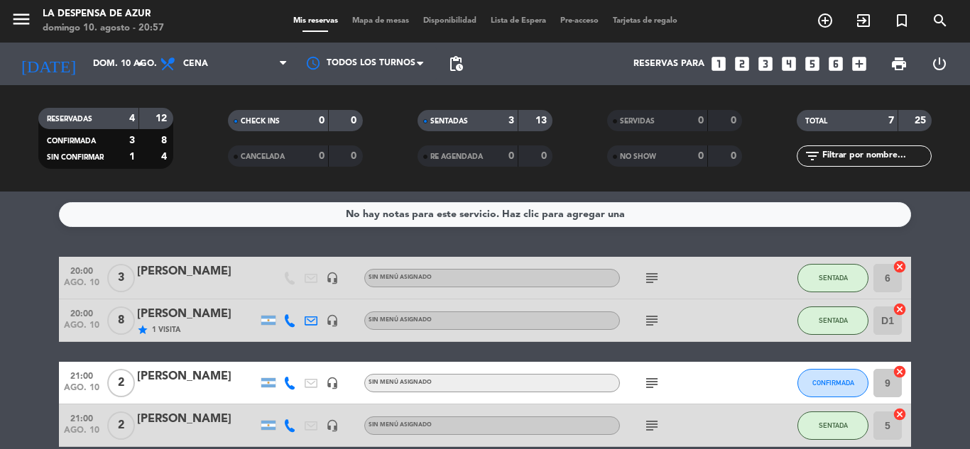
click at [178, 310] on div "[PERSON_NAME]" at bounding box center [197, 314] width 121 height 18
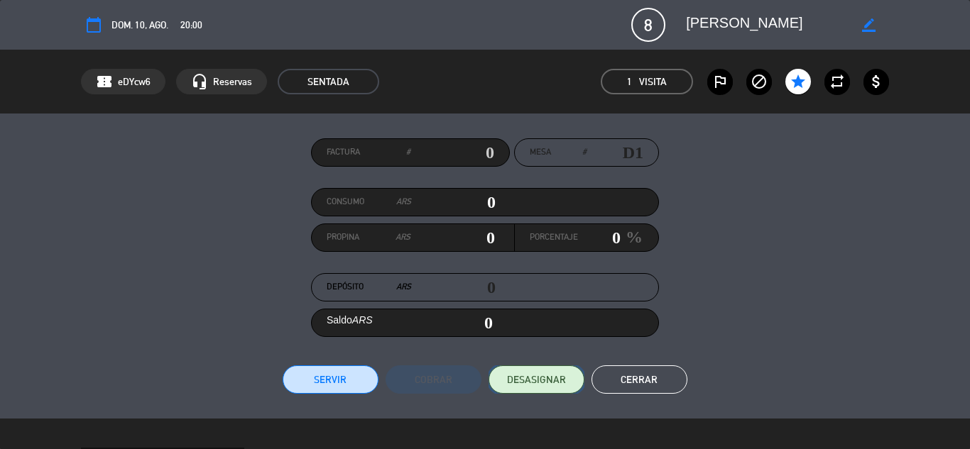
click at [522, 381] on span "DESASIGNAR" at bounding box center [536, 380] width 59 height 15
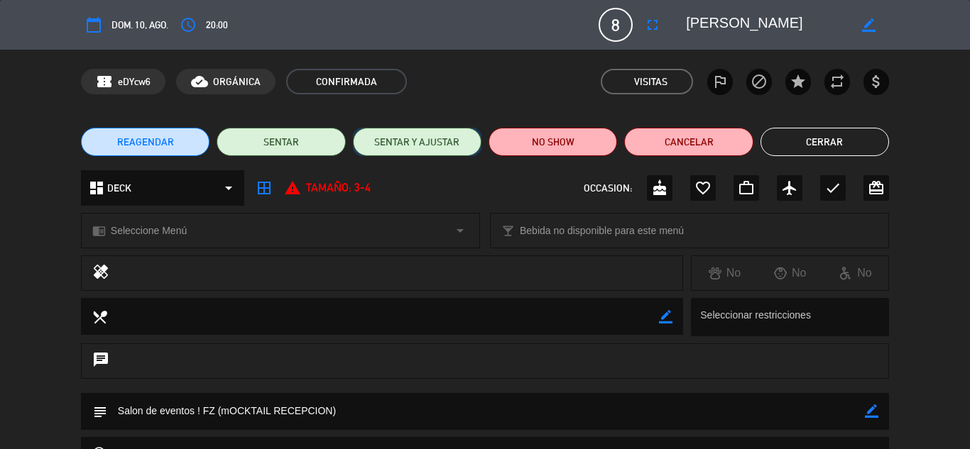
click at [410, 143] on button "SENTAR Y AJUSTAR" at bounding box center [417, 142] width 129 height 28
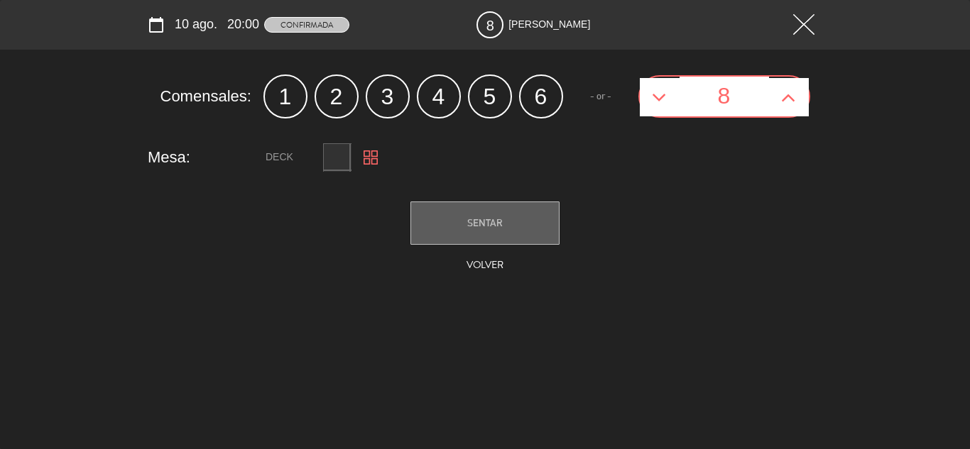
click at [786, 99] on icon at bounding box center [788, 97] width 15 height 23
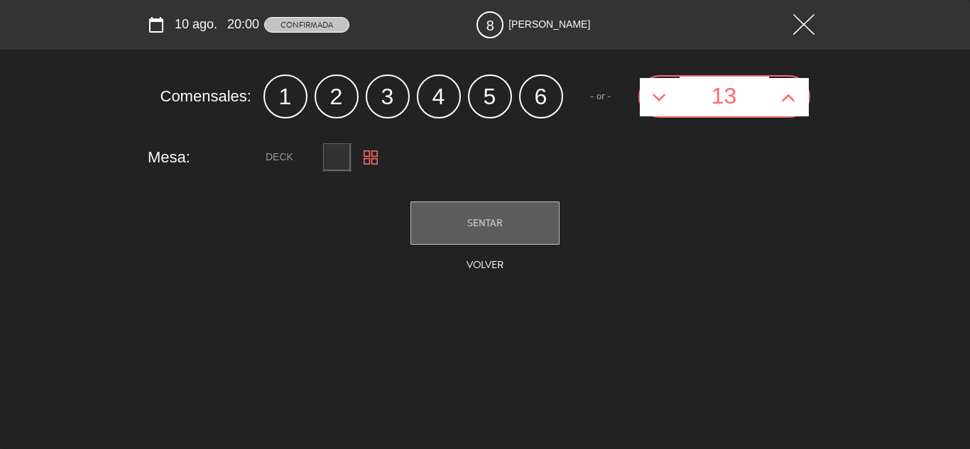
click at [660, 95] on icon at bounding box center [659, 97] width 15 height 23
type input "12"
click at [489, 212] on button "SENTAR" at bounding box center [484, 223] width 149 height 43
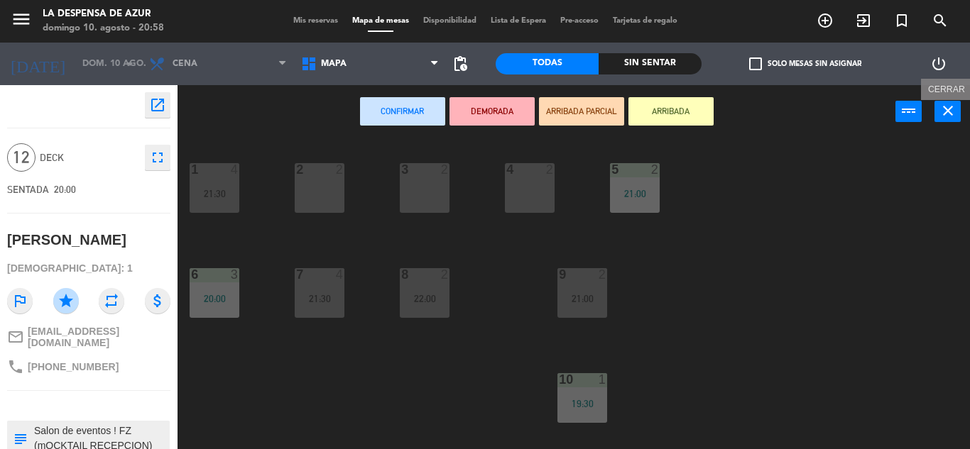
click at [950, 114] on icon "close" at bounding box center [947, 110] width 17 height 17
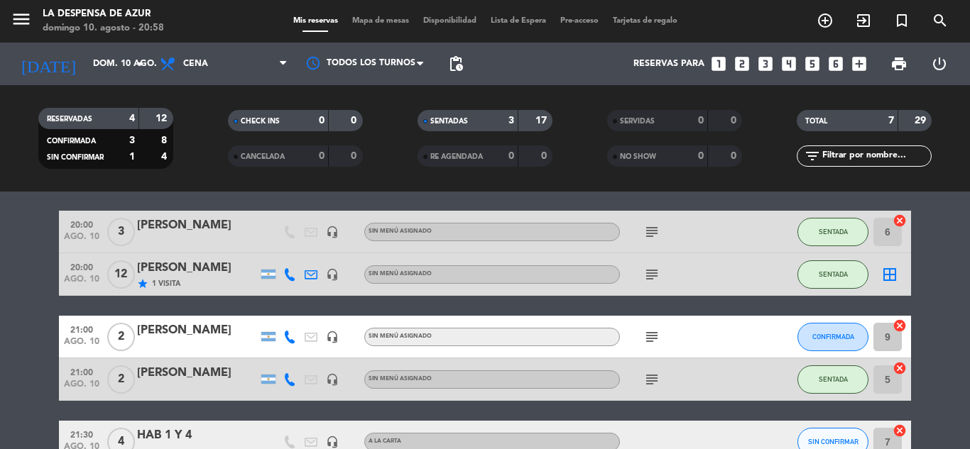
scroll to position [71, 0]
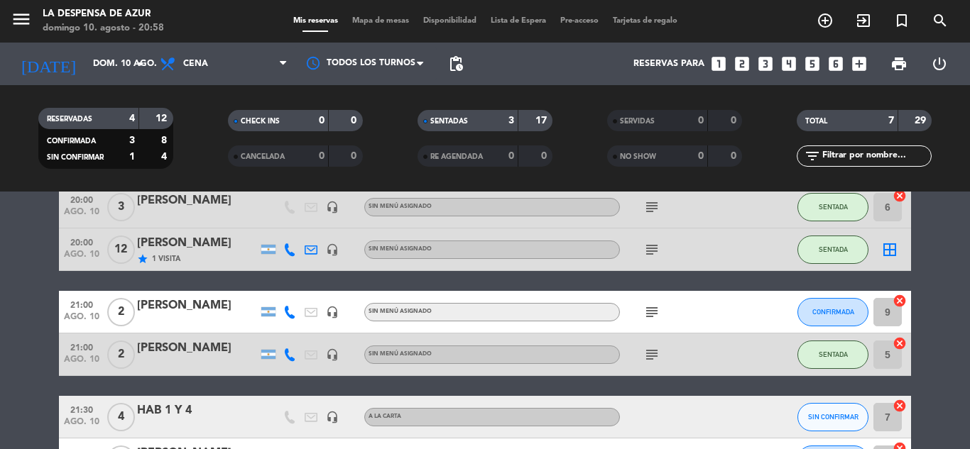
click at [654, 312] on icon "subject" at bounding box center [651, 312] width 17 height 17
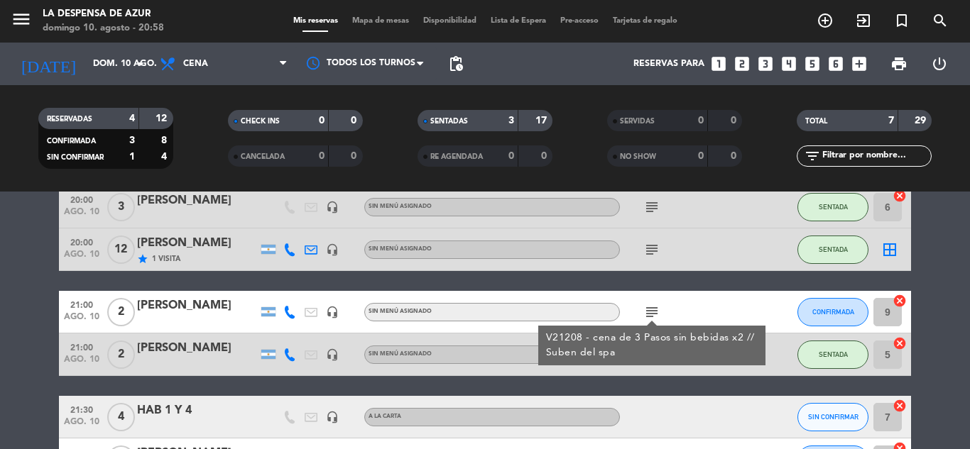
click at [699, 309] on div "subject V21208 - cena de 3 Pasos sin bebidas x2 // Suben del spa" at bounding box center [684, 312] width 128 height 42
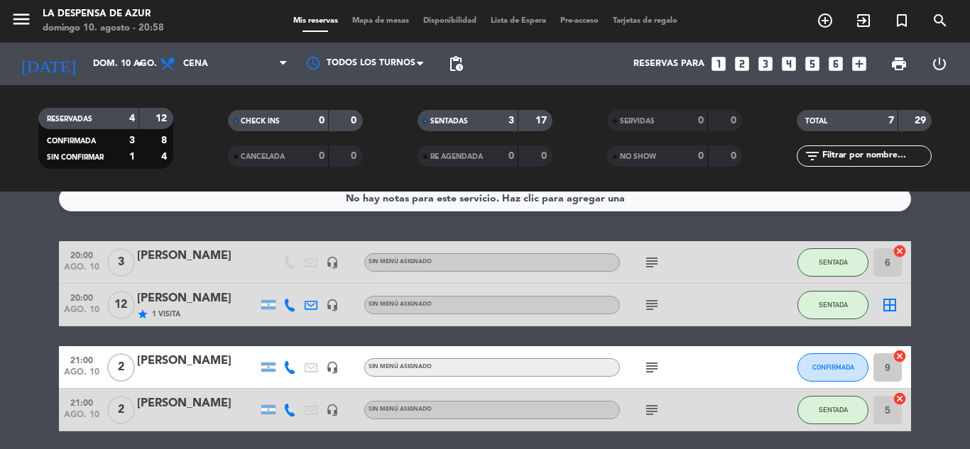
scroll to position [0, 0]
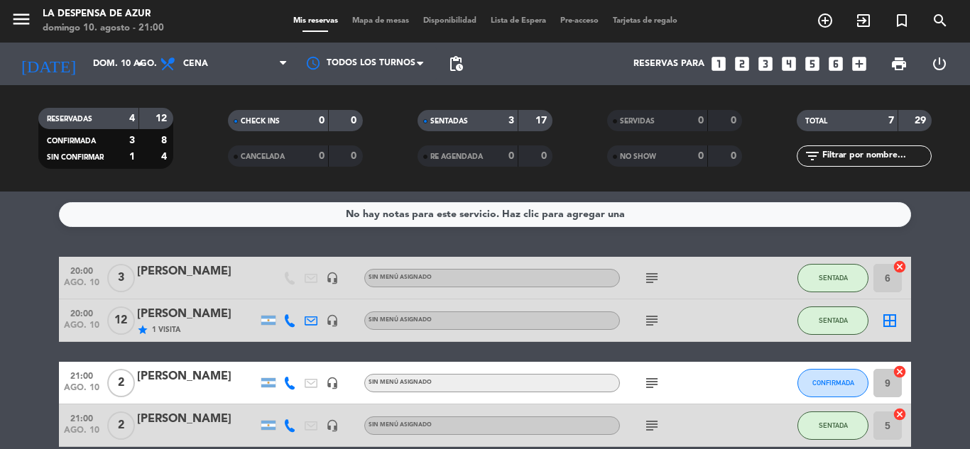
click at [652, 390] on icon "subject" at bounding box center [651, 383] width 17 height 17
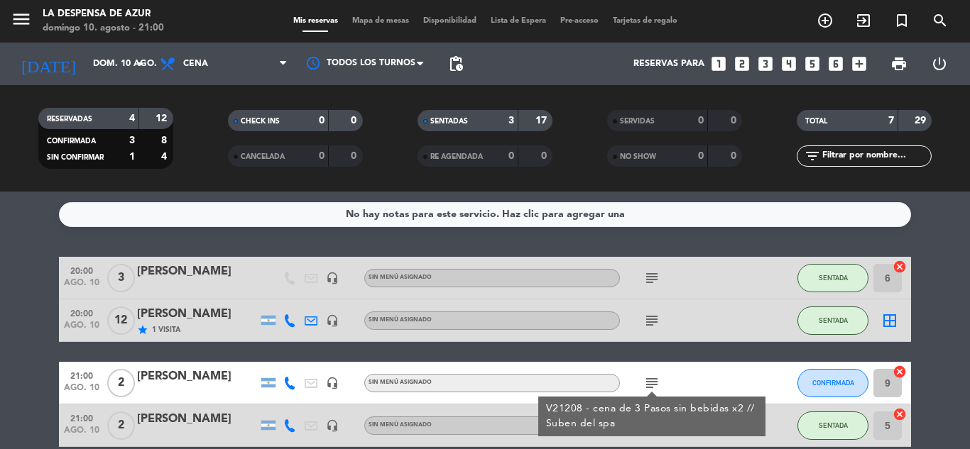
click at [655, 388] on icon "subject" at bounding box center [651, 383] width 17 height 17
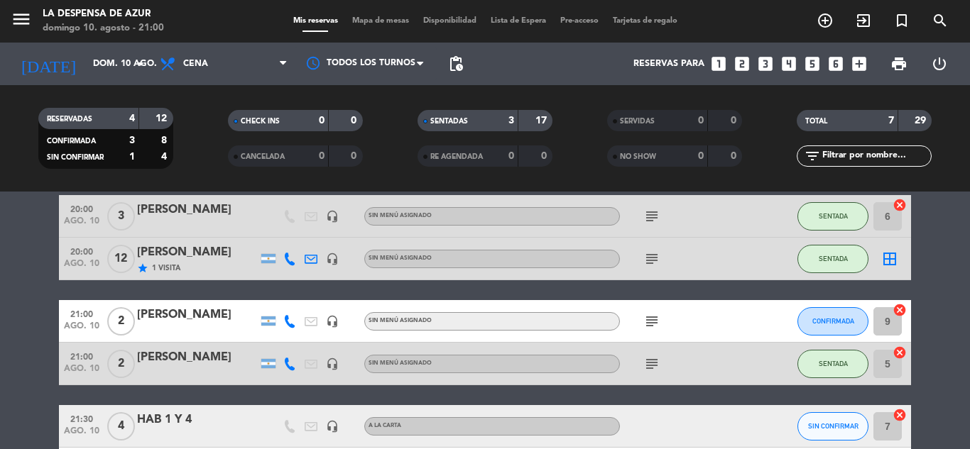
scroll to position [142, 0]
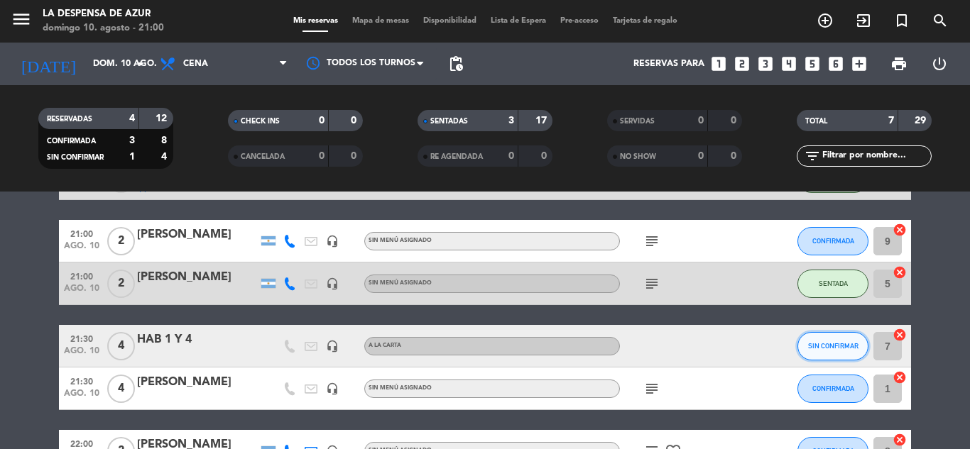
click at [820, 344] on span "SIN CONFIRMAR" at bounding box center [833, 346] width 50 height 8
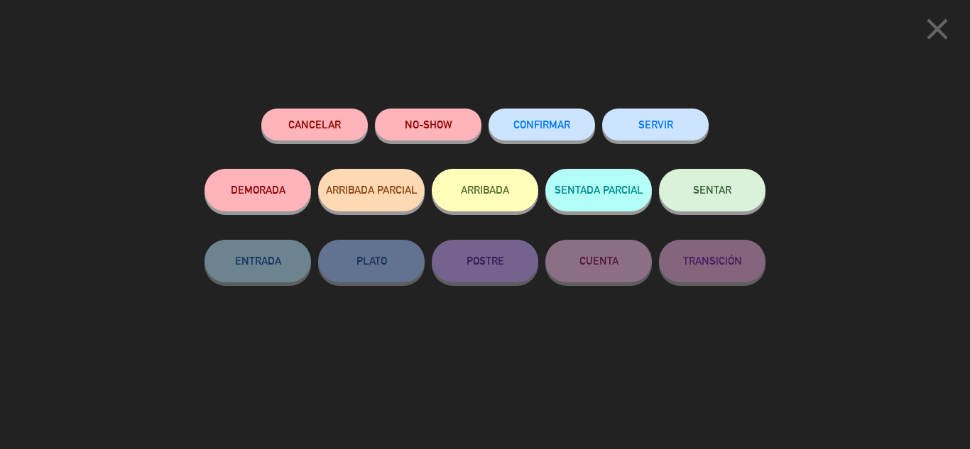
click at [537, 125] on span "CONFIRMAR" at bounding box center [541, 125] width 57 height 12
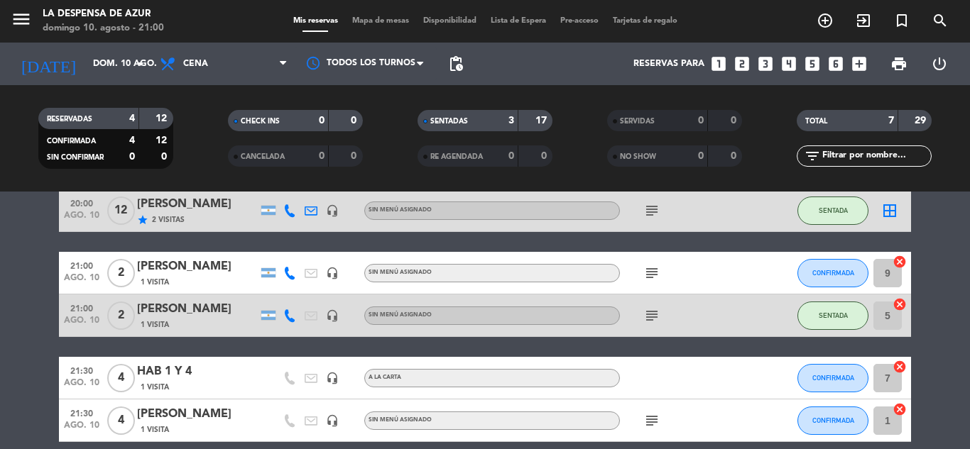
scroll to position [0, 0]
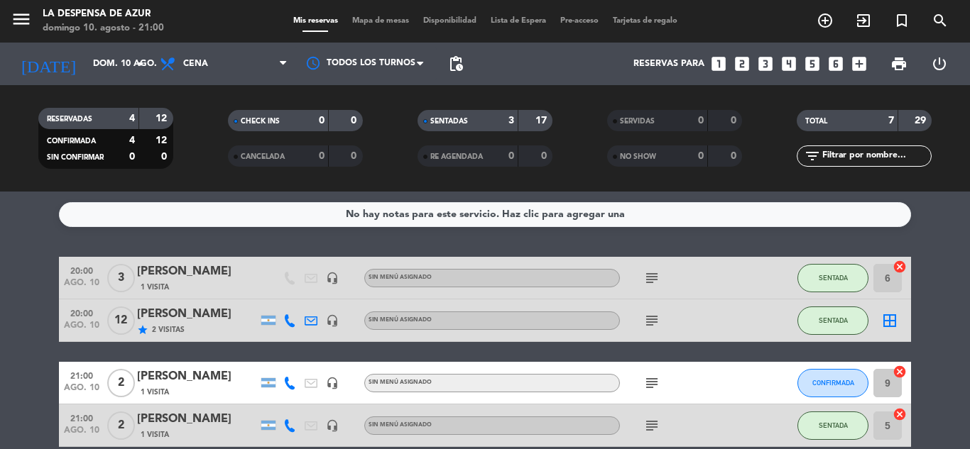
click at [659, 281] on icon "subject" at bounding box center [651, 278] width 17 height 17
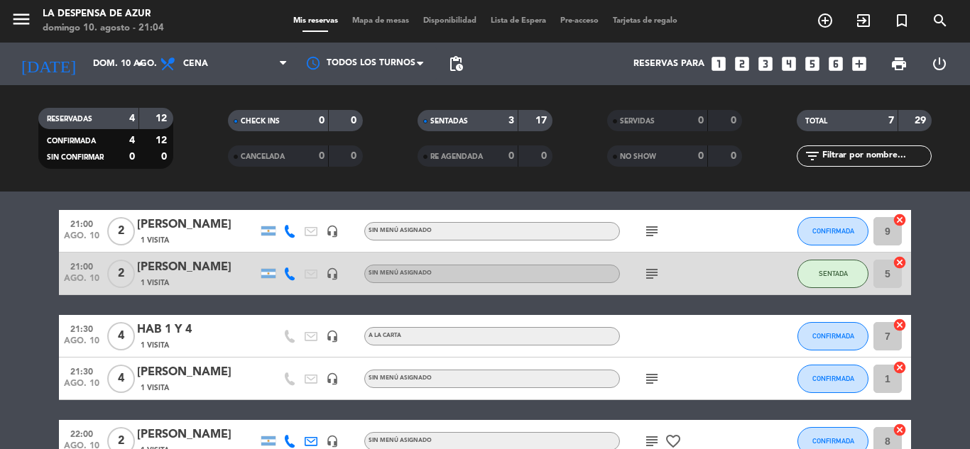
scroll to position [71, 0]
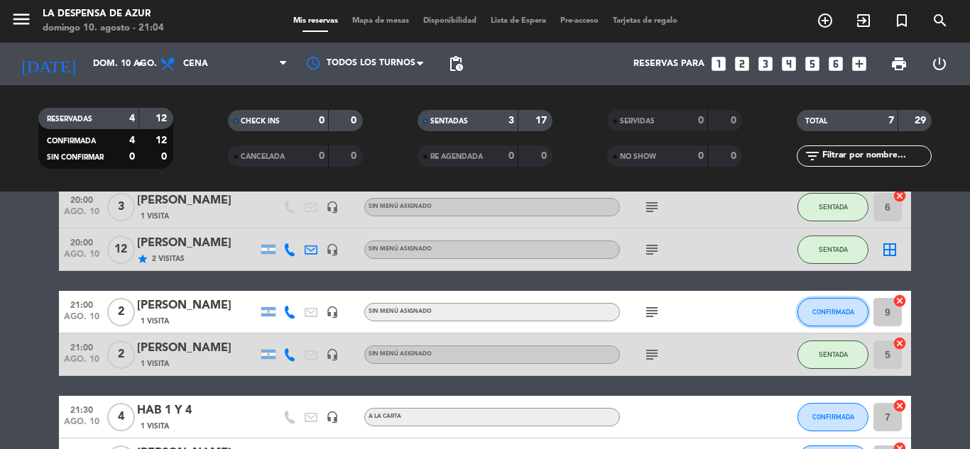
click at [812, 307] on button "CONFIRMADA" at bounding box center [832, 312] width 71 height 28
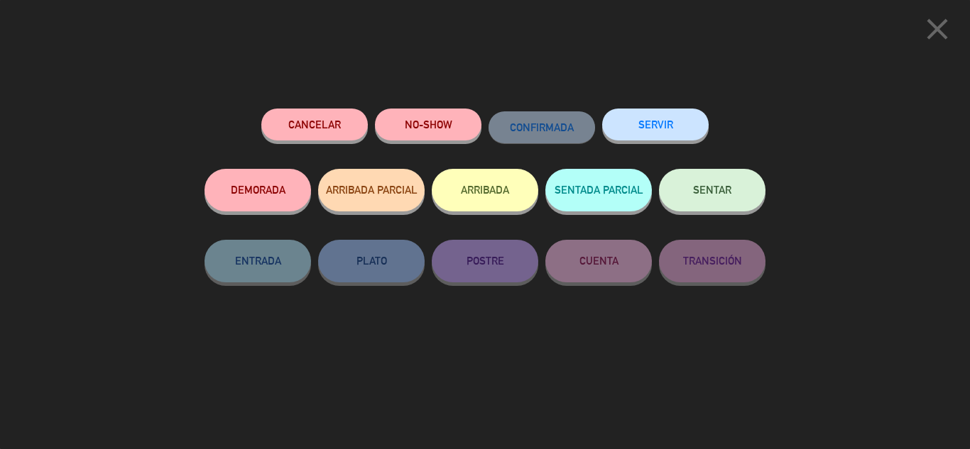
click at [718, 204] on button "SENTAR" at bounding box center [712, 190] width 106 height 43
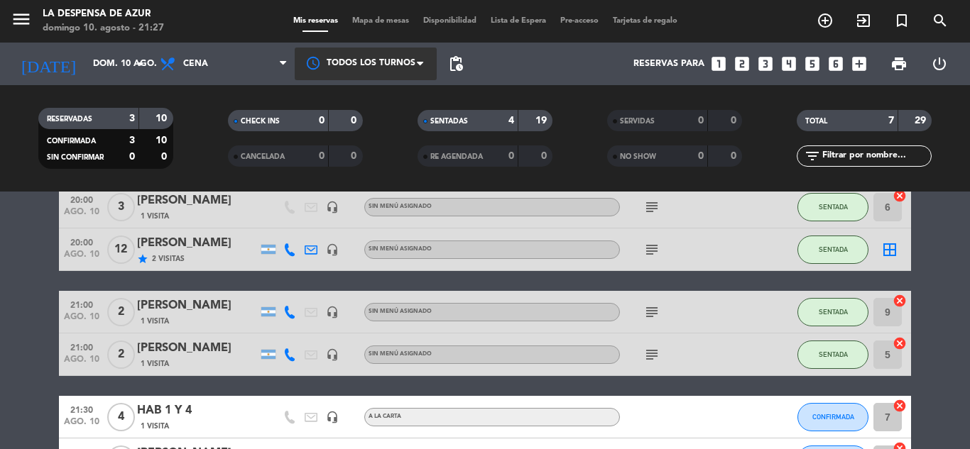
click at [373, 53] on div at bounding box center [366, 64] width 142 height 32
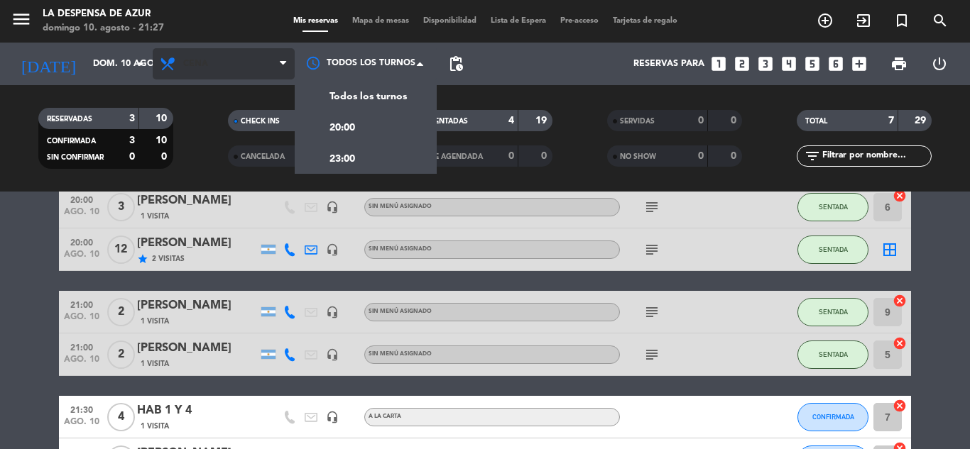
click at [238, 59] on span "Cena" at bounding box center [224, 63] width 142 height 31
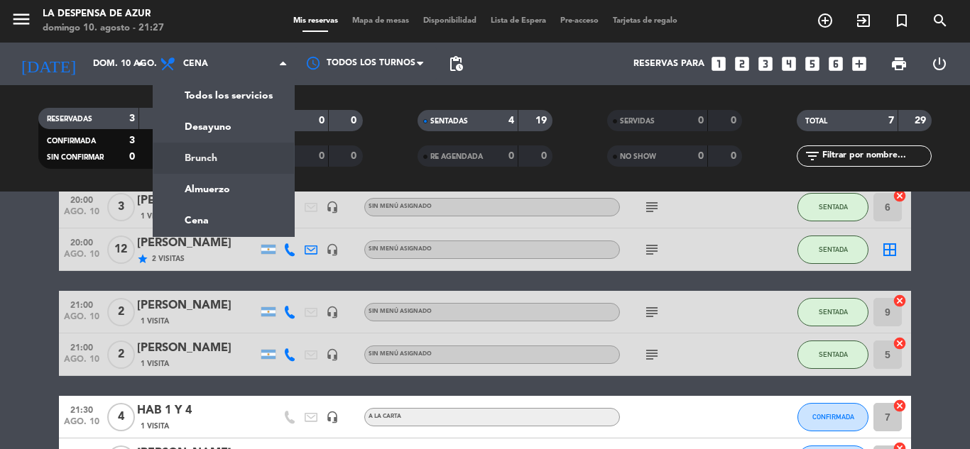
click at [200, 161] on div "menu La Despensa de Azur [PERSON_NAME] 10. [PERSON_NAME] - 21:27 Mis reservas M…" at bounding box center [485, 96] width 970 height 192
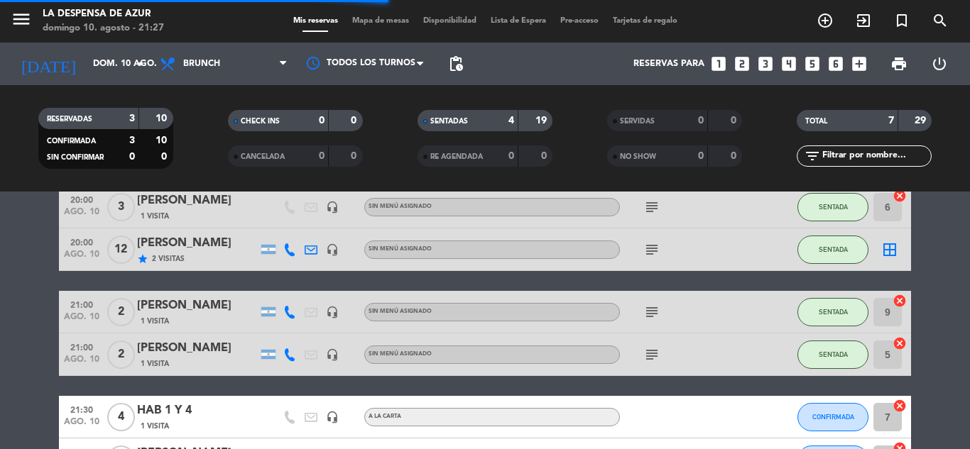
scroll to position [0, 0]
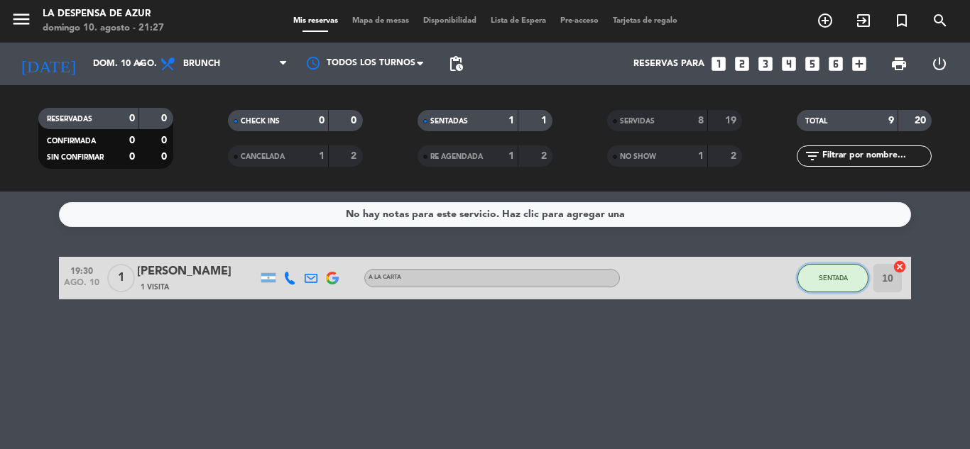
click at [846, 286] on button "SENTADA" at bounding box center [832, 278] width 71 height 28
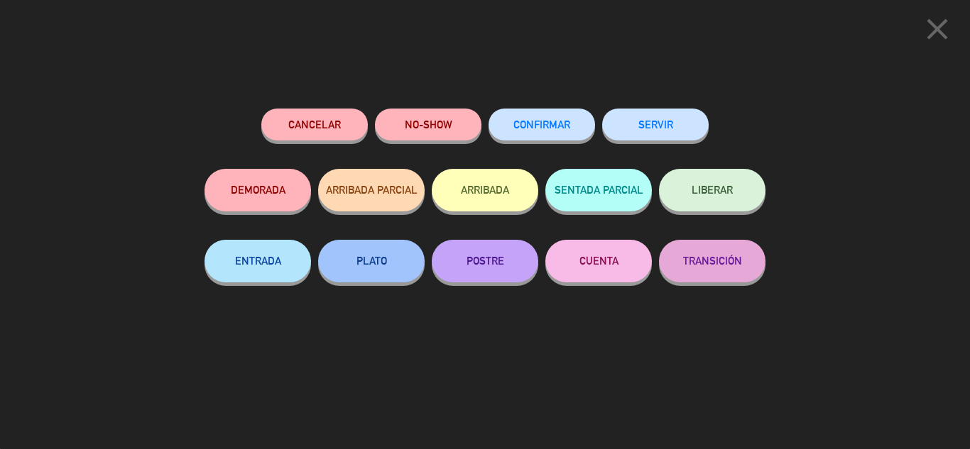
click at [641, 121] on button "SERVIR" at bounding box center [655, 125] width 106 height 32
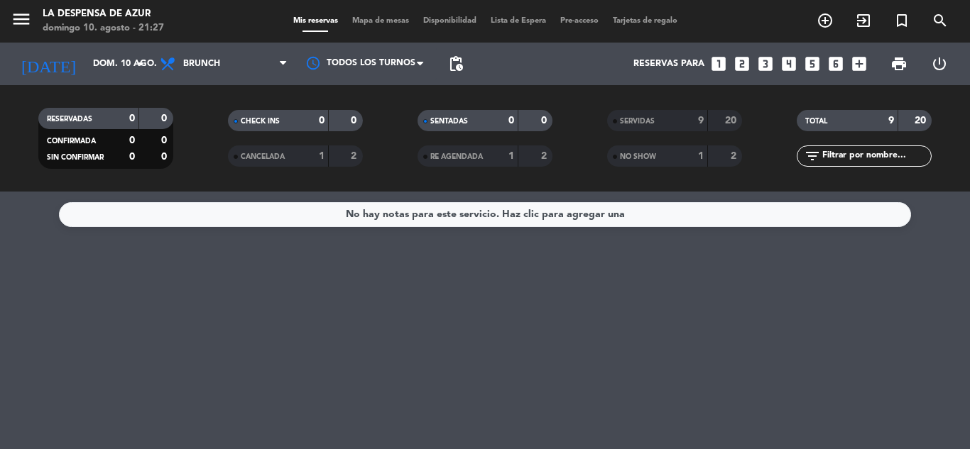
click at [399, 18] on span "Mapa de mesas" at bounding box center [380, 21] width 71 height 8
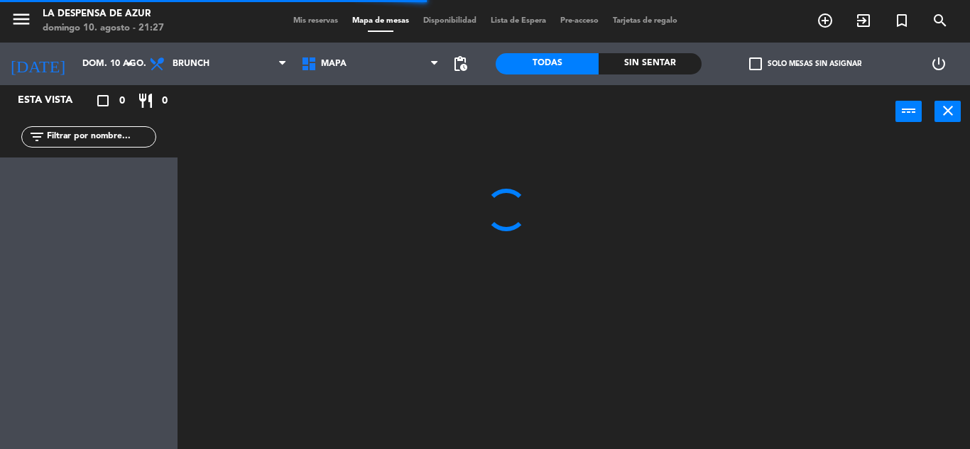
click at [516, 22] on span "Lista de Espera" at bounding box center [518, 21] width 70 height 8
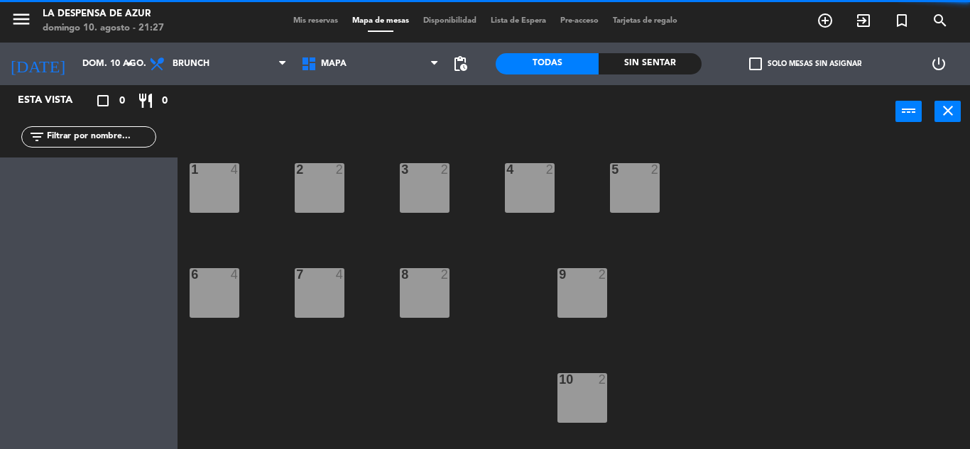
click at [430, 14] on div "menu La Despensa de Azur [PERSON_NAME] 10. [PERSON_NAME] - 21:27 Mis reservas M…" at bounding box center [485, 21] width 970 height 43
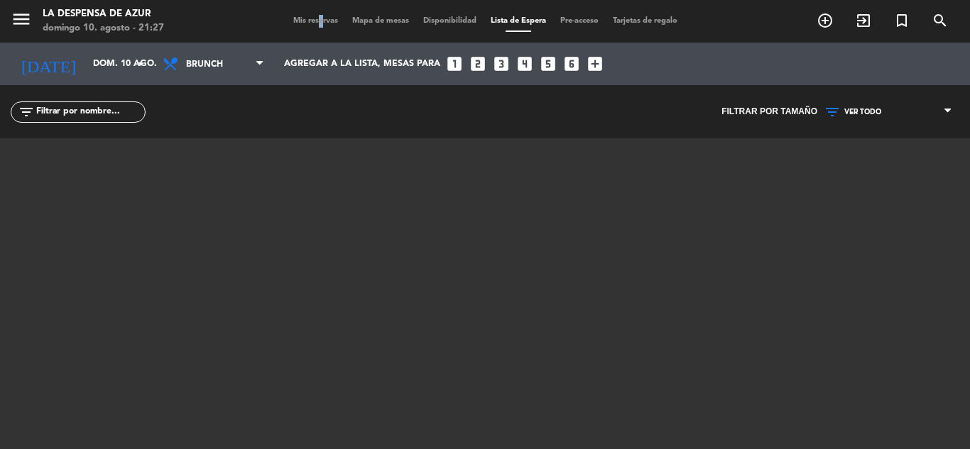
click at [310, 15] on div "Mis reservas Mapa de mesas Disponibilidad Lista de Espera Pre-acceso Tarjetas d…" at bounding box center [485, 21] width 398 height 13
click at [309, 17] on span "Mis reservas" at bounding box center [315, 21] width 59 height 8
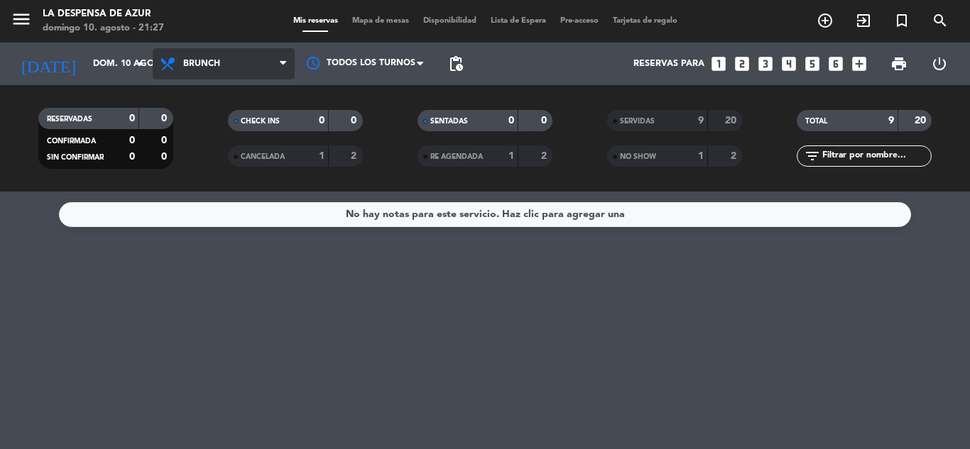
click at [227, 58] on span "Brunch" at bounding box center [224, 63] width 142 height 31
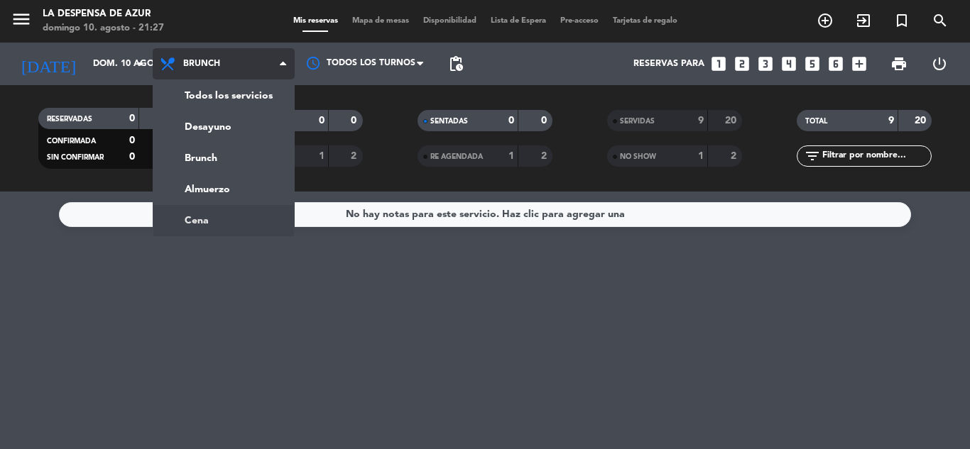
click at [197, 215] on ng-component "menu La Despensa de Azur [PERSON_NAME] 10. [PERSON_NAME] - 21:27 Mis reservas M…" at bounding box center [485, 224] width 970 height 449
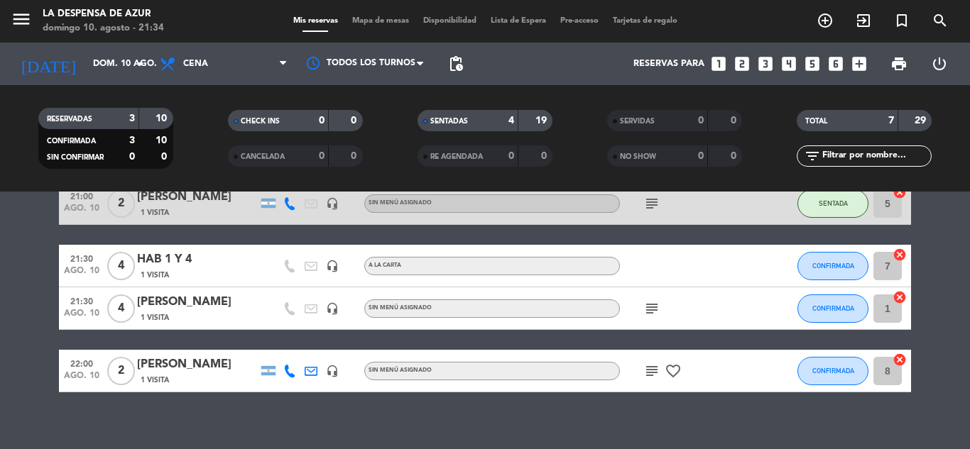
scroll to position [236, 0]
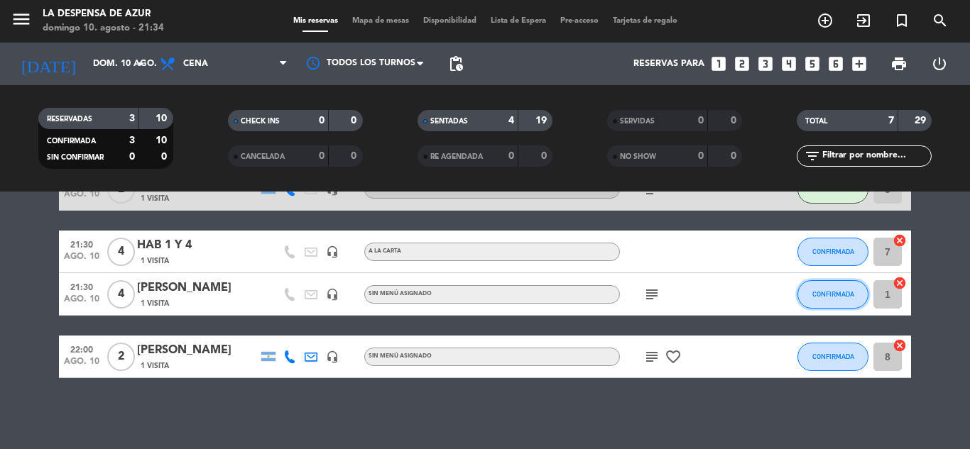
click at [834, 301] on button "CONFIRMADA" at bounding box center [832, 294] width 71 height 28
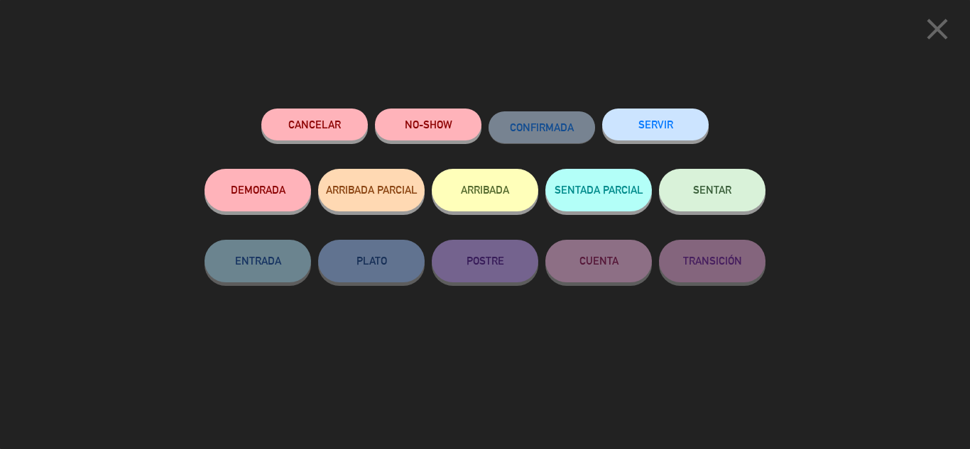
click at [686, 184] on button "SENTAR" at bounding box center [712, 190] width 106 height 43
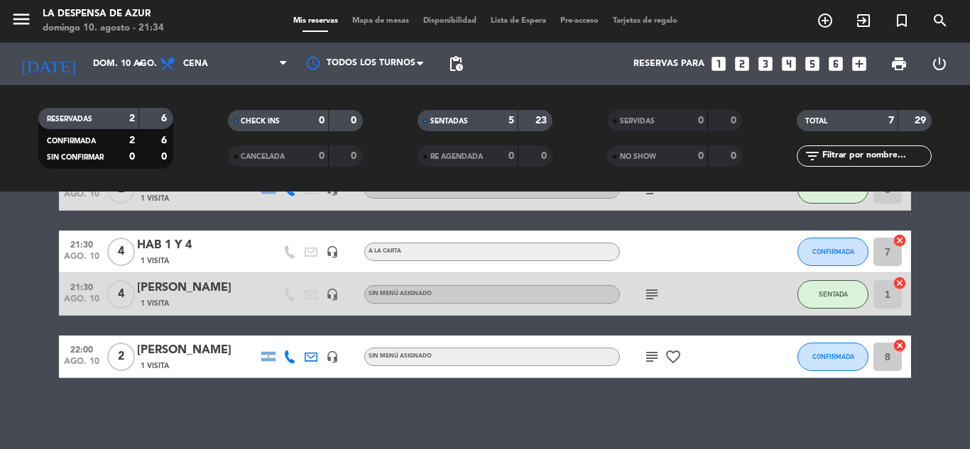
click at [651, 291] on icon "subject" at bounding box center [651, 294] width 17 height 17
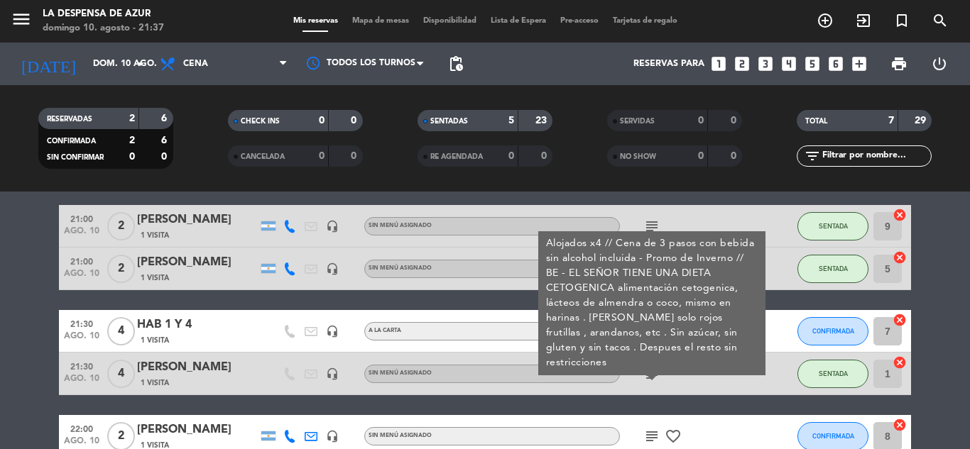
scroll to position [94, 0]
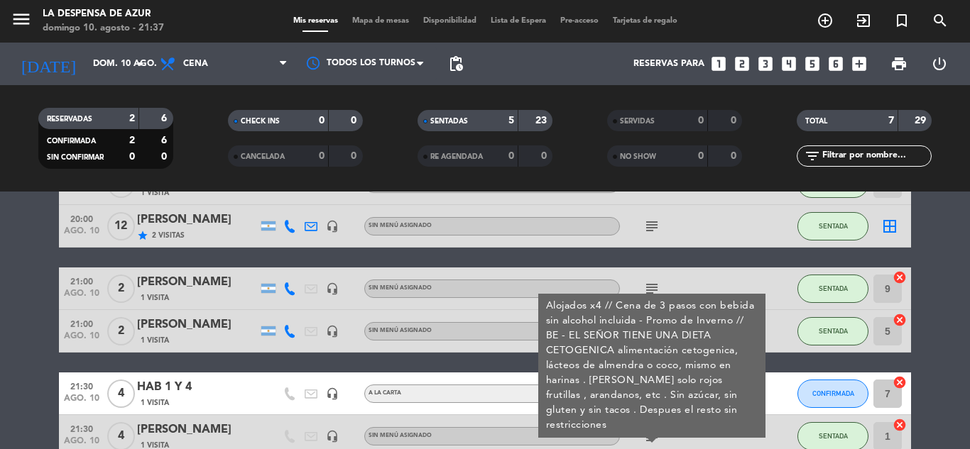
click at [0, 363] on bookings-row "20:00 ago. 10 3 [PERSON_NAME] 1 Visita headset_mic Sin menú asignado subject SE…" at bounding box center [485, 342] width 970 height 358
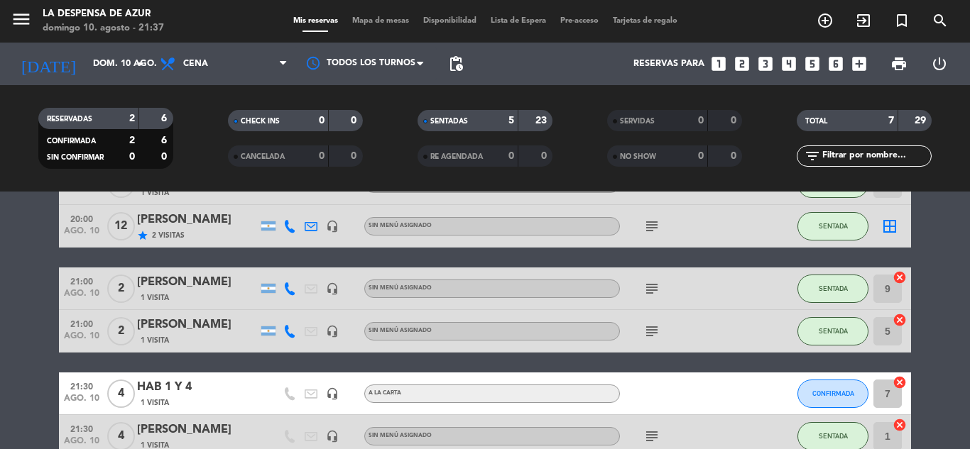
scroll to position [165, 0]
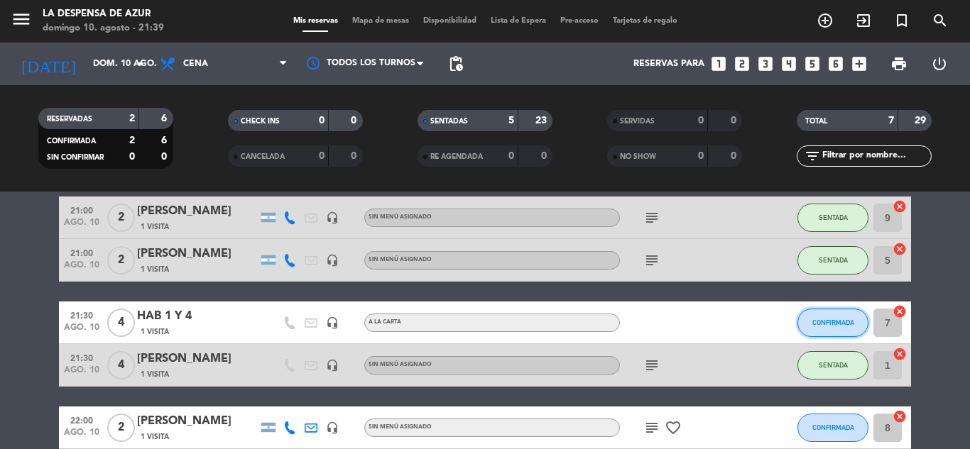
click at [814, 324] on span "CONFIRMADA" at bounding box center [833, 323] width 42 height 8
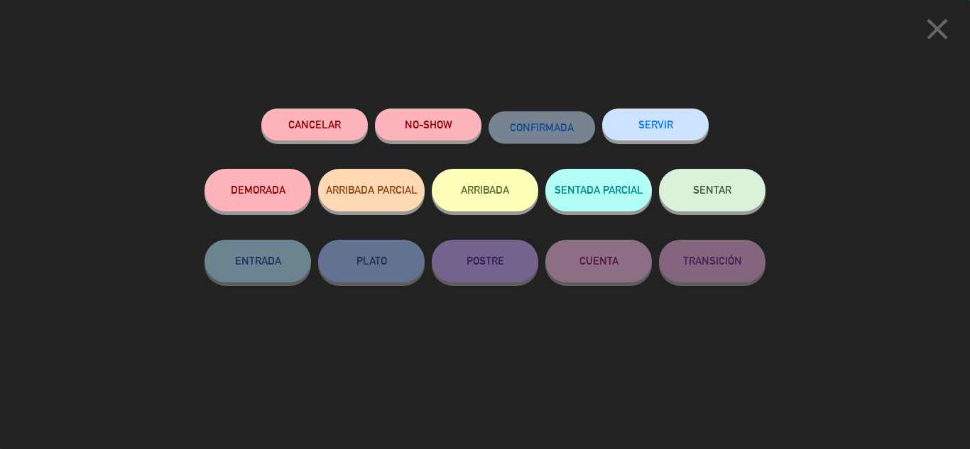
click at [716, 197] on button "SENTAR" at bounding box center [712, 190] width 106 height 43
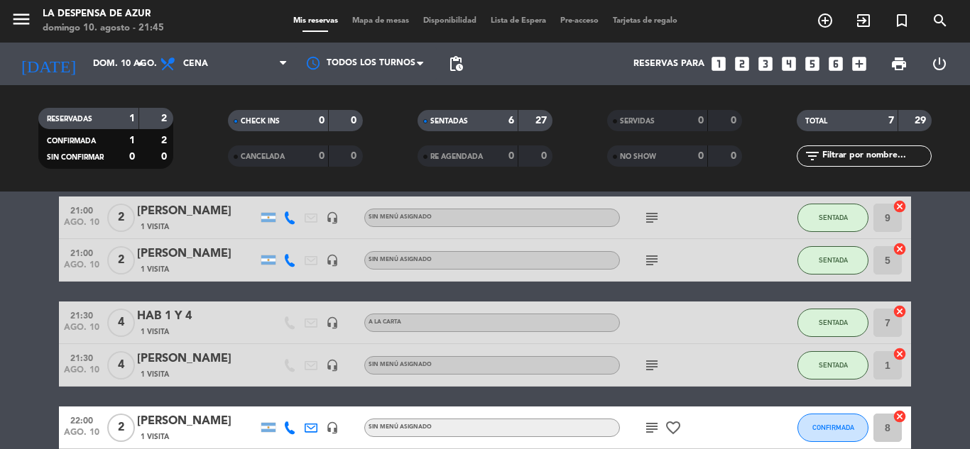
click at [653, 367] on icon "subject" at bounding box center [651, 365] width 17 height 17
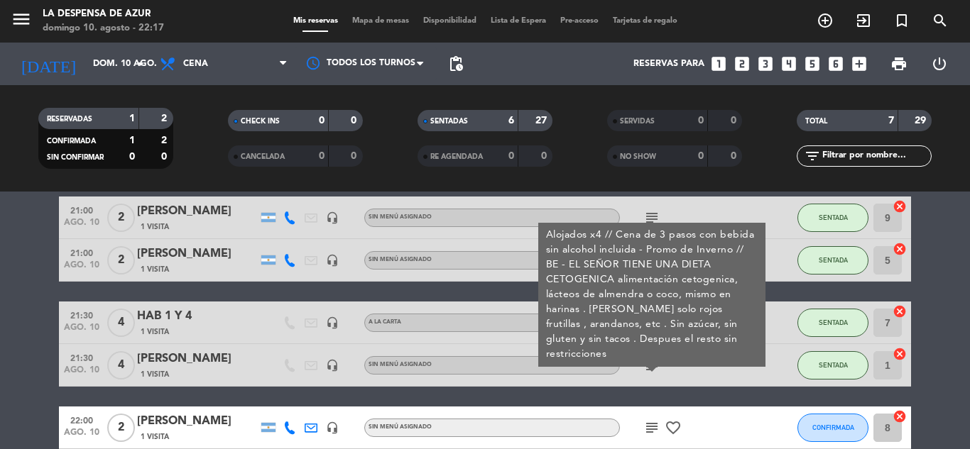
click at [672, 426] on icon "favorite_border" at bounding box center [673, 428] width 17 height 17
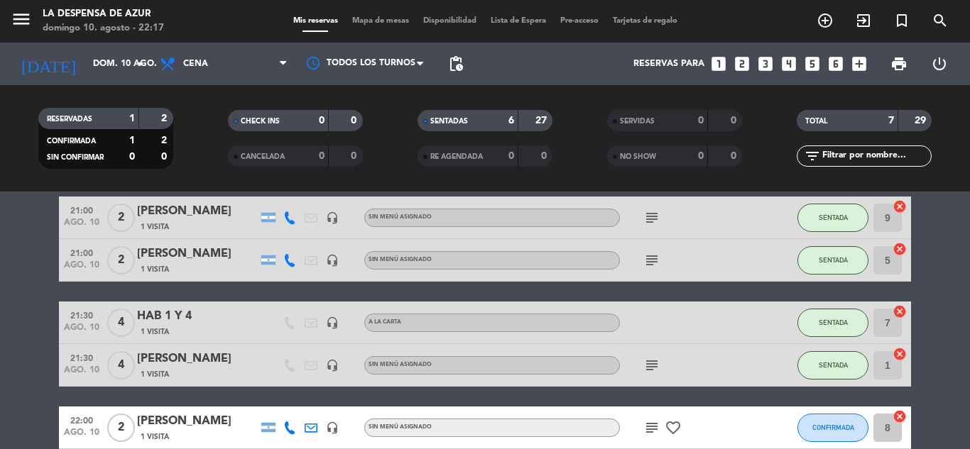
click at [672, 426] on icon "favorite_border" at bounding box center [673, 428] width 17 height 17
click at [816, 421] on button "CONFIRMADA" at bounding box center [832, 428] width 71 height 28
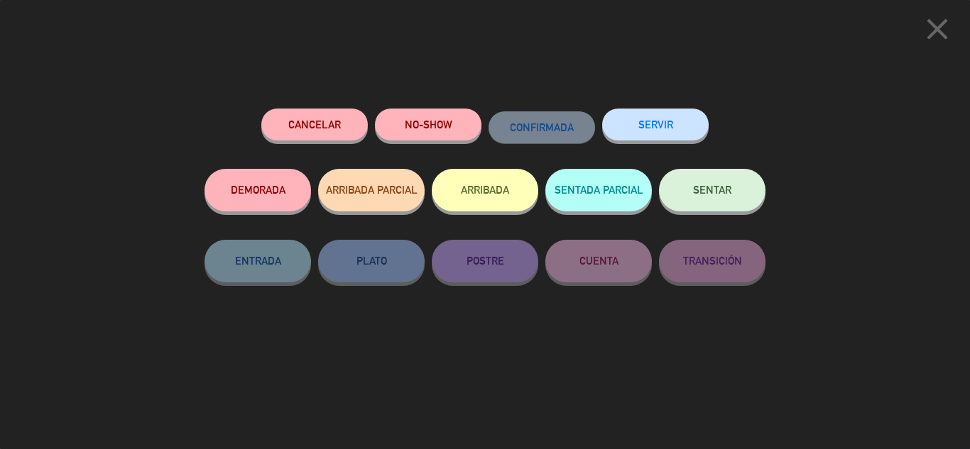
click at [707, 185] on button "SENTAR" at bounding box center [712, 190] width 106 height 43
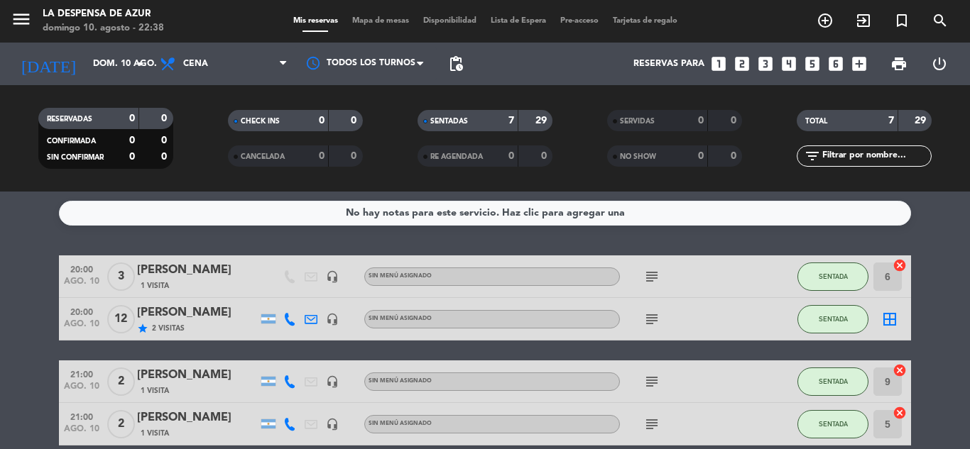
scroll to position [0, 0]
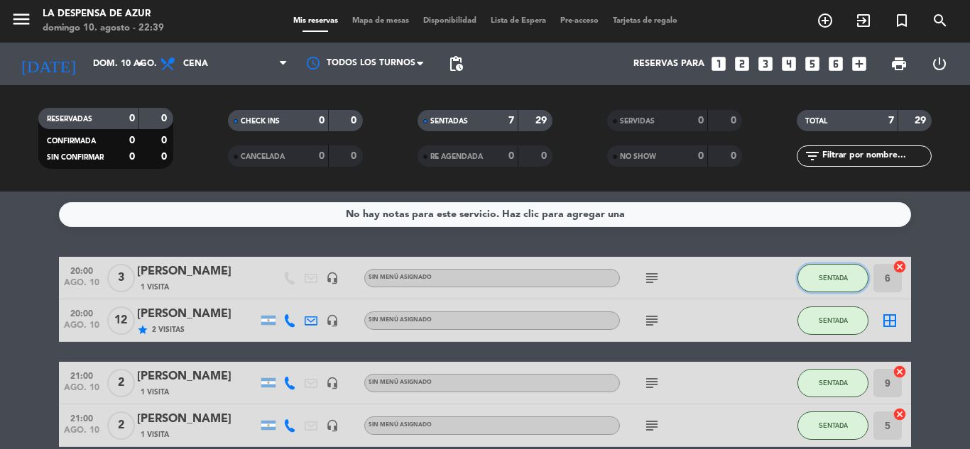
click at [834, 285] on button "SENTADA" at bounding box center [832, 278] width 71 height 28
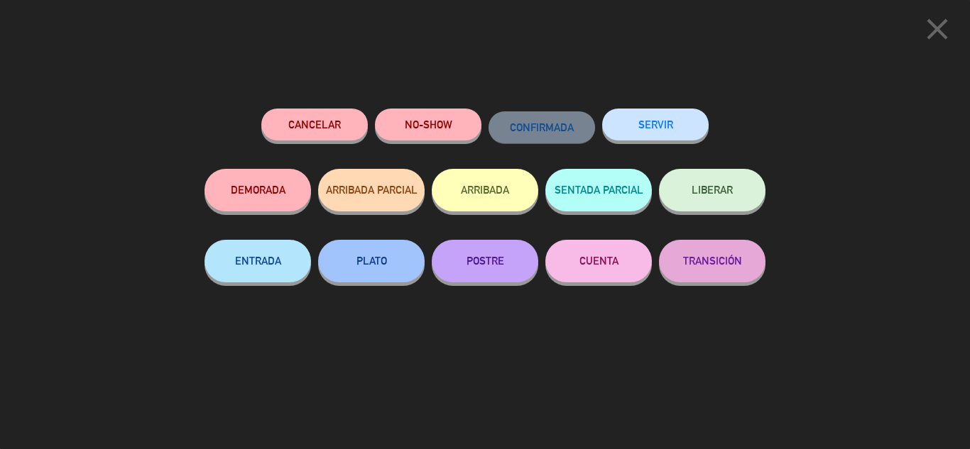
click at [843, 158] on div "close Cancelar NO-SHOW CONFIRMADA SERVIR DEMORADA ARRIBADA PARCIAL ARRIBADA SEN…" at bounding box center [485, 224] width 970 height 449
click at [934, 26] on icon "close" at bounding box center [936, 28] width 35 height 35
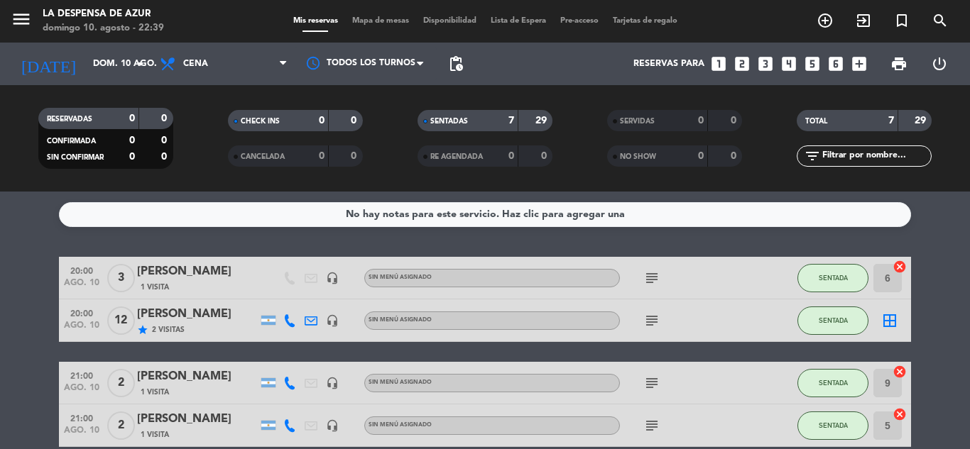
click at [934, 26] on icon "close" at bounding box center [936, 28] width 35 height 35
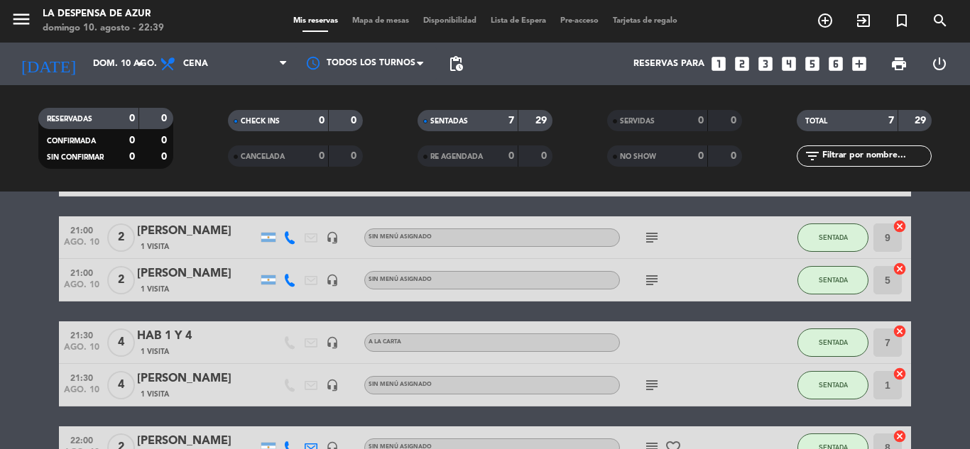
scroll to position [94, 0]
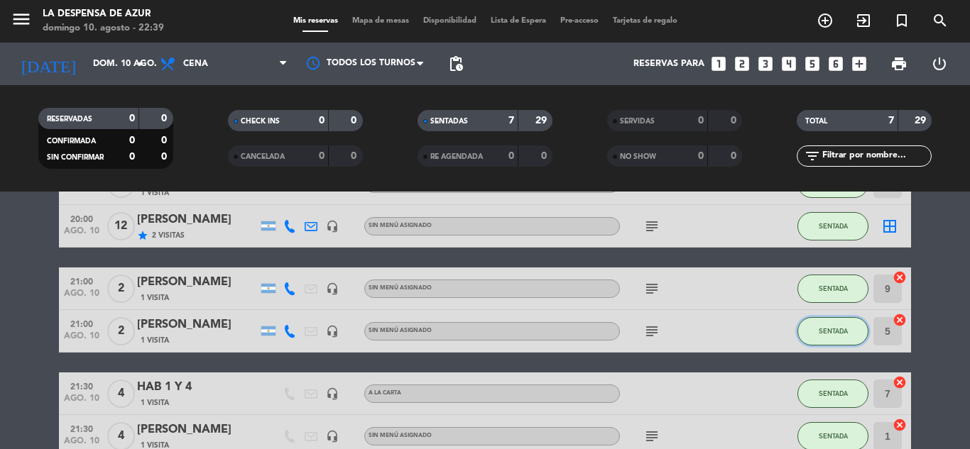
click at [826, 333] on span "SENTADA" at bounding box center [833, 331] width 29 height 8
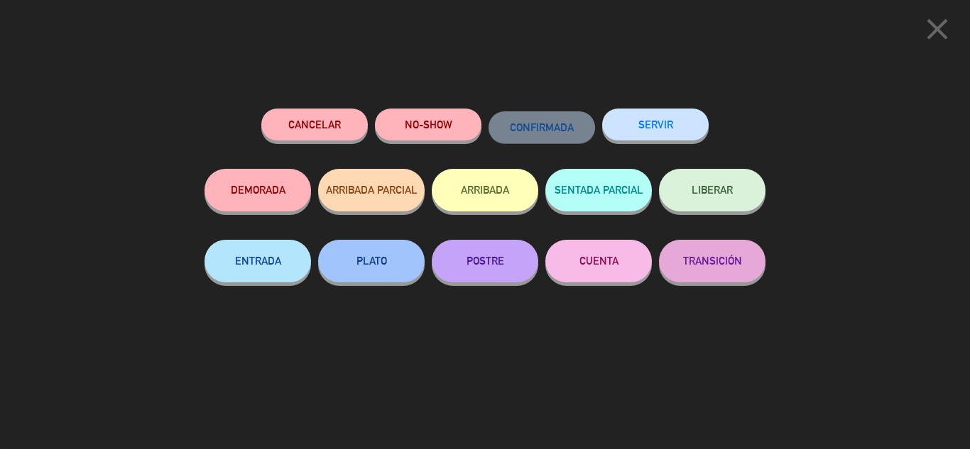
click at [635, 117] on button "SERVIR" at bounding box center [655, 125] width 106 height 32
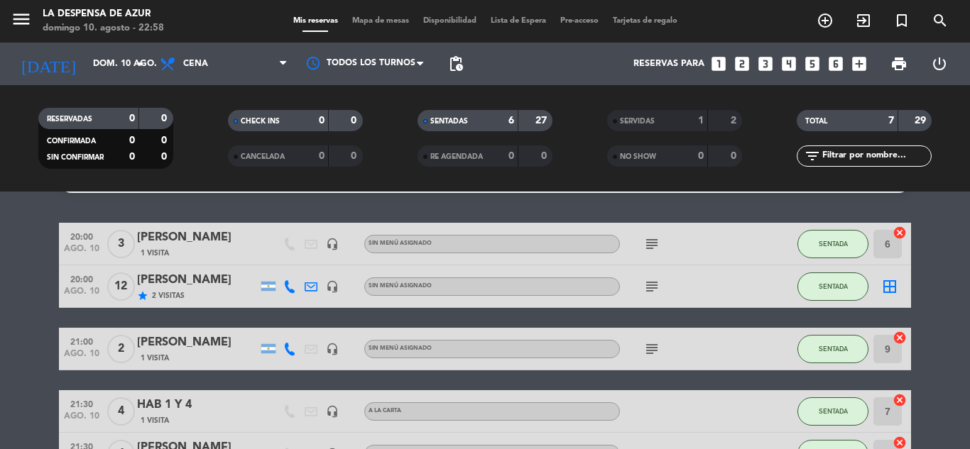
scroll to position [0, 0]
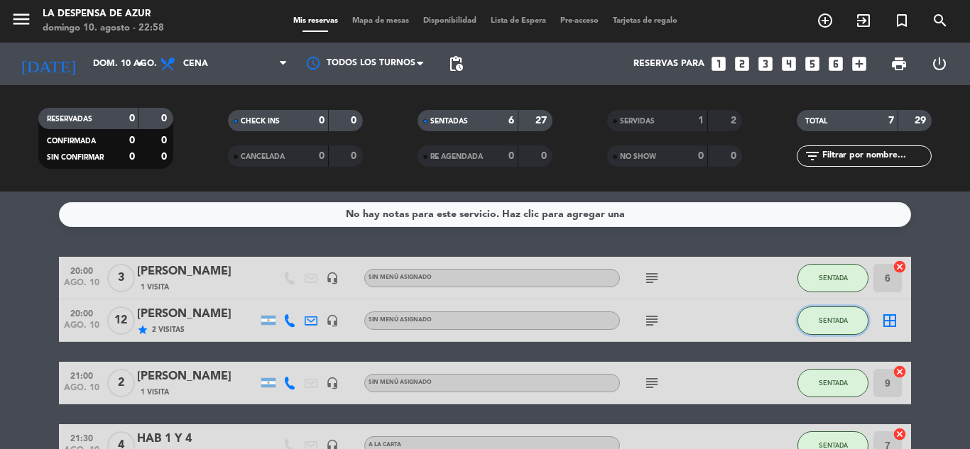
click at [833, 321] on span "SENTADA" at bounding box center [833, 321] width 29 height 8
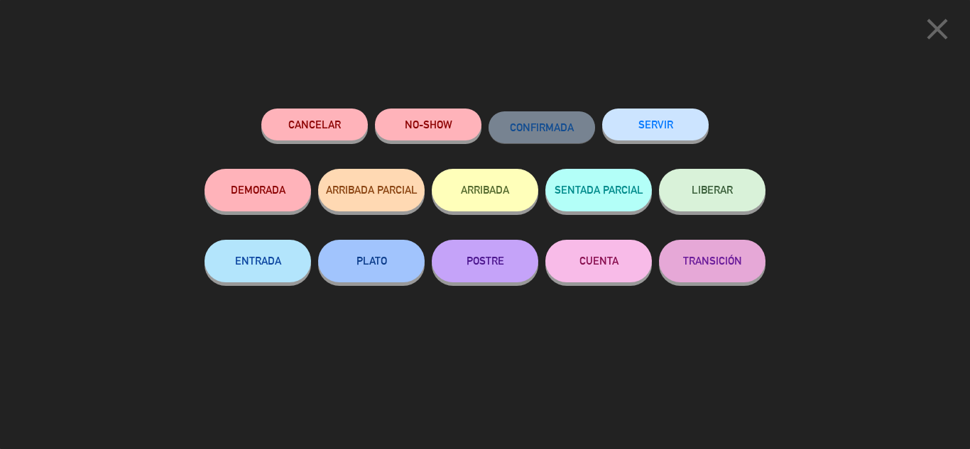
click at [671, 128] on button "SERVIR" at bounding box center [655, 125] width 106 height 32
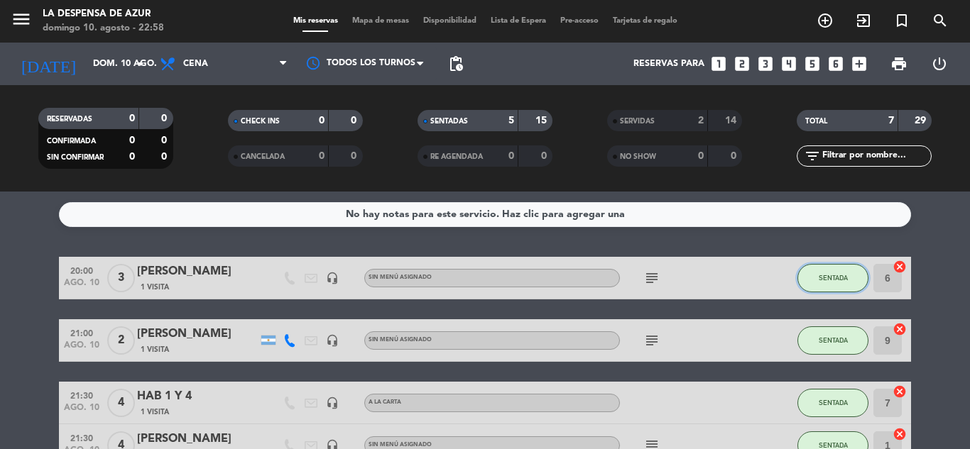
click at [819, 280] on span "SENTADA" at bounding box center [833, 278] width 29 height 8
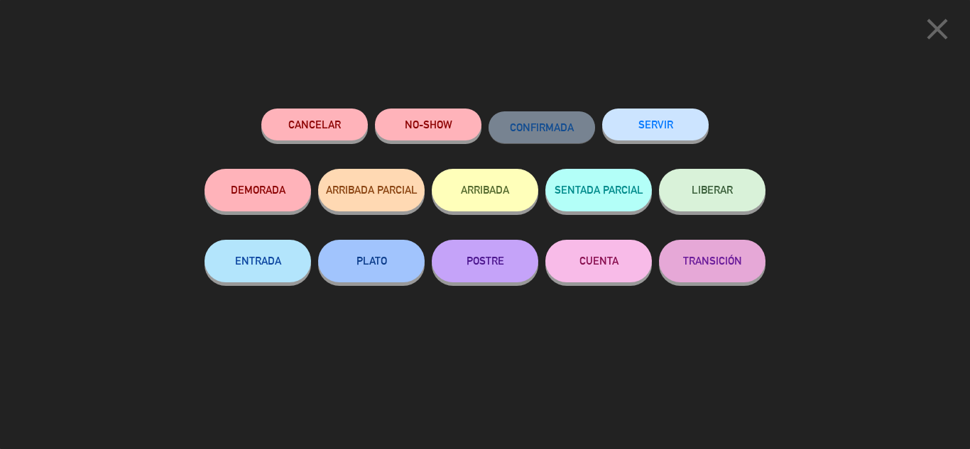
click at [687, 124] on button "SERVIR" at bounding box center [655, 125] width 106 height 32
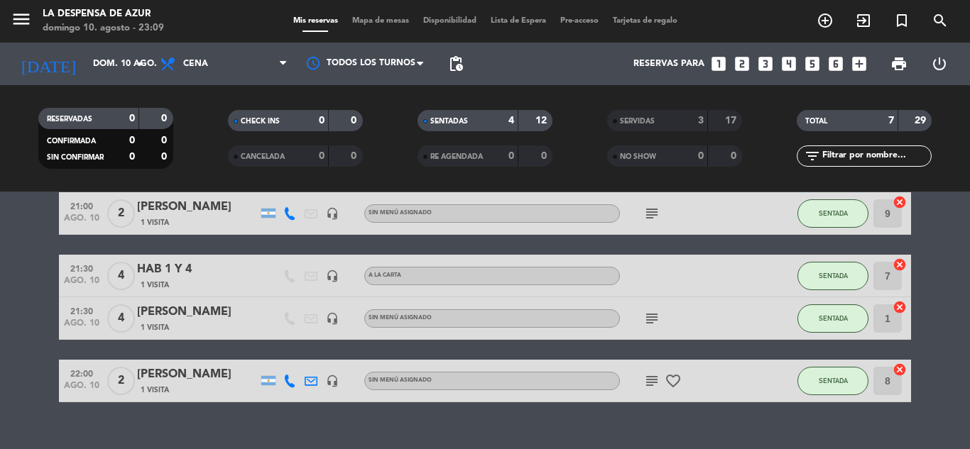
scroll to position [71, 0]
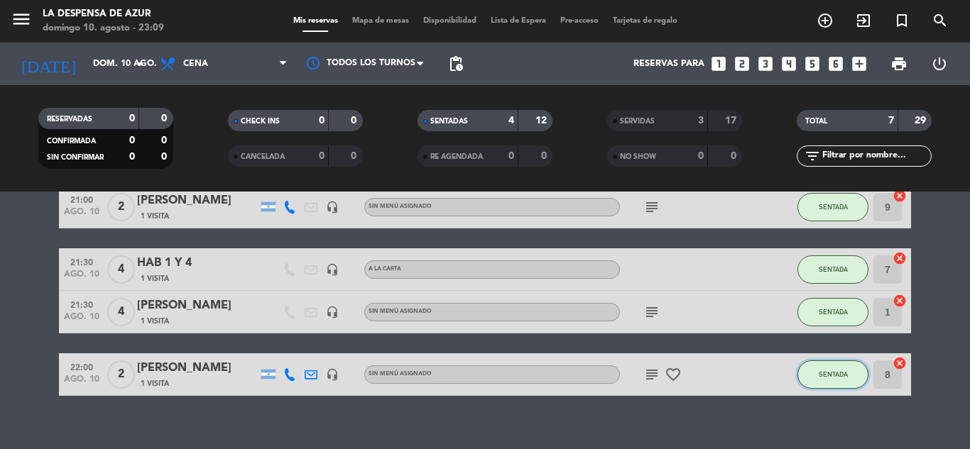
click at [842, 378] on span "SENTADA" at bounding box center [833, 375] width 29 height 8
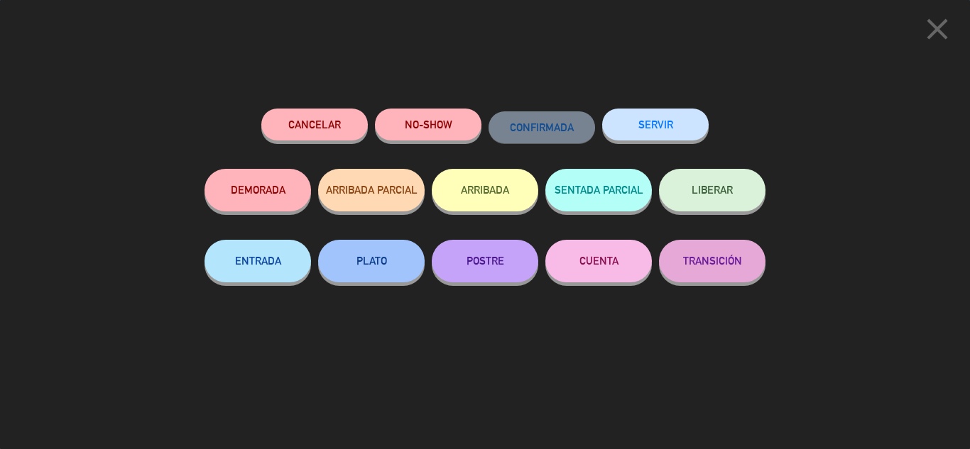
click at [652, 123] on button "SERVIR" at bounding box center [655, 125] width 106 height 32
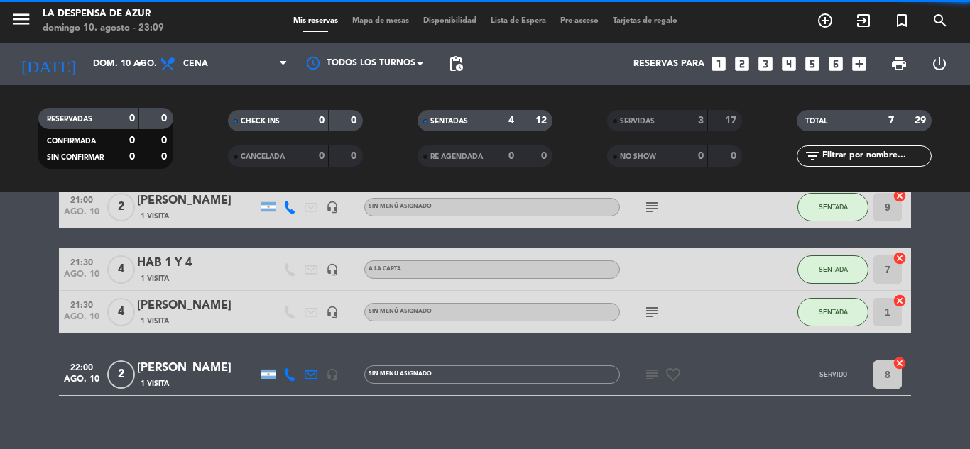
scroll to position [26, 0]
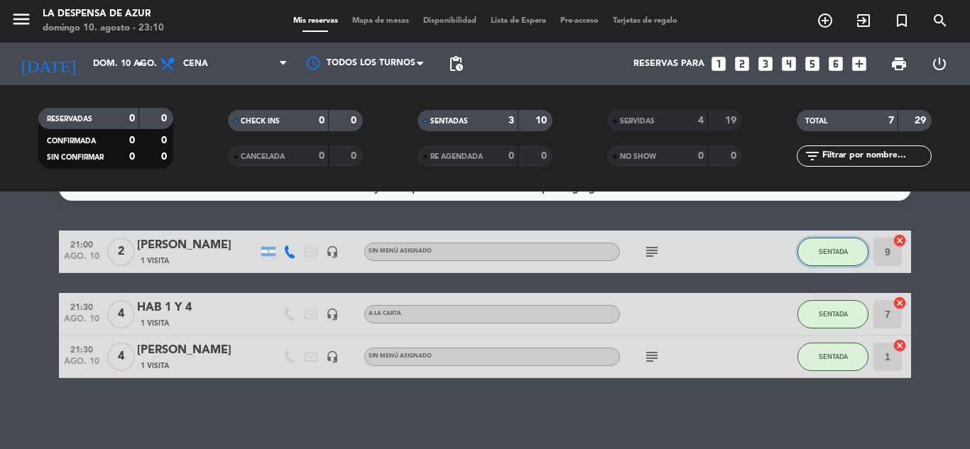
click at [813, 259] on button "SENTADA" at bounding box center [832, 252] width 71 height 28
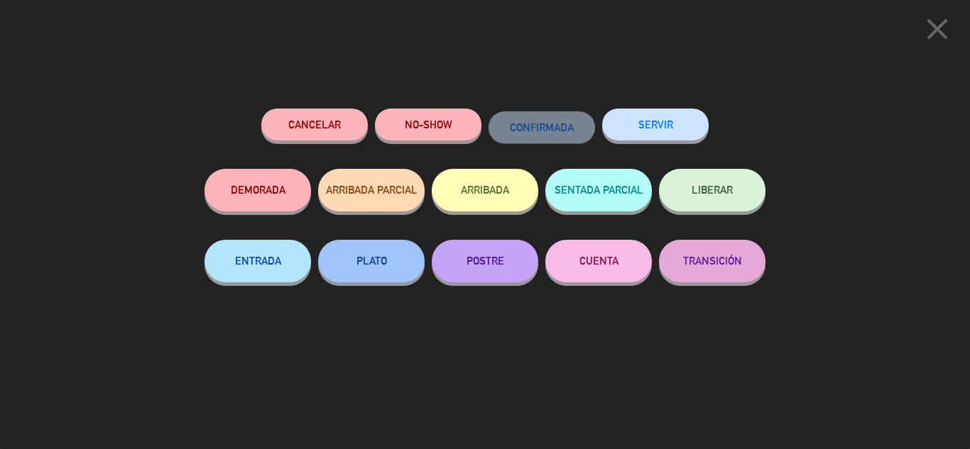
click at [654, 127] on button "SERVIR" at bounding box center [655, 125] width 106 height 32
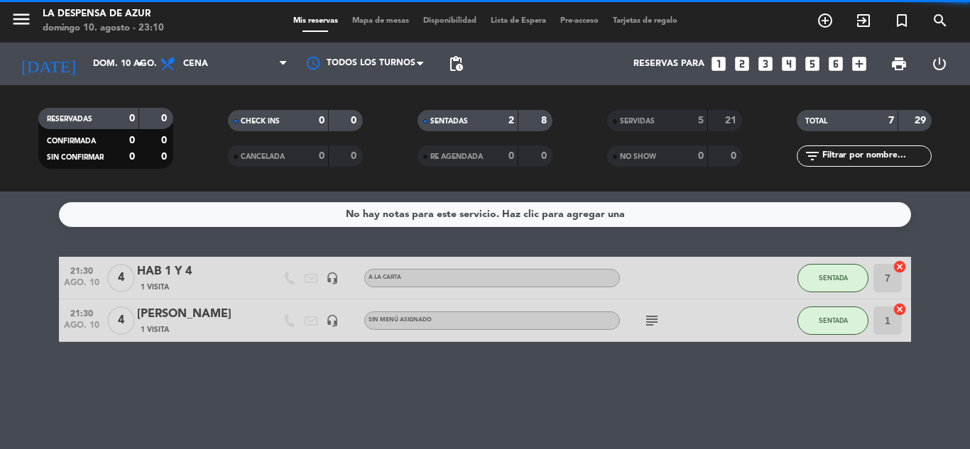
scroll to position [0, 0]
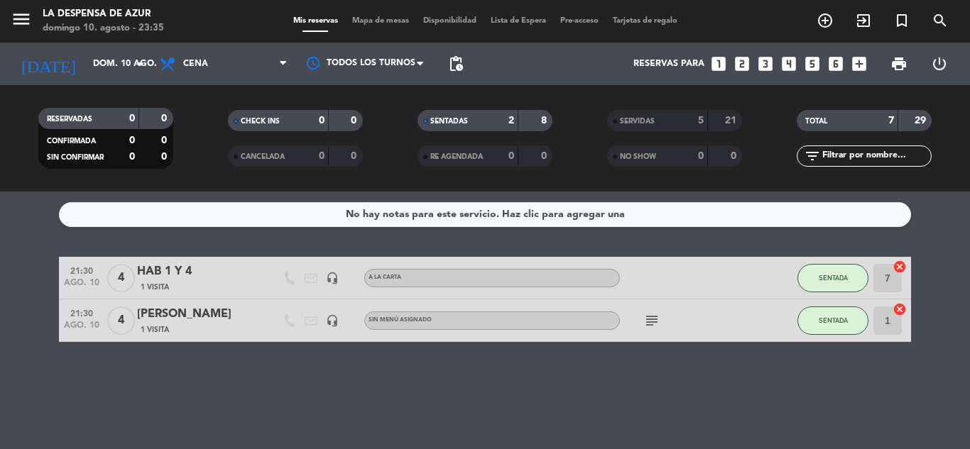
click at [654, 329] on div "subject" at bounding box center [684, 321] width 128 height 42
click at [652, 320] on icon "subject" at bounding box center [651, 320] width 17 height 17
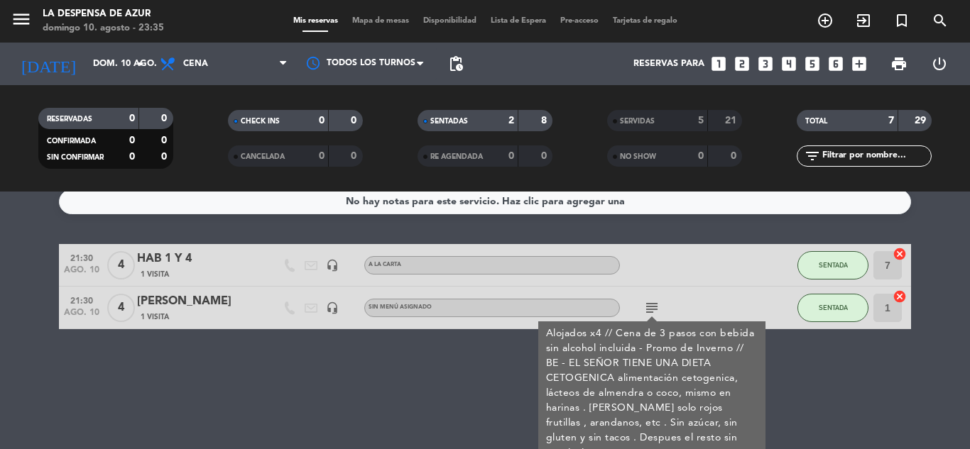
scroll to position [14, 0]
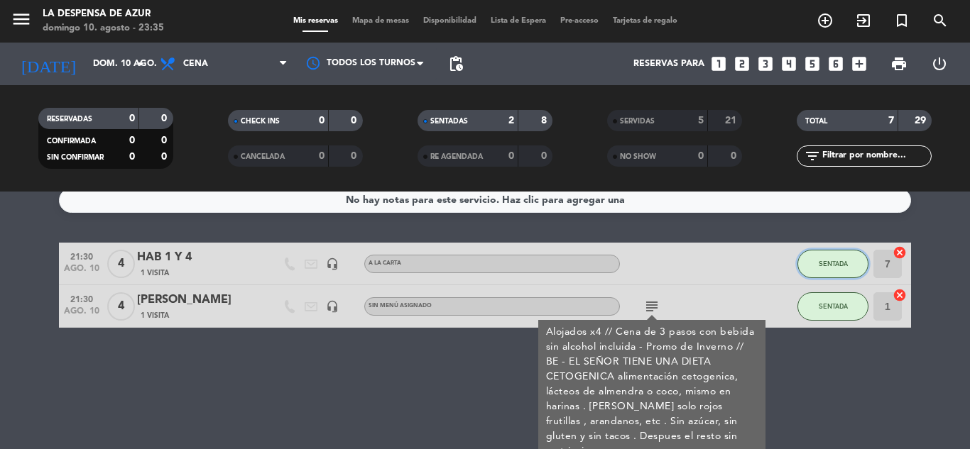
click at [829, 273] on button "SENTADA" at bounding box center [832, 264] width 71 height 28
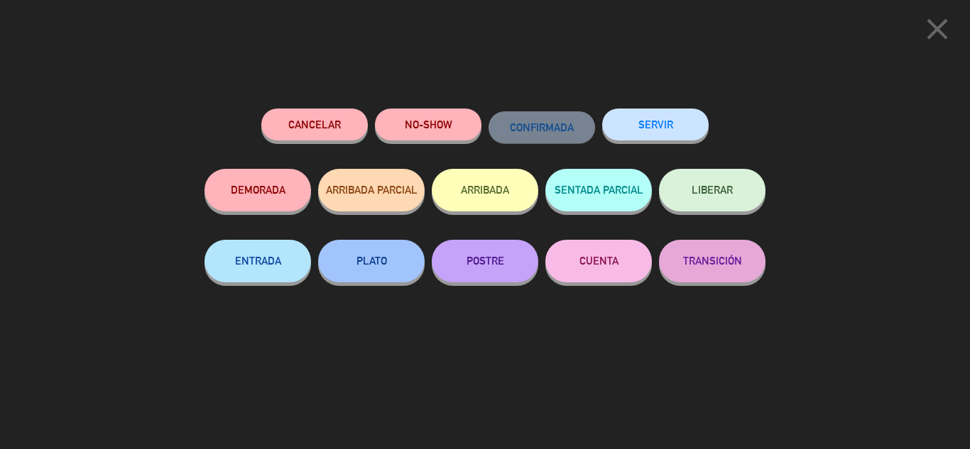
click at [653, 122] on button "SERVIR" at bounding box center [655, 125] width 106 height 32
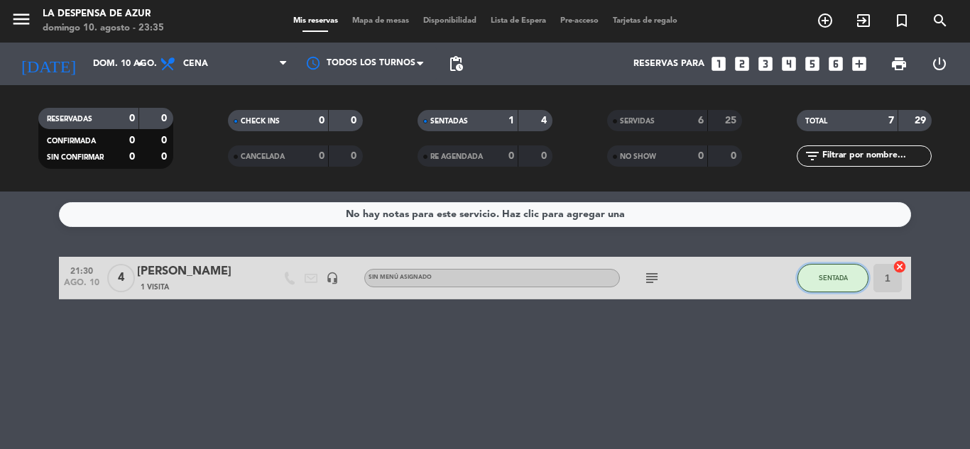
click at [840, 273] on button "SENTADA" at bounding box center [832, 278] width 71 height 28
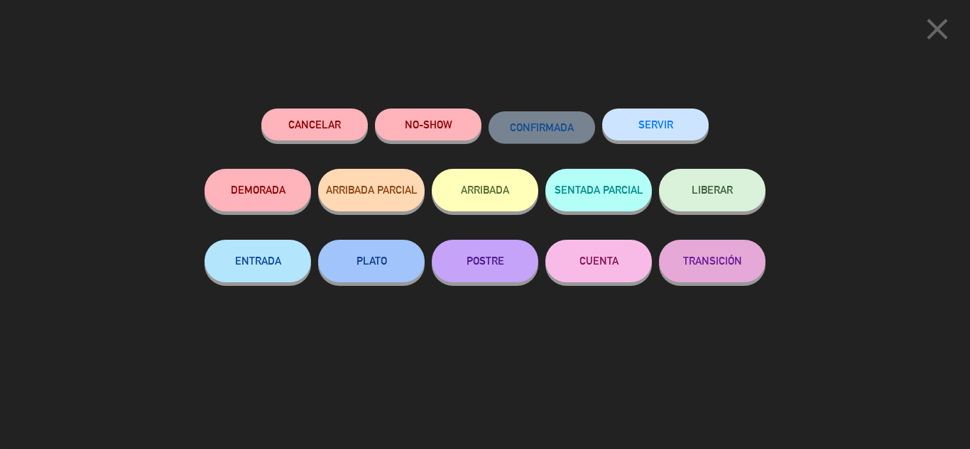
click at [652, 127] on button "SERVIR" at bounding box center [655, 125] width 106 height 32
